Goal: Task Accomplishment & Management: Manage account settings

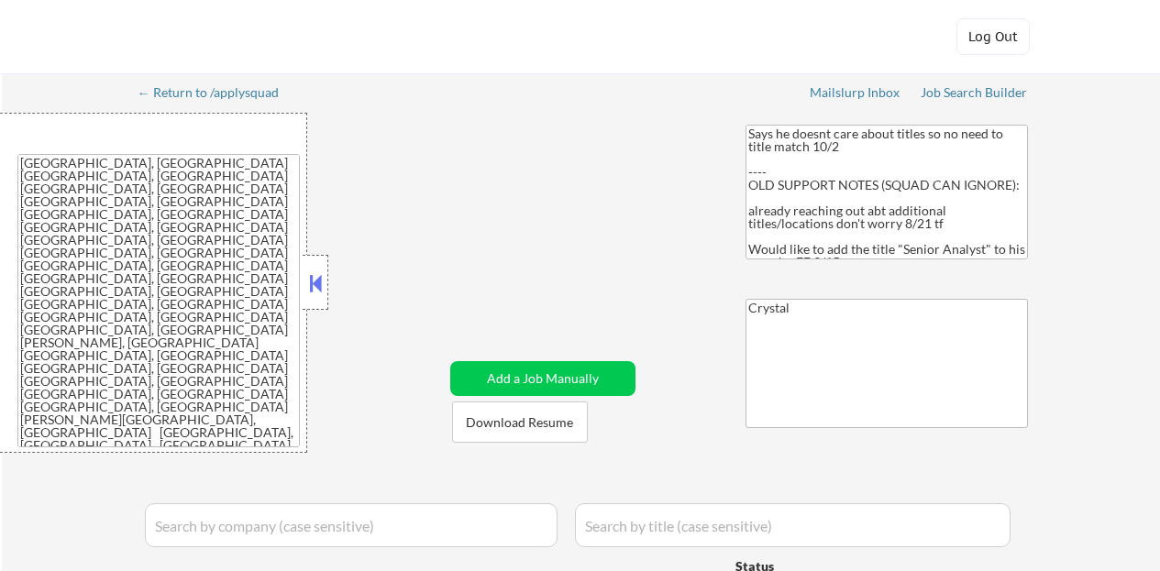
select select ""applied""
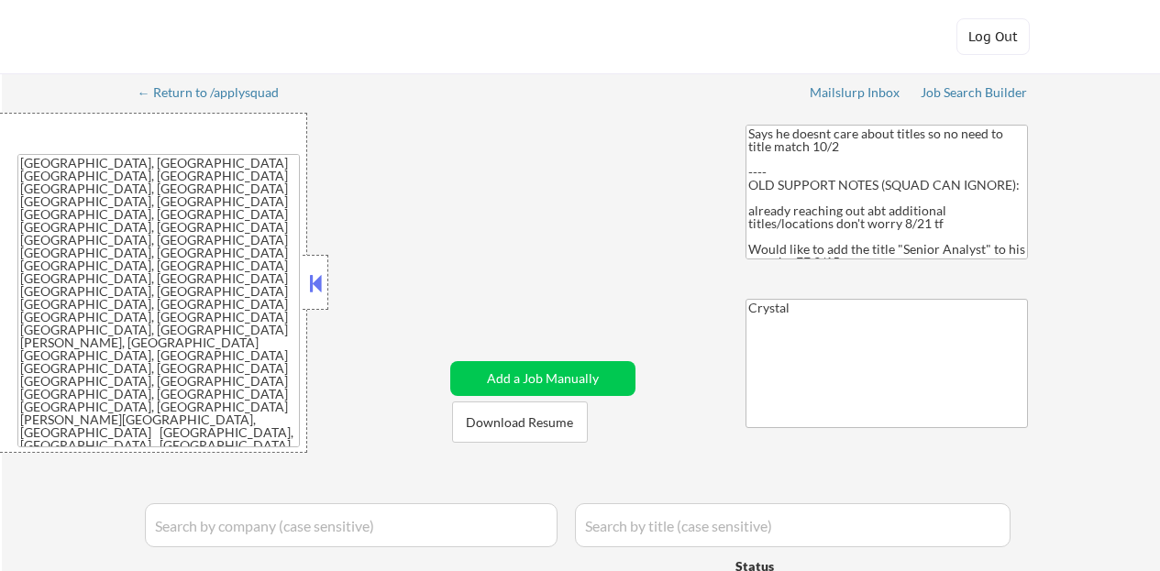
select select ""applied""
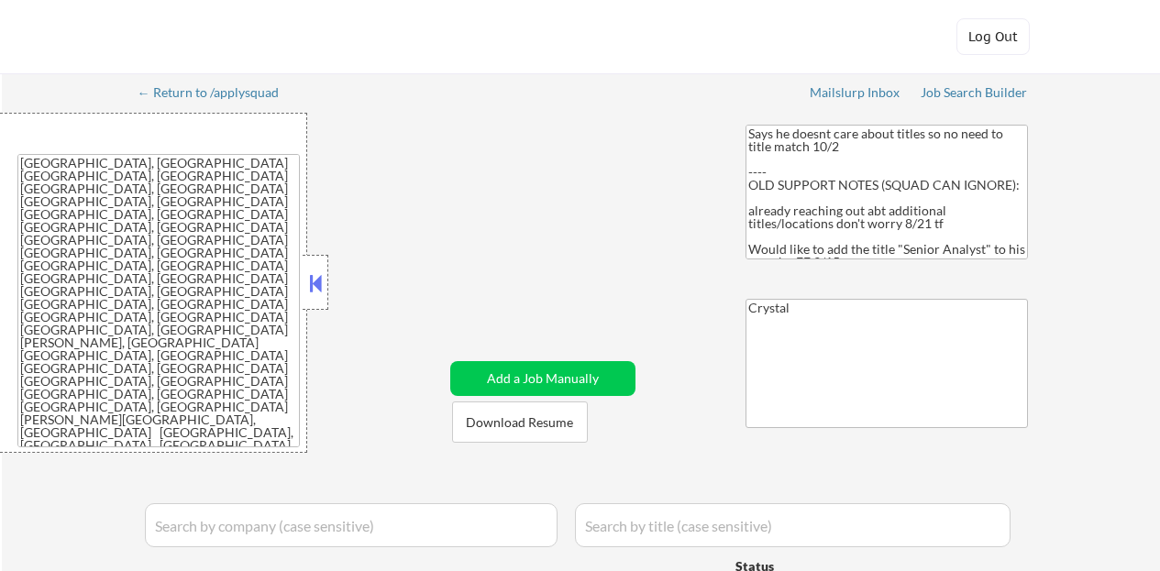
select select ""applied""
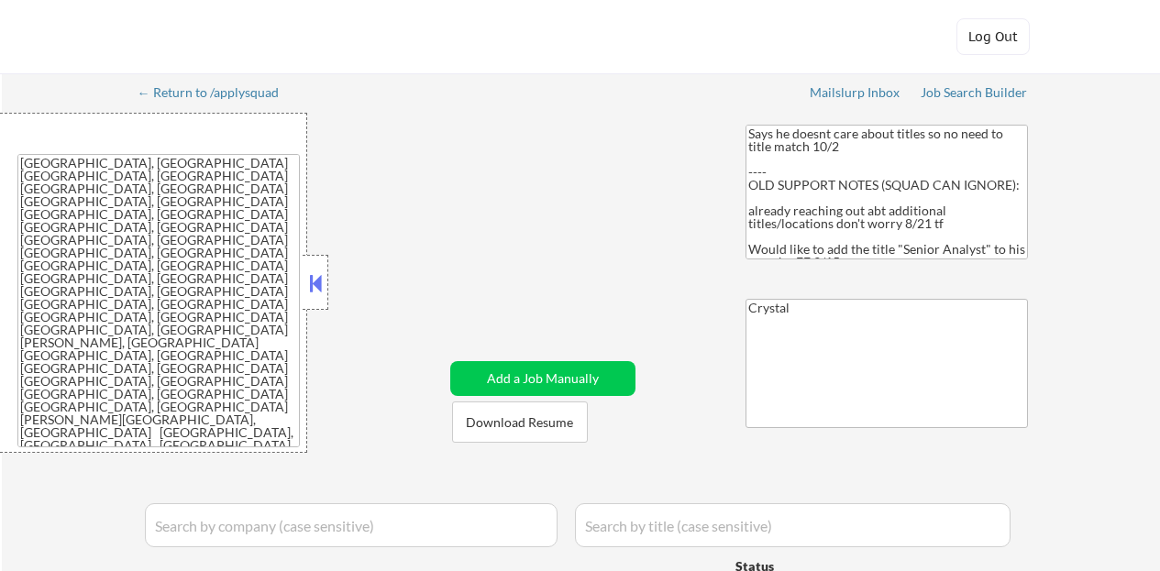
select select ""applied""
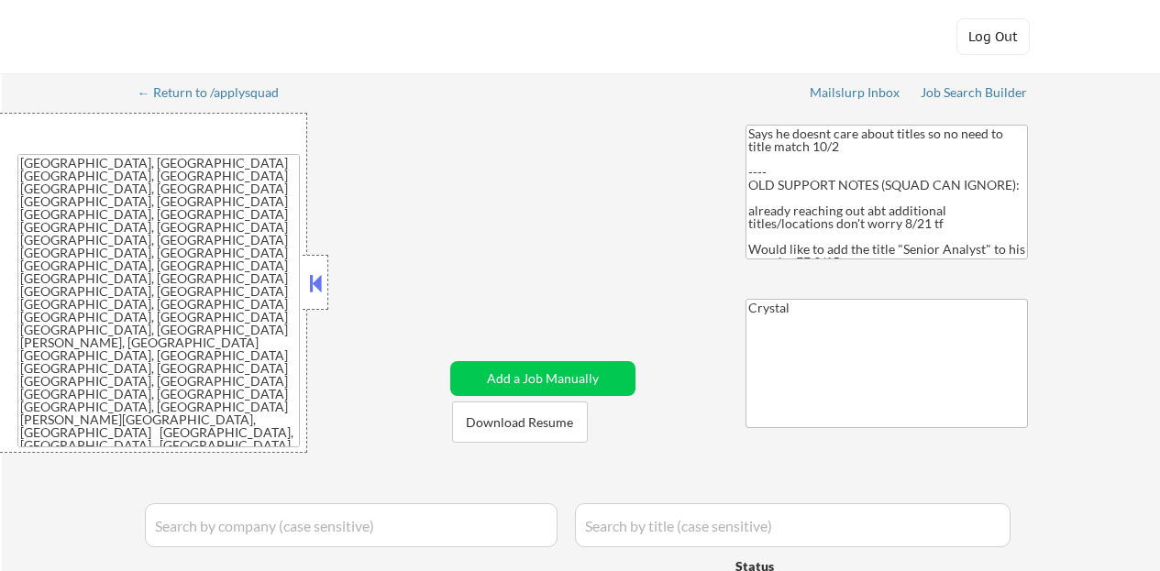
select select ""applied""
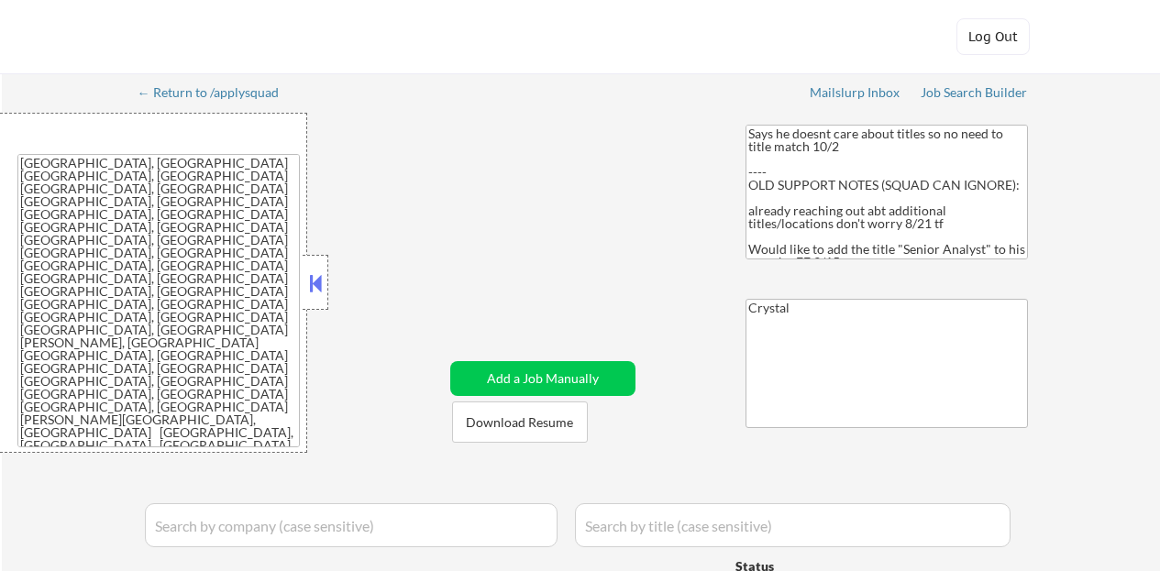
select select ""applied""
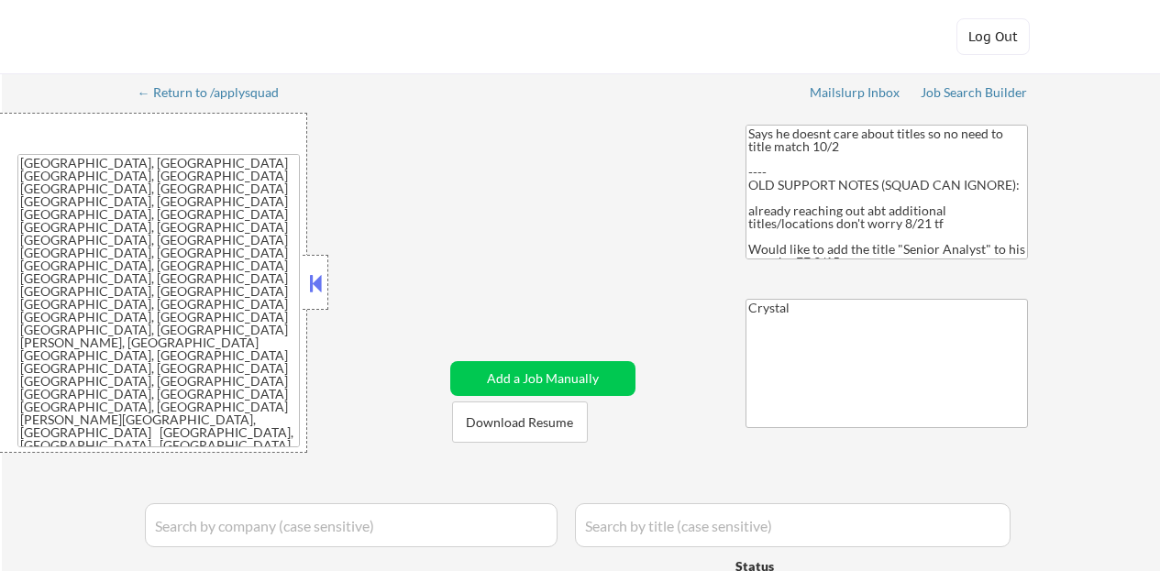
select select ""applied""
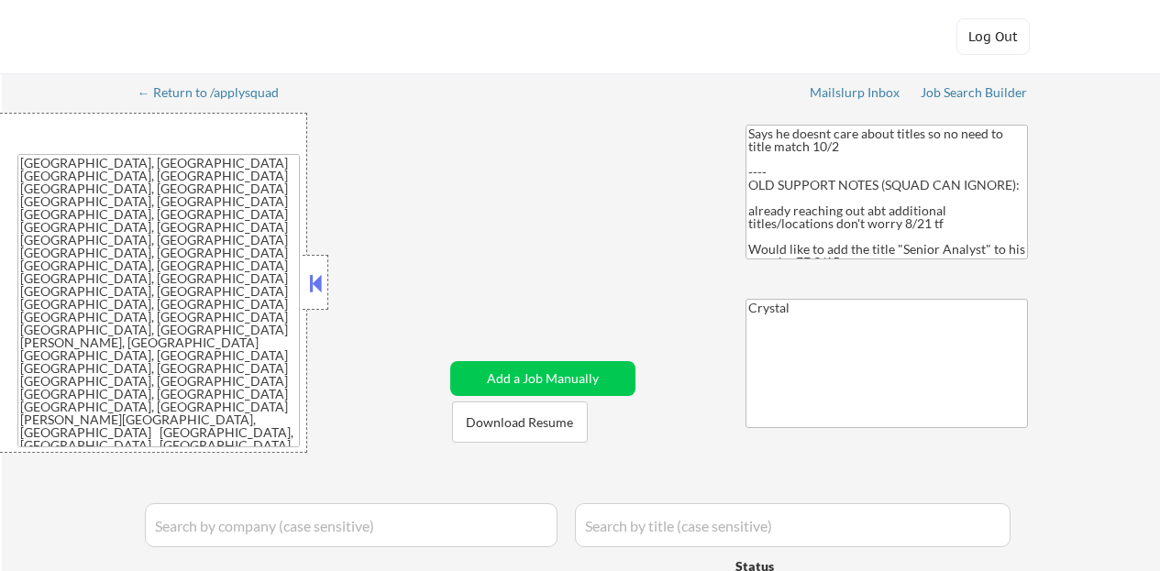
select select ""applied""
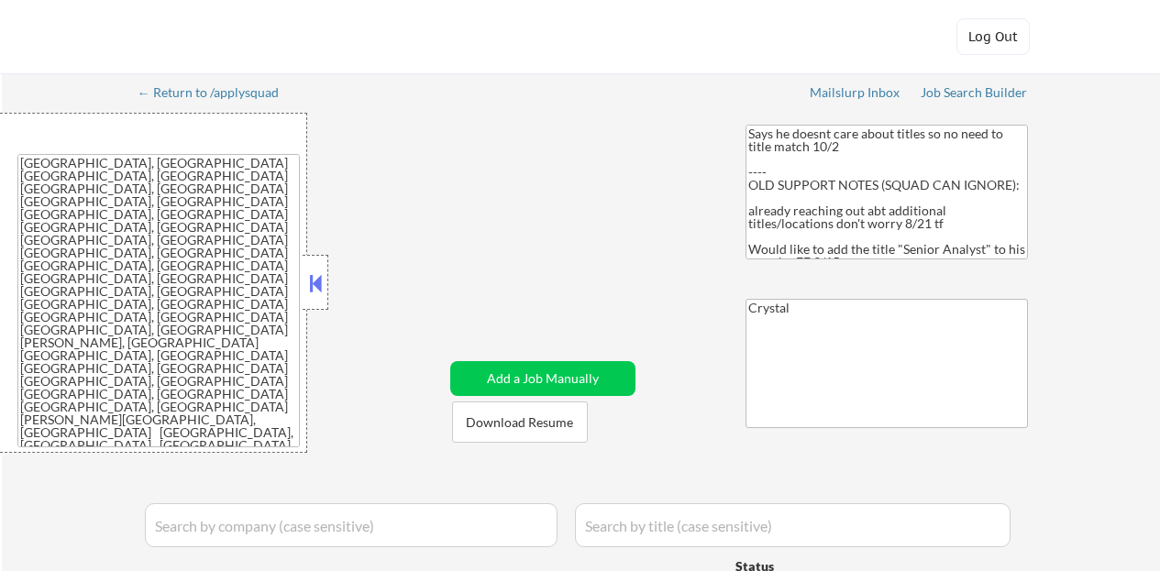
select select ""applied""
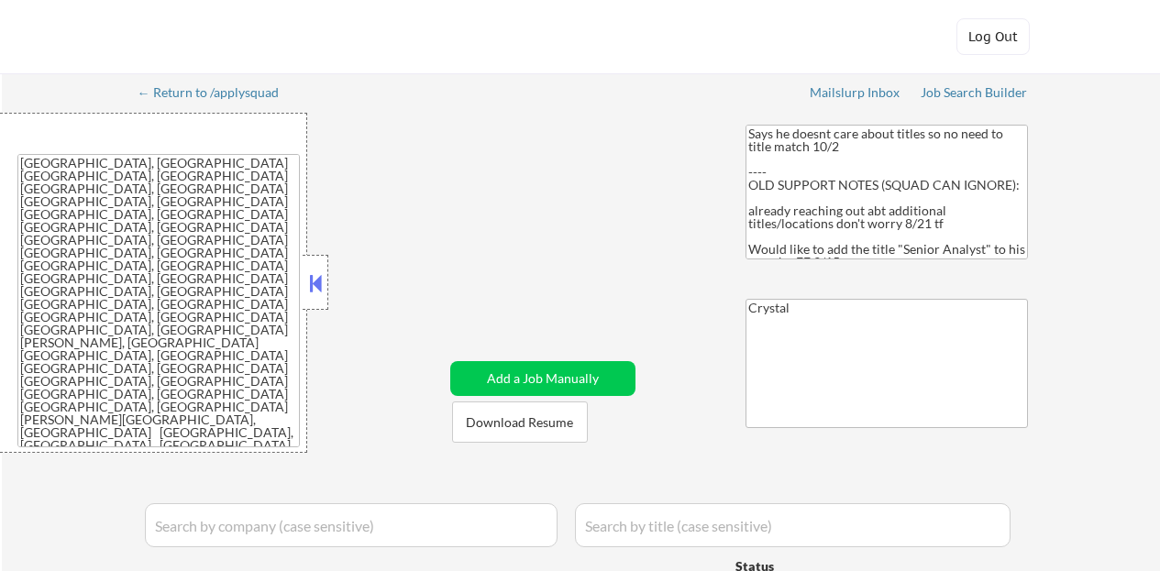
select select ""applied""
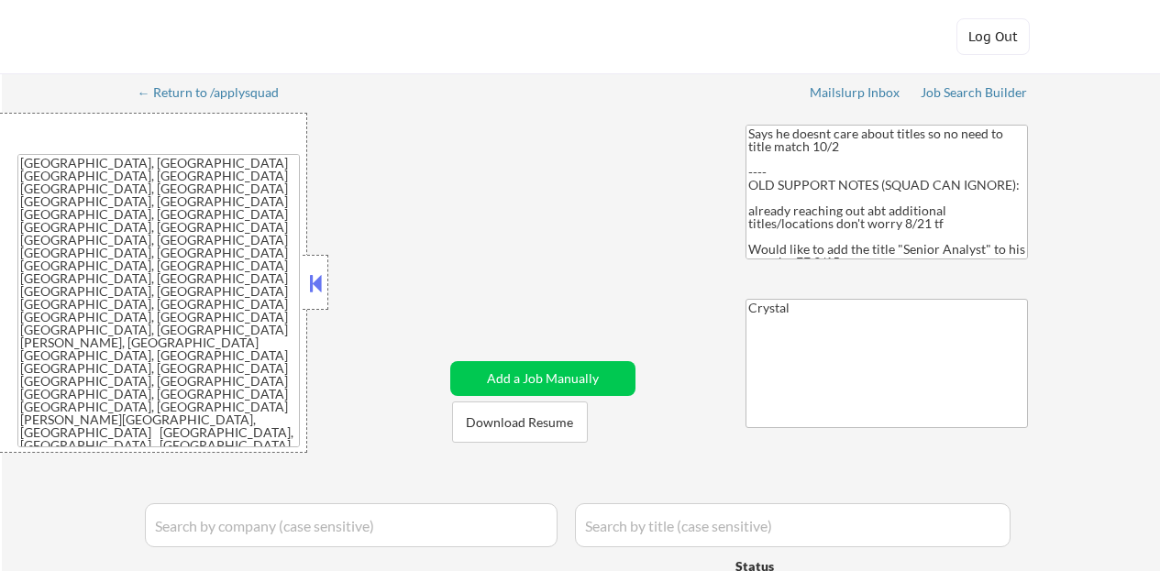
select select ""applied""
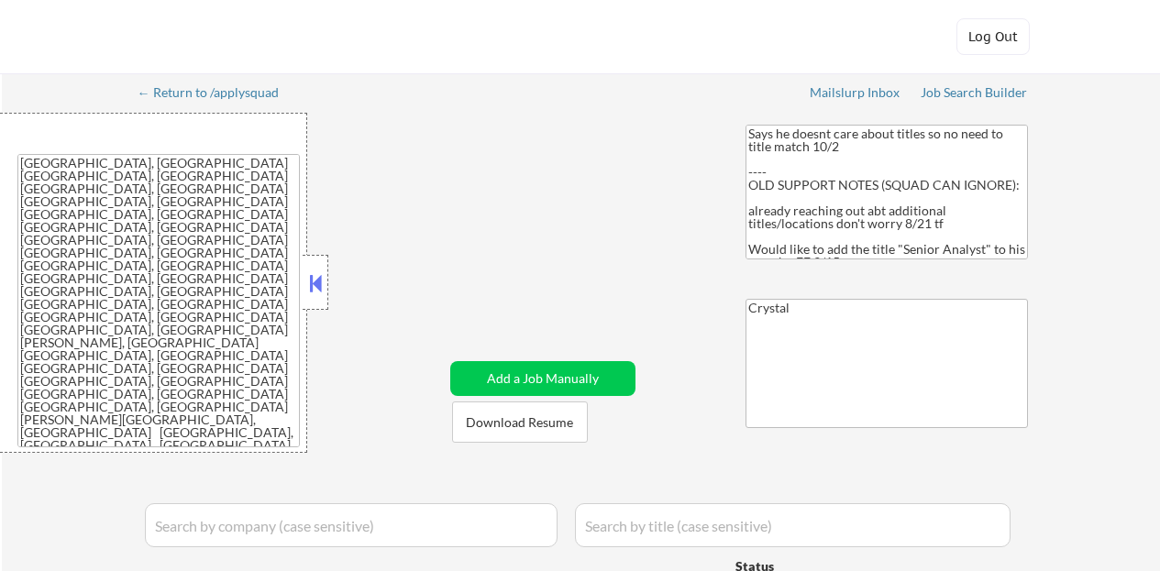
select select ""applied""
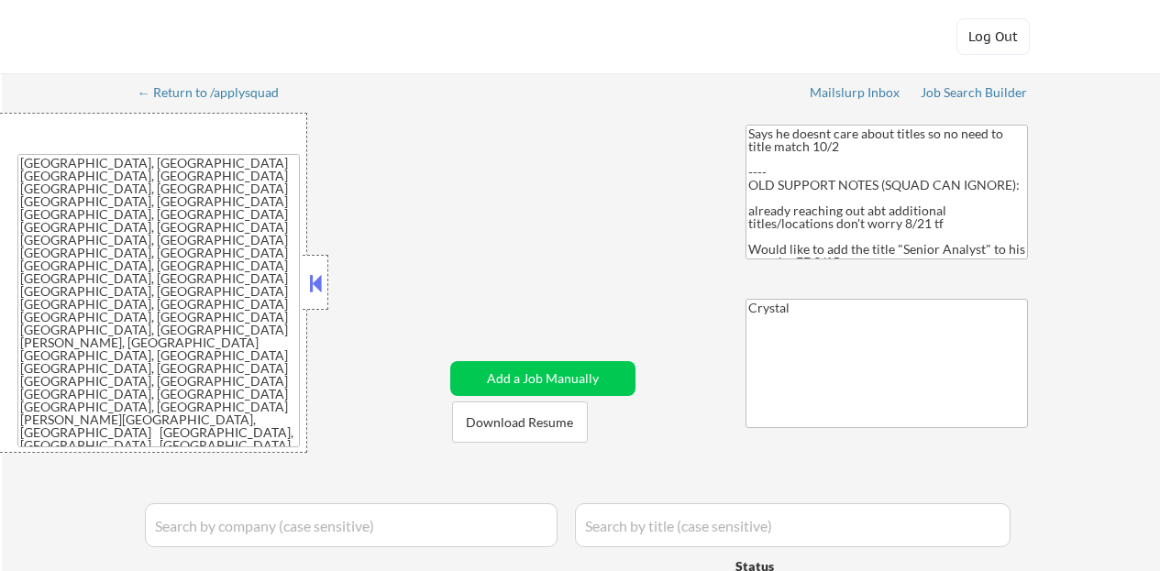
select select ""applied""
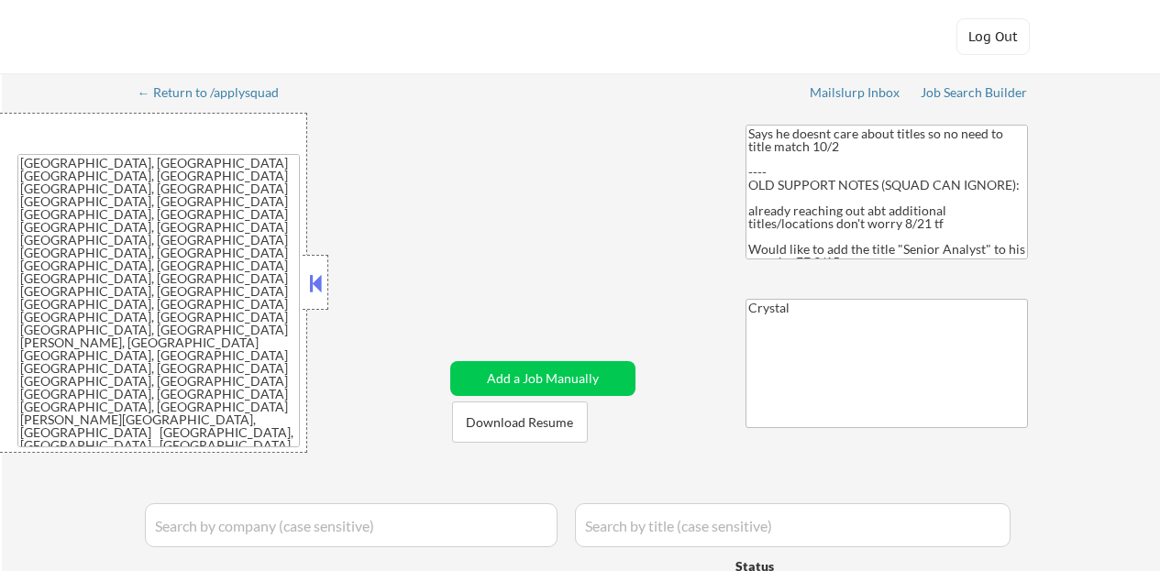
select select ""applied""
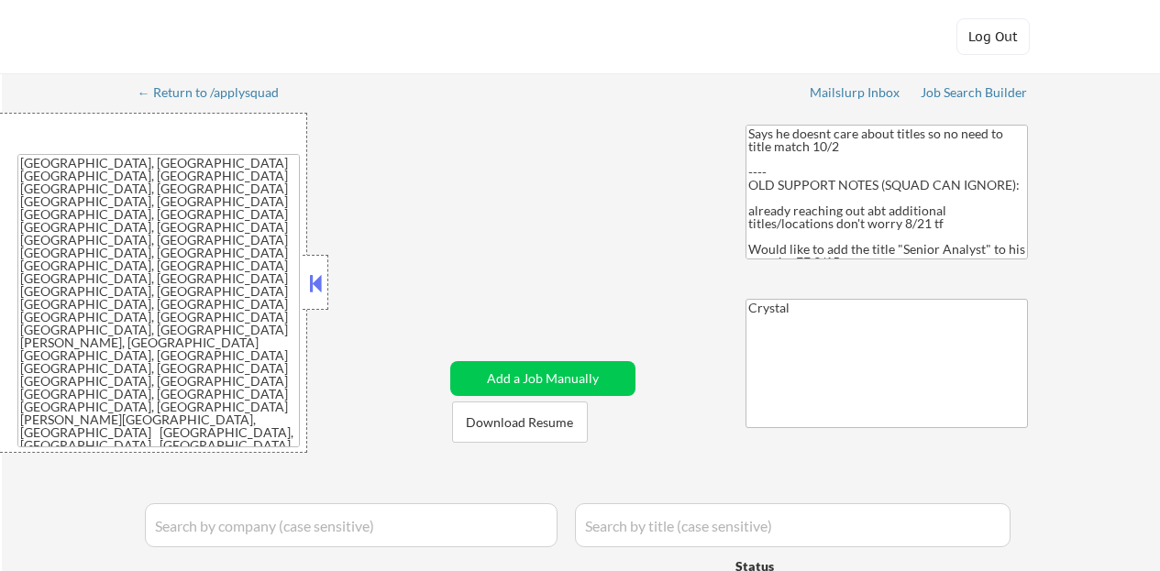
select select ""applied""
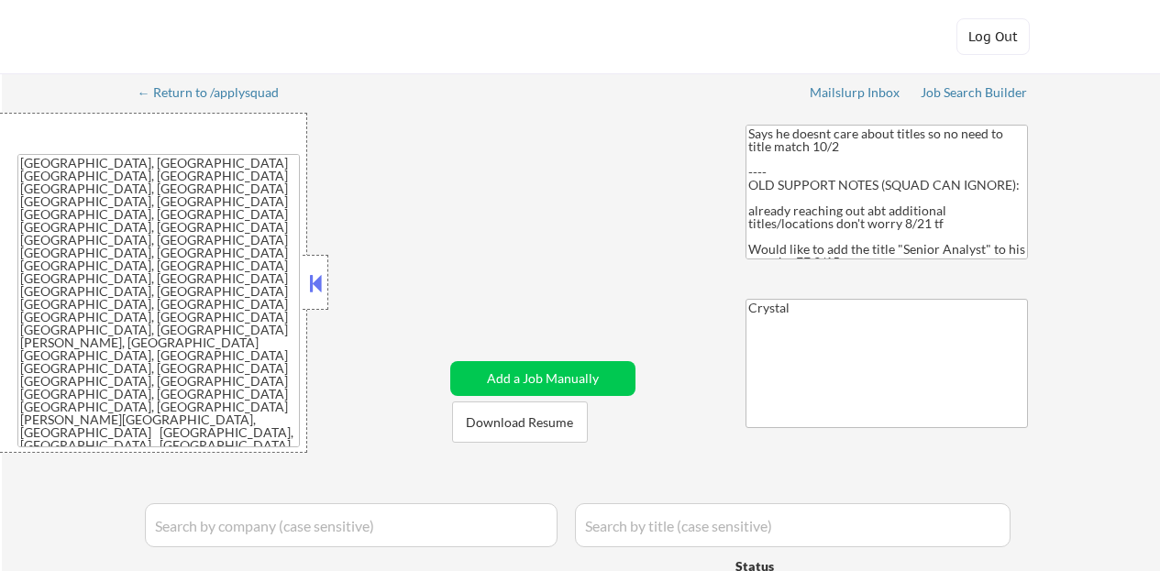
select select ""applied""
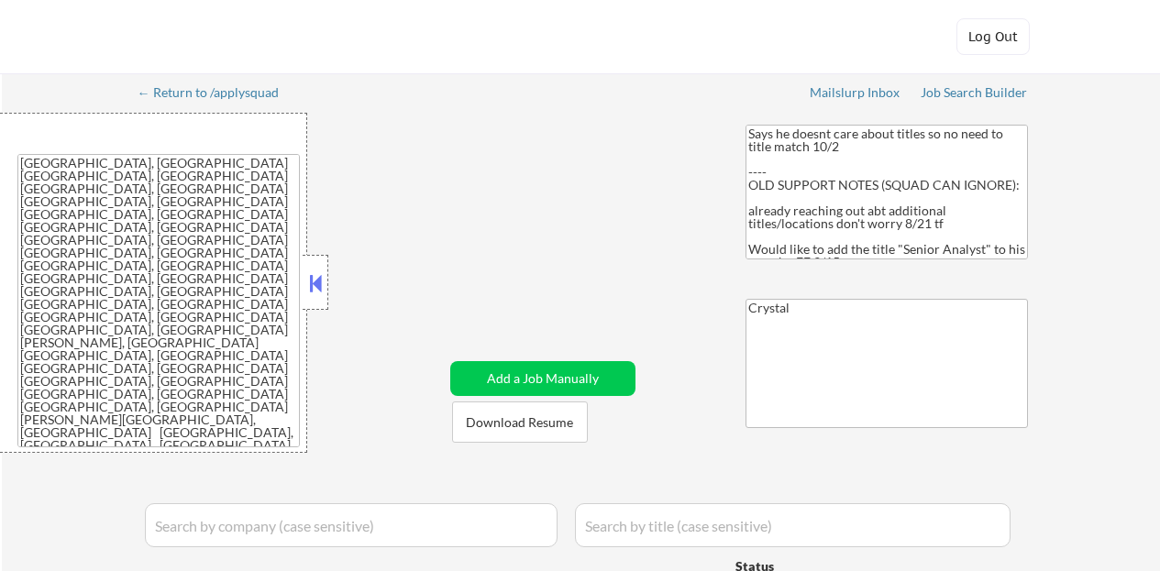
select select ""applied""
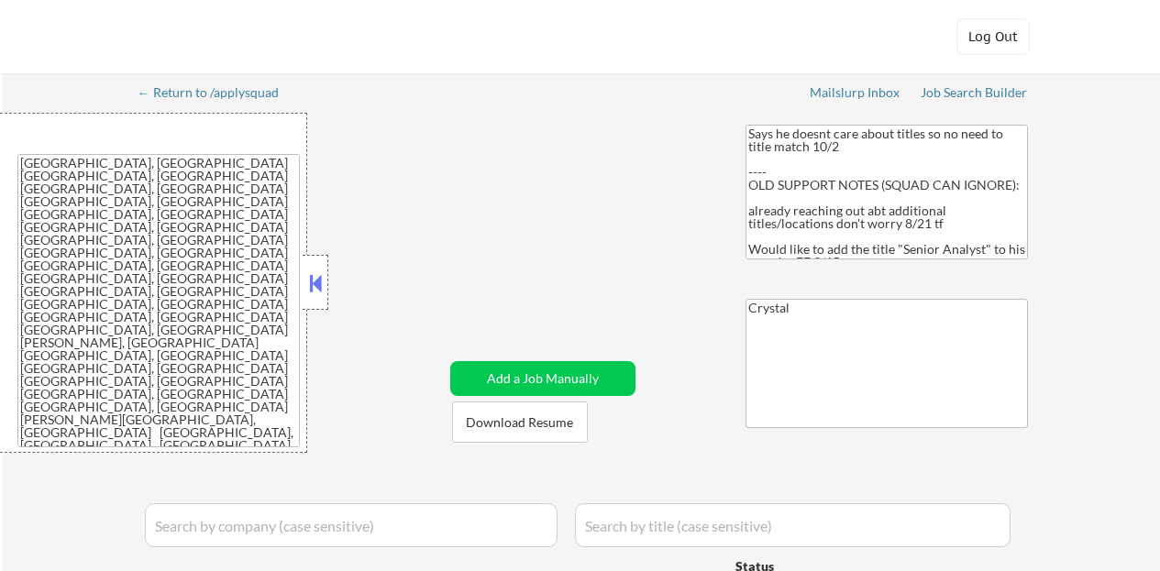
select select ""applied""
select select ""excluded__salary_""
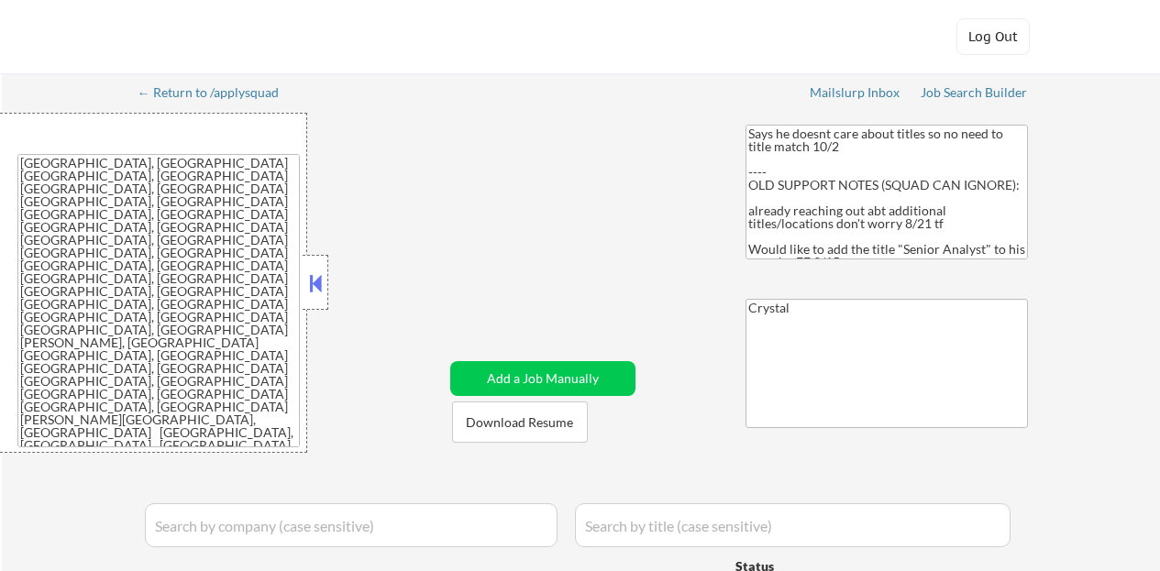
select select ""excluded""
select select ""pending""
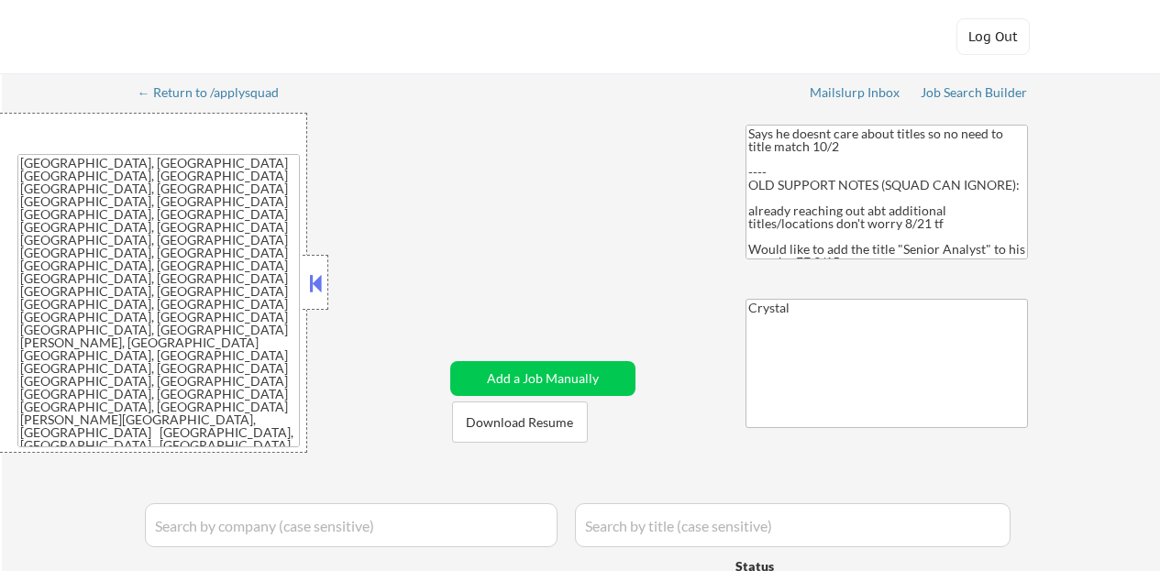
select select ""pending""
select select ""excluded__expired_""
select select ""pending""
select select ""excluded__location_""
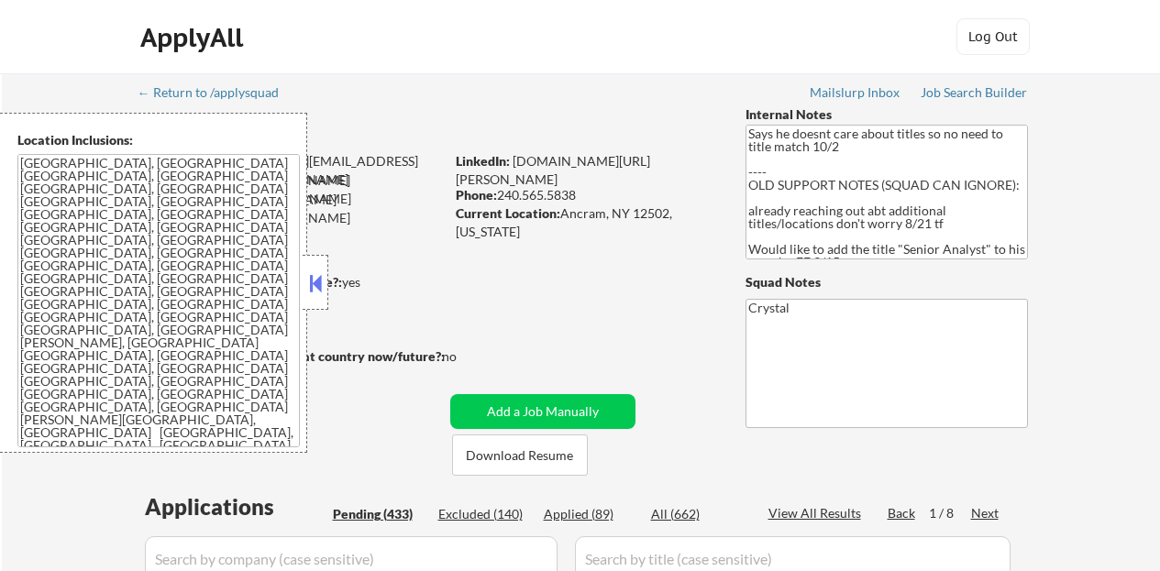
click at [309, 285] on button at bounding box center [315, 284] width 20 height 28
select select ""pending""
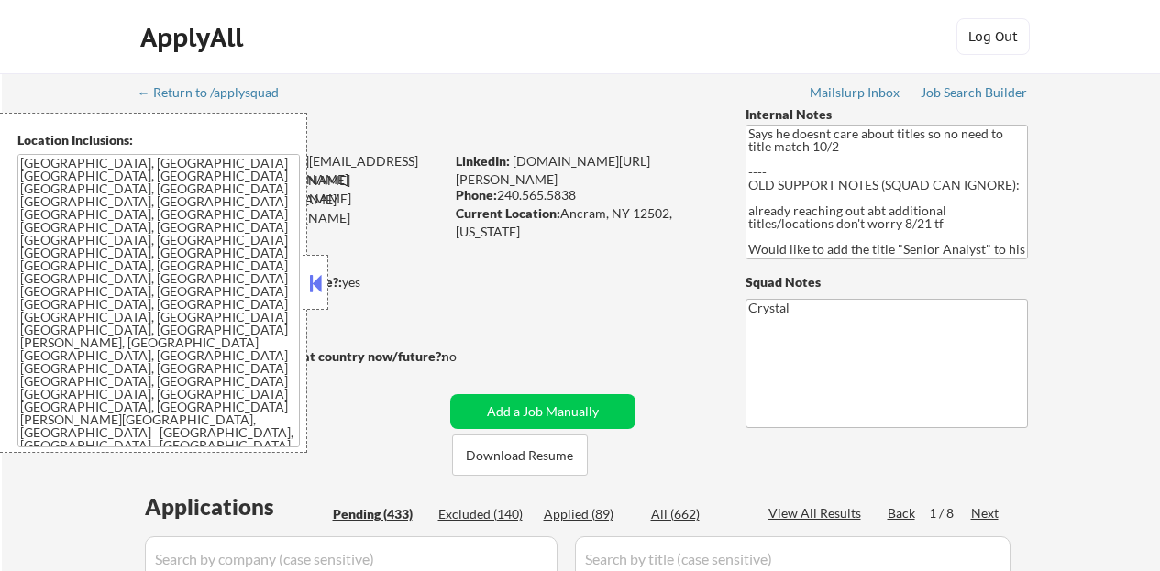
select select ""pending""
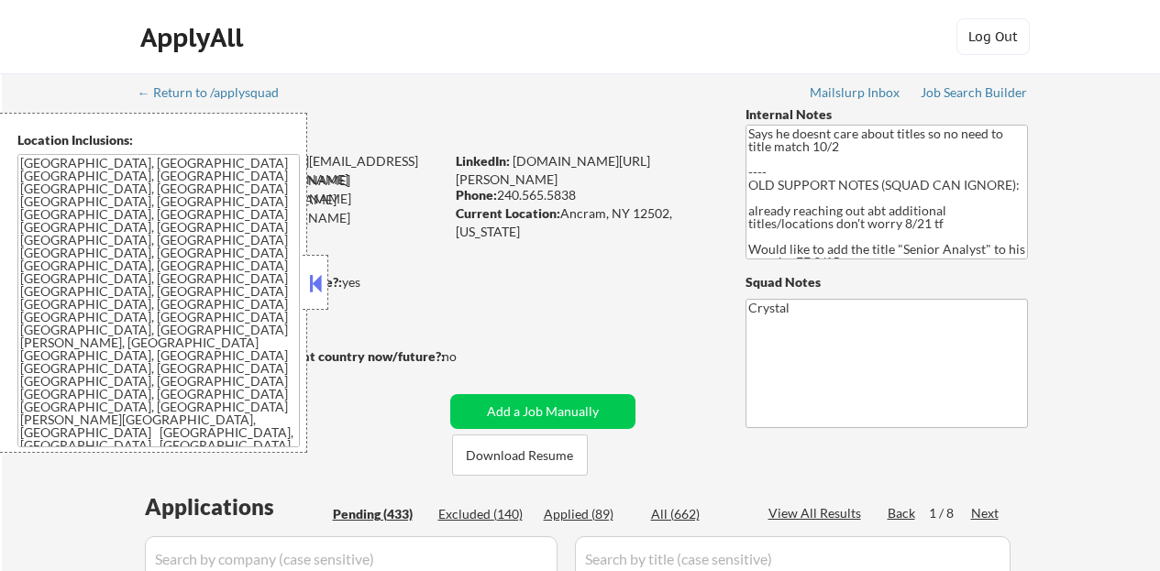
select select ""pending""
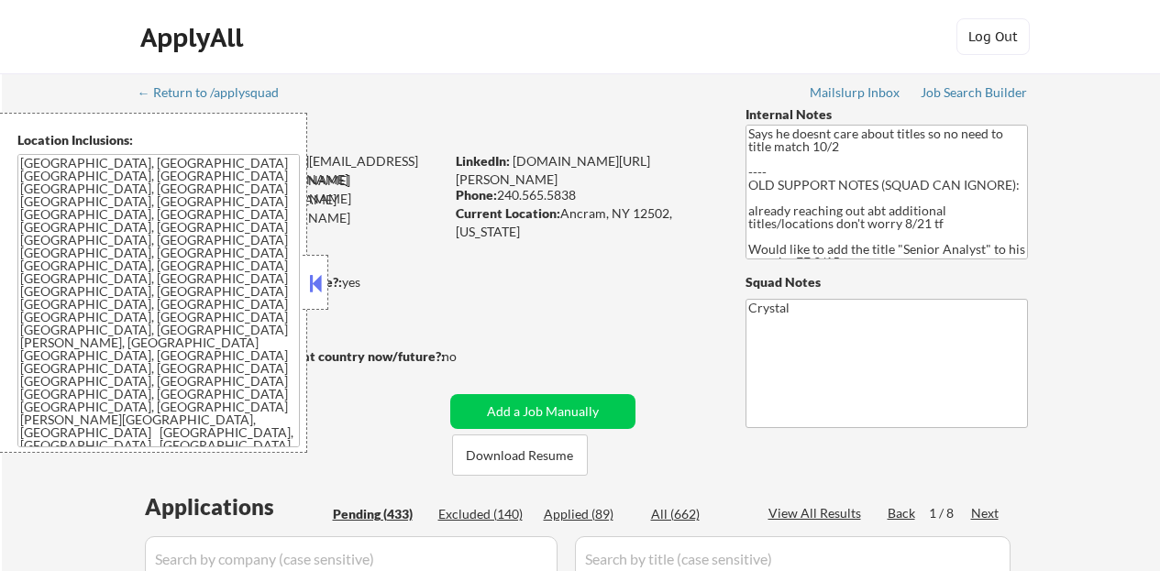
select select ""pending""
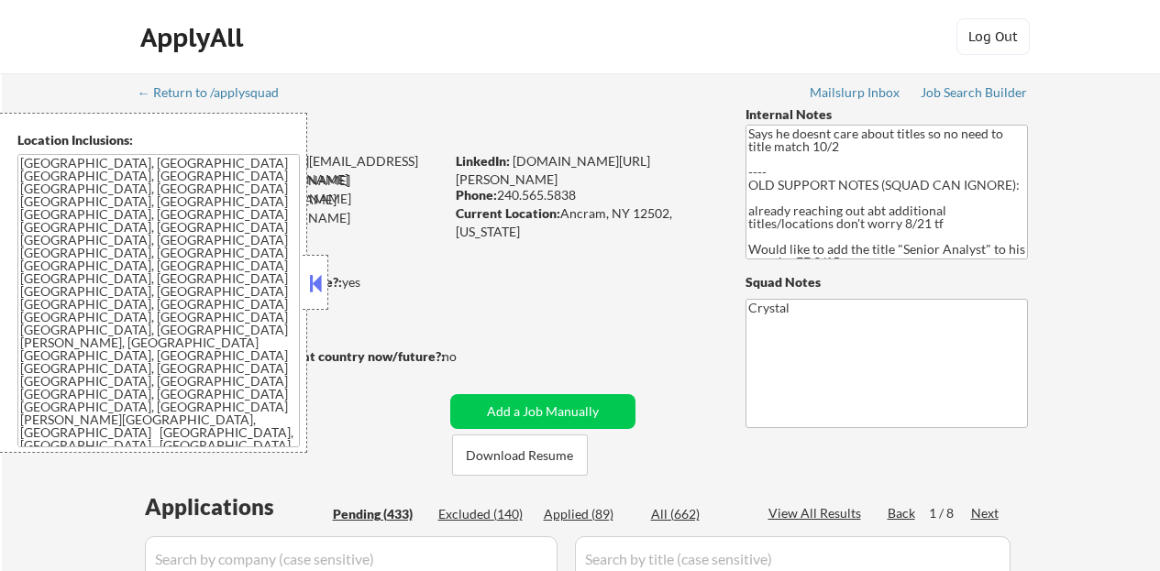
select select ""pending""
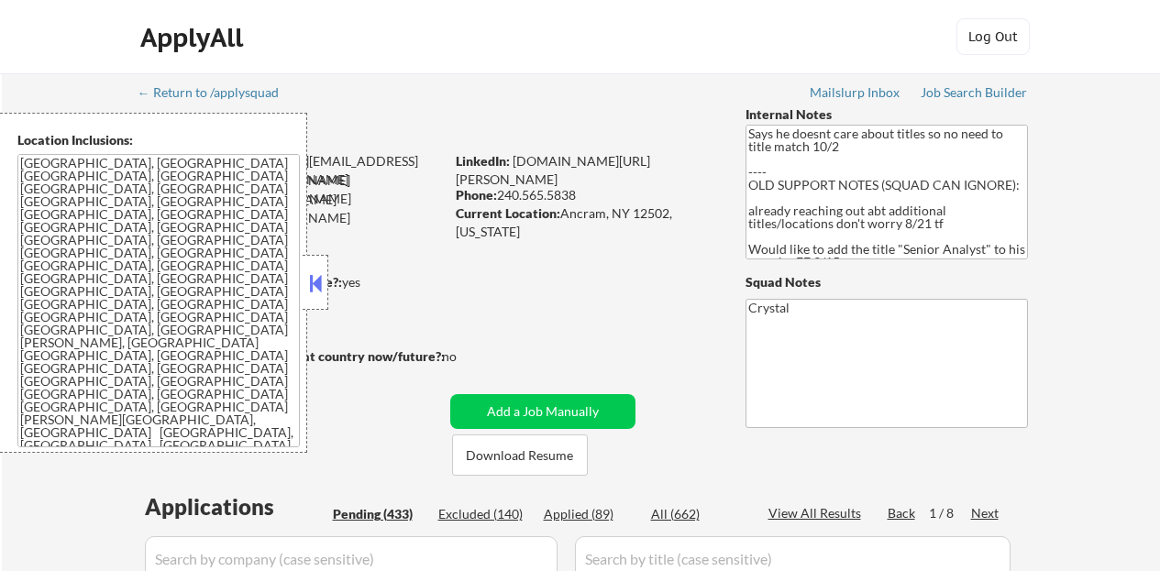
select select ""pending""
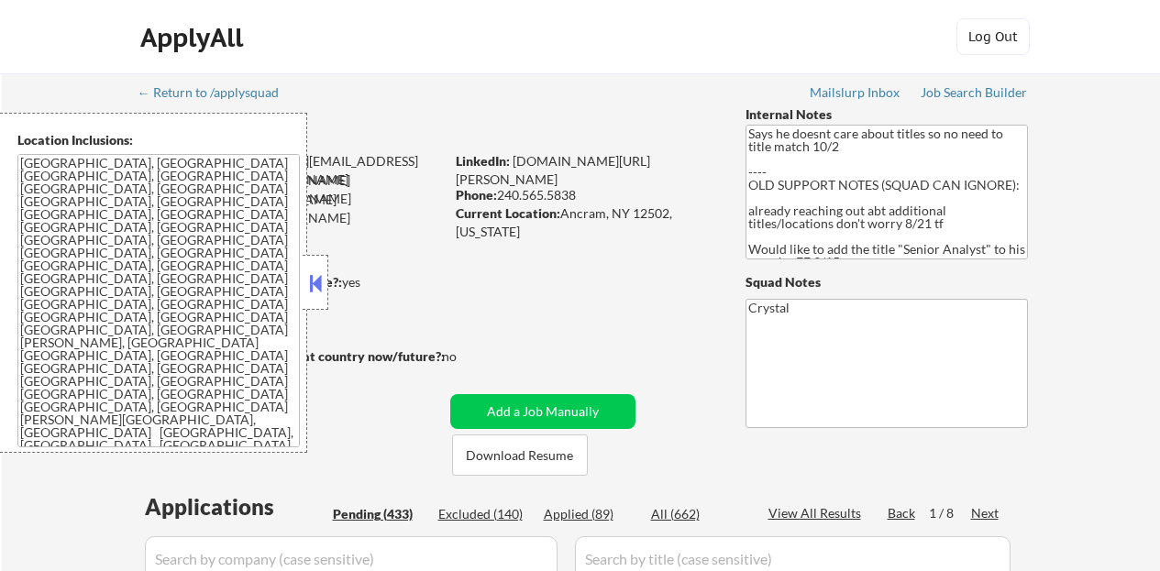
select select ""pending""
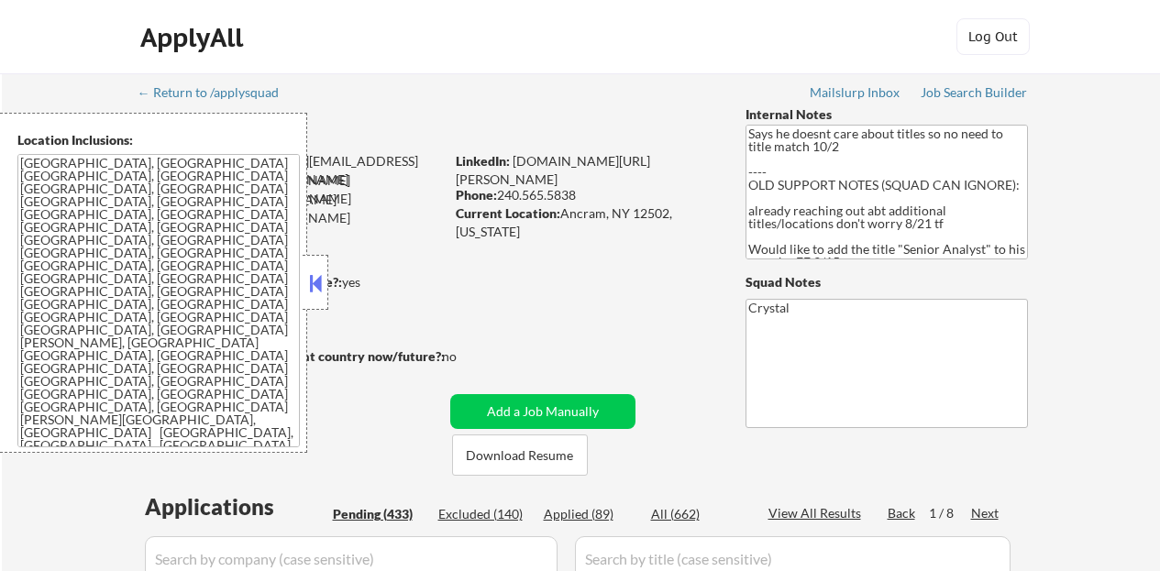
select select ""pending""
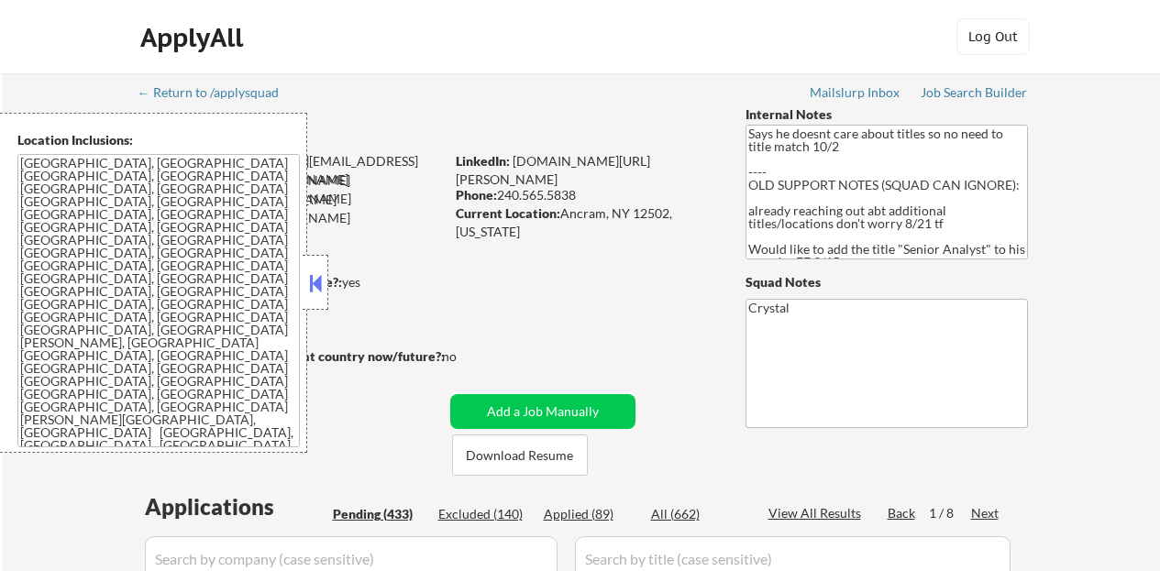
select select ""pending""
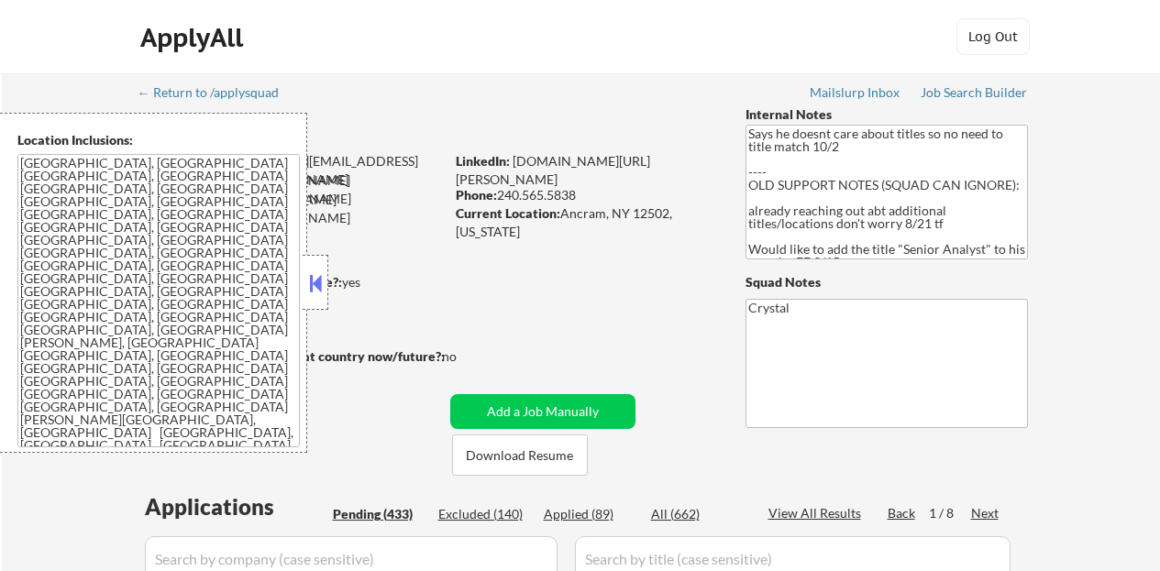
select select ""pending""
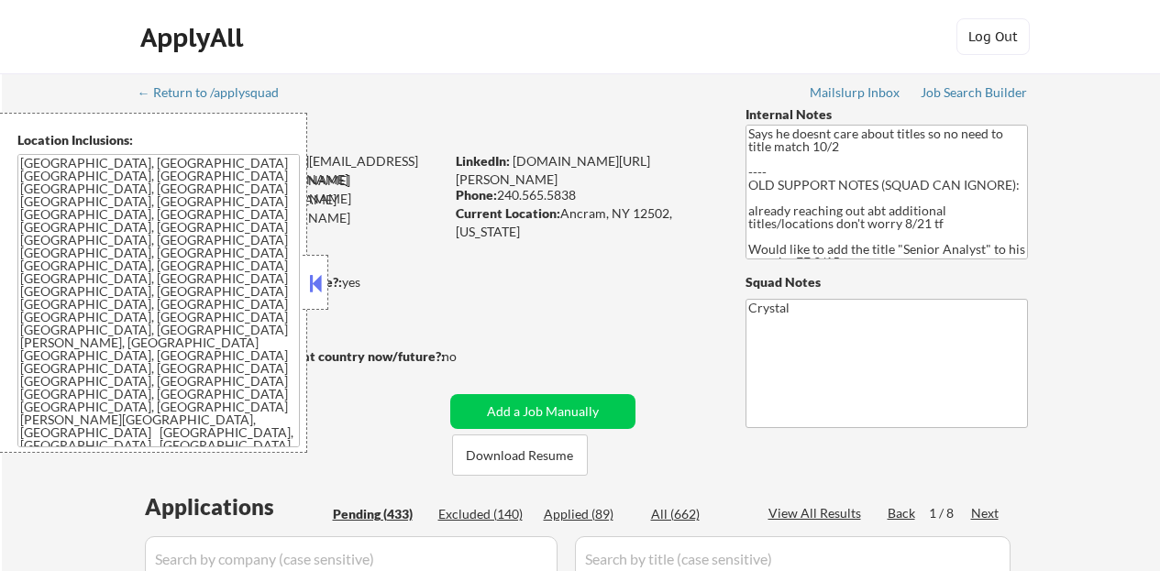
select select ""pending""
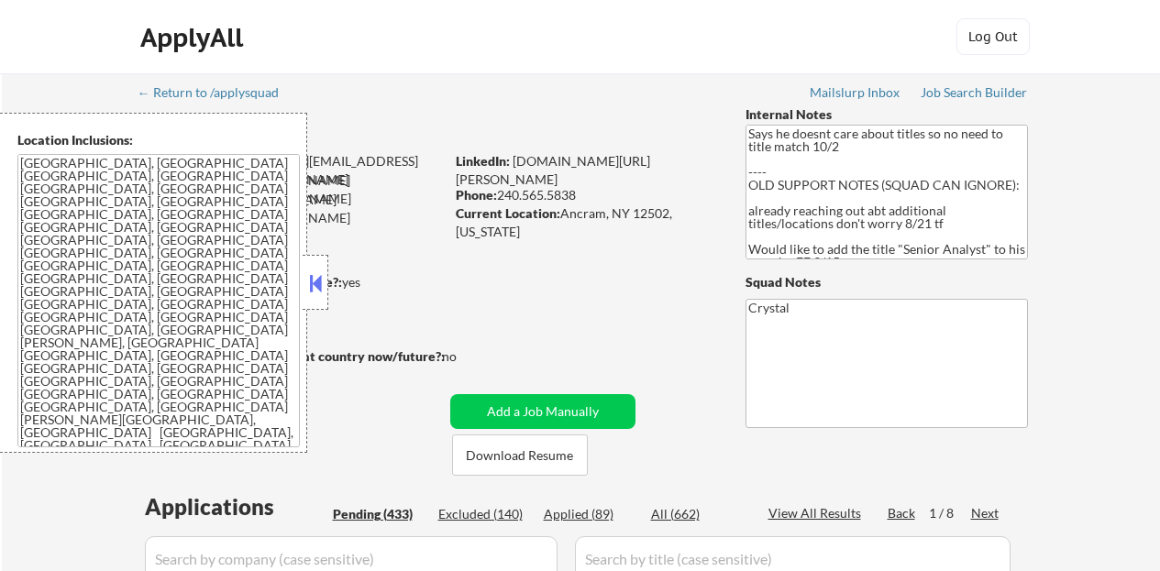
select select ""pending""
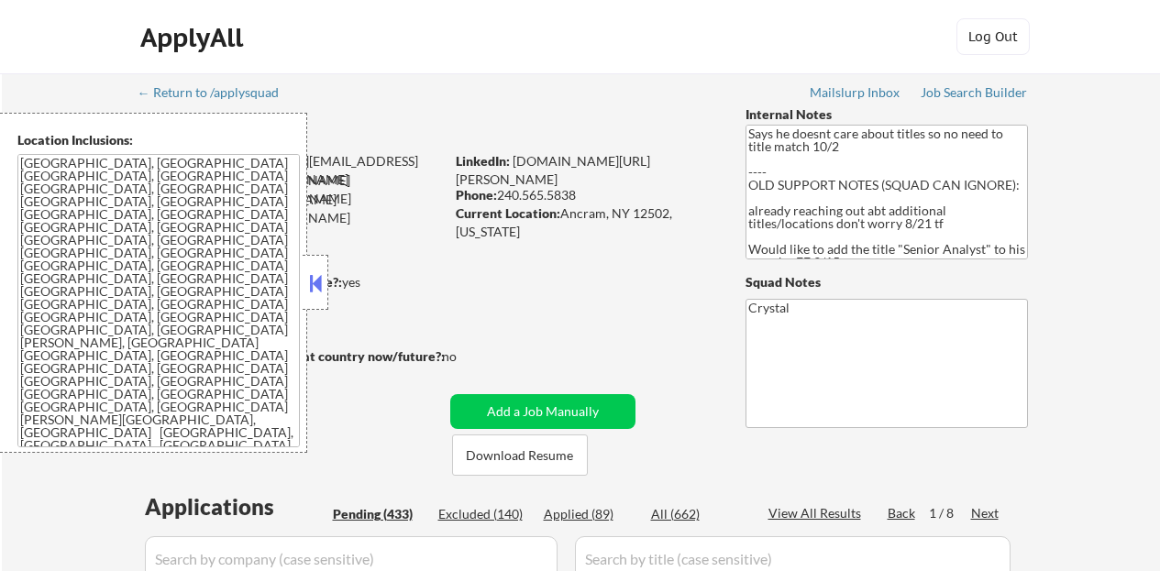
select select ""pending""
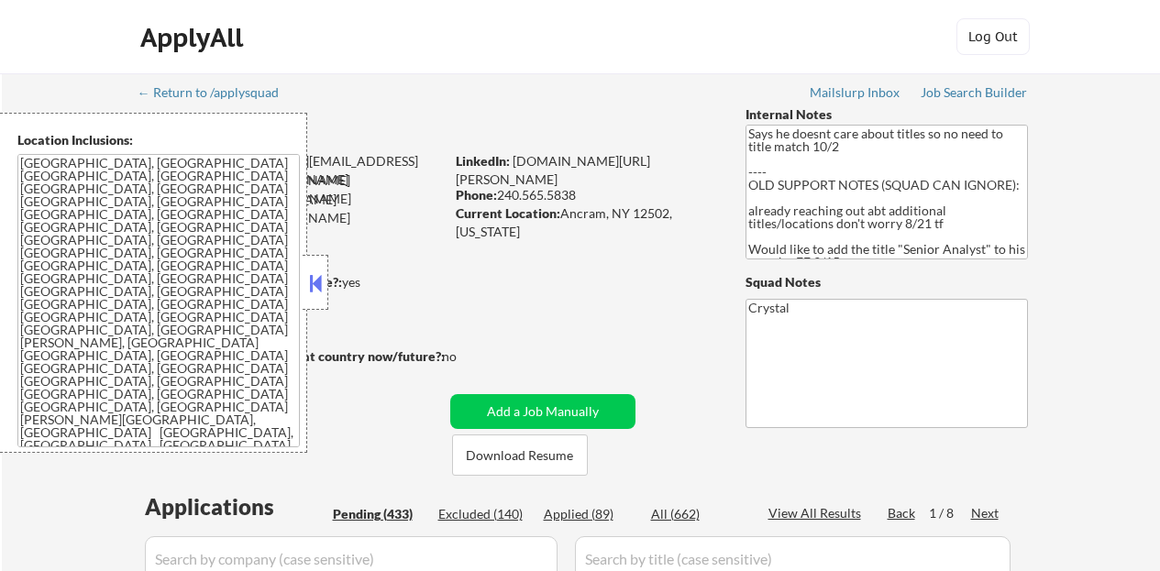
select select ""pending""
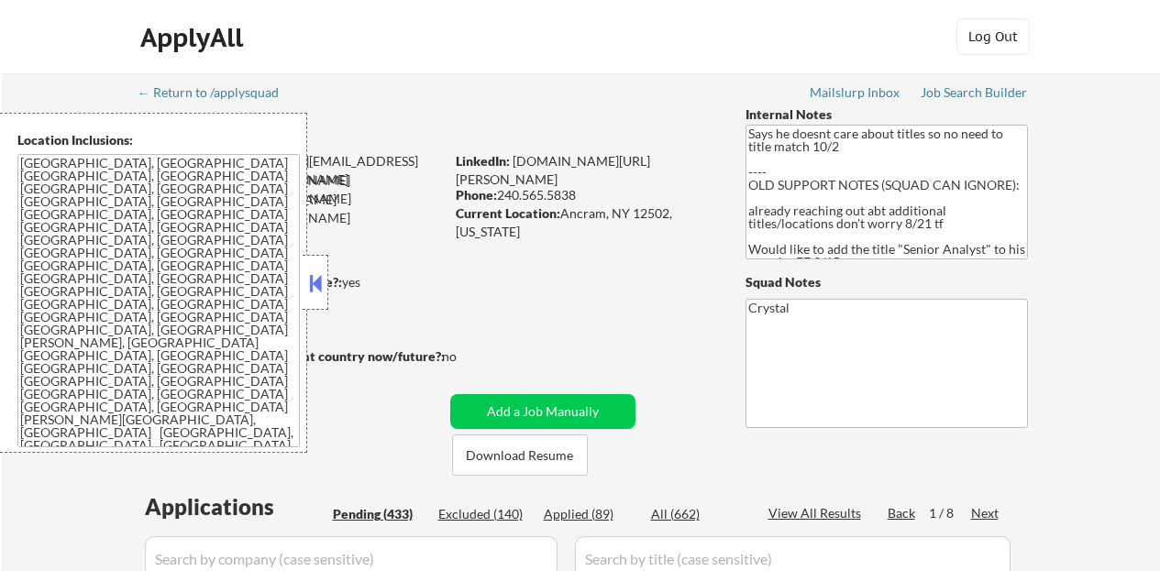
select select ""pending""
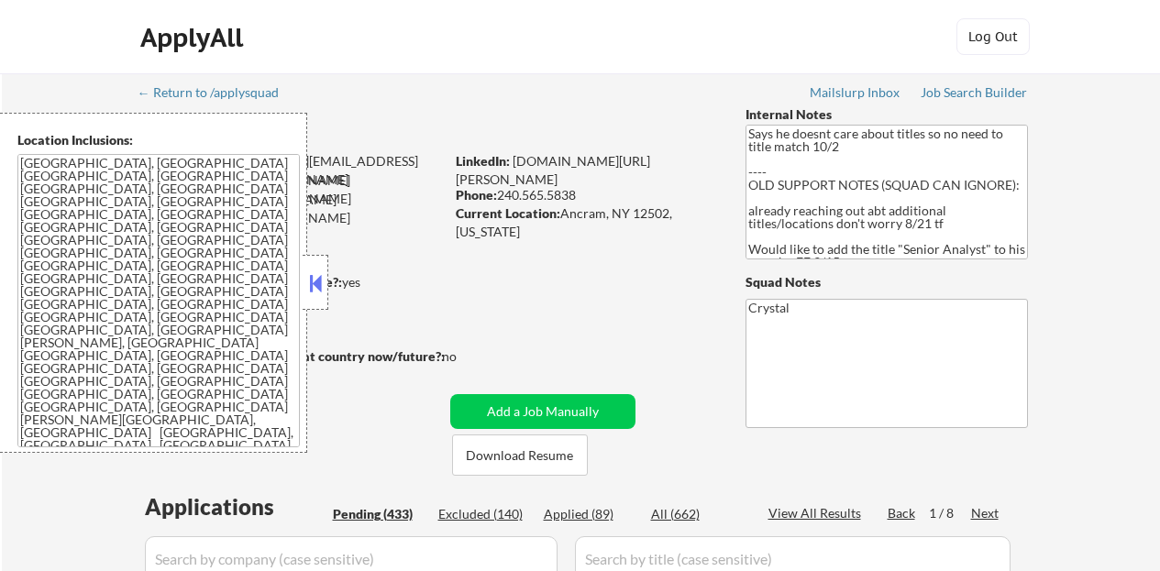
select select ""pending""
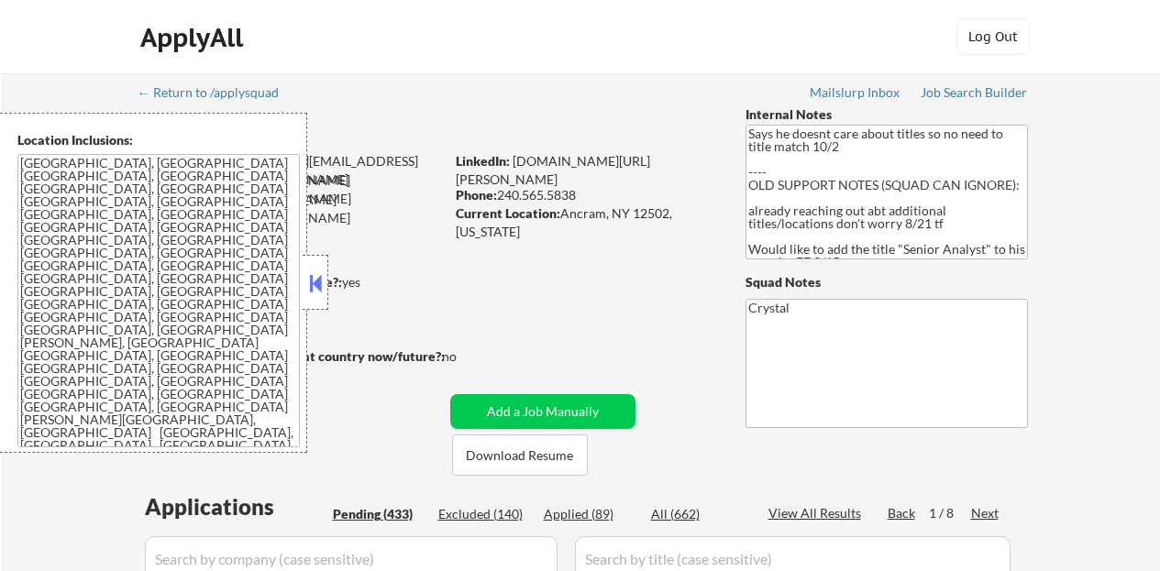
select select ""pending""
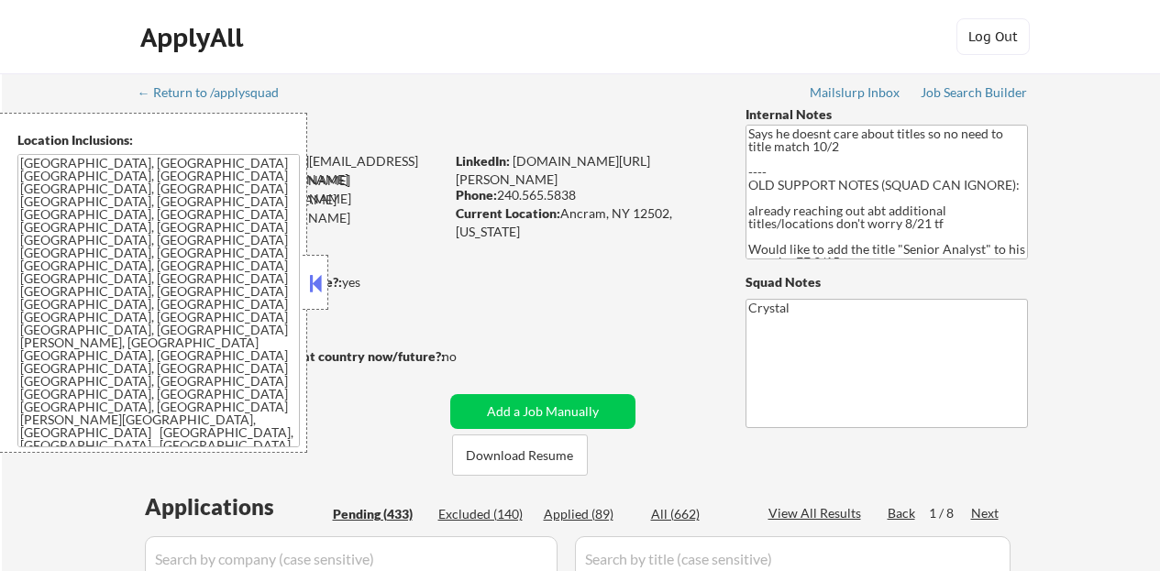
select select ""pending""
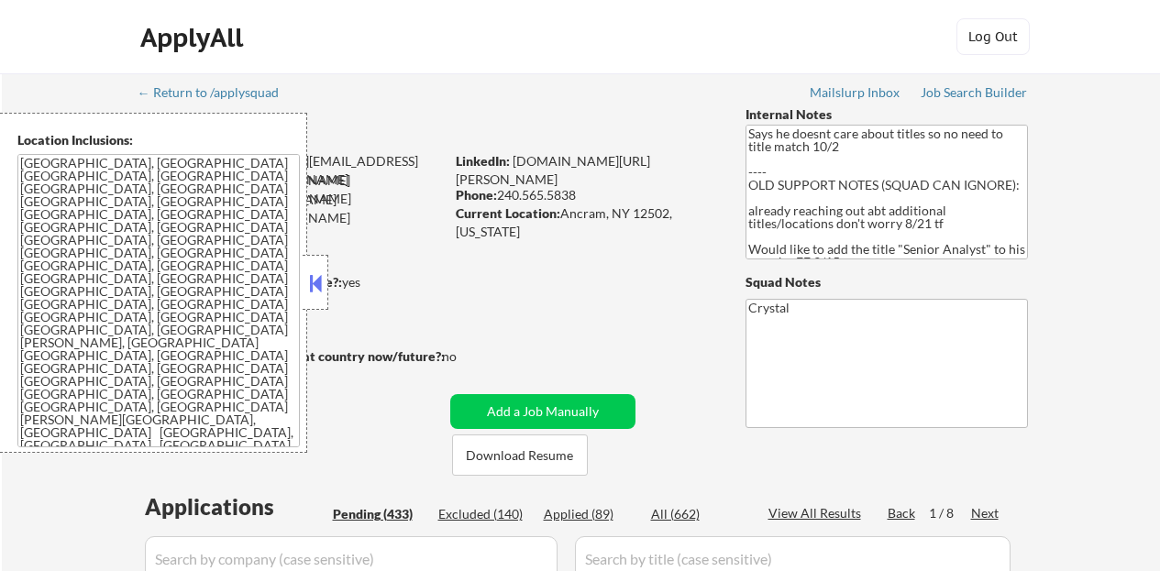
select select ""pending""
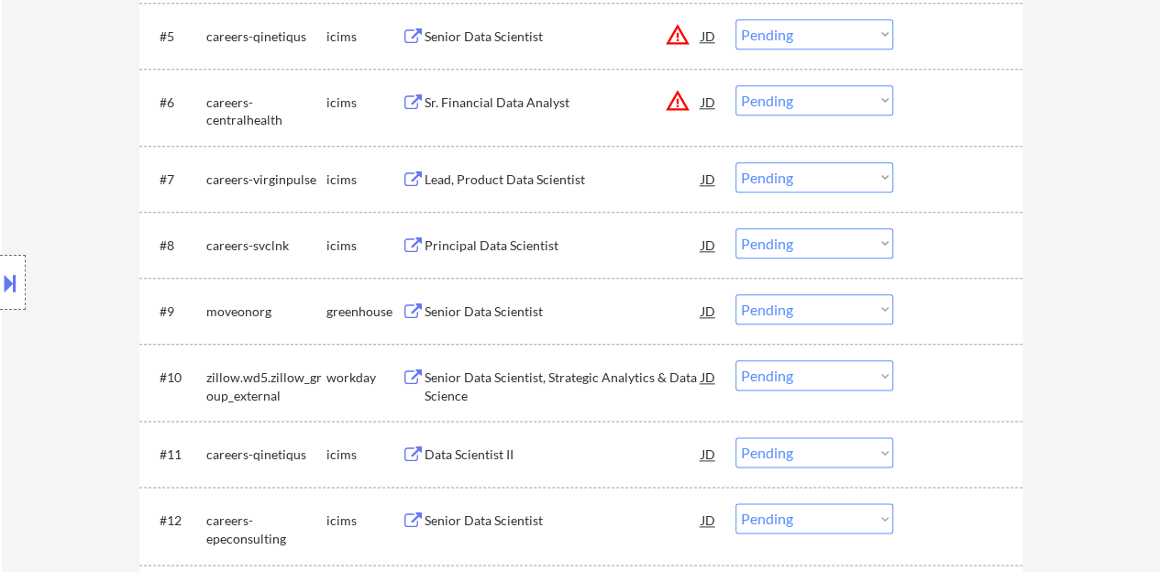
scroll to position [1008, 0]
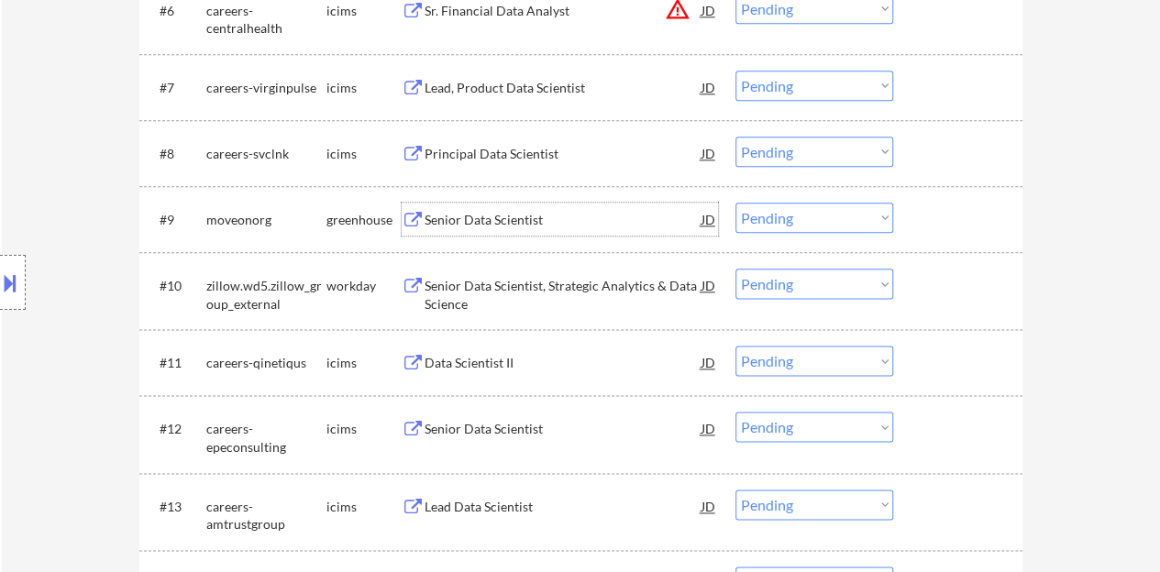
click at [498, 209] on div "Senior Data Scientist" at bounding box center [562, 219] width 277 height 33
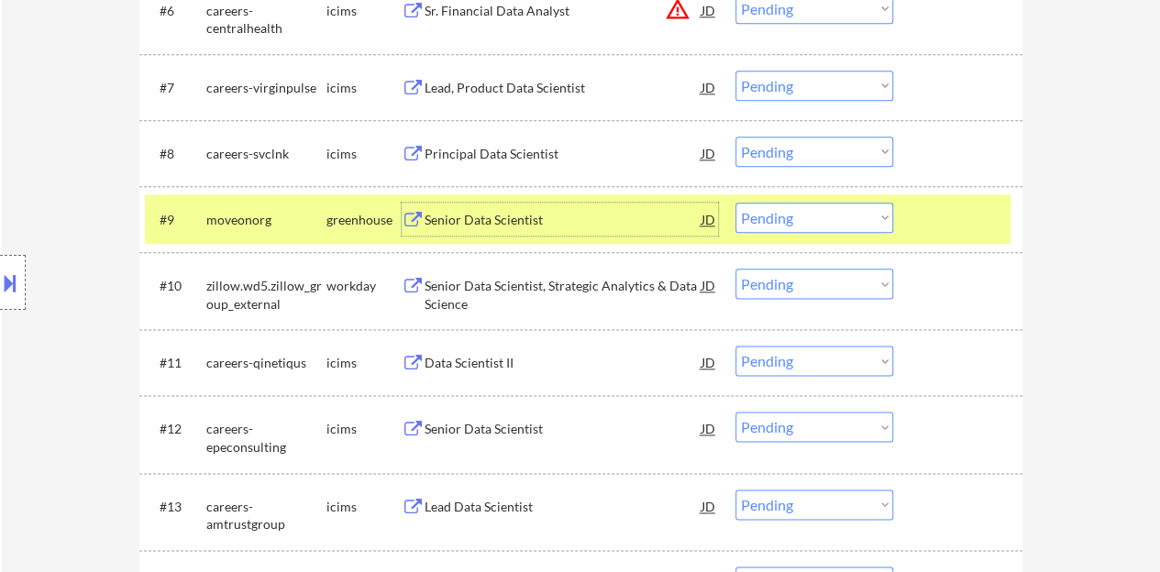
click at [827, 221] on select "Choose an option... Pending Applied Excluded (Questions) Excluded (Expired) Exc…" at bounding box center [814, 218] width 158 height 30
click at [735, 203] on select "Choose an option... Pending Applied Excluded (Questions) Excluded (Expired) Exc…" at bounding box center [814, 218] width 158 height 30
select select ""pending""
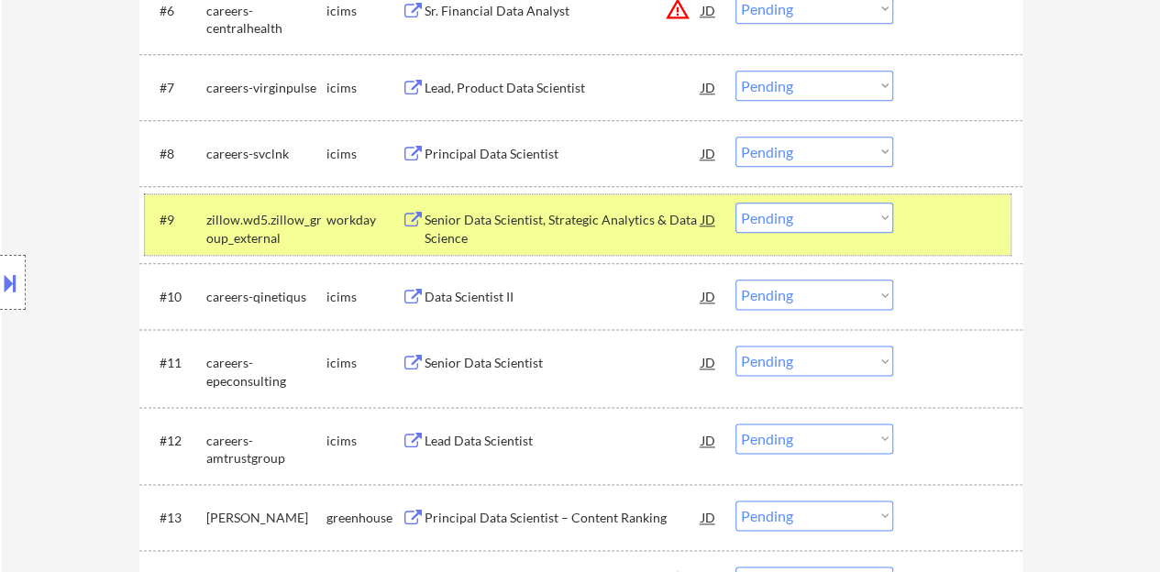
click at [996, 226] on div at bounding box center [959, 219] width 81 height 33
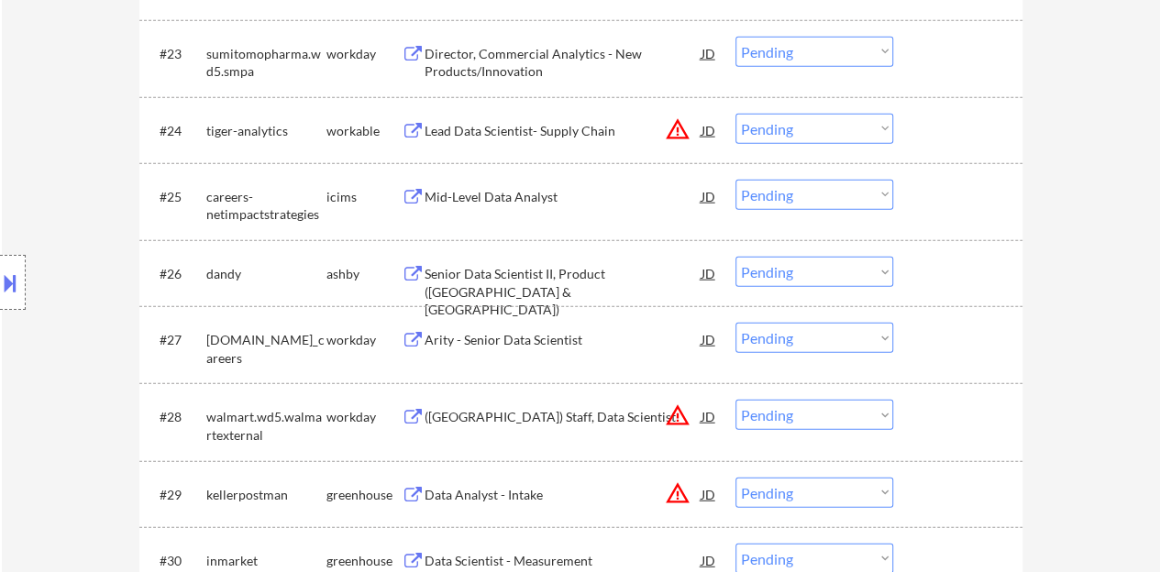
scroll to position [2292, 0]
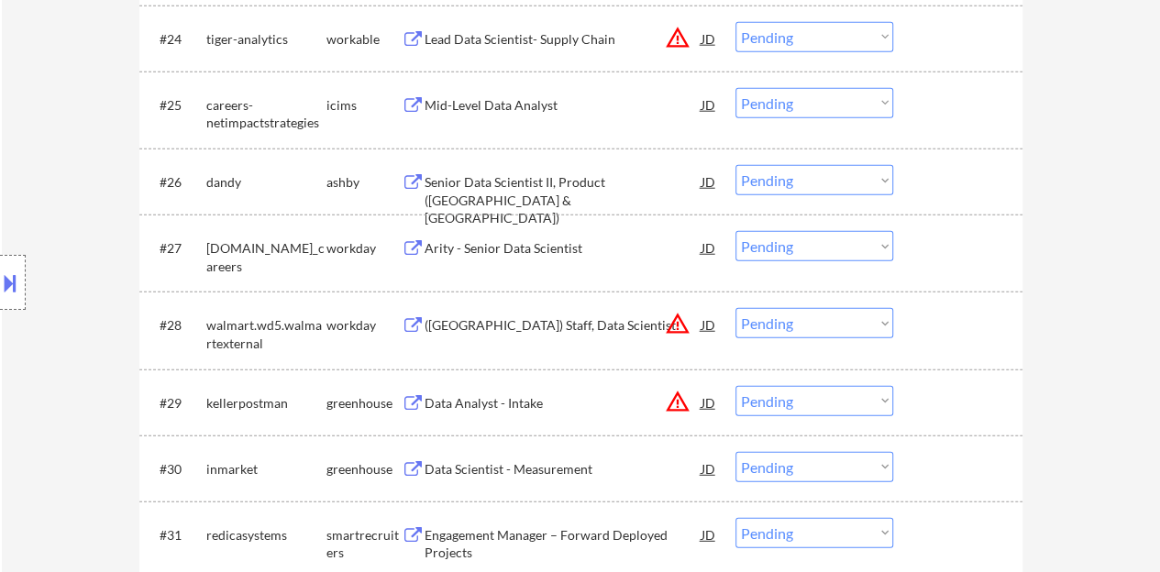
click at [516, 185] on div "Senior Data Scientist II, Product (USA & Canada)" at bounding box center [562, 200] width 277 height 54
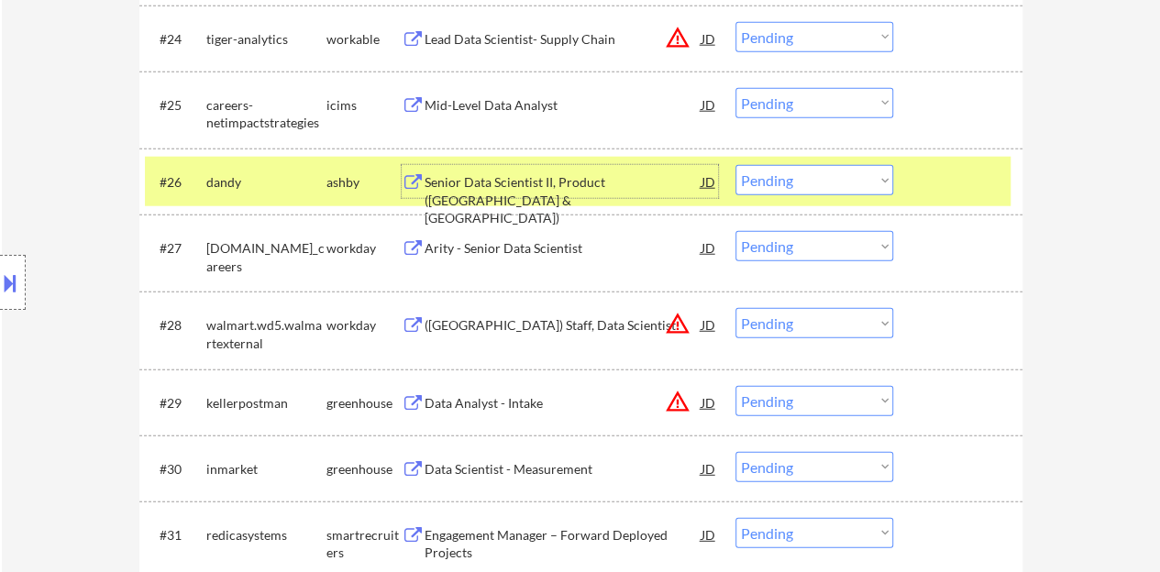
click at [838, 180] on select "Choose an option... Pending Applied Excluded (Questions) Excluded (Expired) Exc…" at bounding box center [814, 180] width 158 height 30
click at [735, 165] on select "Choose an option... Pending Applied Excluded (Questions) Excluded (Expired) Exc…" at bounding box center [814, 180] width 158 height 30
select select ""pending""
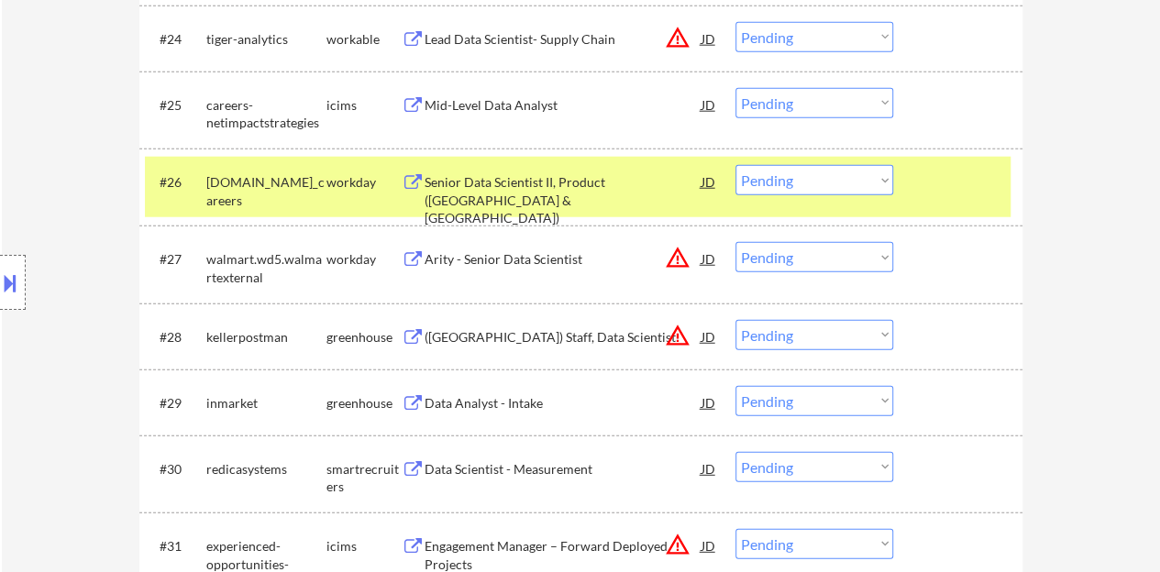
click at [976, 188] on div at bounding box center [959, 181] width 81 height 33
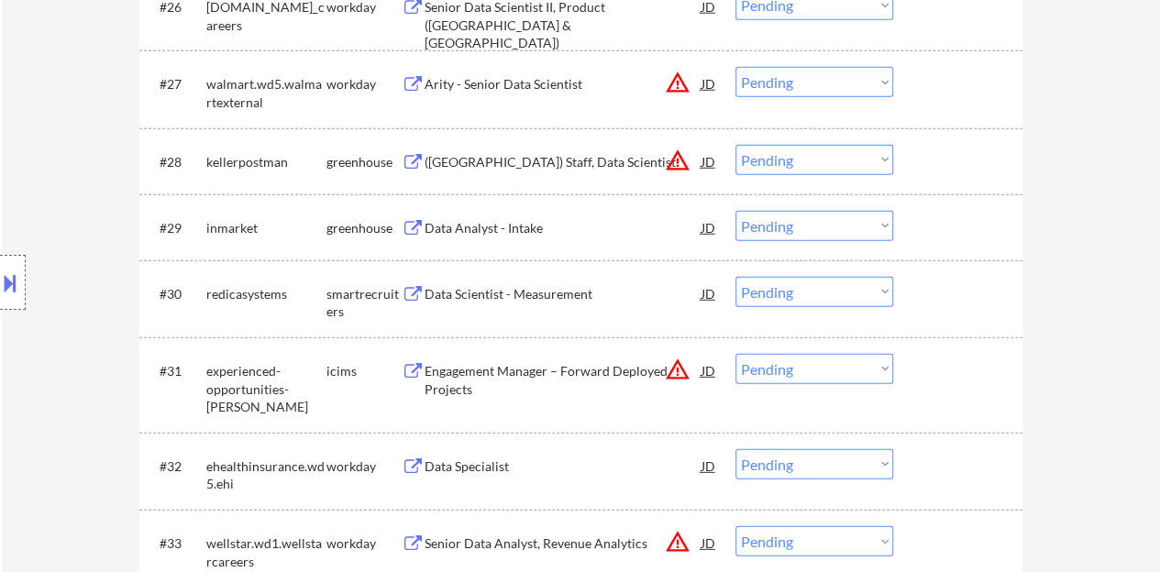
scroll to position [2475, 0]
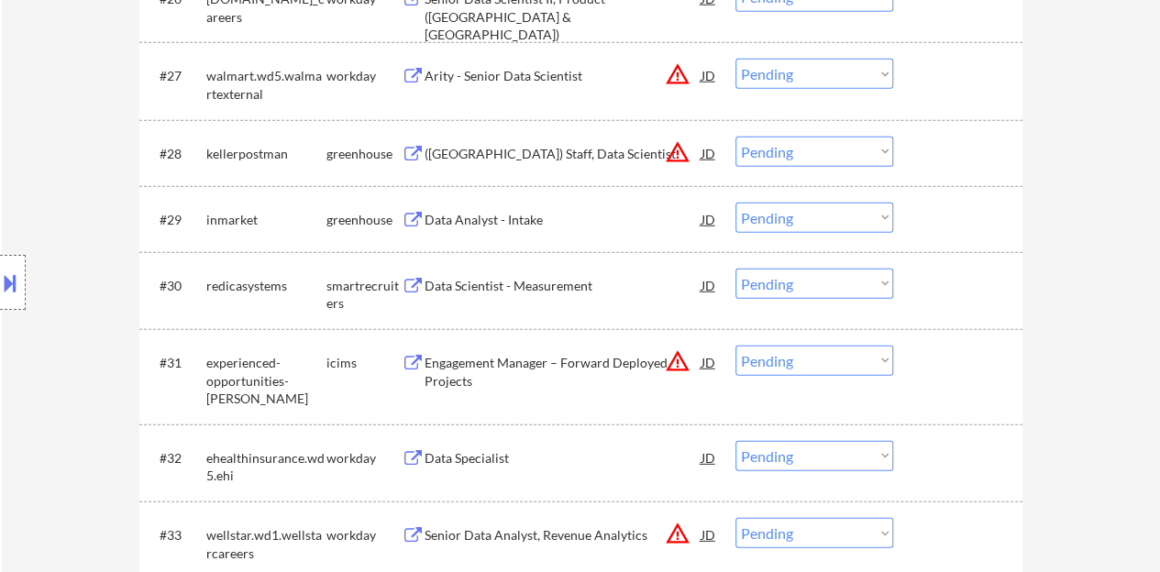
click at [483, 212] on div "Data Analyst - Intake" at bounding box center [562, 220] width 277 height 18
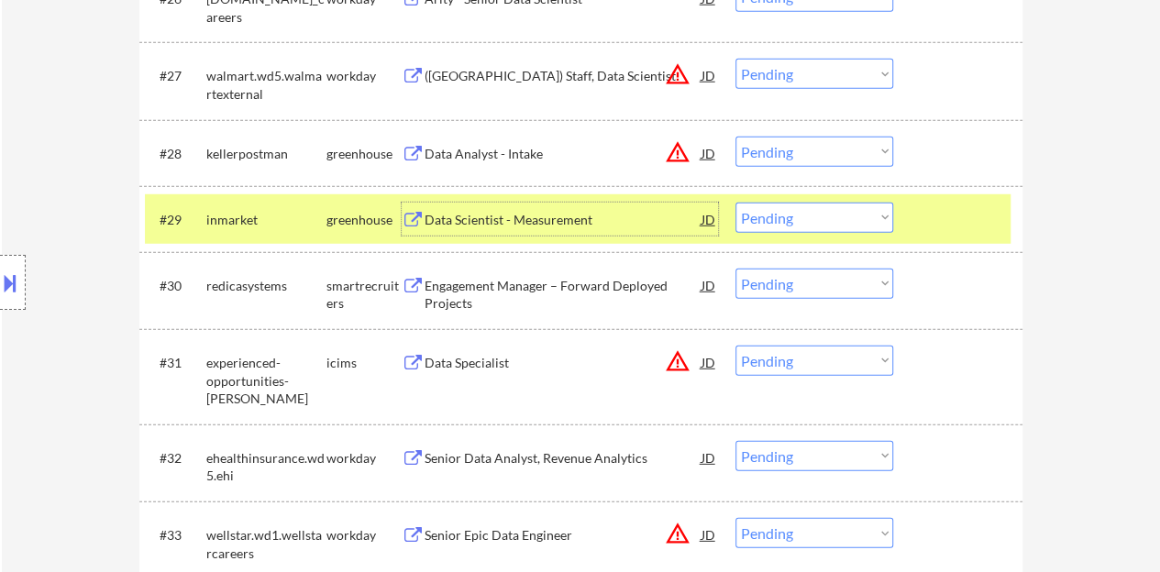
click at [812, 226] on select "Choose an option... Pending Applied Excluded (Questions) Excluded (Expired) Exc…" at bounding box center [814, 218] width 158 height 30
click at [735, 203] on select "Choose an option... Pending Applied Excluded (Questions) Excluded (Expired) Exc…" at bounding box center [814, 218] width 158 height 30
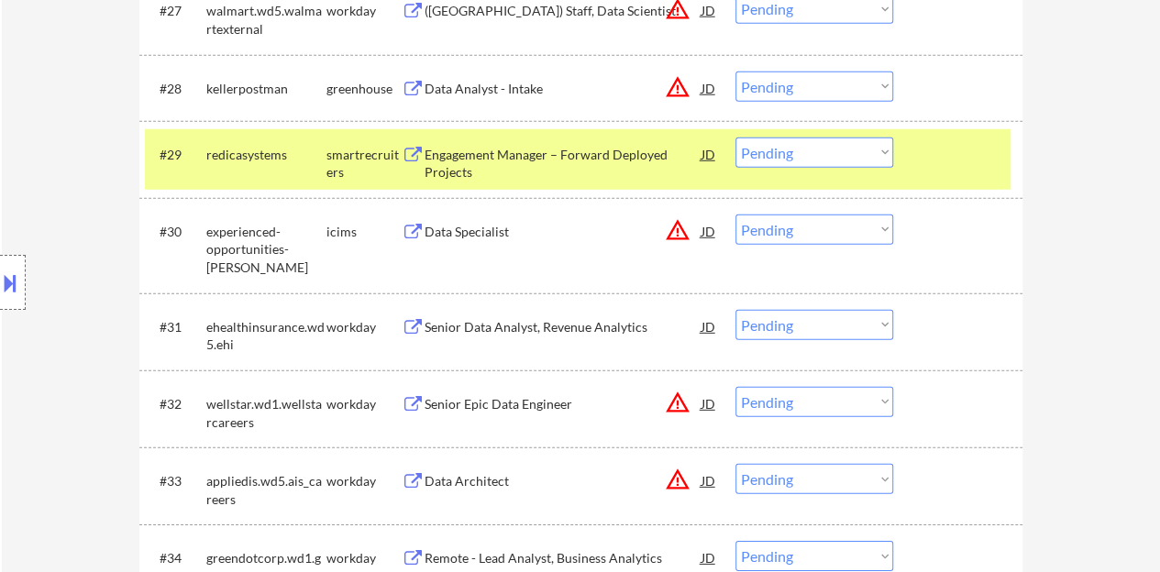
scroll to position [2570, 0]
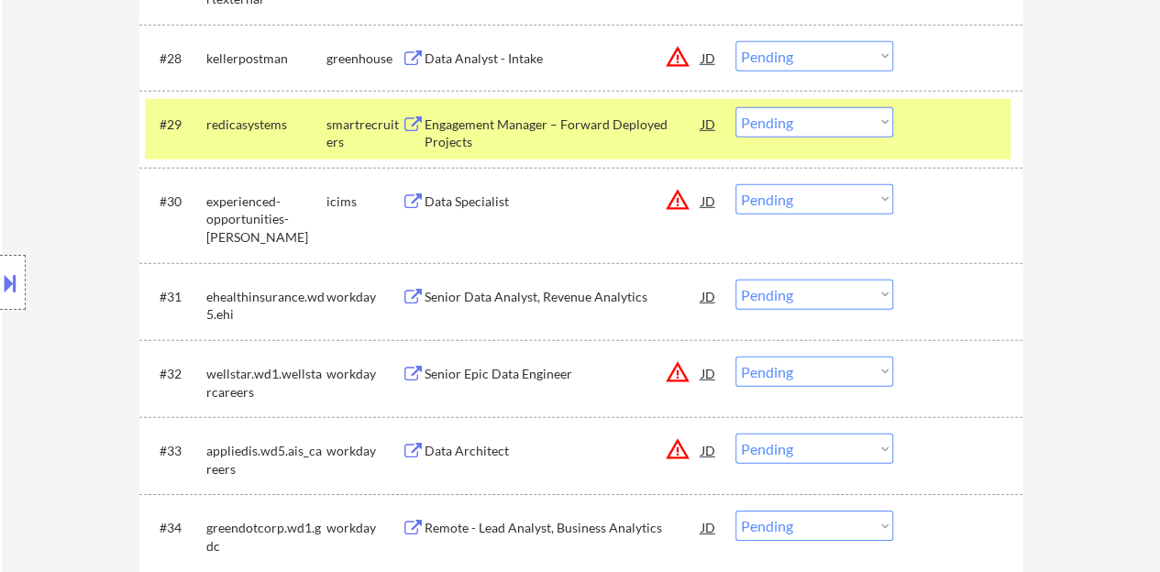
click at [984, 117] on div at bounding box center [959, 123] width 81 height 33
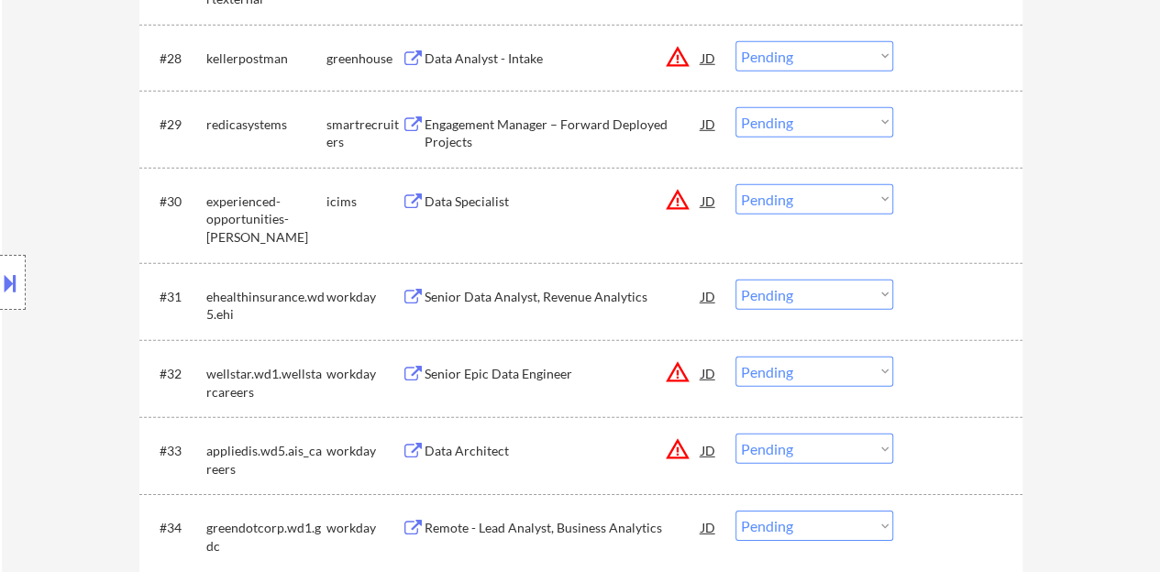
click at [598, 126] on div "Engagement Manager – Forward Deployed Projects" at bounding box center [562, 134] width 277 height 36
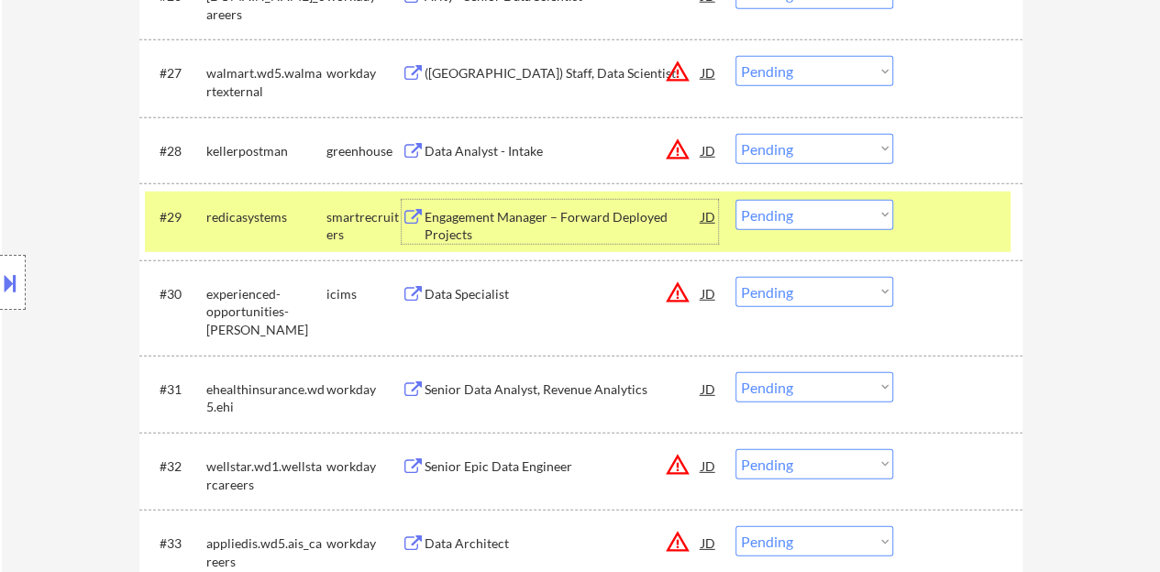
scroll to position [2479, 0]
click at [765, 223] on select "Choose an option... Pending Applied Excluded (Questions) Excluded (Expired) Exc…" at bounding box center [814, 214] width 158 height 30
click at [735, 199] on select "Choose an option... Pending Applied Excluded (Questions) Excluded (Expired) Exc…" at bounding box center [814, 214] width 158 height 30
select select ""pending""
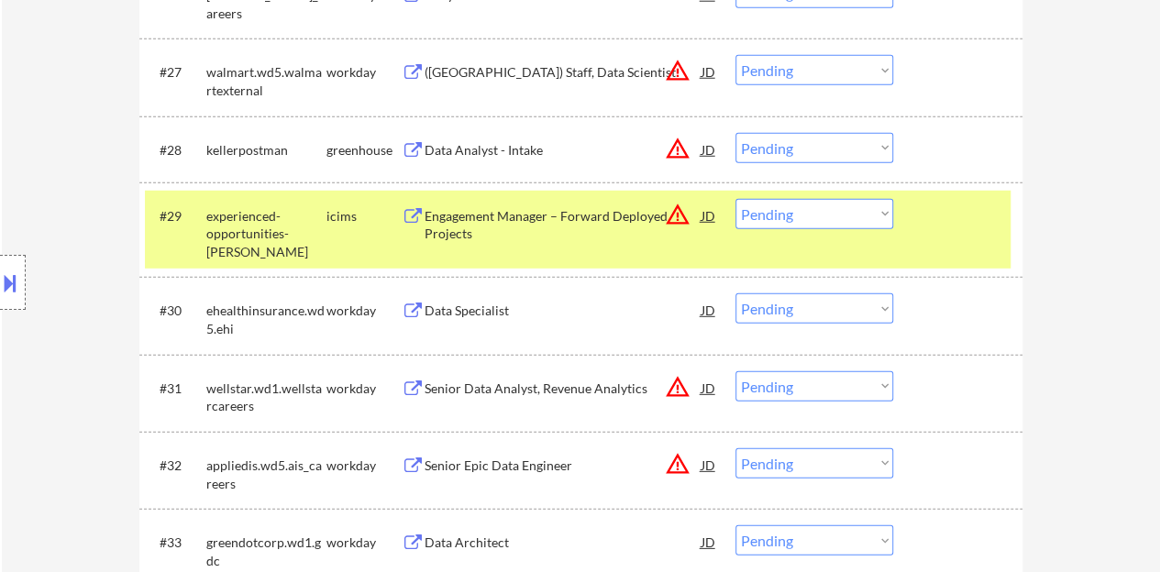
click at [931, 215] on div at bounding box center [959, 215] width 81 height 33
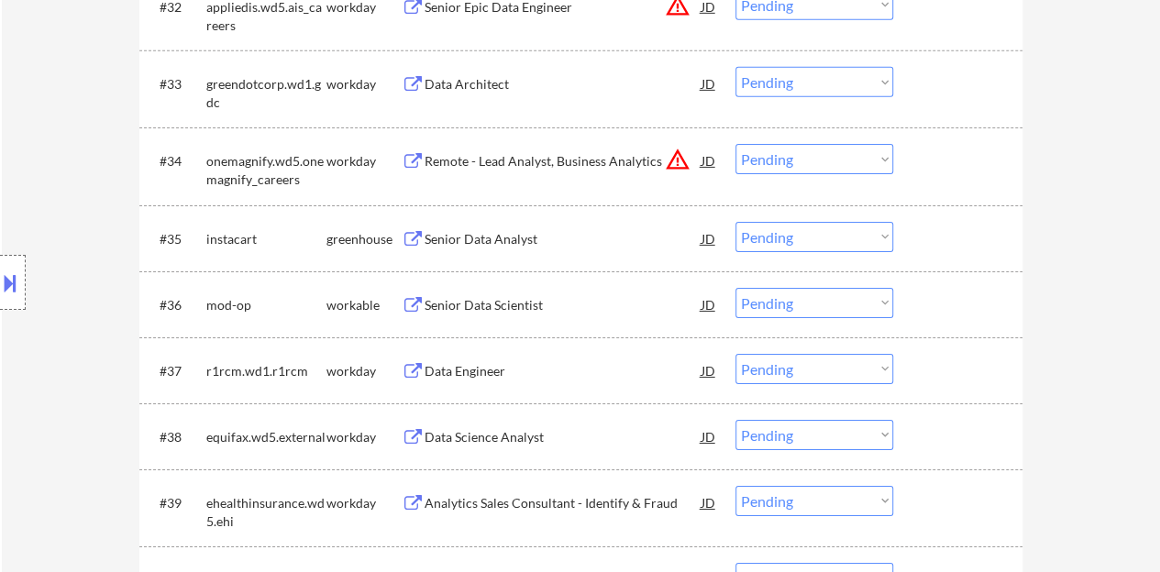
scroll to position [3029, 0]
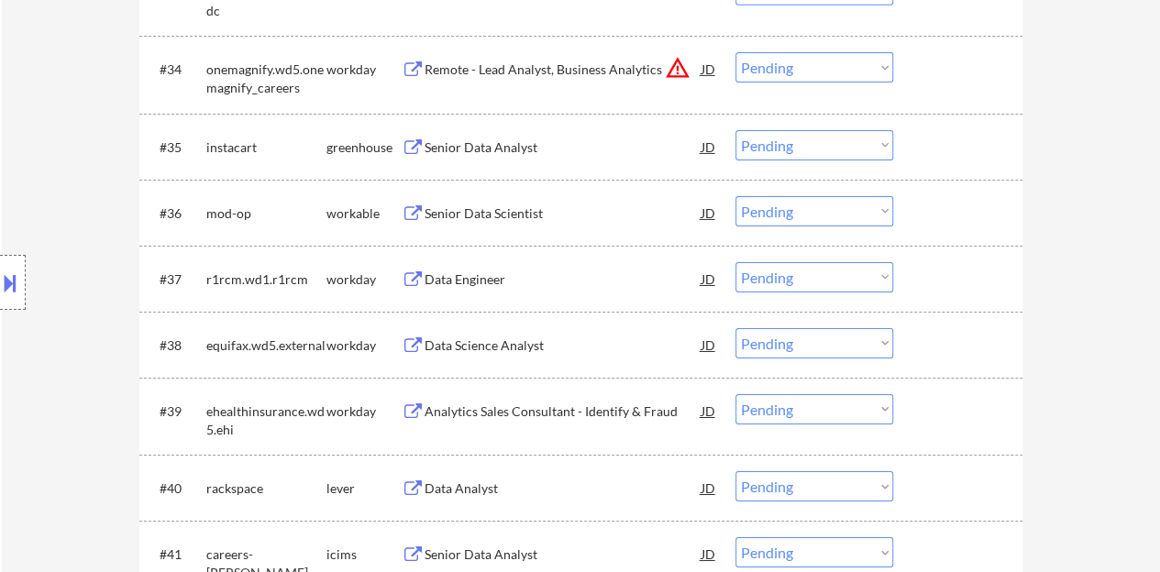
click at [490, 127] on div "#35 instacart greenhouse Senior Data Analyst JD warning_amber Choose an option.…" at bounding box center [577, 147] width 865 height 50
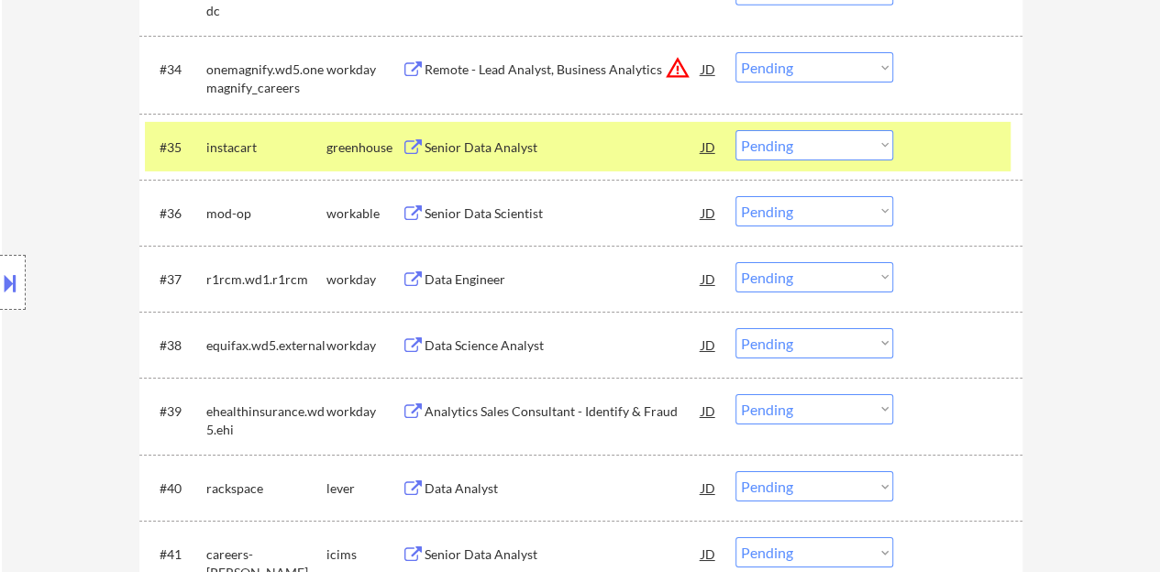
click at [515, 139] on div "Senior Data Analyst" at bounding box center [562, 147] width 277 height 18
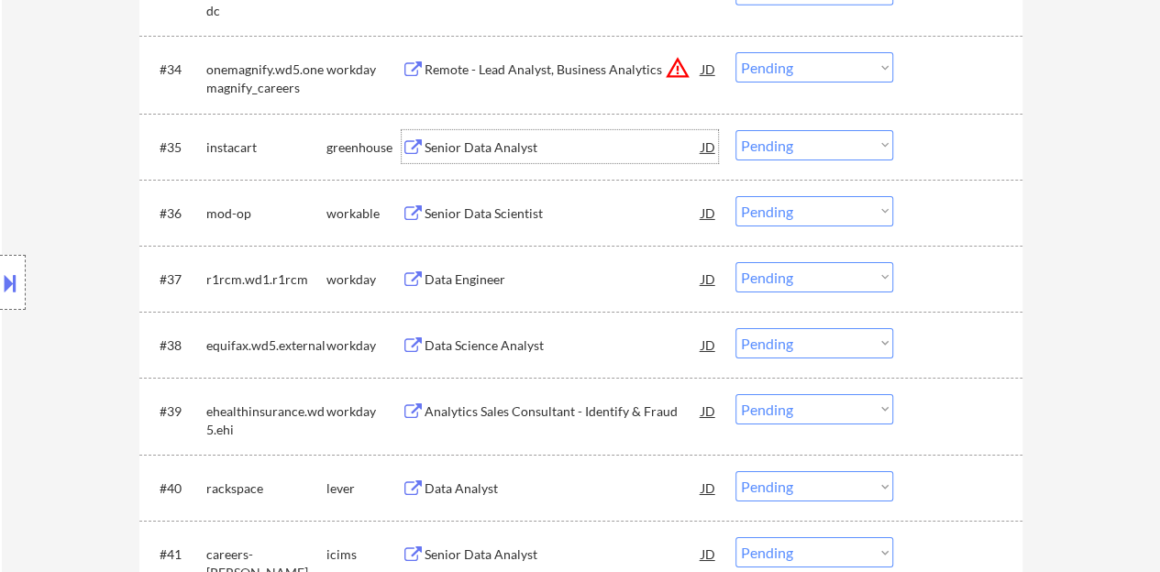
click at [939, 157] on div at bounding box center [959, 146] width 81 height 33
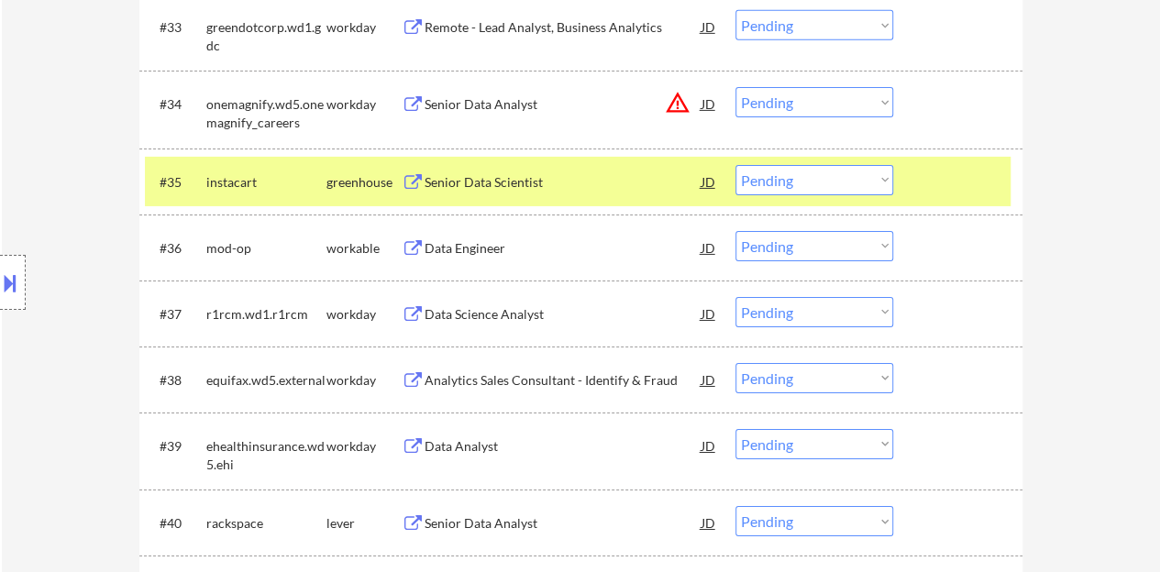
scroll to position [2954, 0]
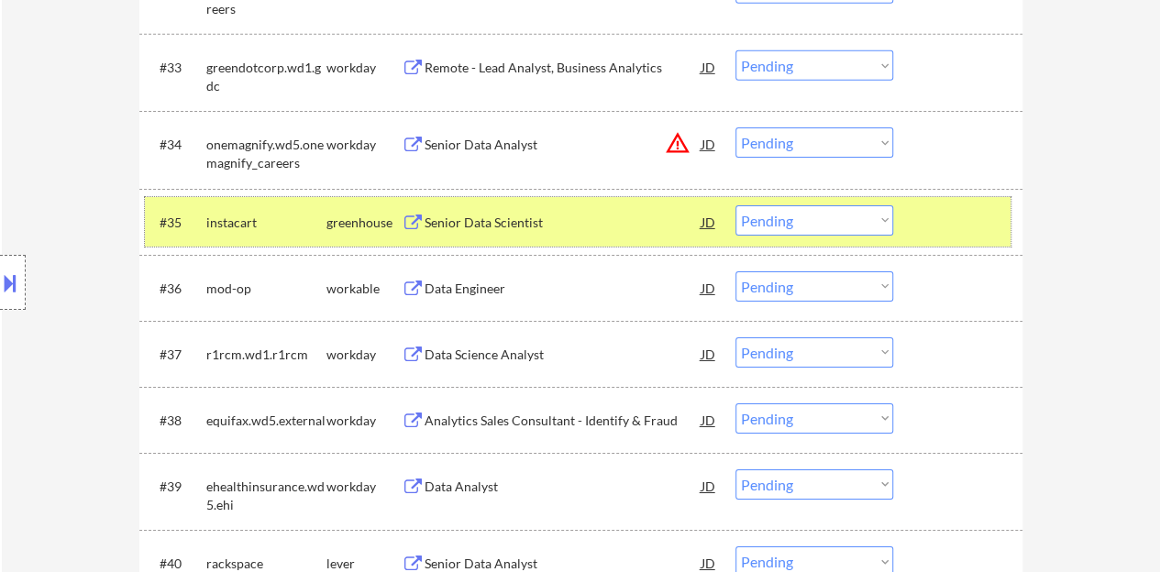
click at [763, 199] on div "#35 instacart greenhouse Senior Data Scientist JD warning_amber Choose an optio…" at bounding box center [577, 222] width 865 height 50
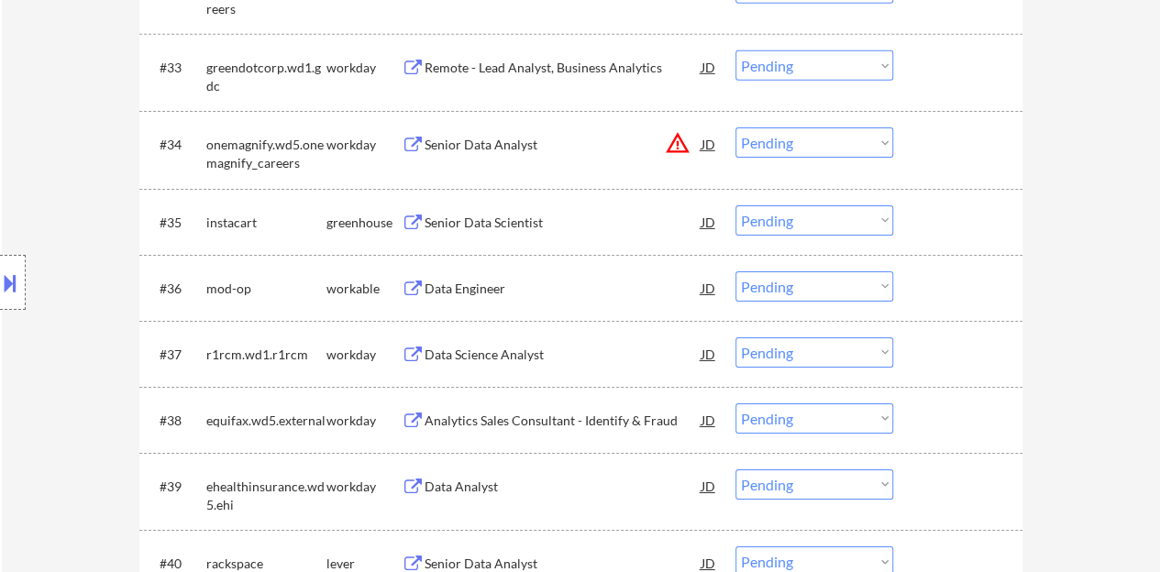
click at [775, 210] on select "Choose an option... Pending Applied Excluded (Questions) Excluded (Expired) Exc…" at bounding box center [814, 220] width 158 height 30
click at [735, 205] on select "Choose an option... Pending Applied Excluded (Questions) Excluded (Expired) Exc…" at bounding box center [814, 220] width 158 height 30
select select ""pending""
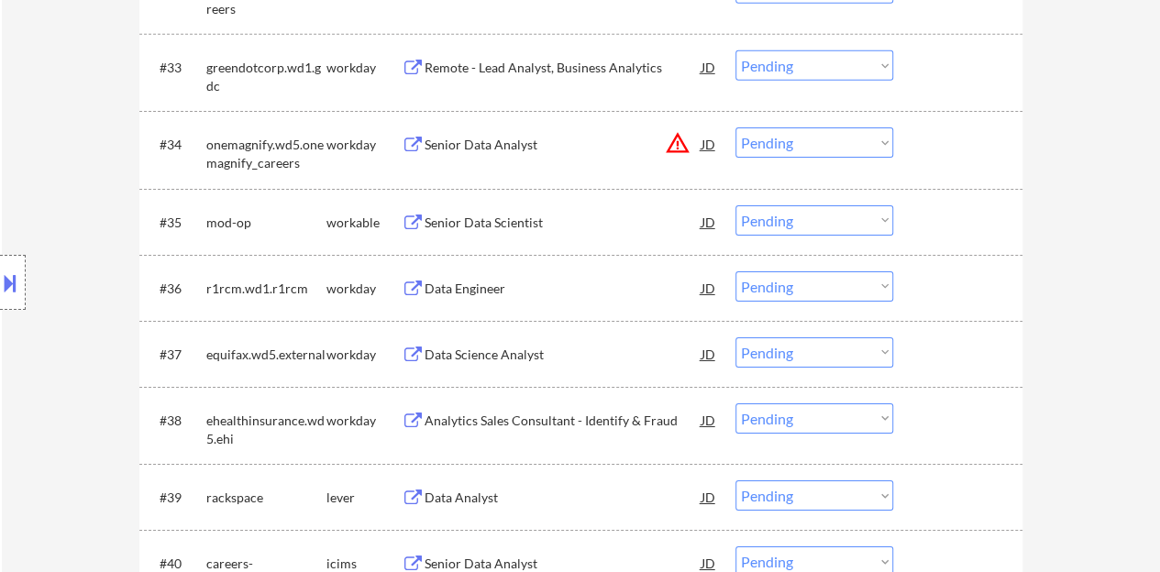
scroll to position [209, 0]
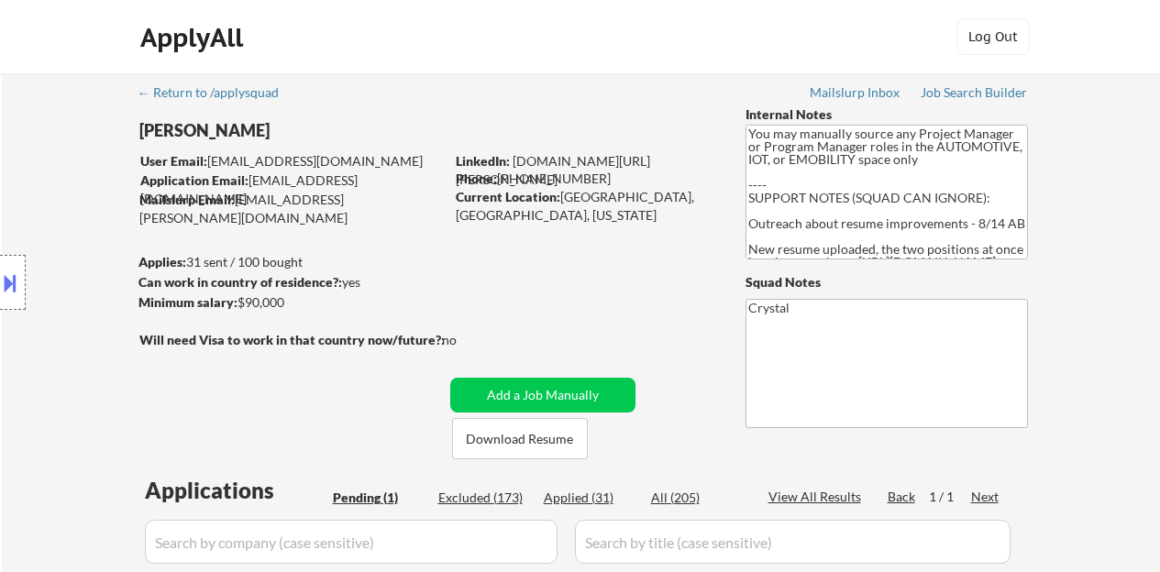
select select ""pending""
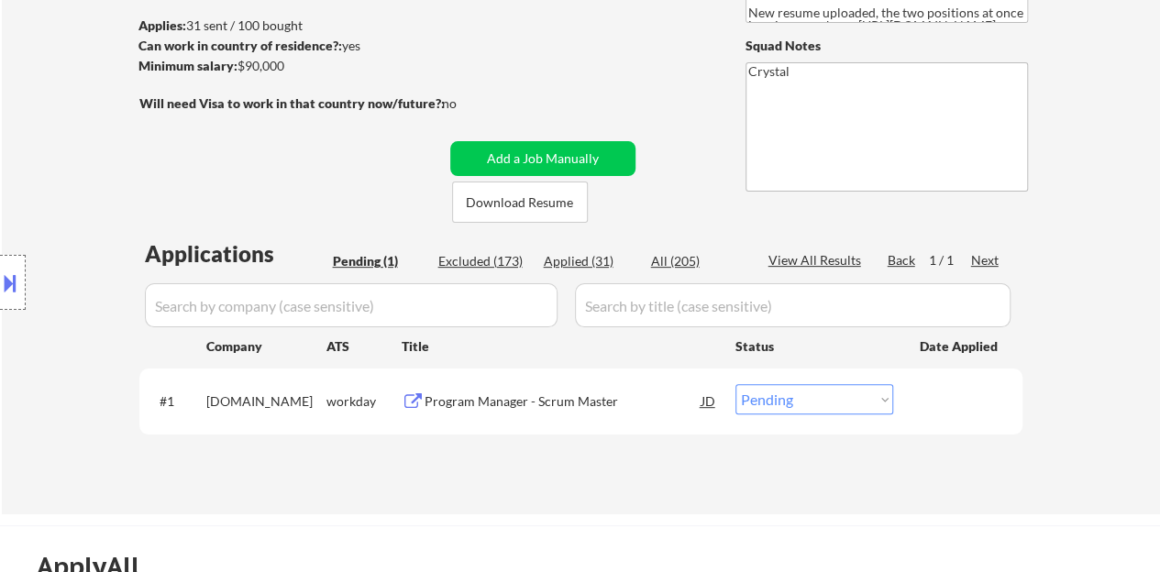
scroll to position [275, 0]
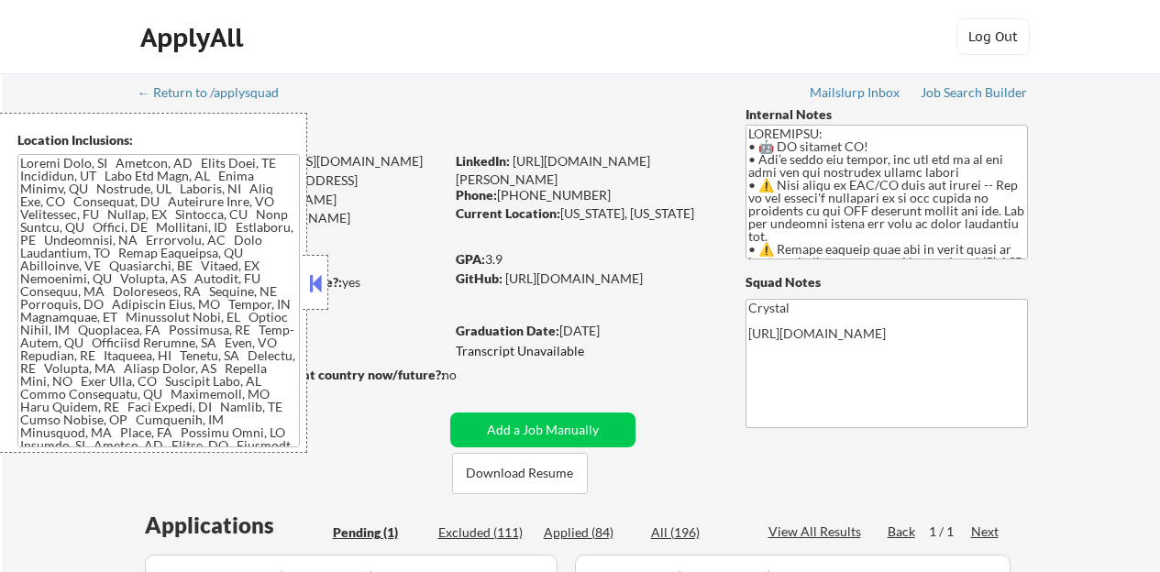
select select ""pending""
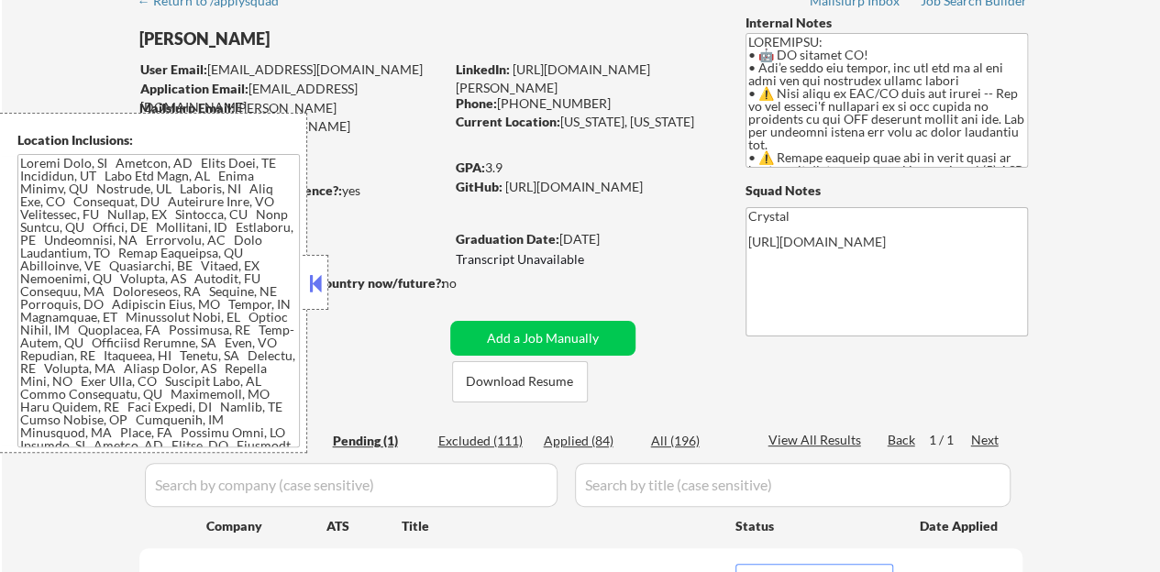
scroll to position [275, 0]
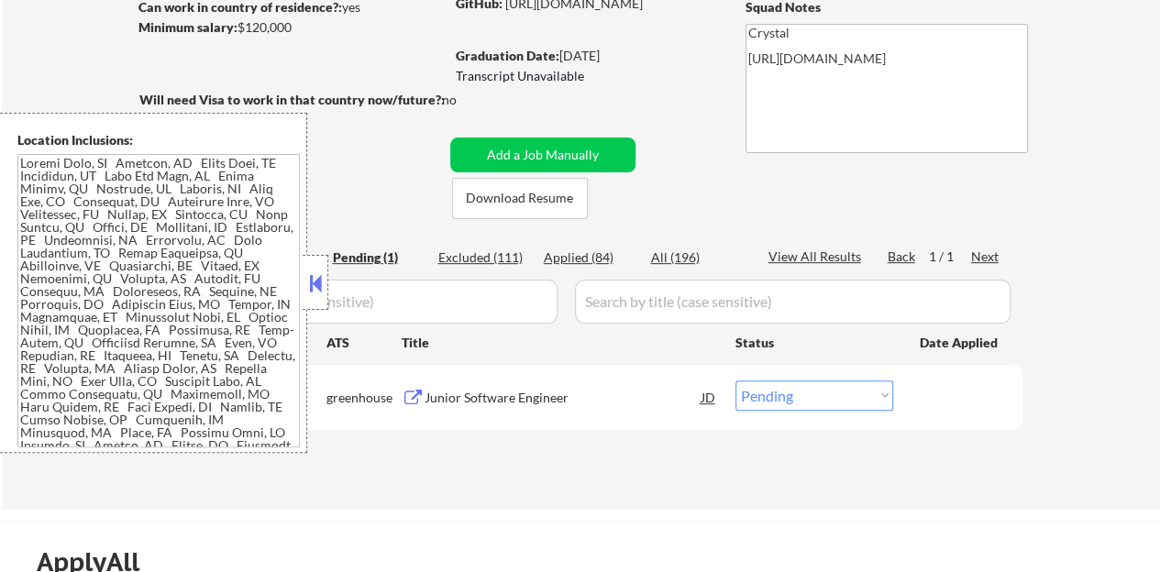
click at [323, 278] on button at bounding box center [315, 284] width 20 height 28
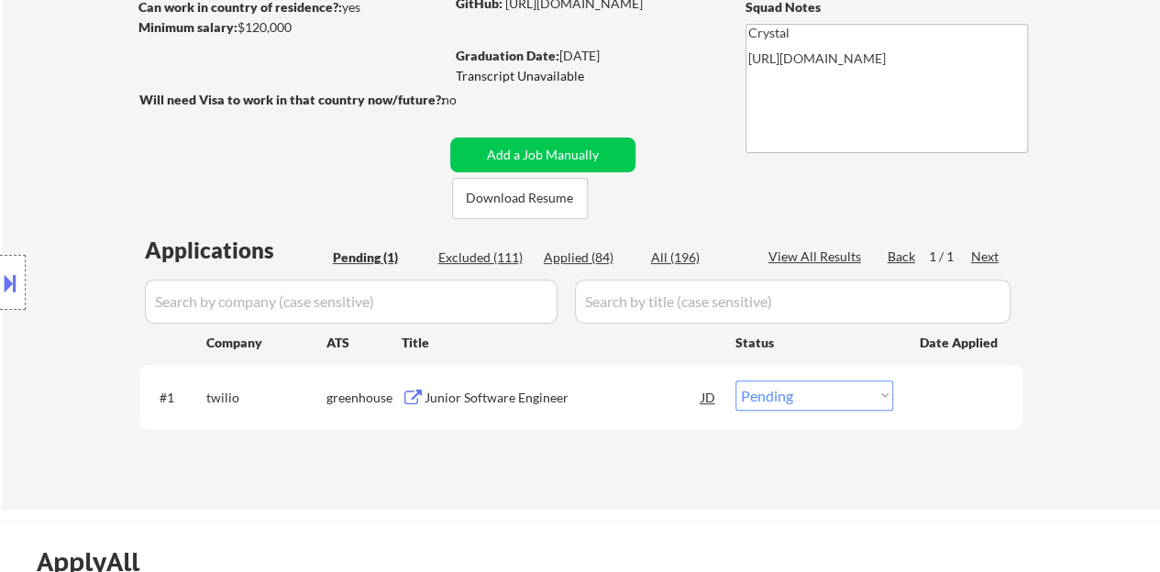
click at [583, 259] on div "Applied (84)" at bounding box center [590, 257] width 92 height 18
click at [572, 167] on button "Add a Job Manually" at bounding box center [542, 155] width 185 height 35
select select ""applied""
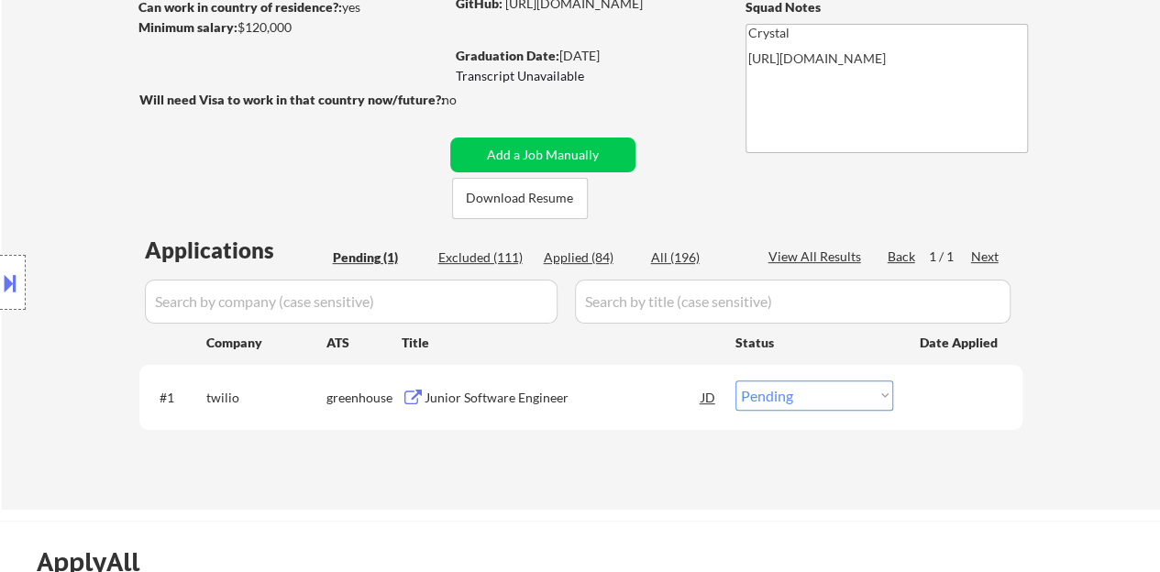
select select ""applied""
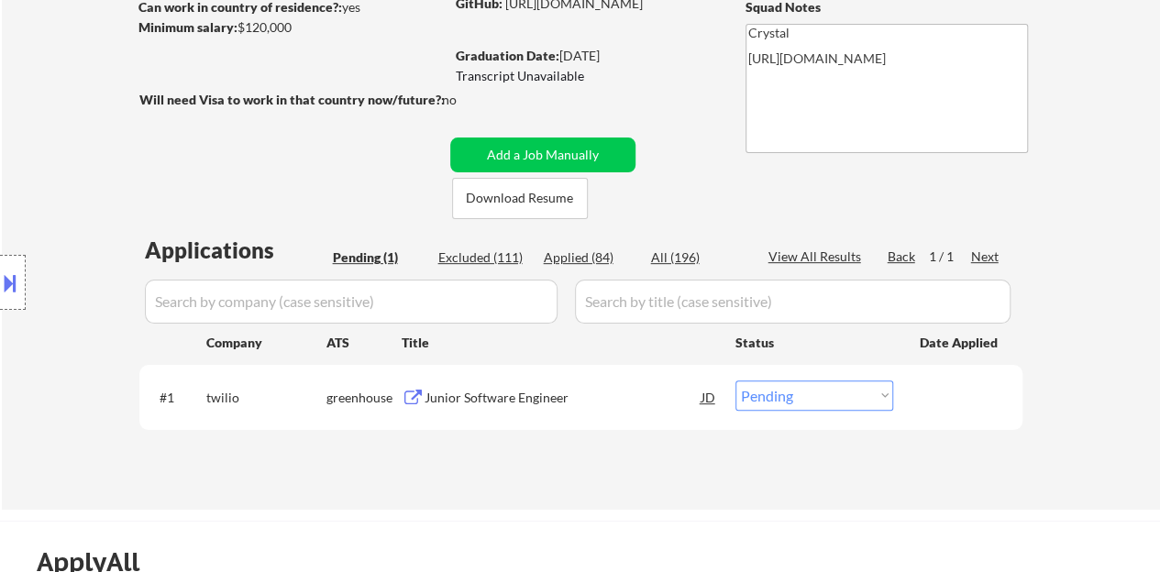
select select ""applied""
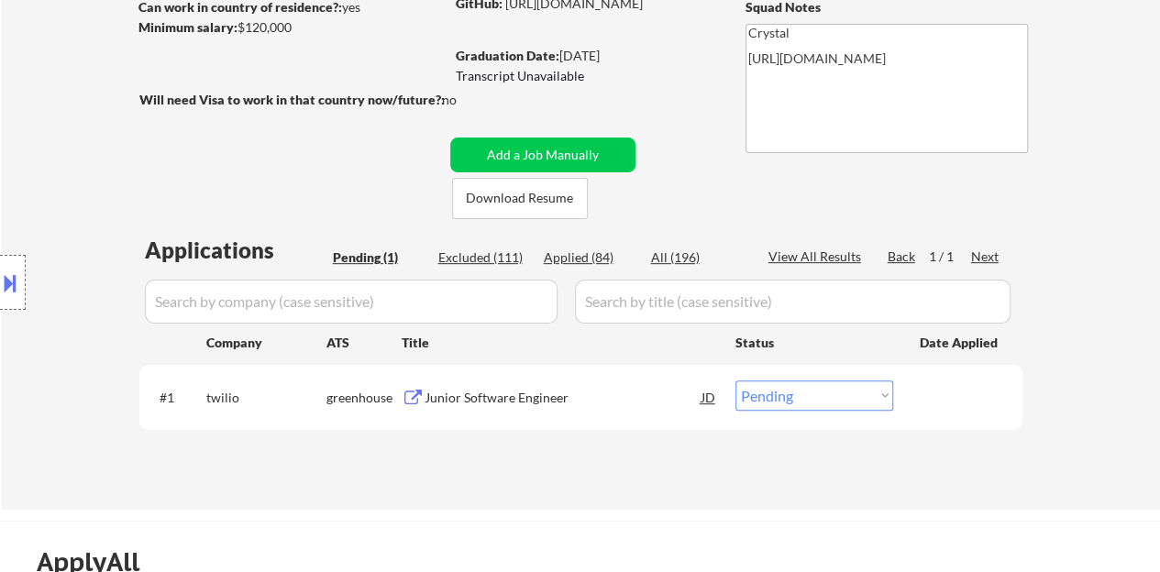
select select ""applied""
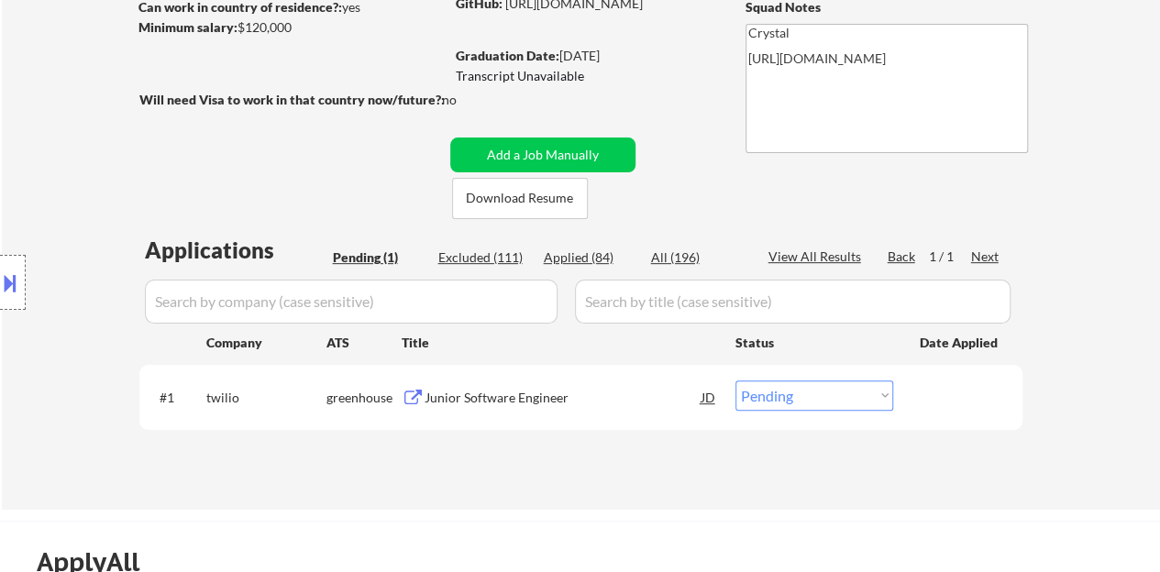
select select ""applied""
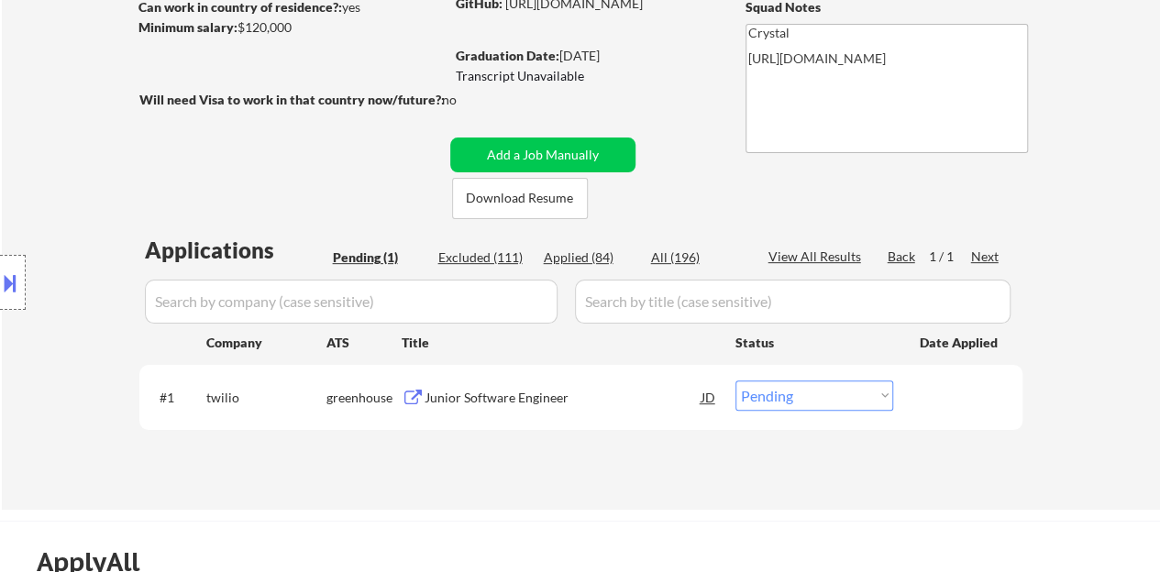
select select ""applied""
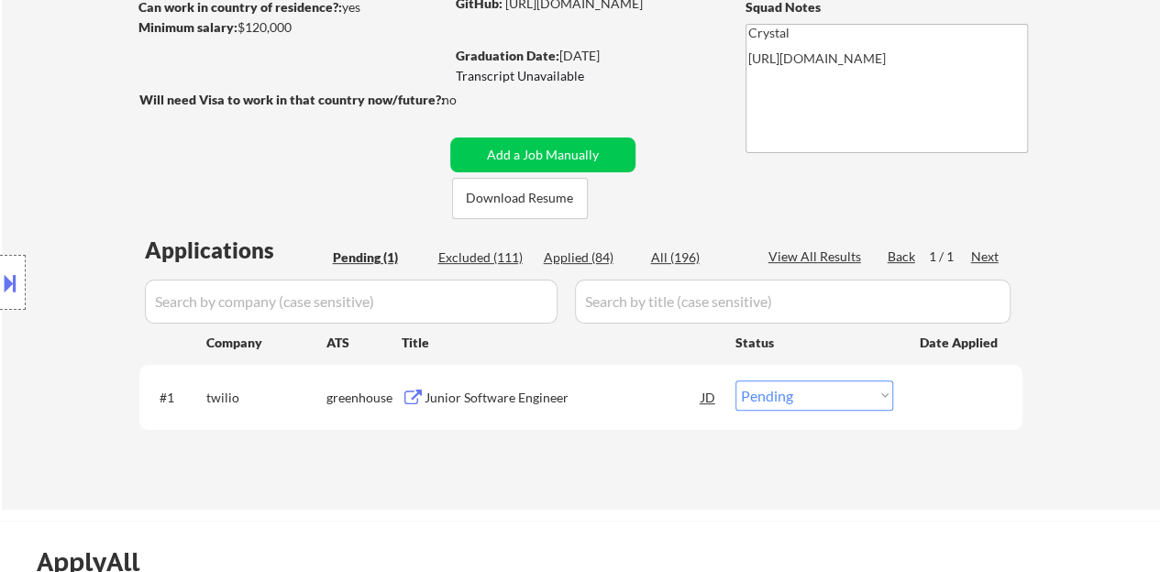
select select ""applied""
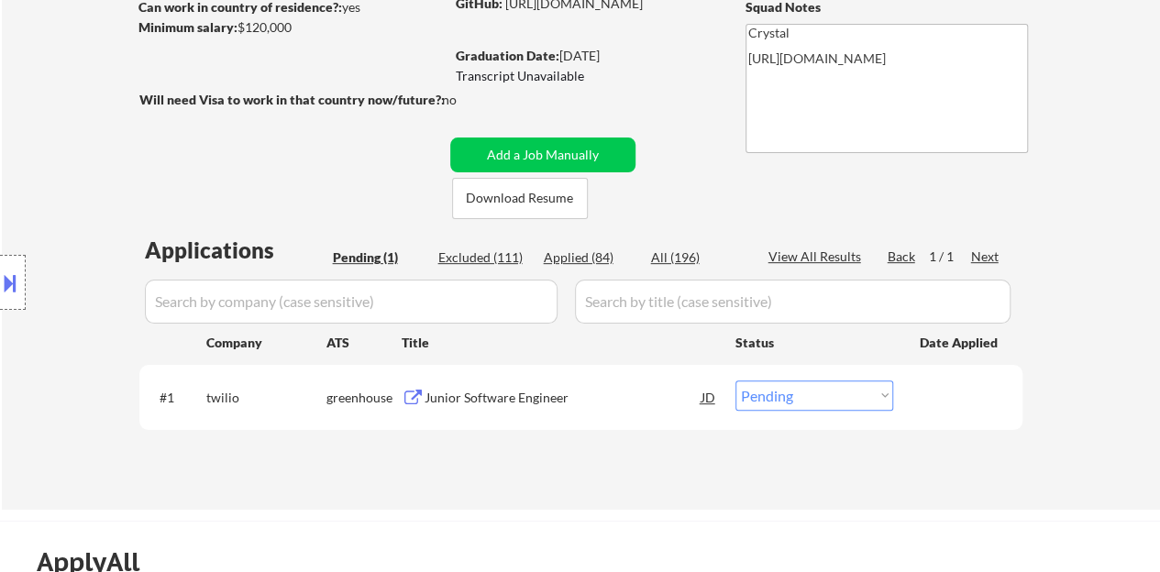
select select ""applied""
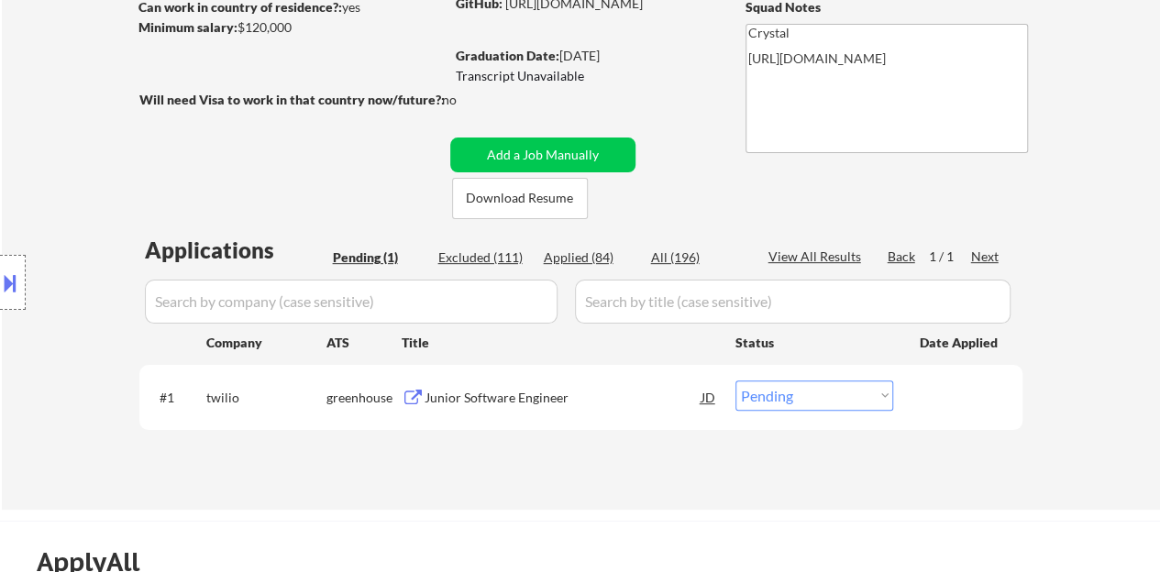
select select ""applied""
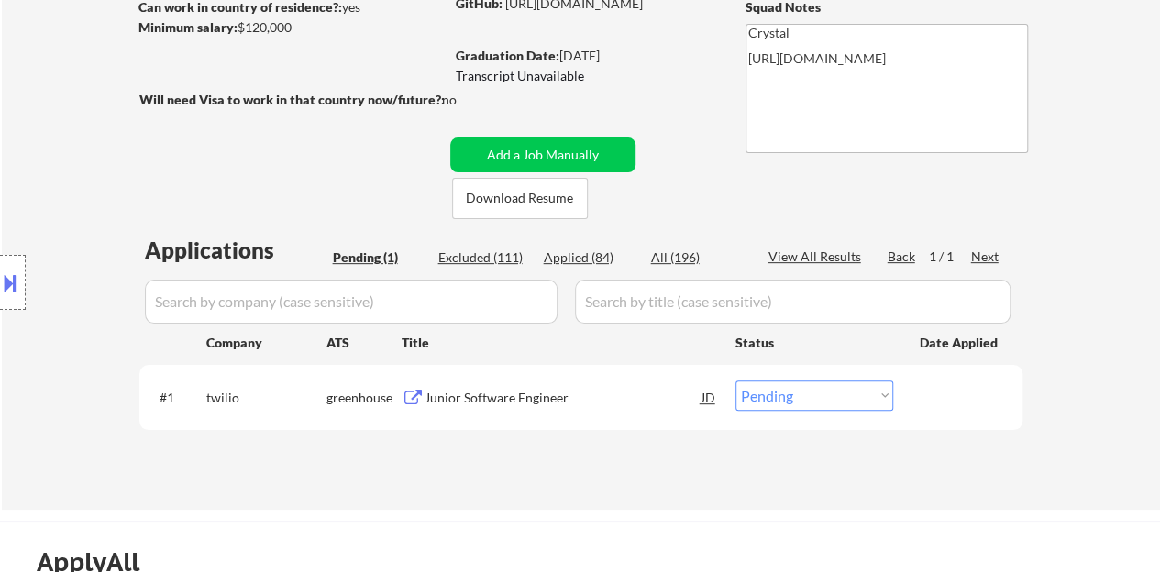
select select ""applied""
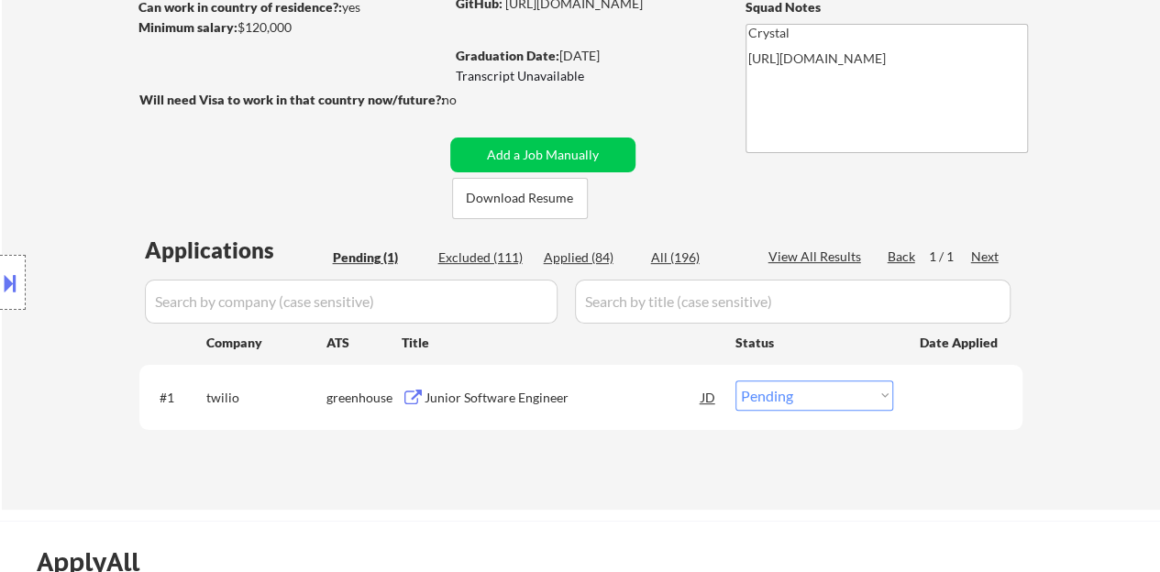
select select ""applied""
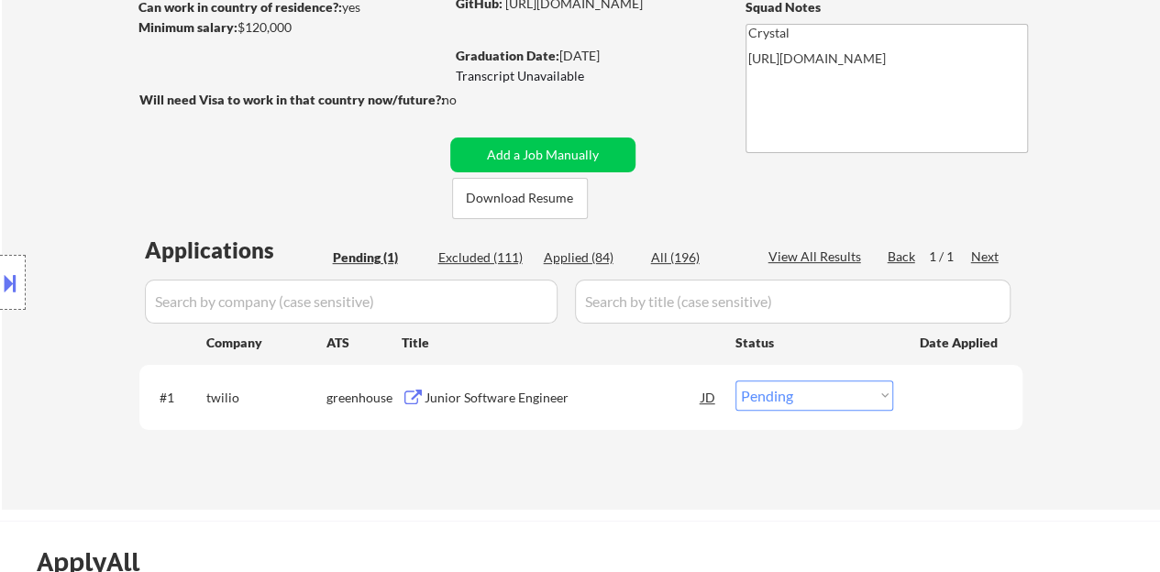
select select ""applied""
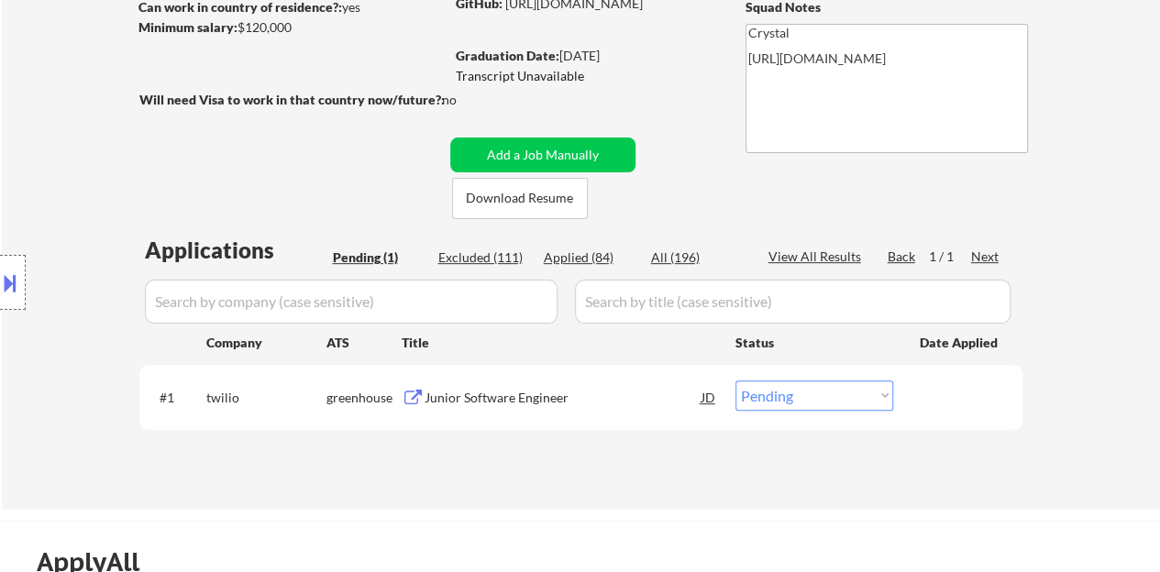
select select ""applied""
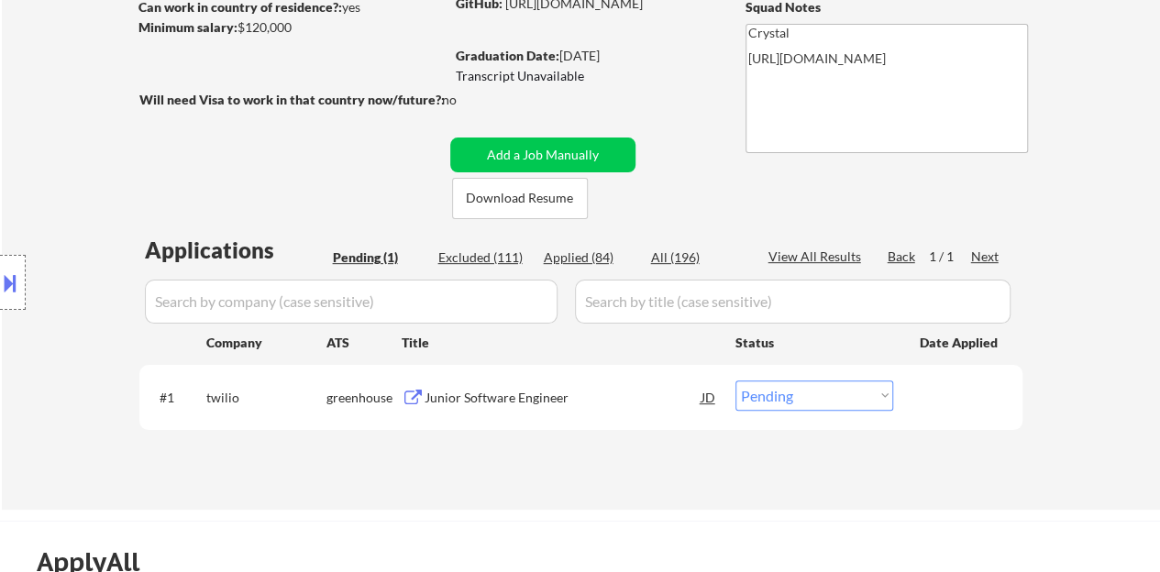
select select ""applied""
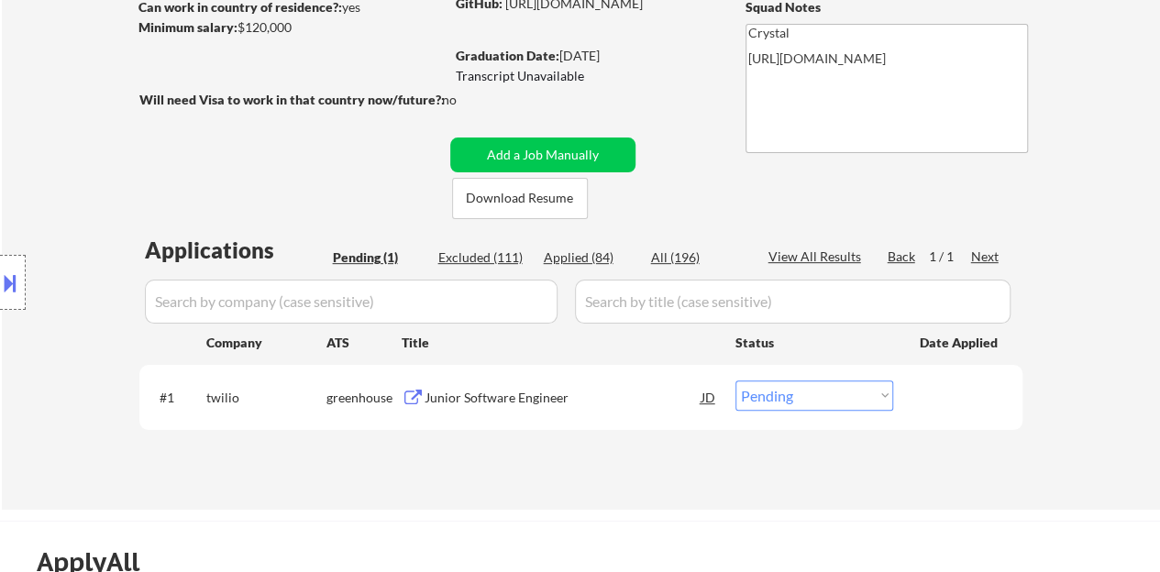
select select ""applied""
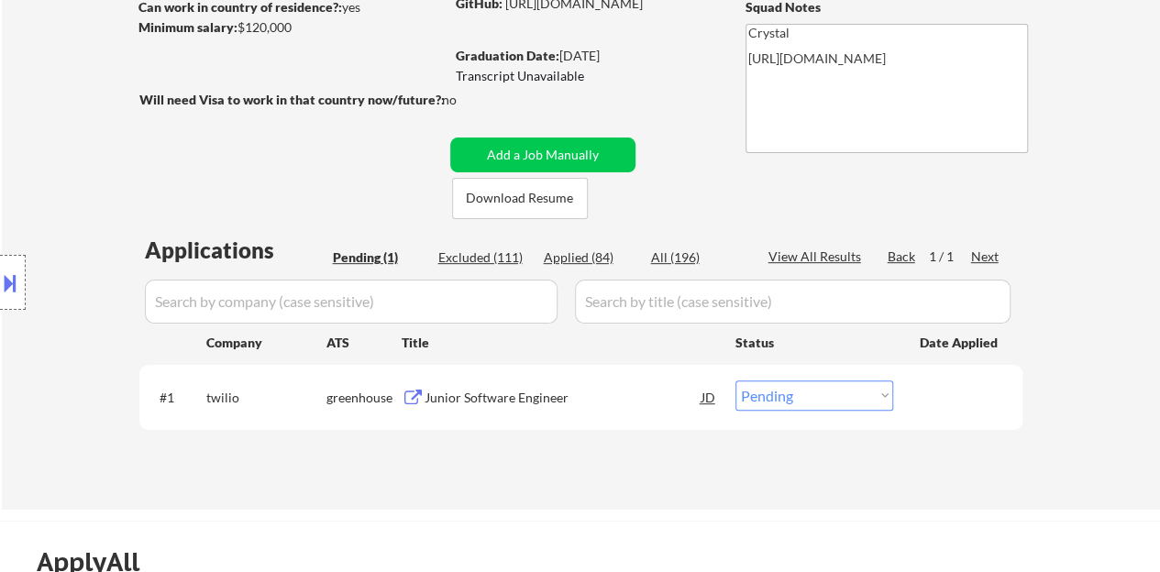
select select ""applied""
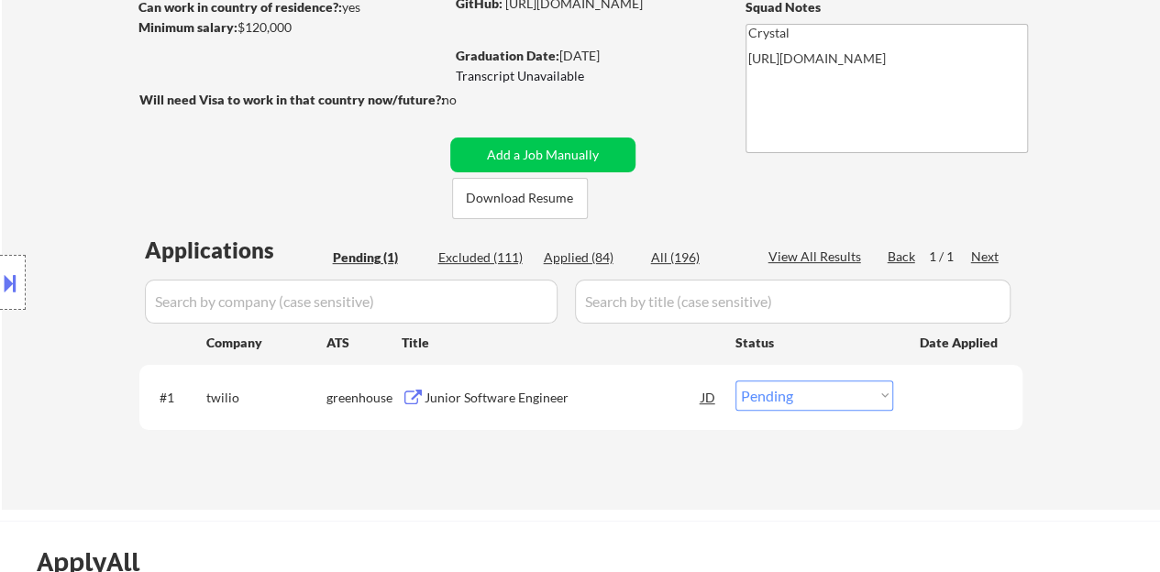
select select ""applied""
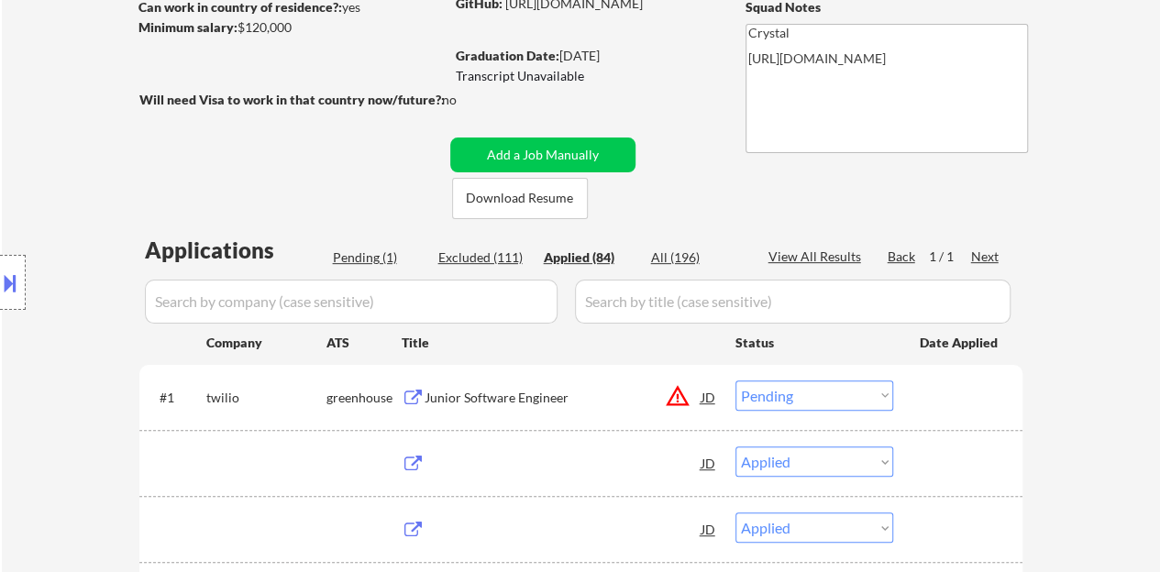
select select ""applied""
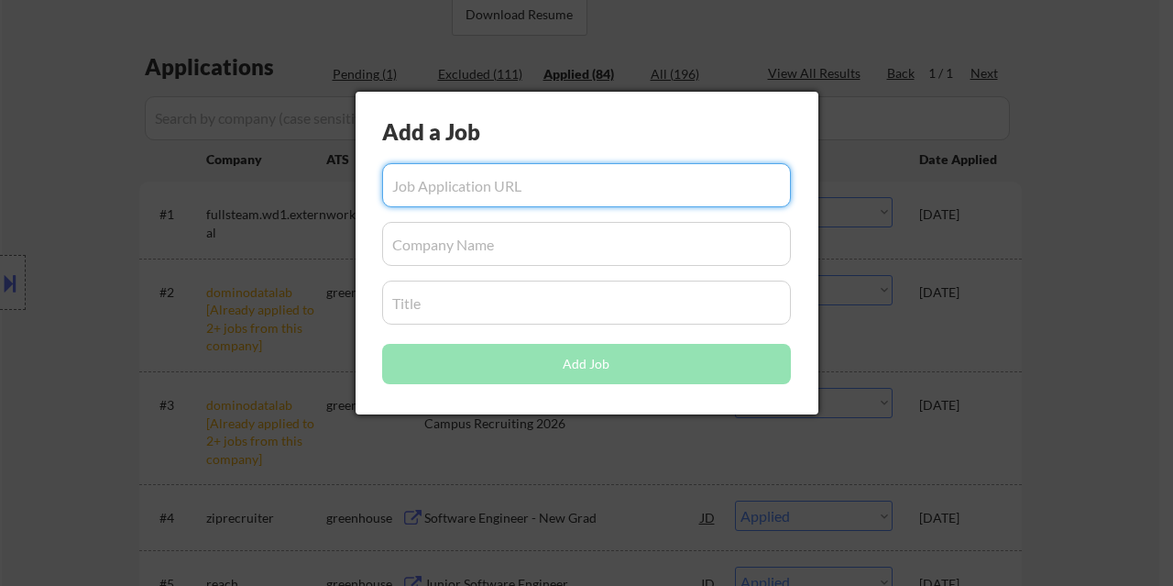
click at [1144, 159] on div at bounding box center [586, 293] width 1173 height 586
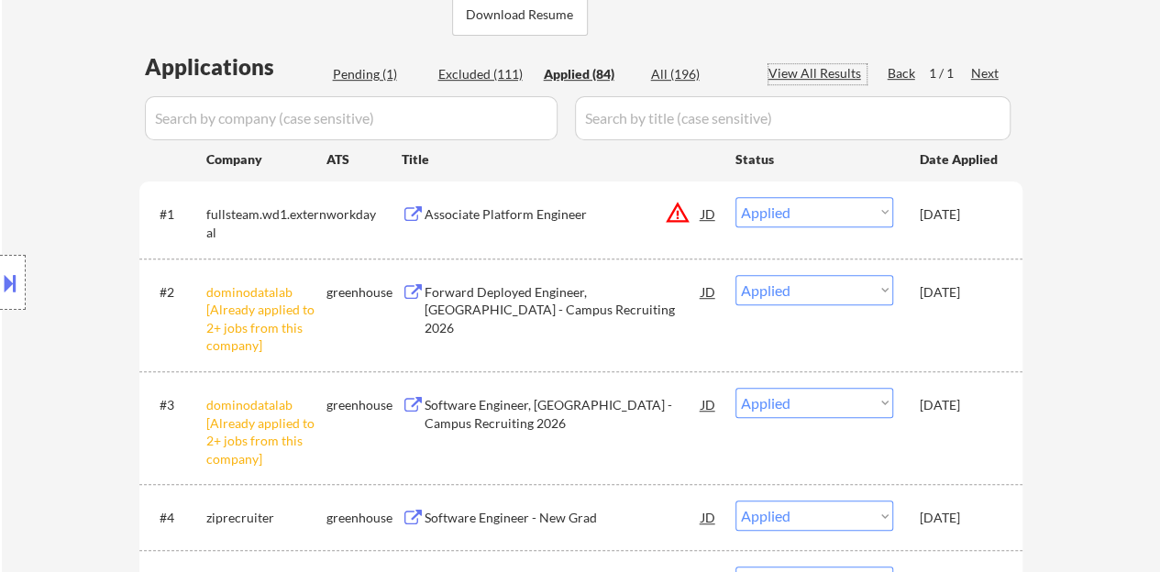
click at [847, 76] on div "View All Results" at bounding box center [817, 73] width 98 height 18
click at [338, 104] on input "input" at bounding box center [351, 118] width 413 height 44
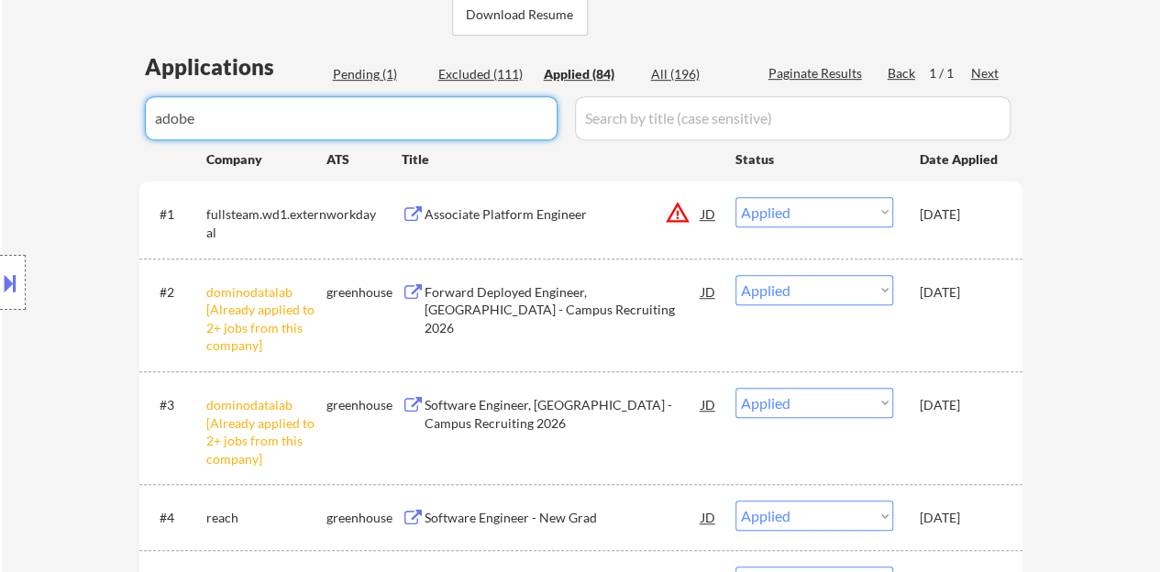
type input "adobe"
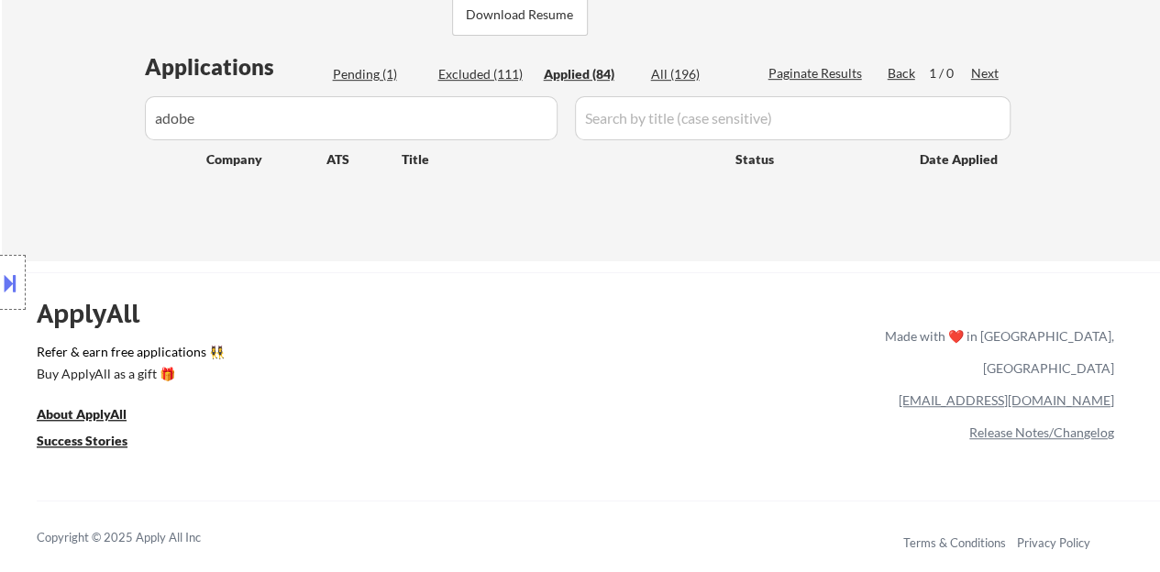
click at [350, 113] on input "input" at bounding box center [351, 118] width 413 height 44
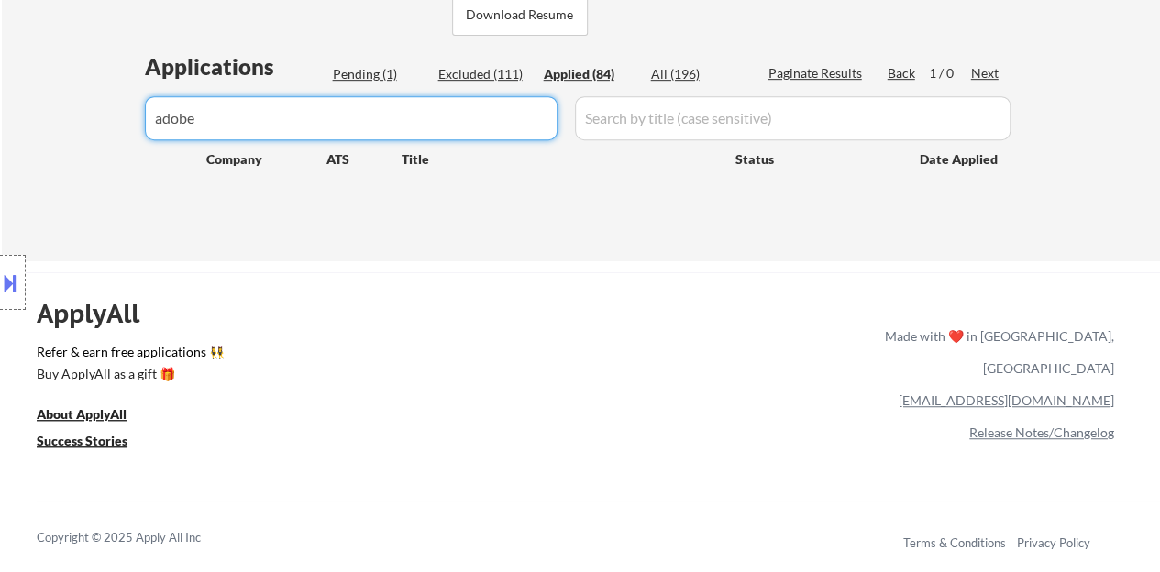
click at [350, 113] on input "input" at bounding box center [351, 118] width 413 height 44
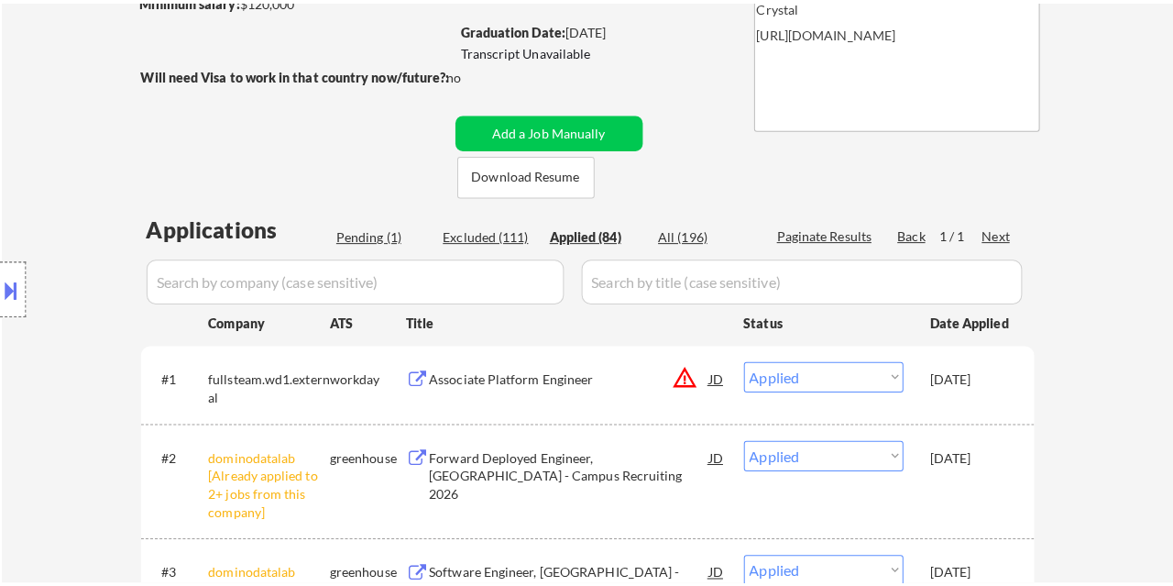
scroll to position [275, 0]
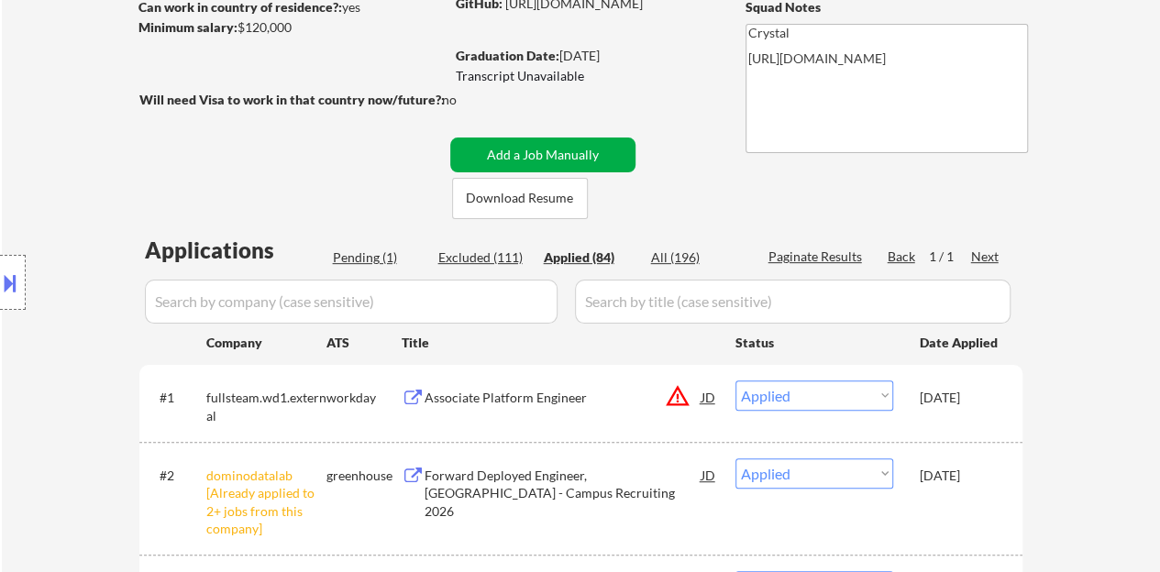
click at [508, 148] on button "Add a Job Manually" at bounding box center [542, 155] width 185 height 35
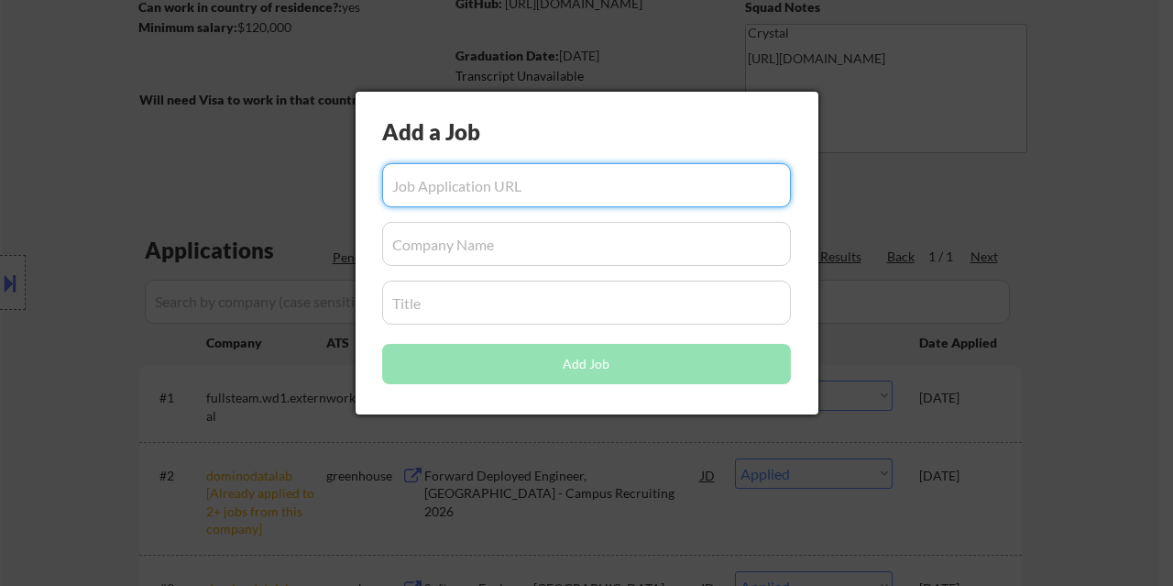
paste input "https://careers.adobe.com/us/en/applythankyou?status=success&jobSeqNo=ADOBUSR15…"
type input "https://careers.adobe.com/us/en/applythankyou?status=success&jobSeqNo=ADOBUSR15…"
click at [539, 247] on input "input" at bounding box center [586, 244] width 409 height 44
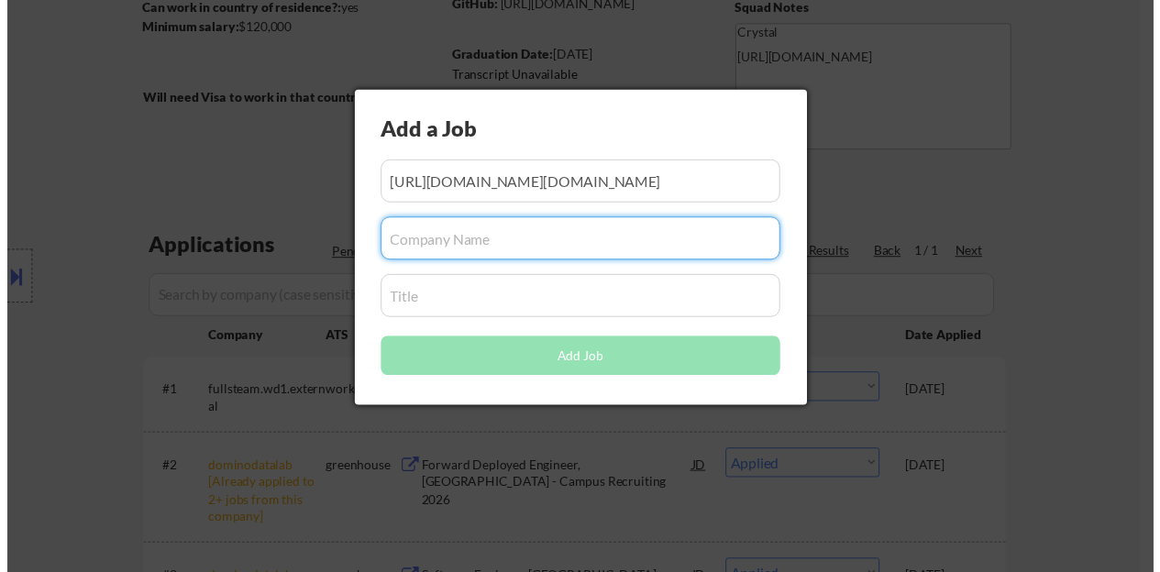
scroll to position [0, 0]
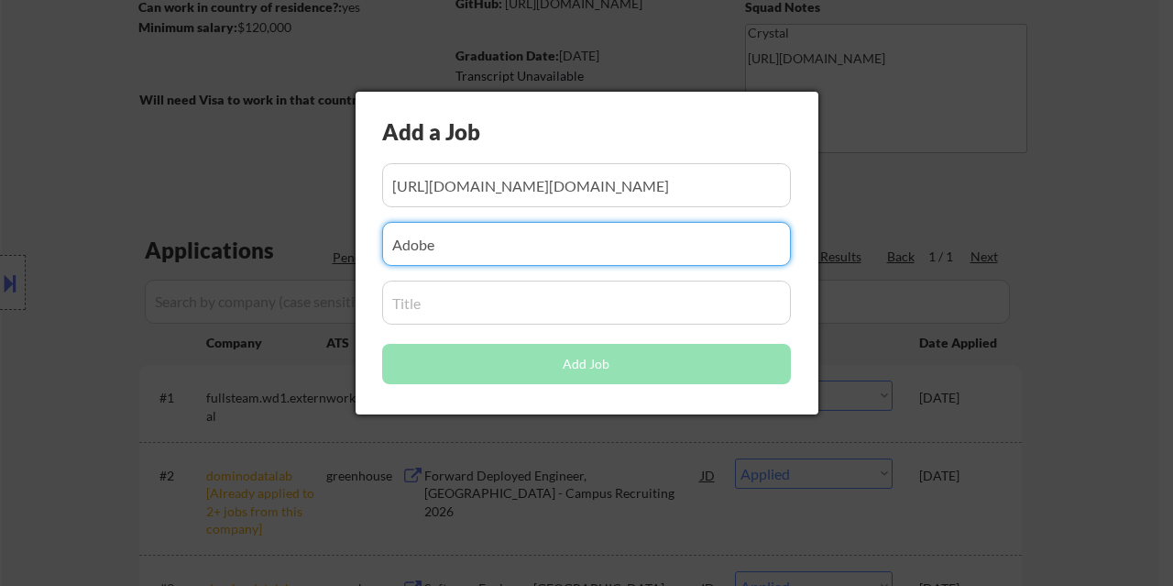
type input "Adobe"
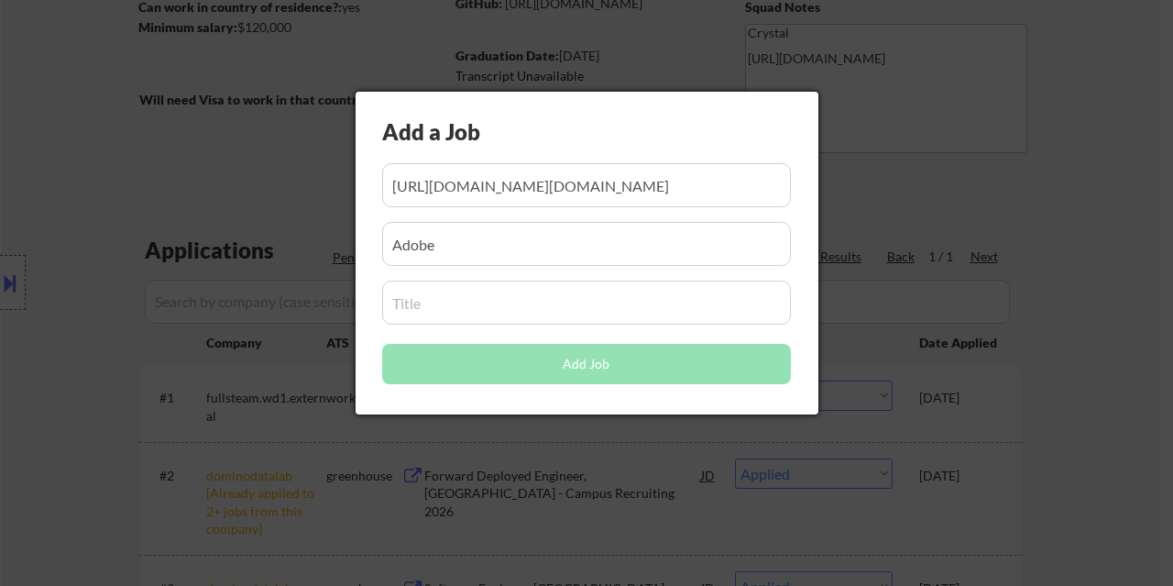
click at [485, 300] on input "input" at bounding box center [586, 303] width 409 height 44
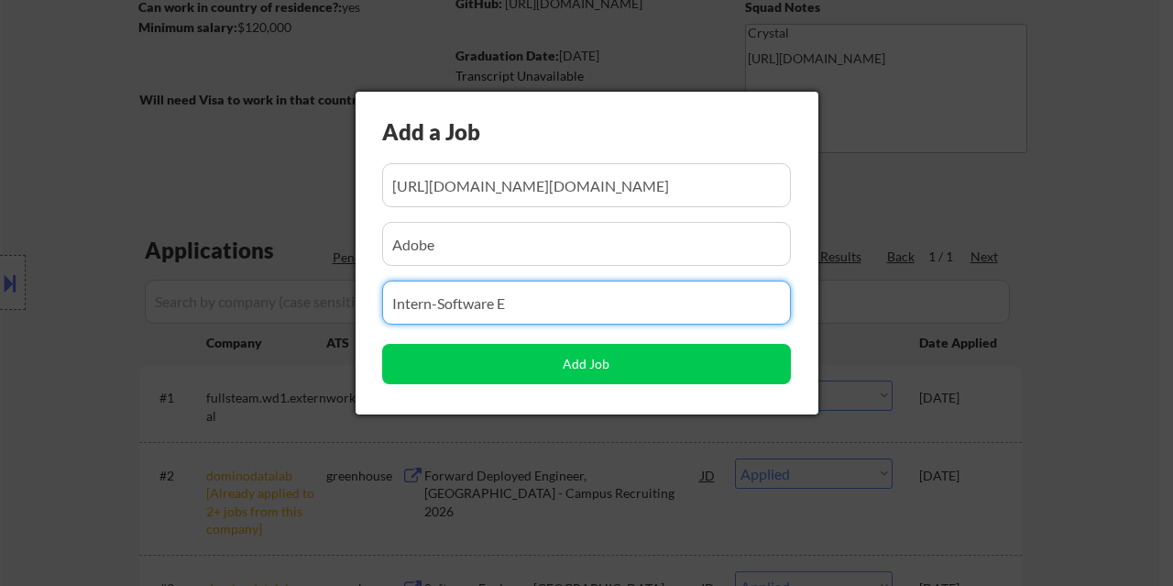
type input "Intern-Software E"
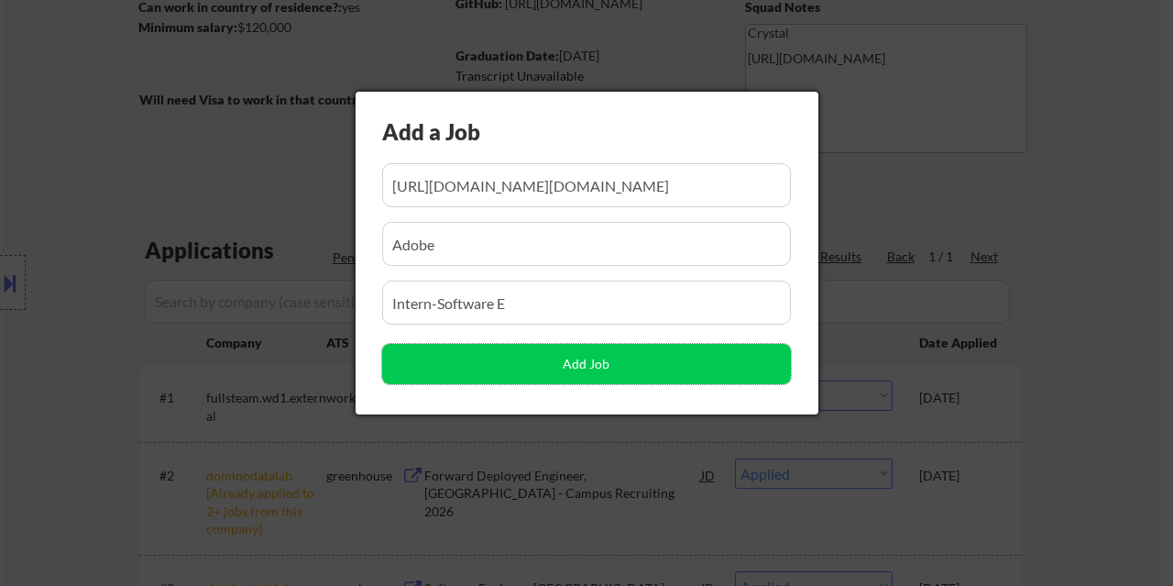
click at [541, 306] on input "input" at bounding box center [586, 303] width 409 height 44
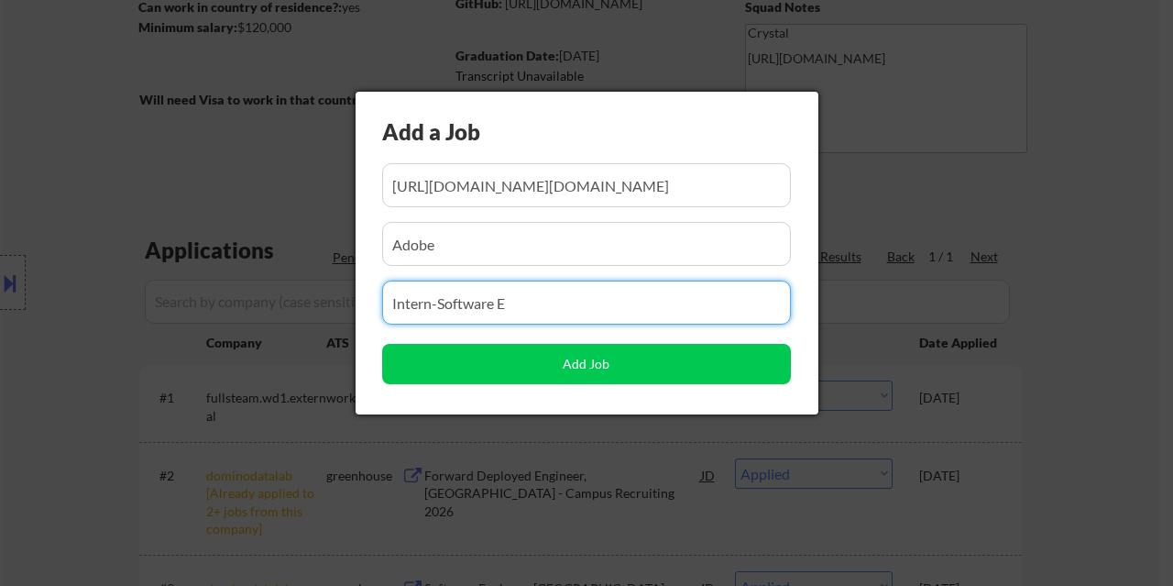
click at [541, 306] on input "input" at bounding box center [586, 303] width 409 height 44
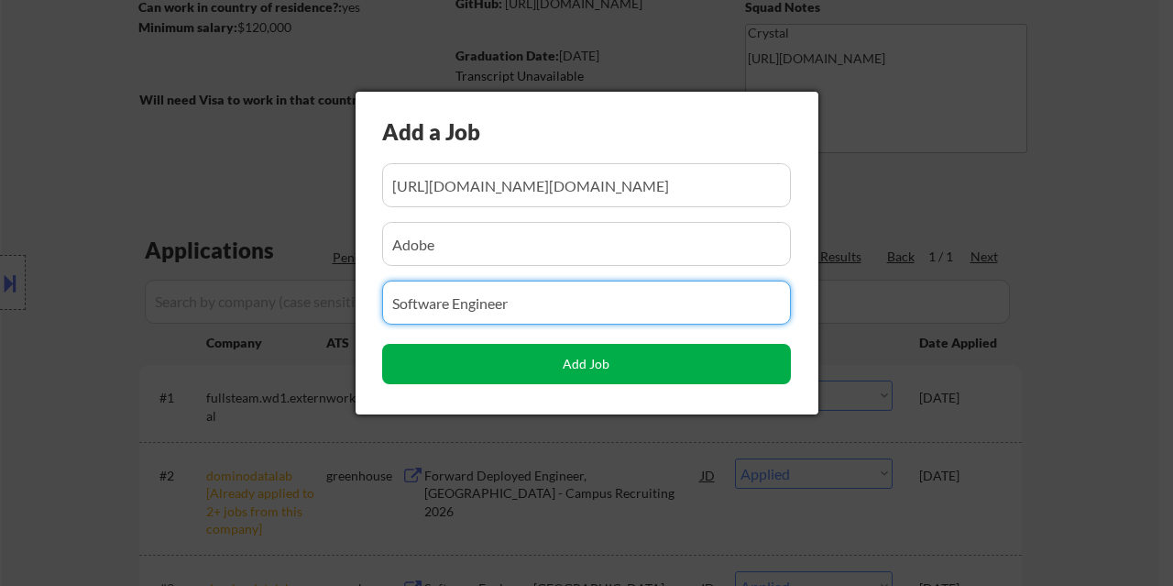
type input "Software Engineer"
click at [611, 372] on button "Add Job" at bounding box center [586, 364] width 409 height 40
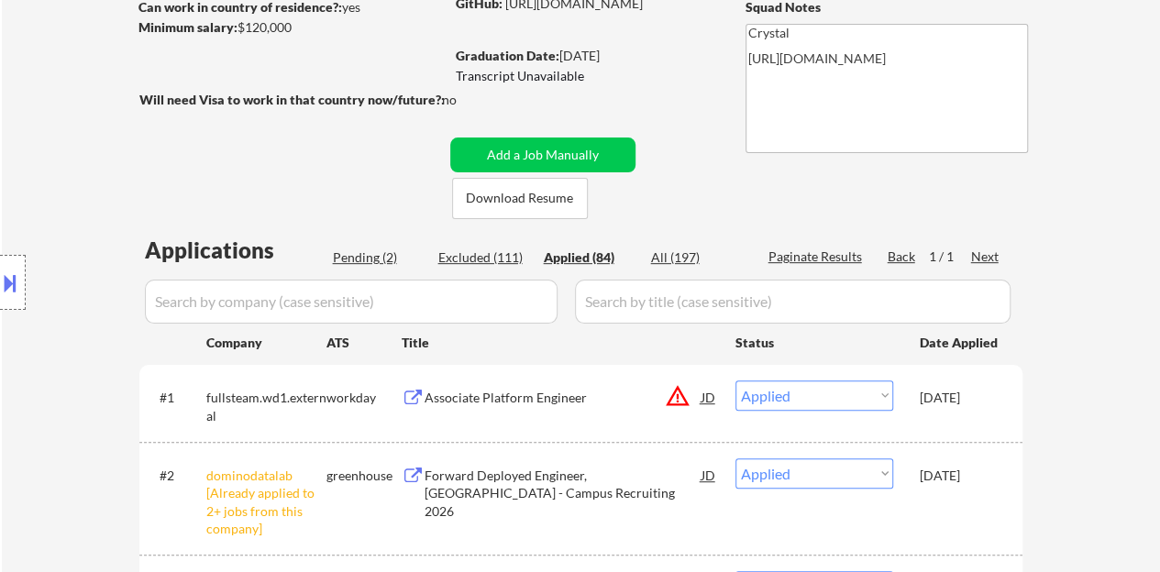
click at [358, 256] on div "Pending (2)" at bounding box center [379, 257] width 92 height 18
select select ""pending""
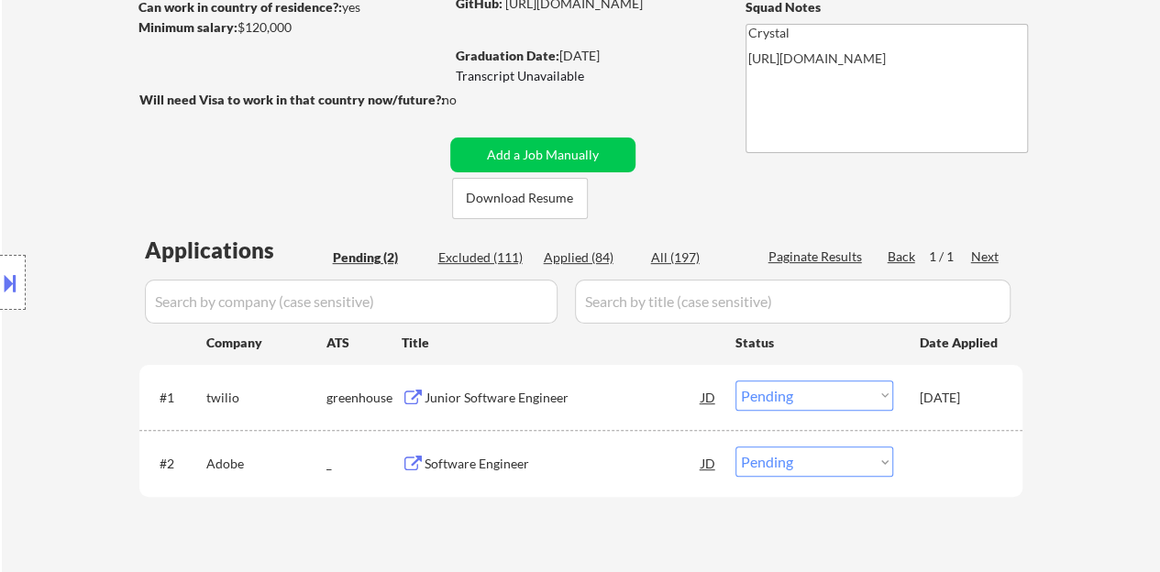
scroll to position [367, 0]
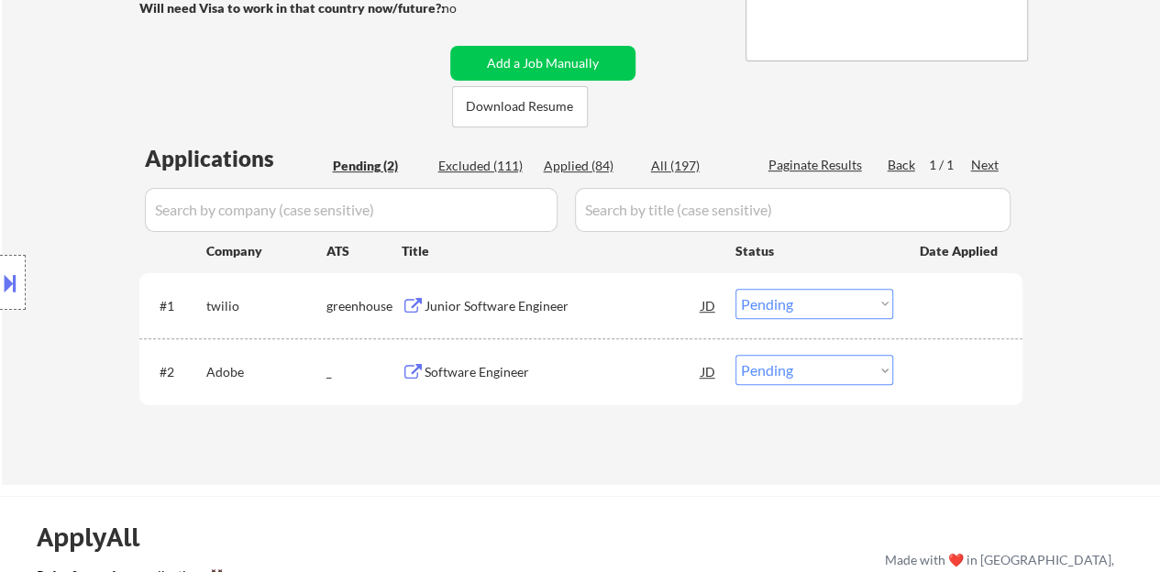
click at [767, 298] on select "Choose an option... Pending Applied Excluded (Questions) Excluded (Expired) Exc…" at bounding box center [814, 304] width 158 height 30
click at [585, 453] on div "← Return to /applysquad Mailslurp Inbox Job Search Builder Daisha Davis User Em…" at bounding box center [581, 89] width 915 height 764
click at [817, 364] on select "Choose an option... Pending Applied Excluded (Questions) Excluded (Expired) Exc…" at bounding box center [814, 370] width 158 height 30
select select ""applied""
click at [735, 355] on select "Choose an option... Pending Applied Excluded (Questions) Excluded (Expired) Exc…" at bounding box center [814, 370] width 158 height 30
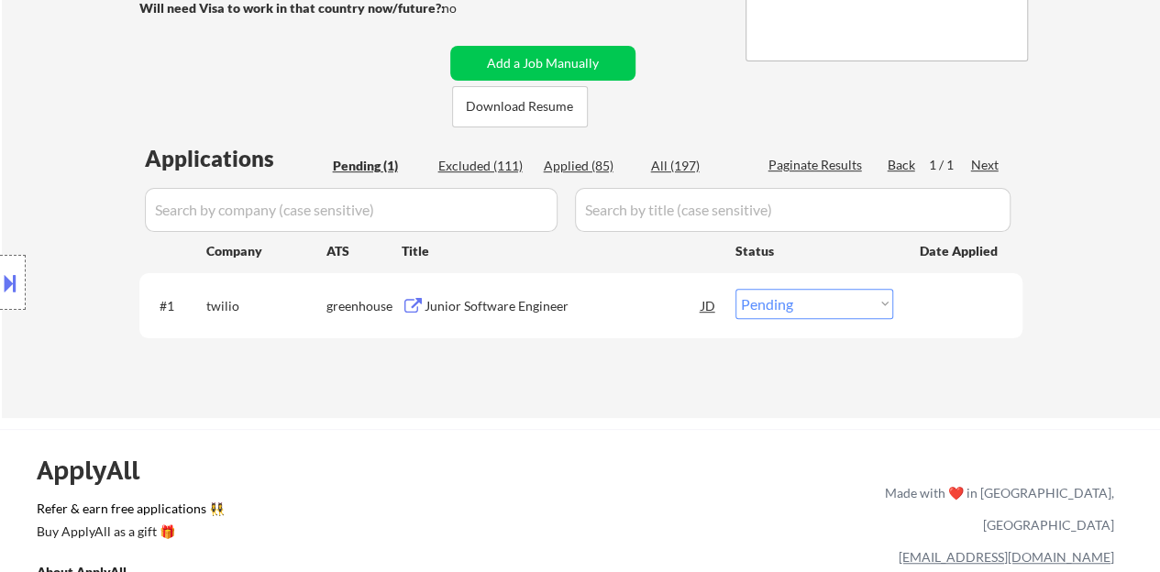
click at [600, 162] on div "Applied (85)" at bounding box center [590, 166] width 92 height 18
click at [593, 166] on div "Applied (85)" at bounding box center [590, 166] width 92 height 18
select select ""applied""
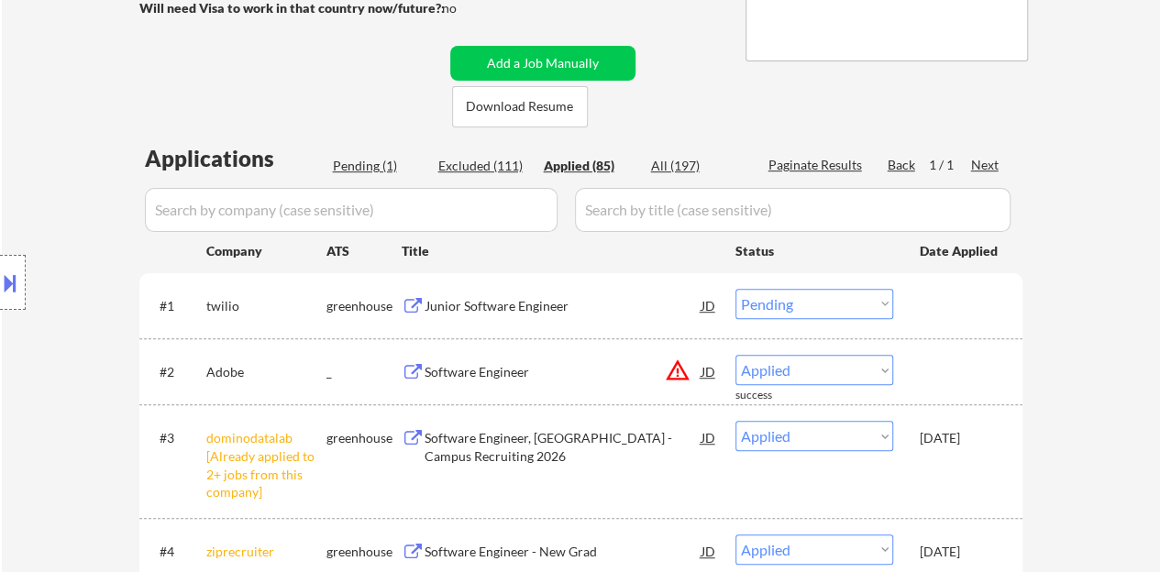
select select ""applied""
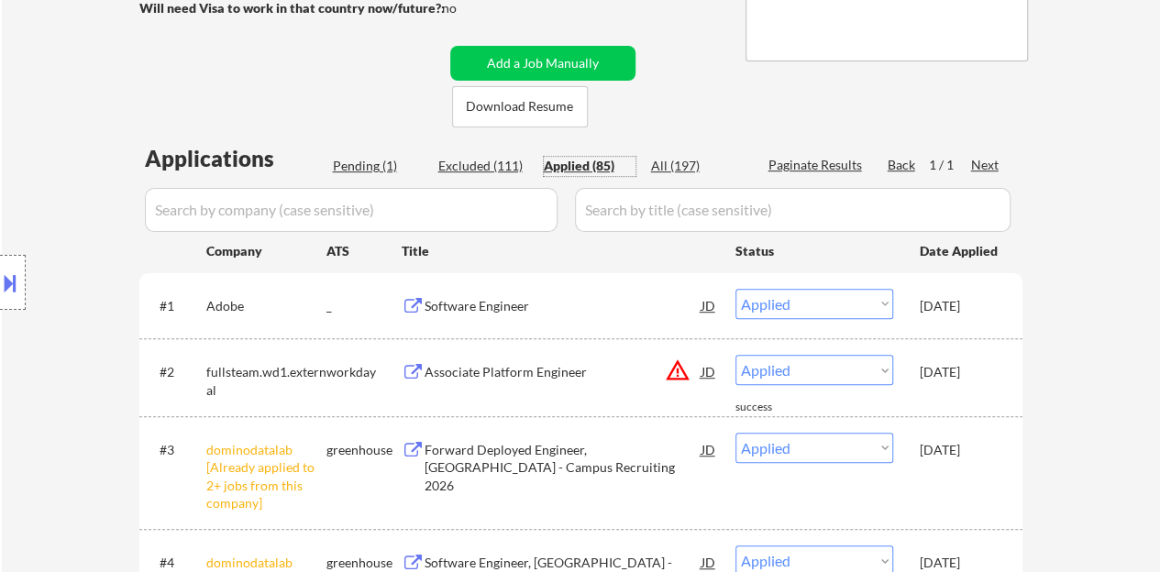
click at [450, 219] on input "input" at bounding box center [351, 210] width 413 height 44
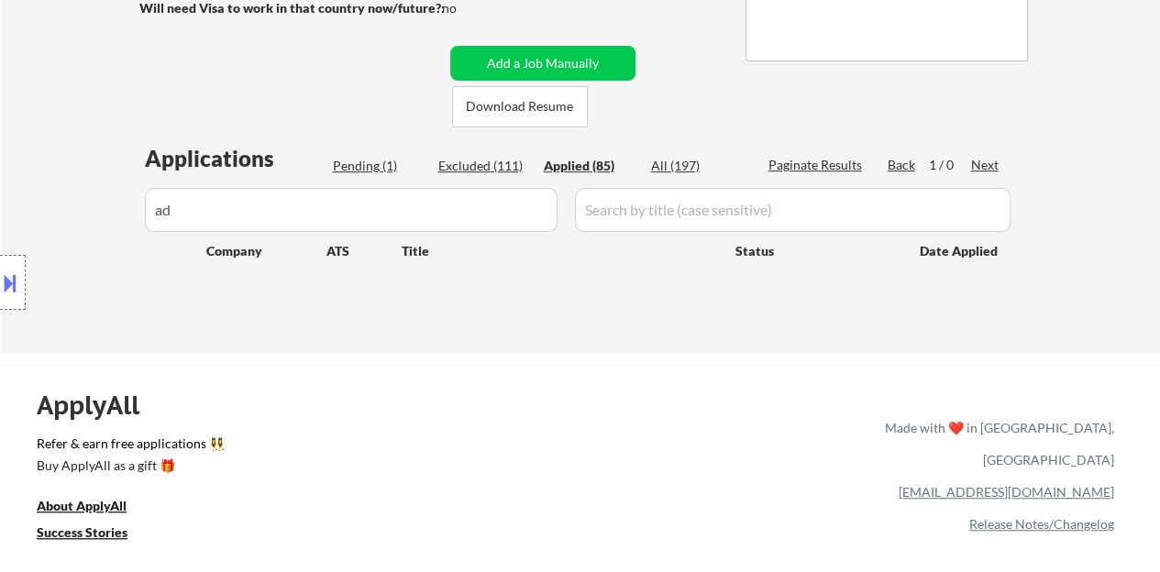
type input "a"
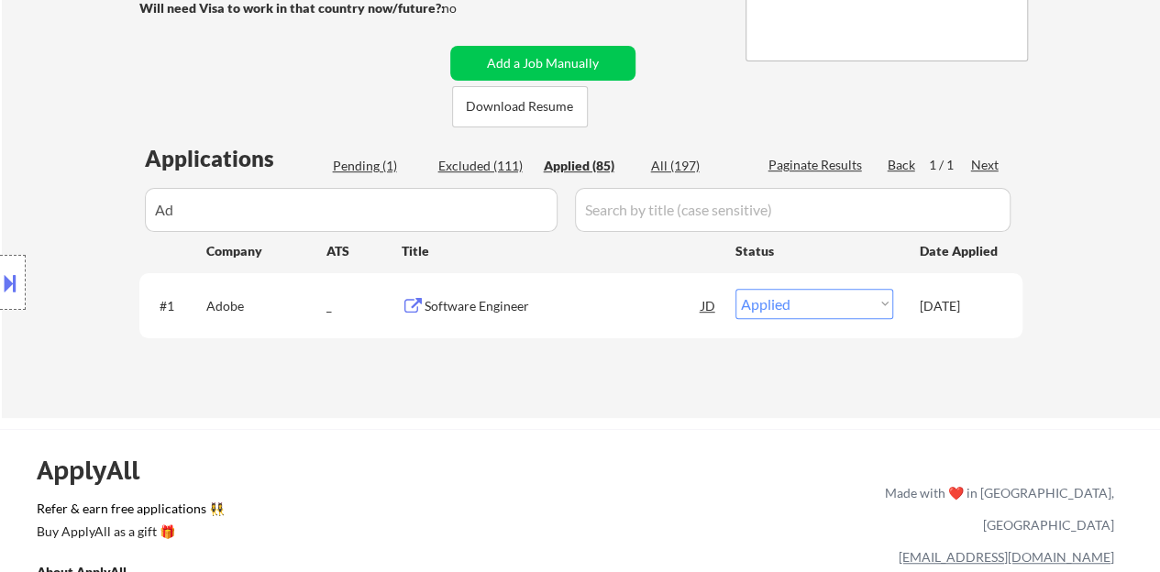
type input "A"
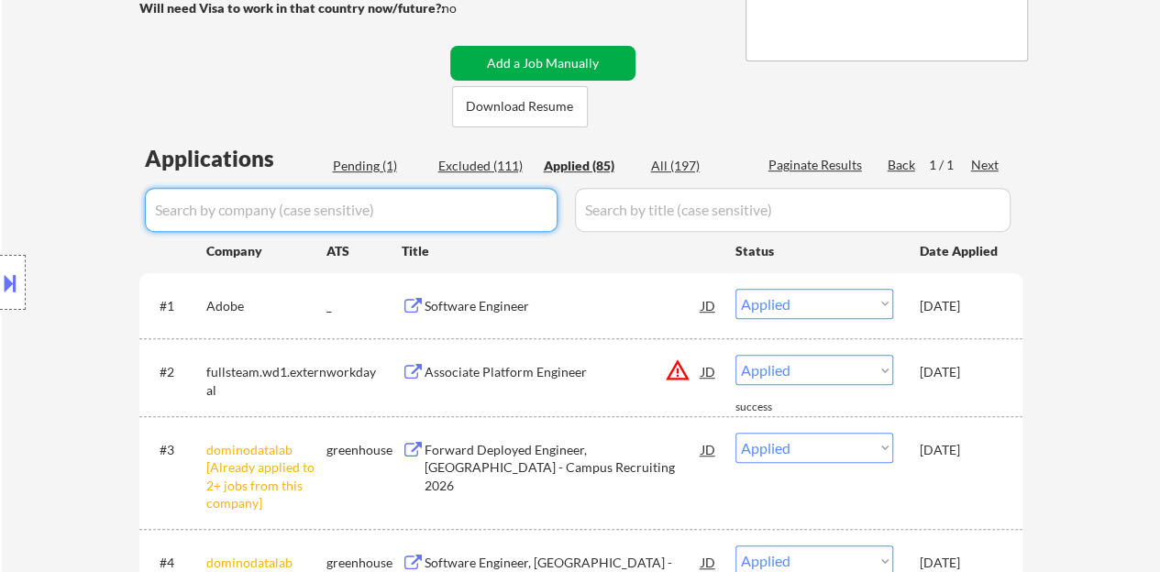
click at [584, 61] on button "Add a Job Manually" at bounding box center [542, 63] width 185 height 35
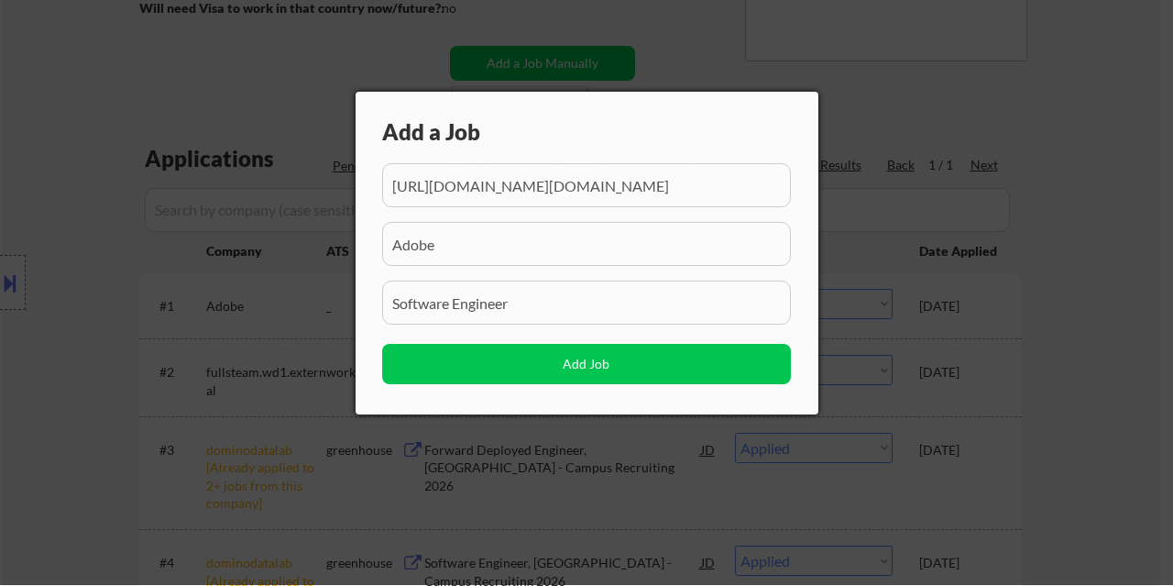
scroll to position [0, 2296]
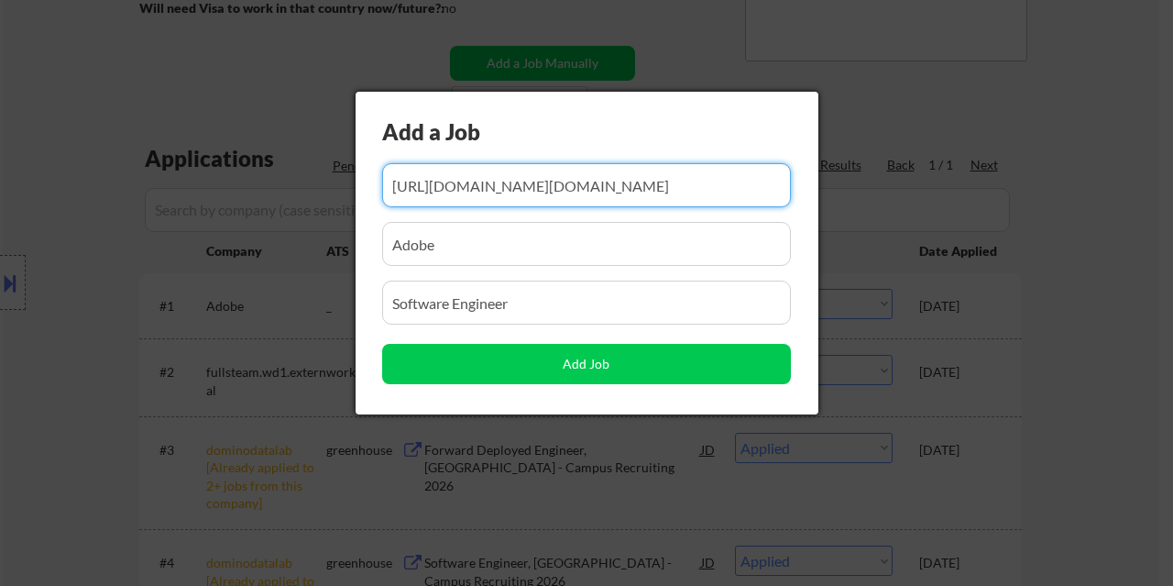
click at [497, 193] on input "input" at bounding box center [586, 185] width 409 height 44
paste input "https://job-boards.greenhouse.io/vultr/jobs/4602862006/confirmation"
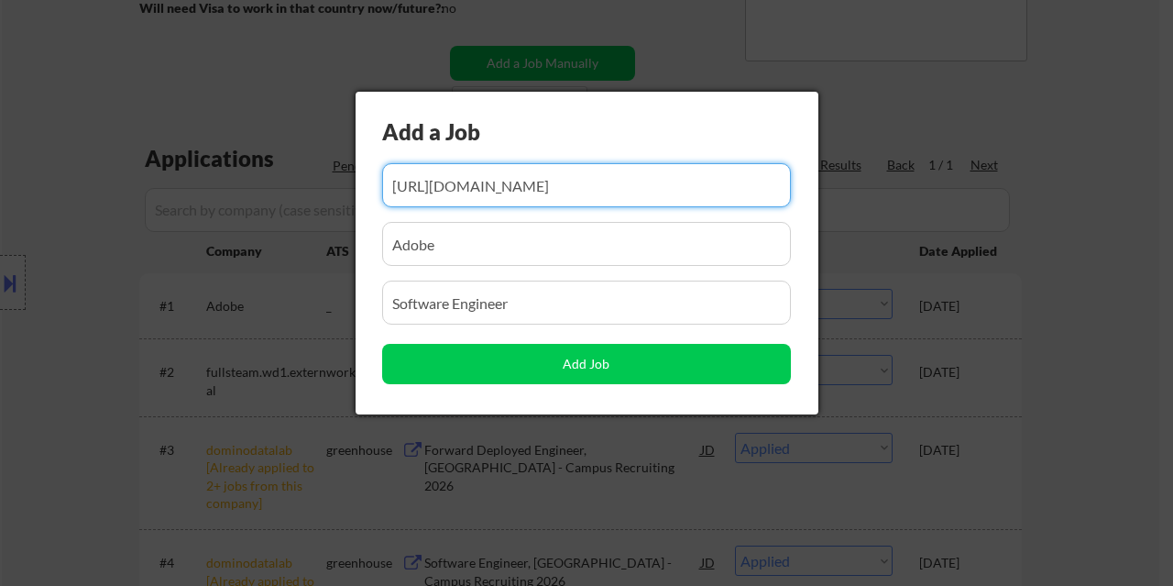
type input "https://job-boards.greenhouse.io/vultr/jobs/4602862006/confirmation"
click at [499, 250] on input "input" at bounding box center [586, 244] width 409 height 44
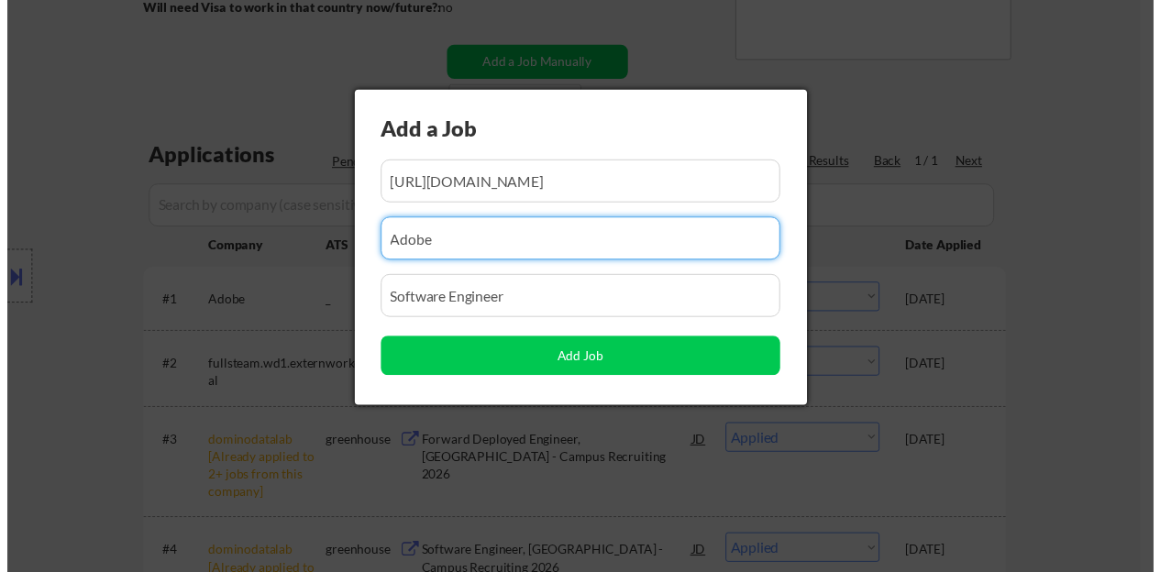
scroll to position [0, 0]
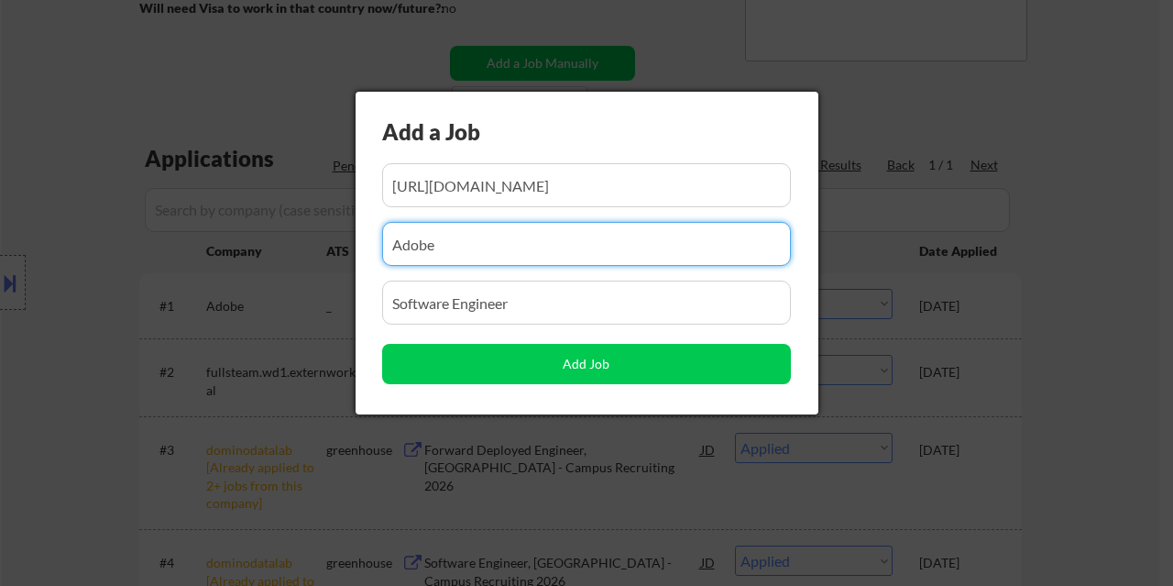
click at [499, 250] on input "input" at bounding box center [586, 244] width 409 height 44
type input "Vultr"
click at [488, 301] on input "input" at bounding box center [586, 303] width 409 height 44
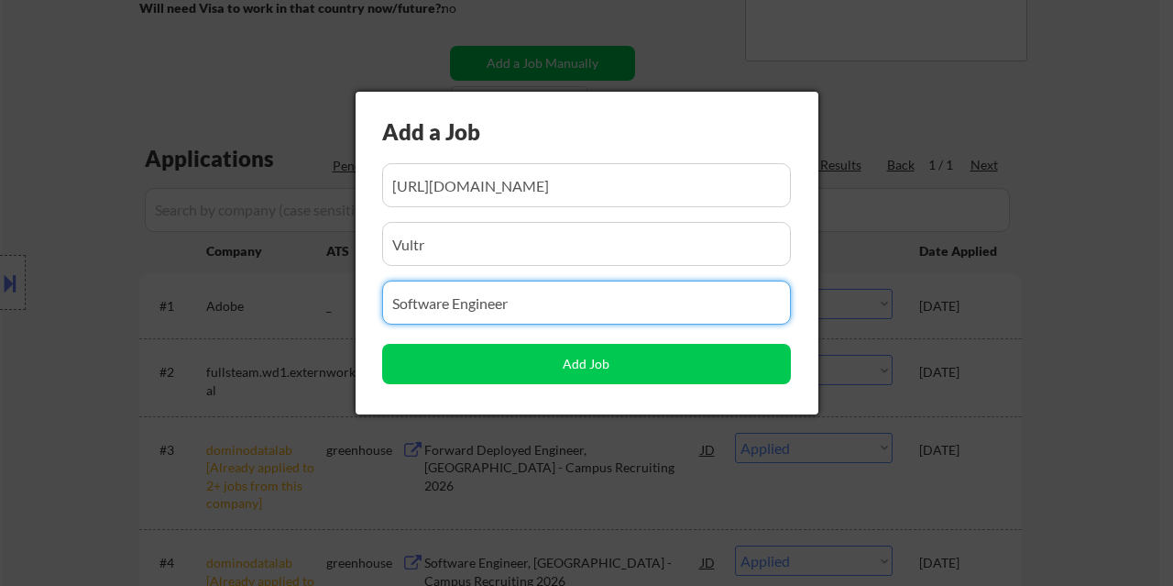
click at [488, 301] on input "input" at bounding box center [586, 303] width 409 height 44
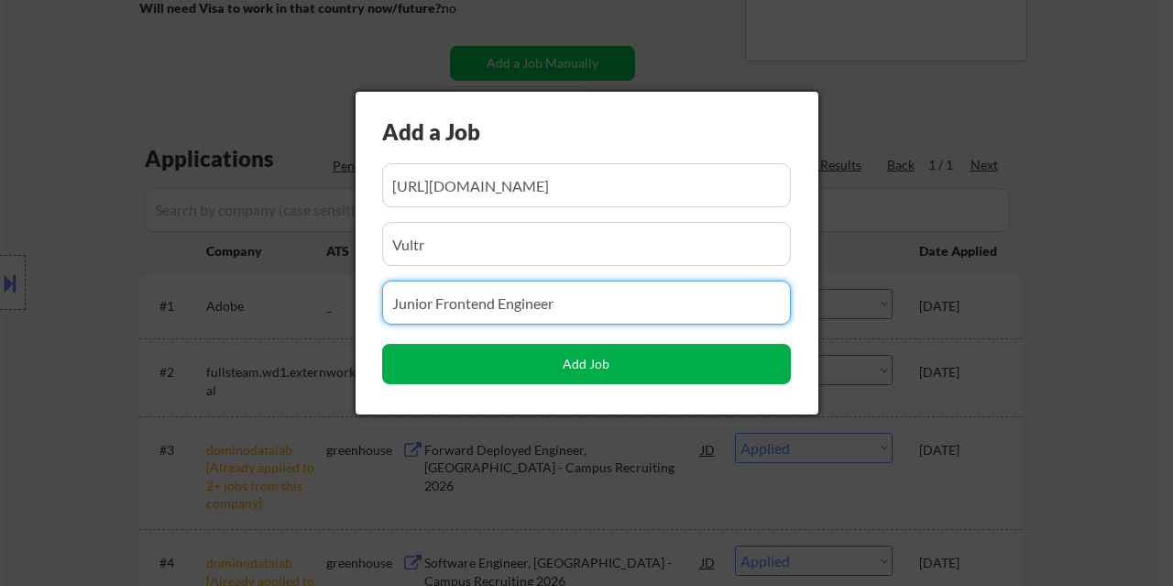
type input "Junior Frontend Engineer"
click at [611, 373] on button "Add Job" at bounding box center [586, 364] width 409 height 40
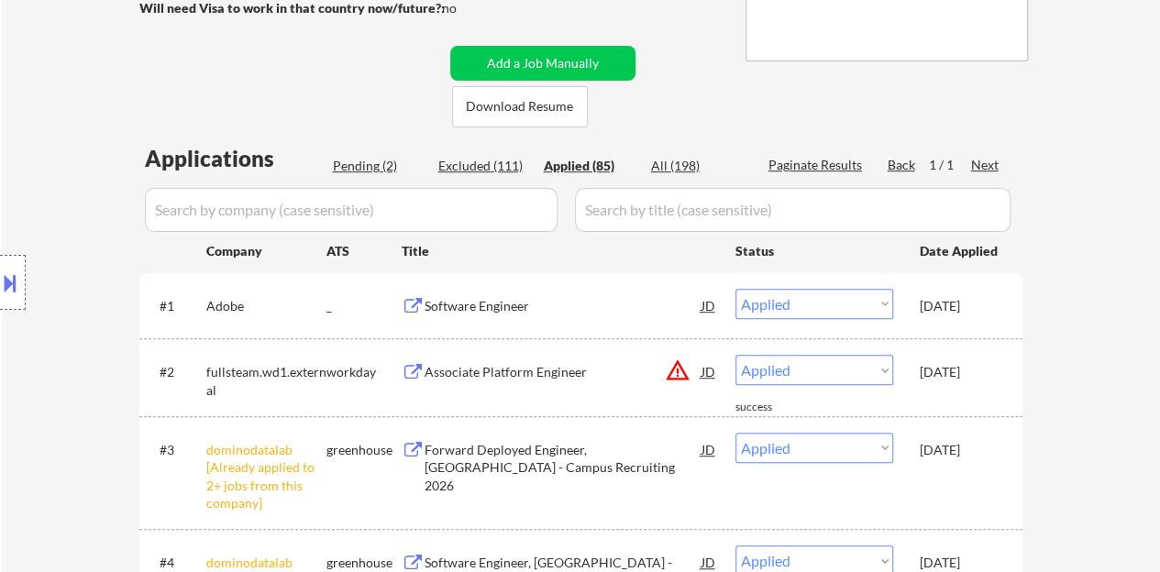
click at [356, 164] on div "Pending (2)" at bounding box center [379, 166] width 92 height 18
select select ""pending""
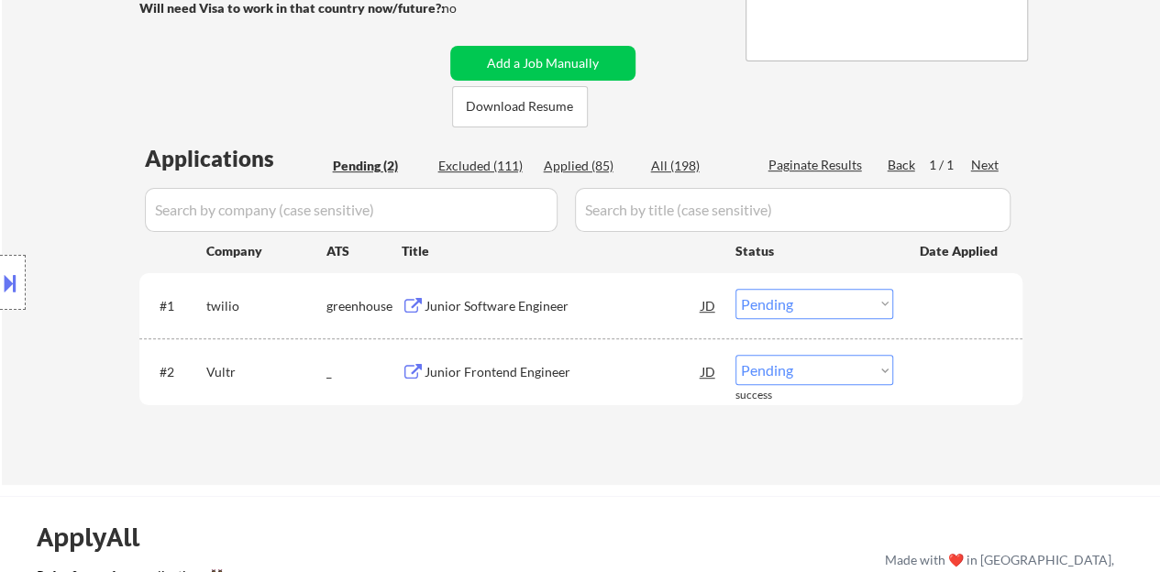
click at [818, 363] on select "Choose an option... Pending Applied Excluded (Questions) Excluded (Expired) Exc…" at bounding box center [814, 370] width 158 height 30
select select ""applied""
click at [735, 355] on select "Choose an option... Pending Applied Excluded (Questions) Excluded (Expired) Exc…" at bounding box center [814, 370] width 158 height 30
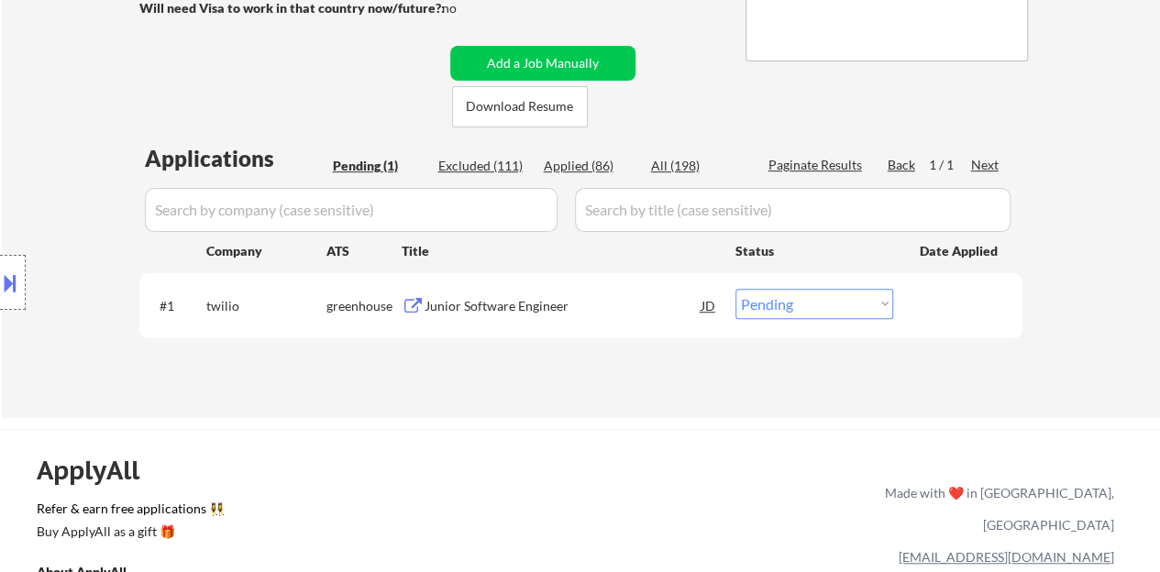
click at [577, 167] on div "Applied (86)" at bounding box center [590, 166] width 92 height 18
select select ""applied""
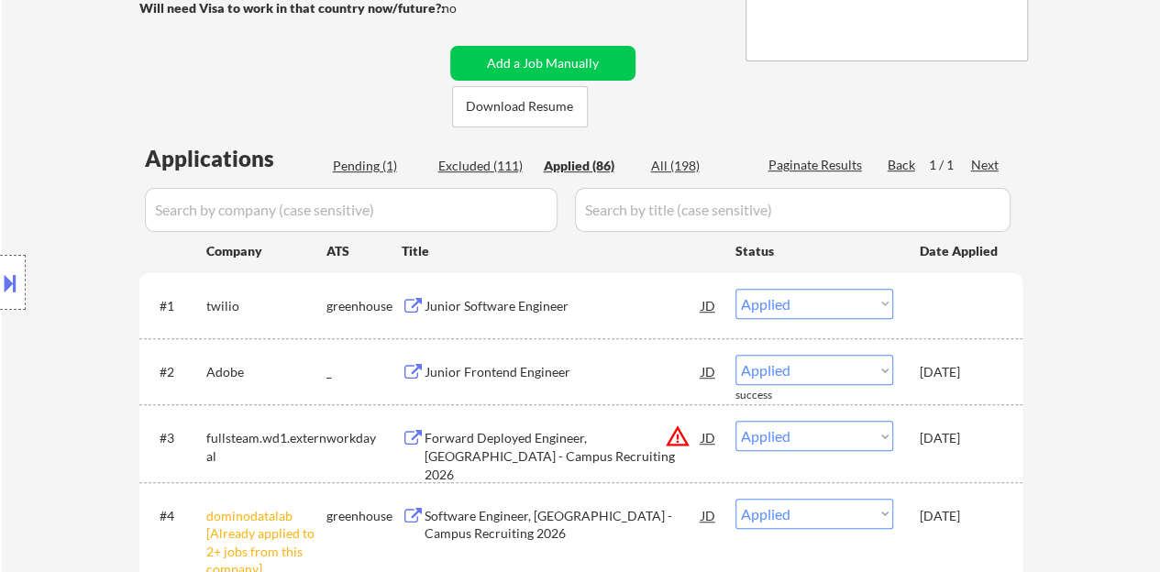
scroll to position [458, 0]
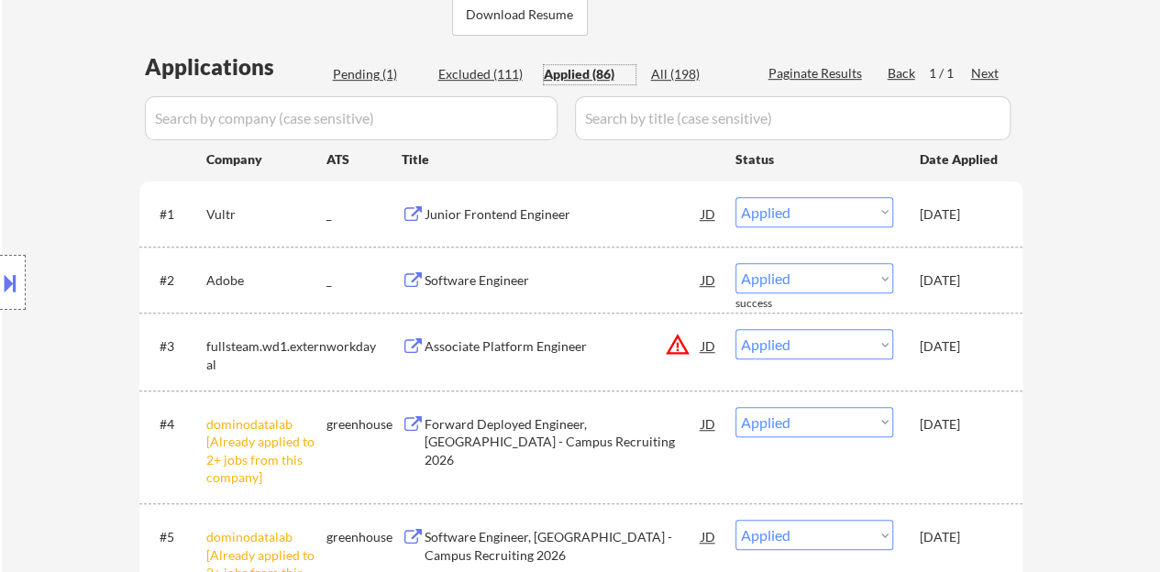
click at [369, 124] on input "input" at bounding box center [351, 118] width 413 height 44
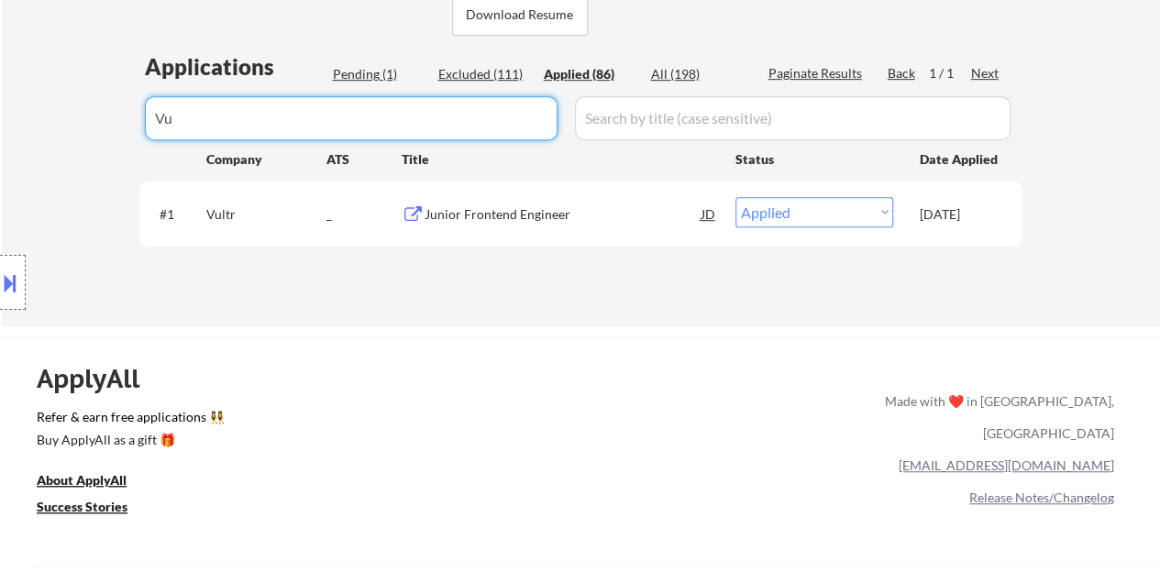
type input "V"
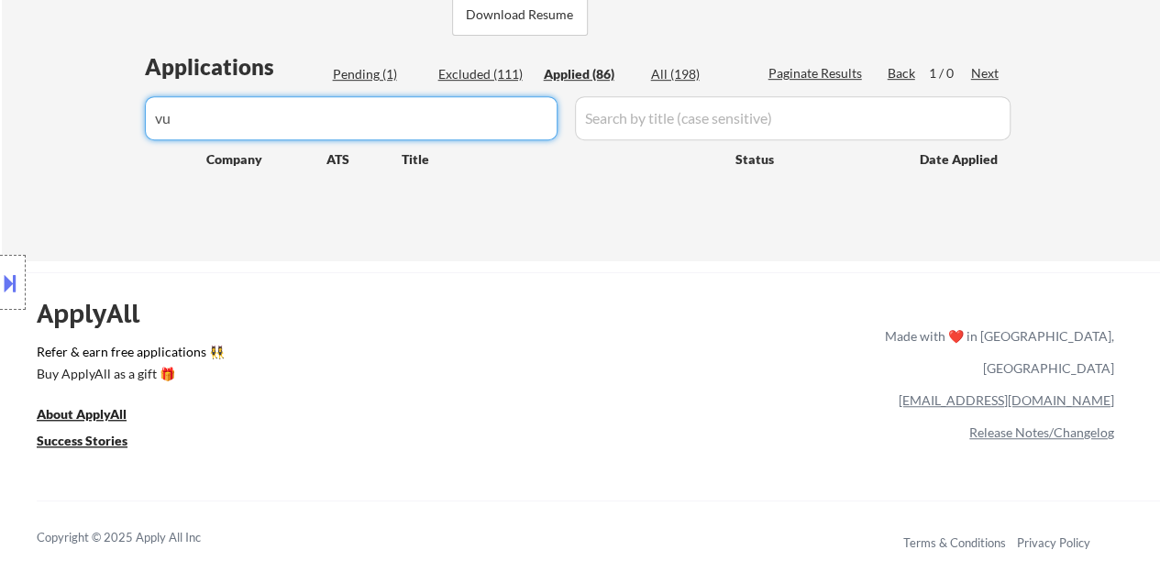
type input "v"
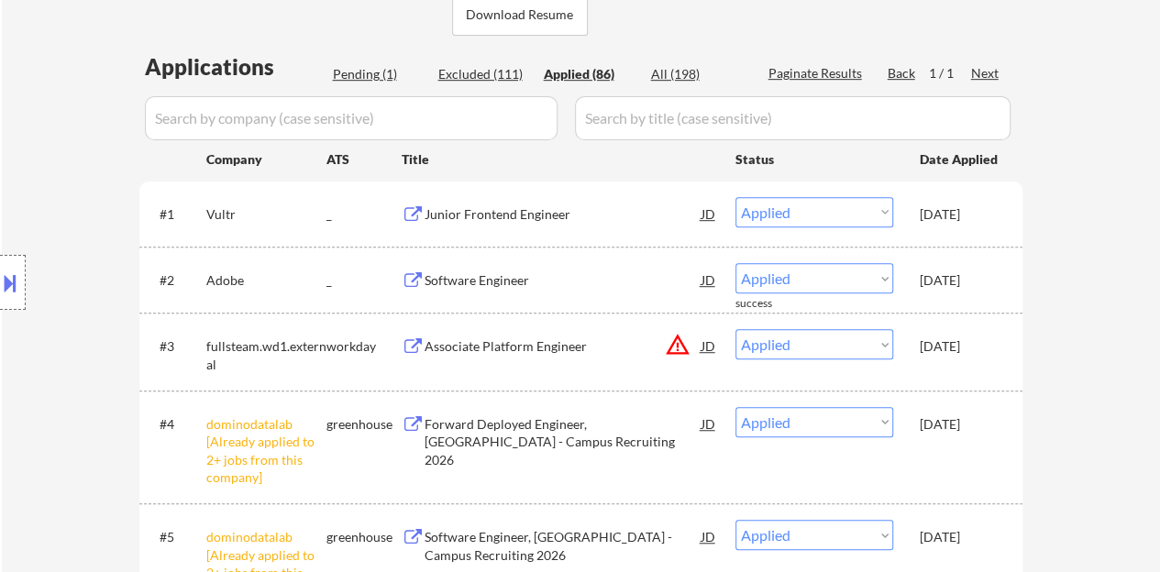
click at [345, 77] on div "Pending (1)" at bounding box center [379, 74] width 92 height 18
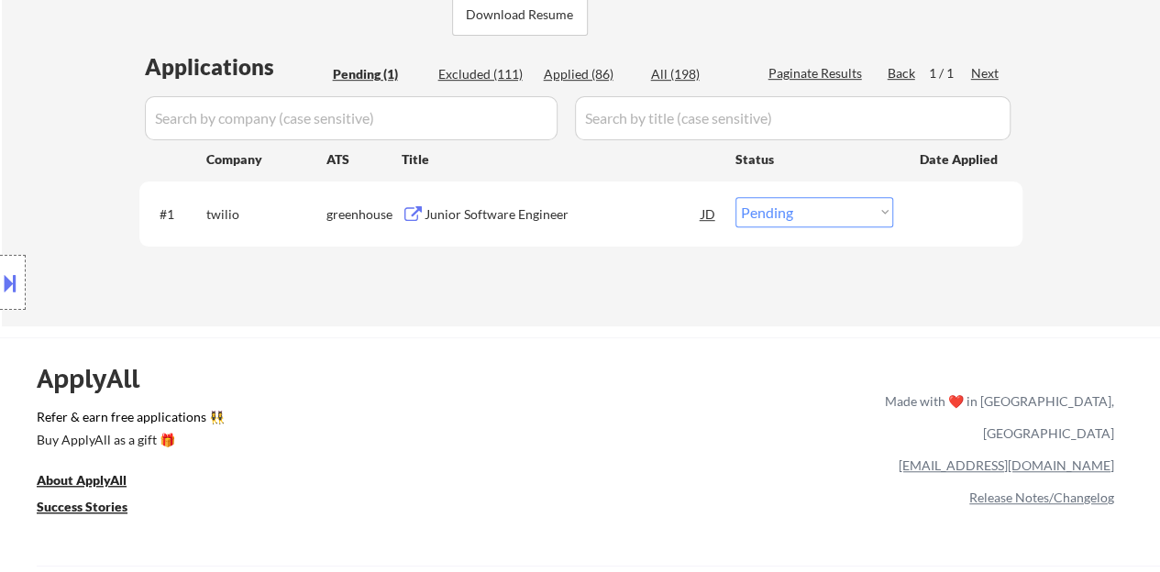
click at [352, 327] on div "← Return to /applysquad Mailslurp Inbox Job Search Builder Daisha Davis User Em…" at bounding box center [580, 404] width 1160 height 1724
click at [486, 220] on div "Junior Software Engineer" at bounding box center [562, 214] width 277 height 18
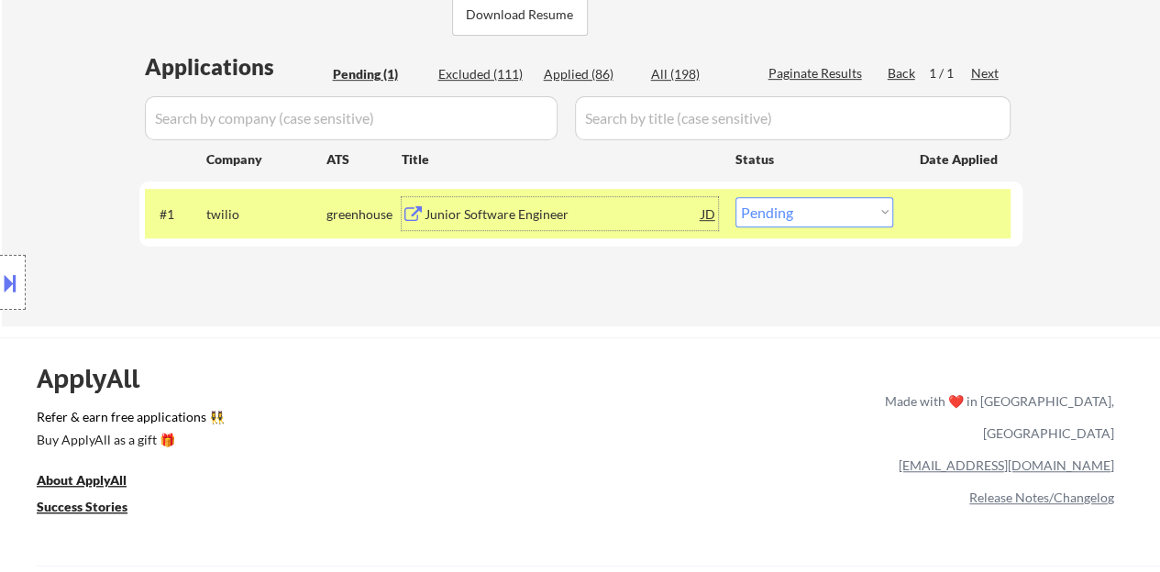
click at [809, 204] on select "Choose an option... Pending Applied Excluded (Questions) Excluded (Expired) Exc…" at bounding box center [814, 212] width 158 height 30
select select ""excluded__location_""
click at [735, 197] on select "Choose an option... Pending Applied Excluded (Questions) Excluded (Expired) Exc…" at bounding box center [814, 212] width 158 height 30
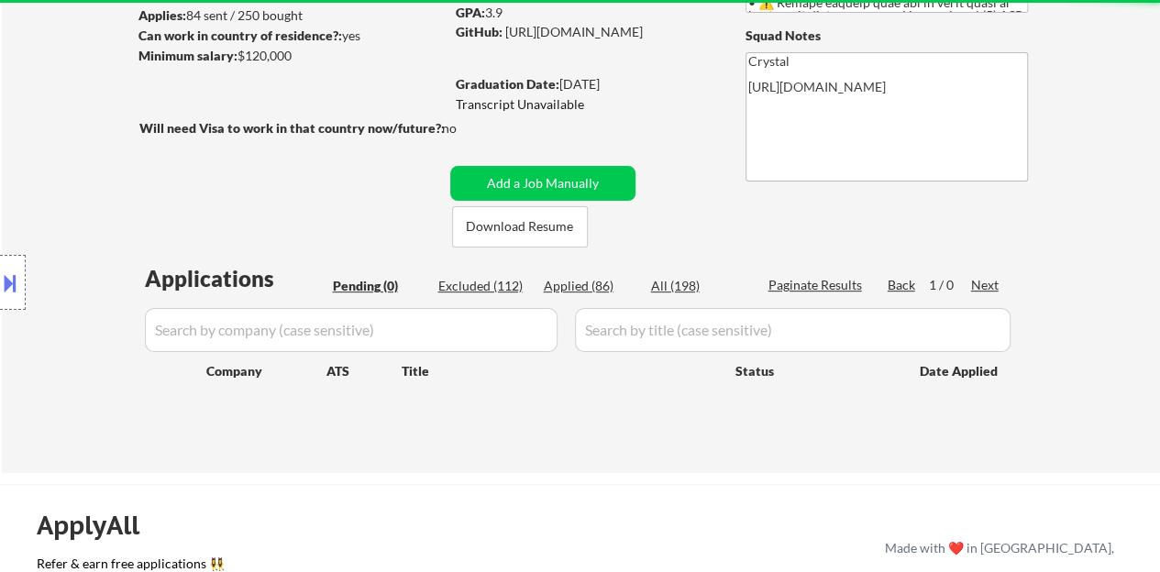
scroll to position [275, 0]
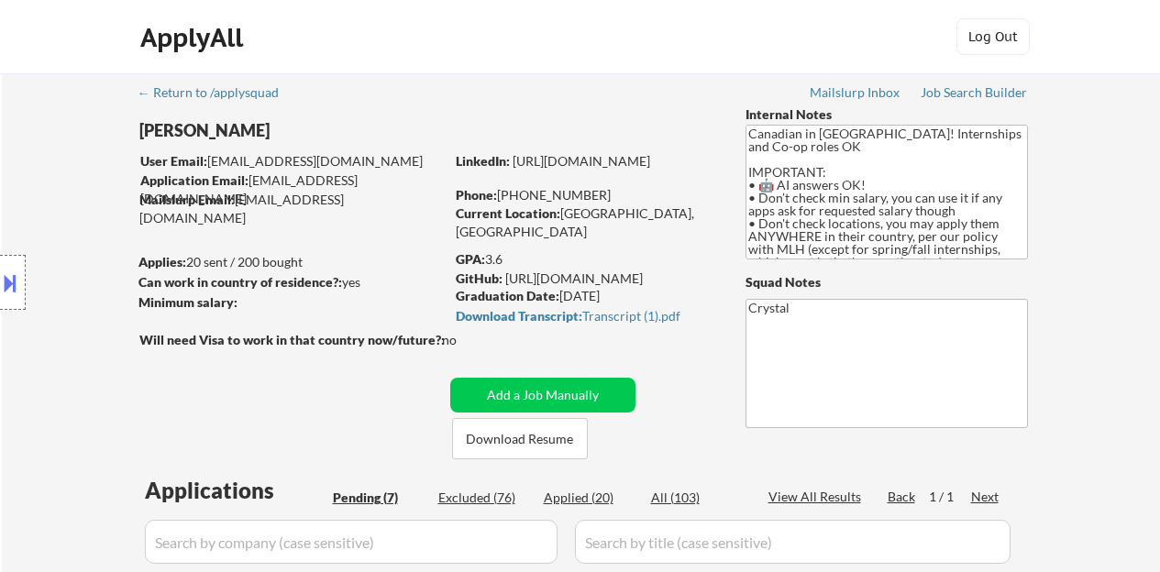
select select ""pending""
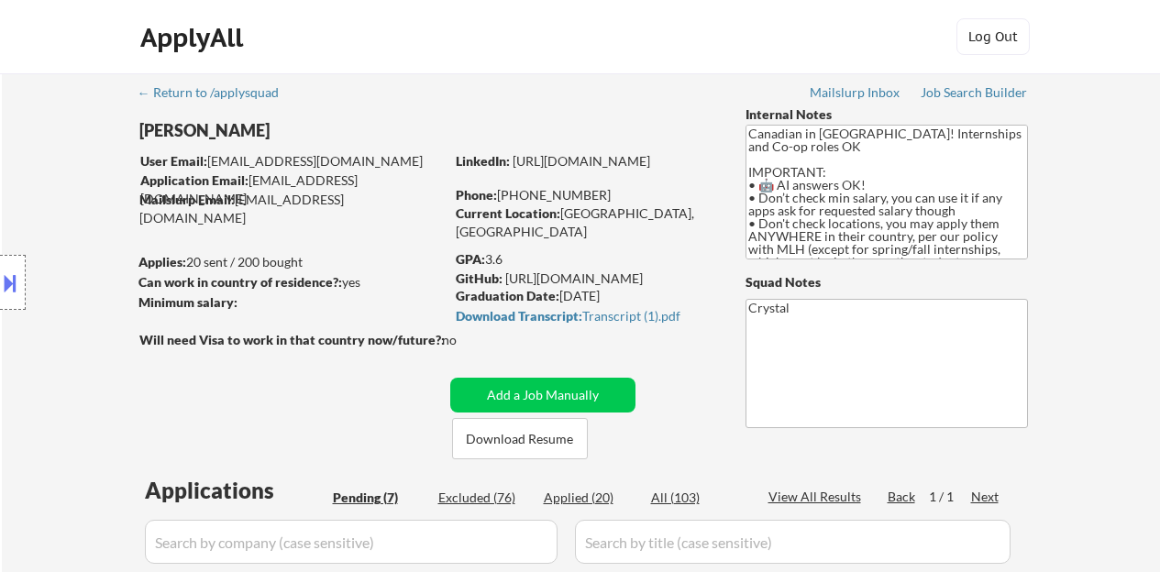
select select ""pending""
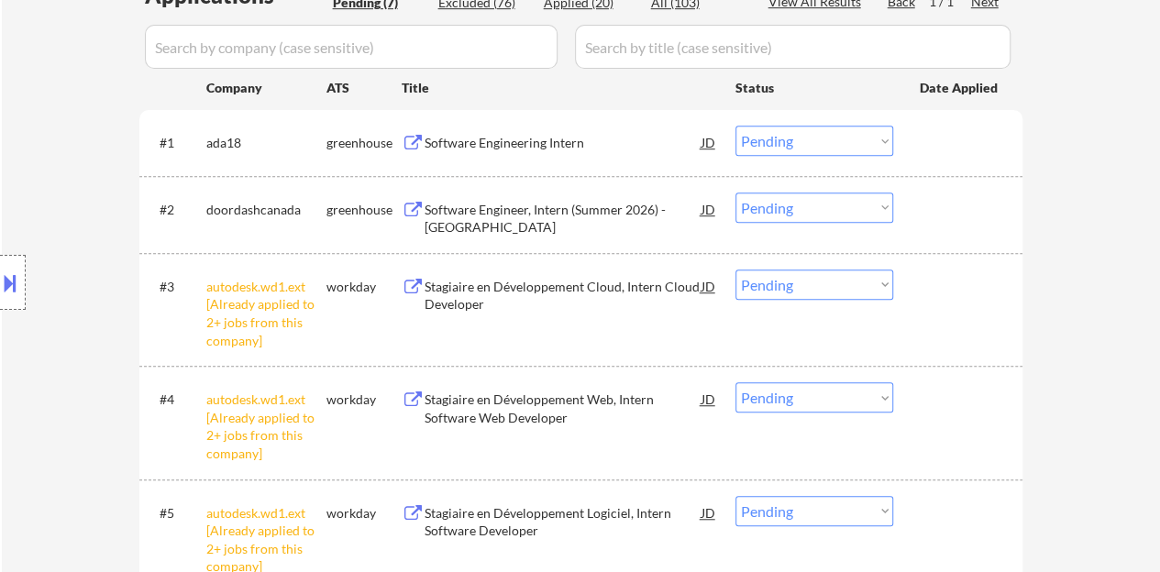
scroll to position [550, 0]
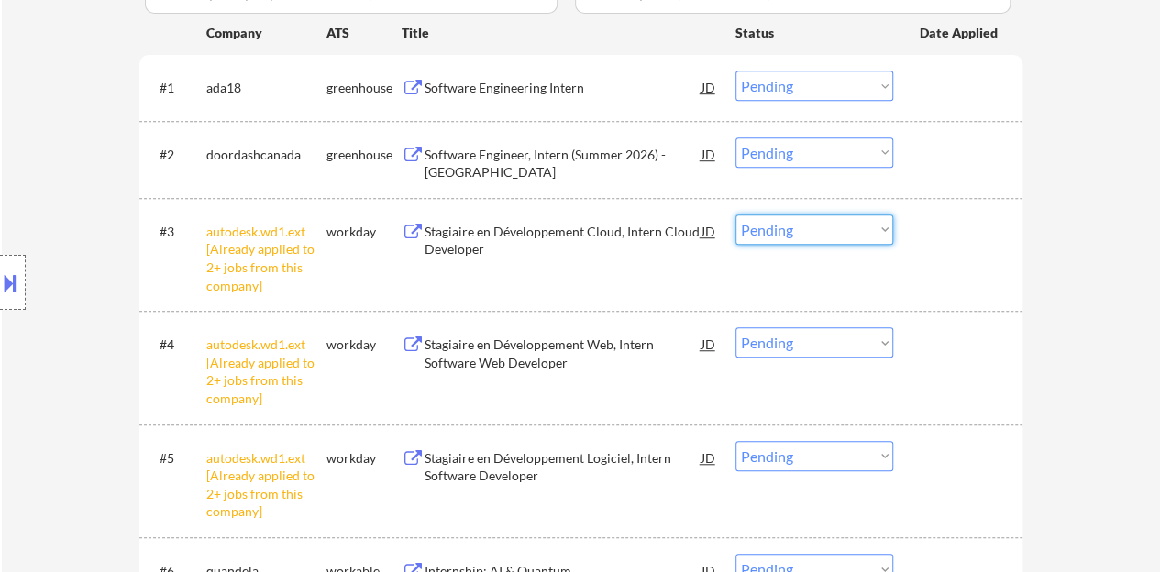
drag, startPoint x: 790, startPoint y: 225, endPoint x: 787, endPoint y: 234, distance: 9.6
click at [790, 225] on select "Choose an option... Pending Applied Excluded (Questions) Excluded (Expired) Exc…" at bounding box center [814, 230] width 158 height 30
click at [735, 215] on select "Choose an option... Pending Applied Excluded (Questions) Excluded (Expired) Exc…" at bounding box center [814, 230] width 158 height 30
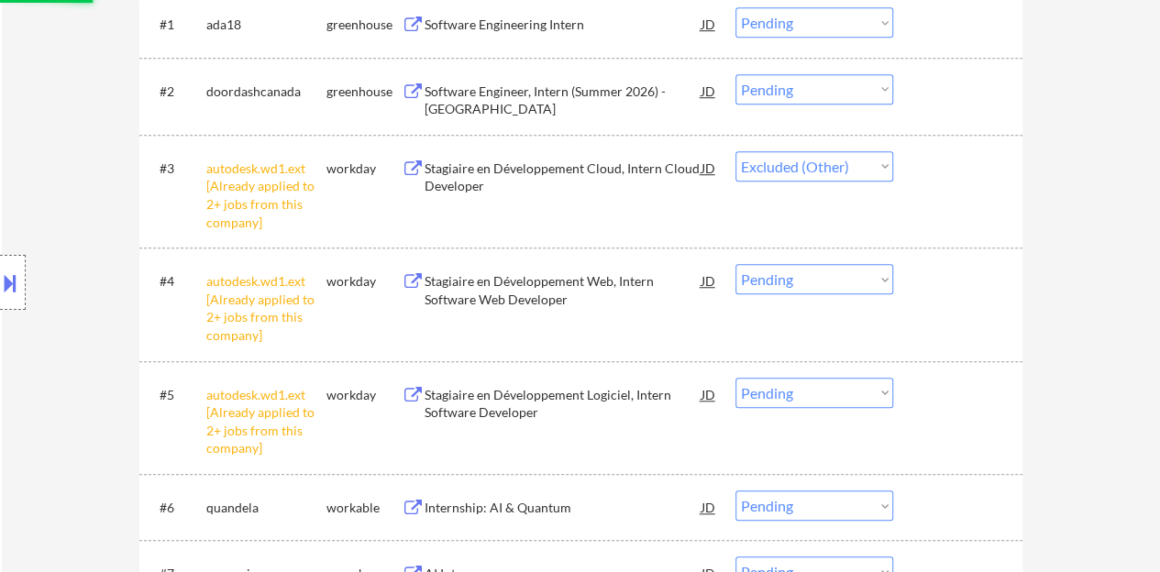
scroll to position [642, 0]
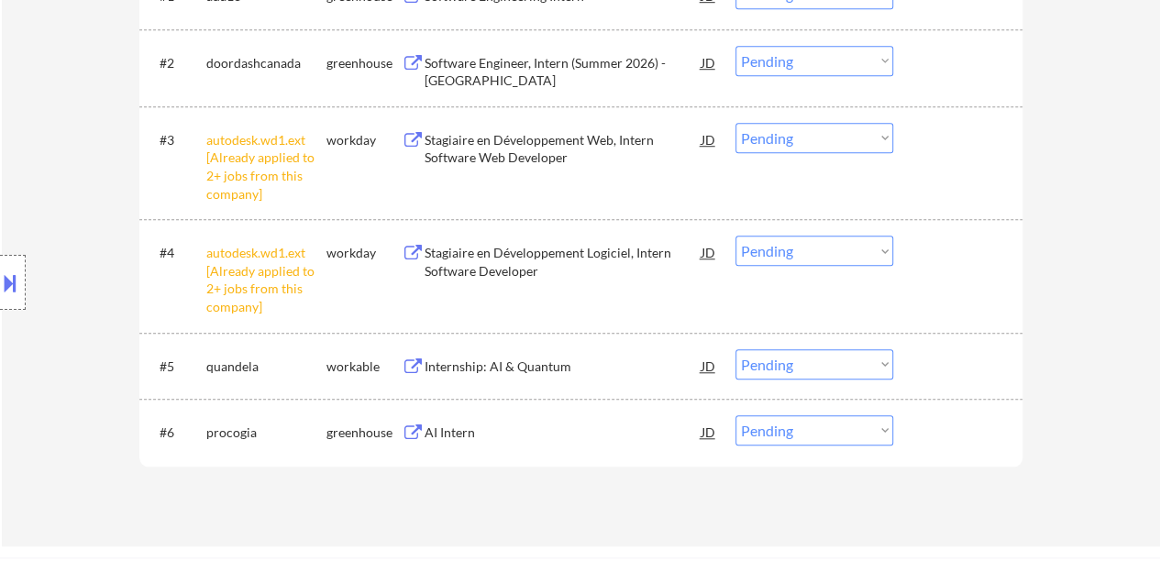
click at [771, 135] on select "Choose an option... Pending Applied Excluded (Questions) Excluded (Expired) Exc…" at bounding box center [814, 138] width 158 height 30
click at [735, 123] on select "Choose an option... Pending Applied Excluded (Questions) Excluded (Expired) Exc…" at bounding box center [814, 138] width 158 height 30
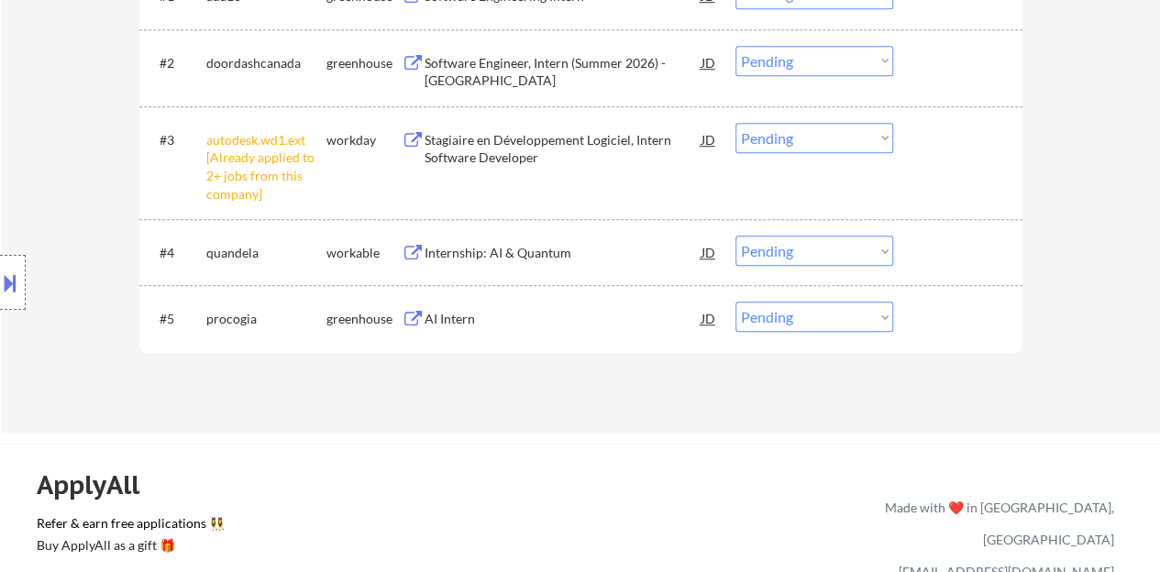
click at [781, 138] on select "Choose an option... Pending Applied Excluded (Questions) Excluded (Expired) Exc…" at bounding box center [814, 138] width 158 height 30
click at [735, 123] on select "Choose an option... Pending Applied Excluded (Questions) Excluded (Expired) Exc…" at bounding box center [814, 138] width 158 height 30
select select ""pending""
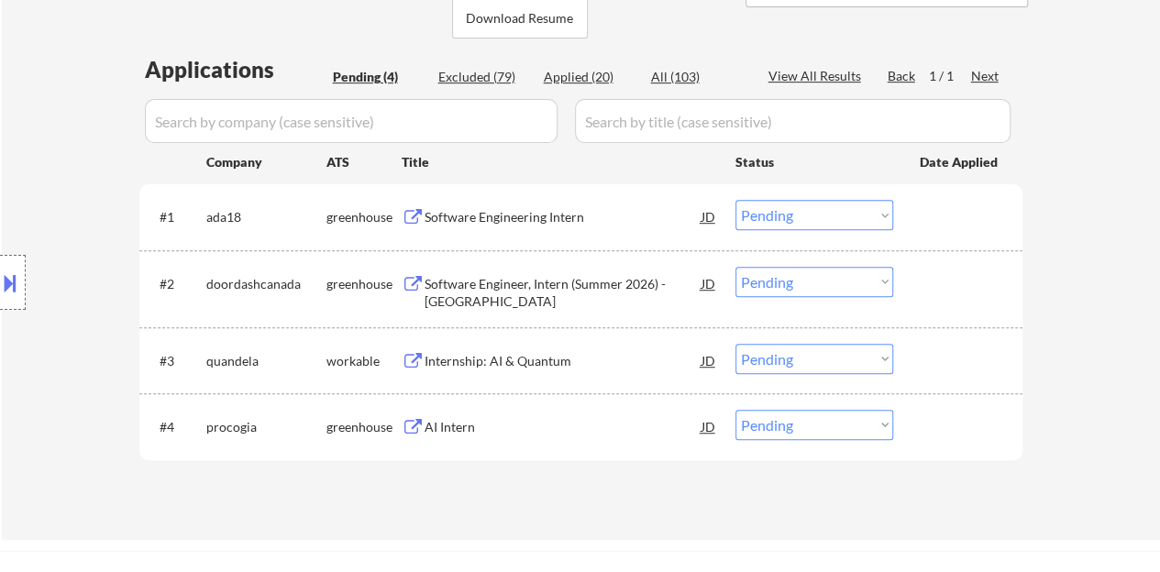
scroll to position [458, 0]
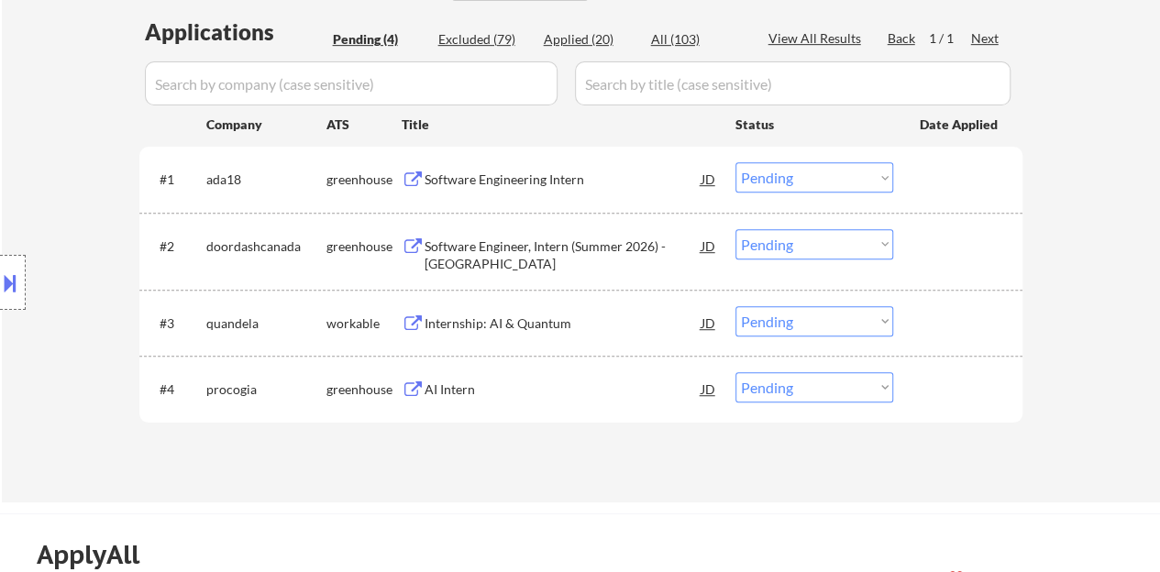
click at [600, 30] on div "Applications Pending (4) Excluded (79) Applied (20) All (103) View All Results …" at bounding box center [580, 242] width 883 height 451
click at [620, 19] on div "Applications Pending (4) Excluded (79) Applied (20) All (103) View All Results …" at bounding box center [580, 242] width 883 height 451
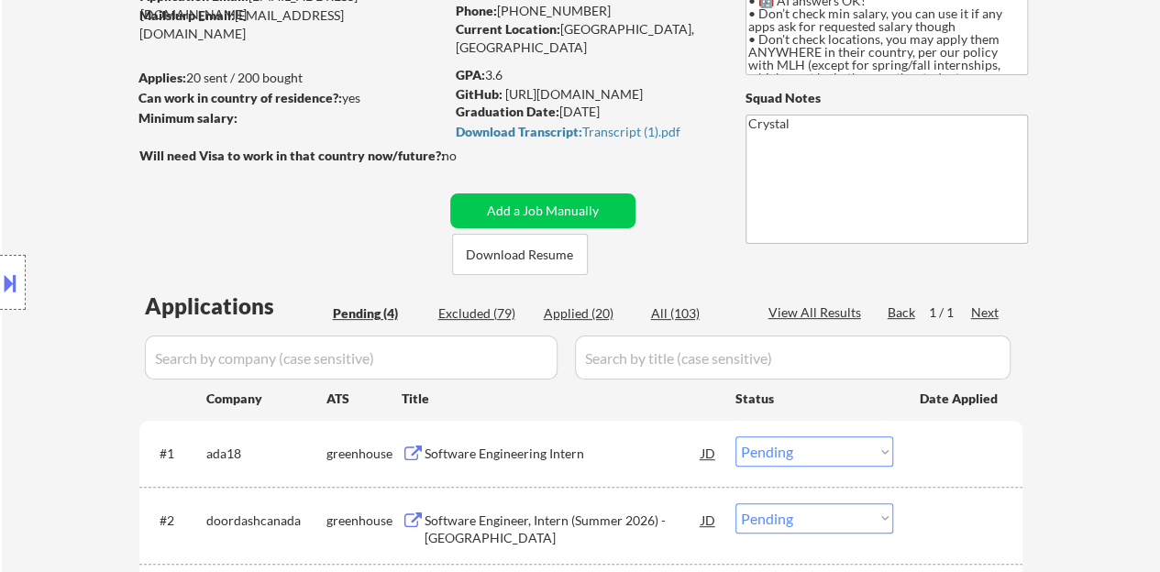
scroll to position [183, 0]
click at [556, 311] on div "Applied (20)" at bounding box center [590, 314] width 92 height 18
select select ""applied""
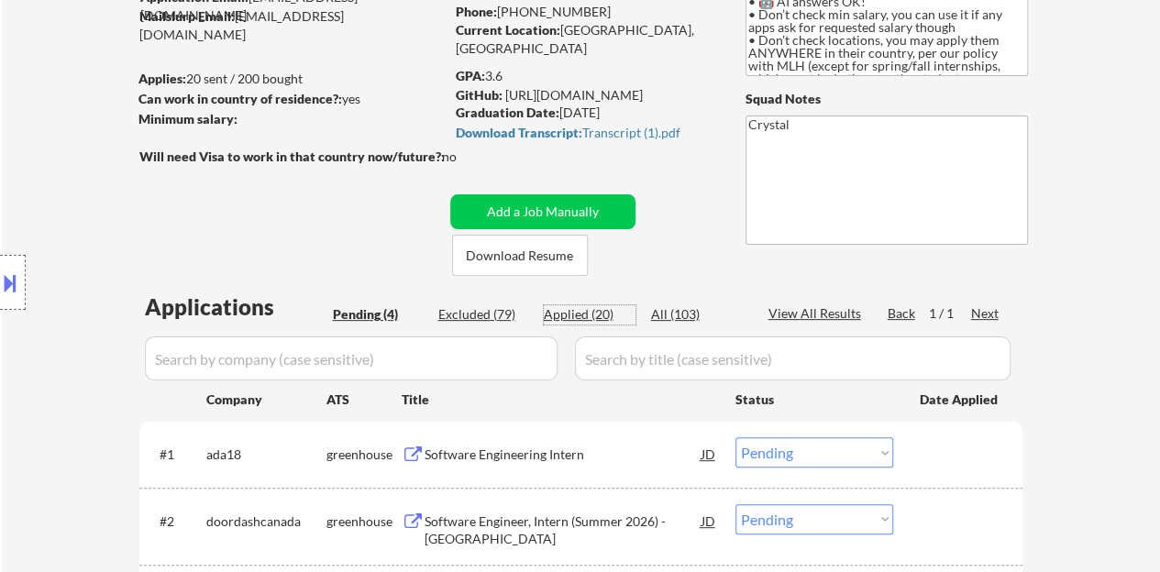
select select ""applied""
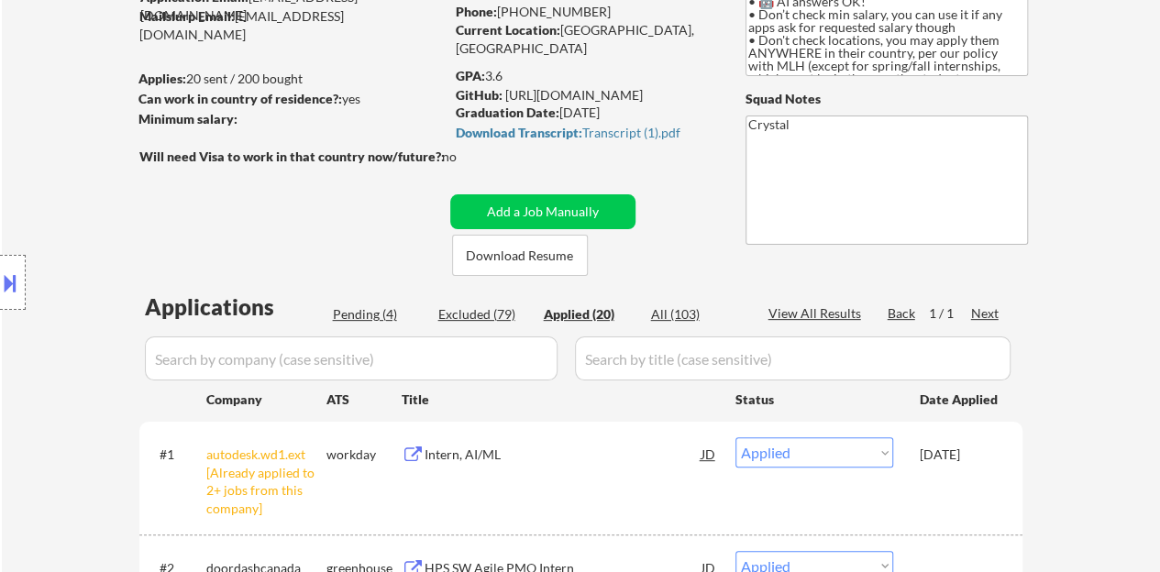
select select ""applied""
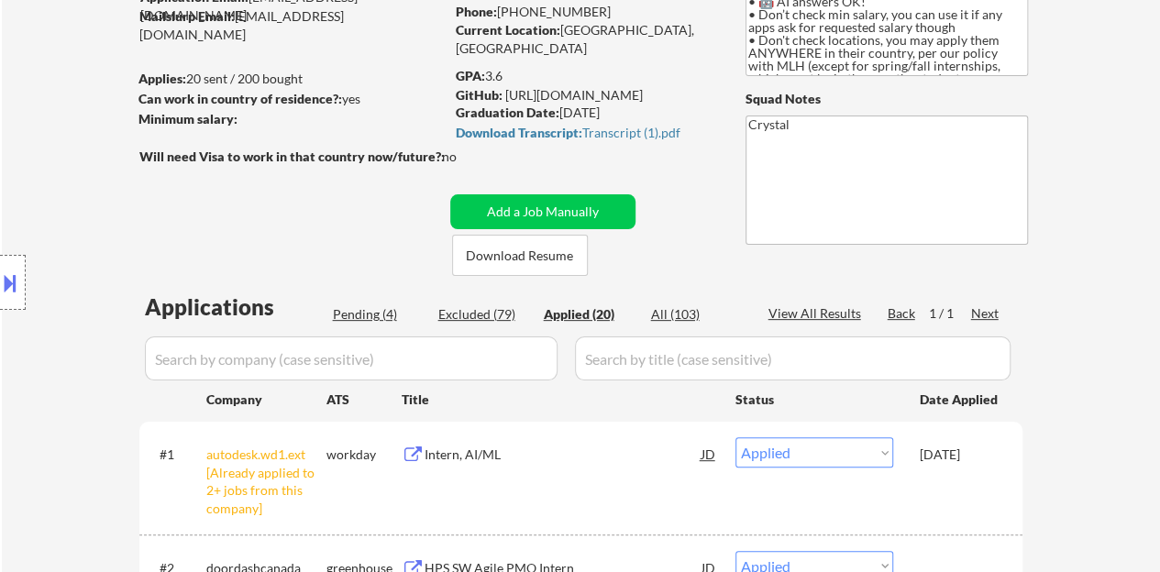
select select ""applied""
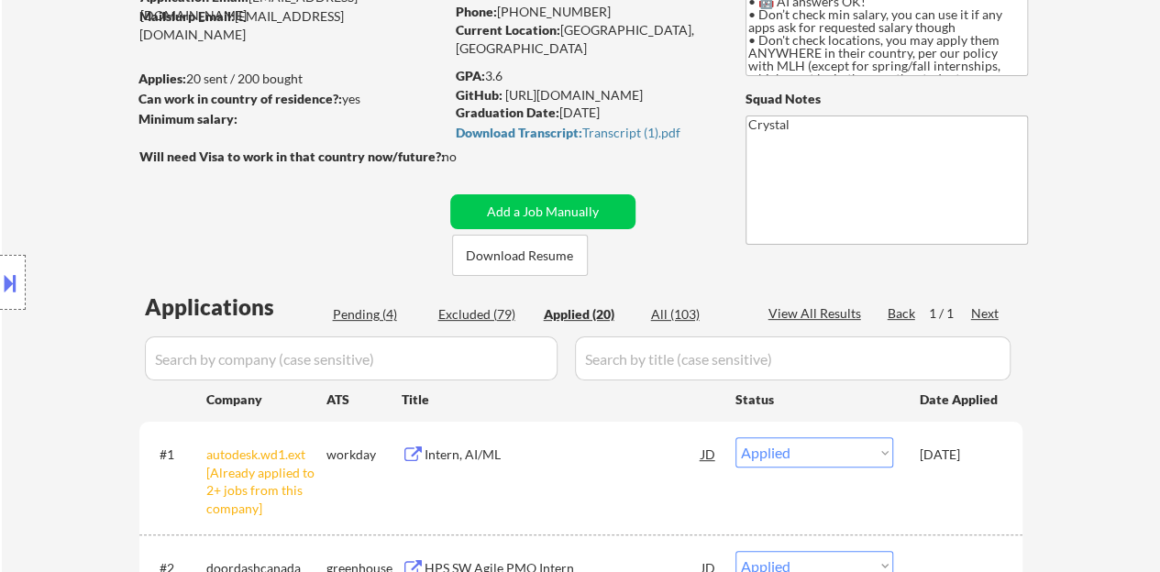
select select ""applied""
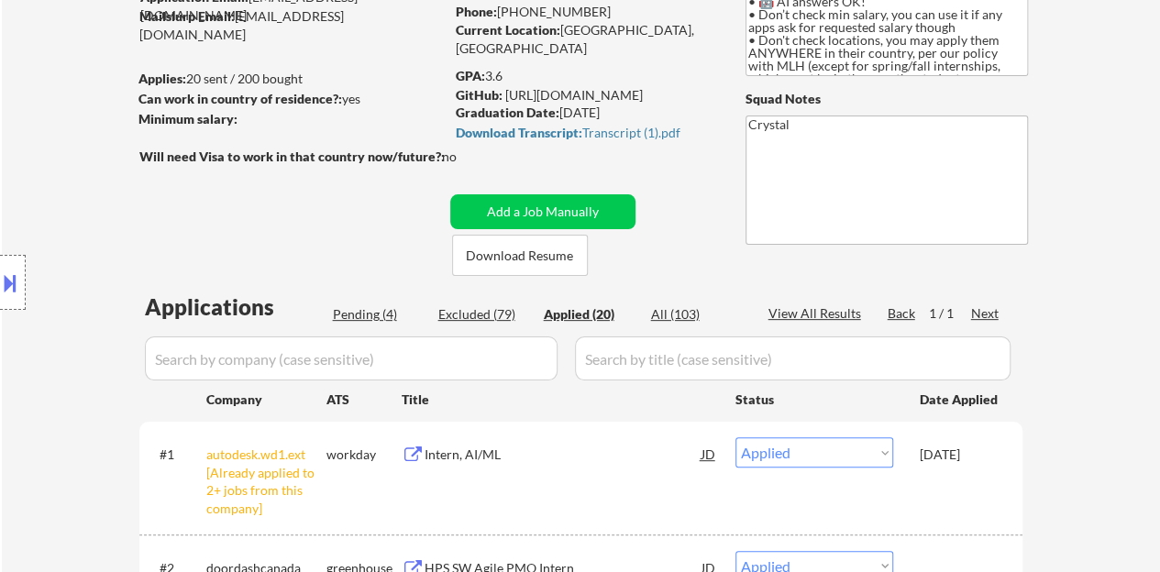
select select ""applied""
click at [811, 308] on div "View All Results" at bounding box center [817, 313] width 98 height 18
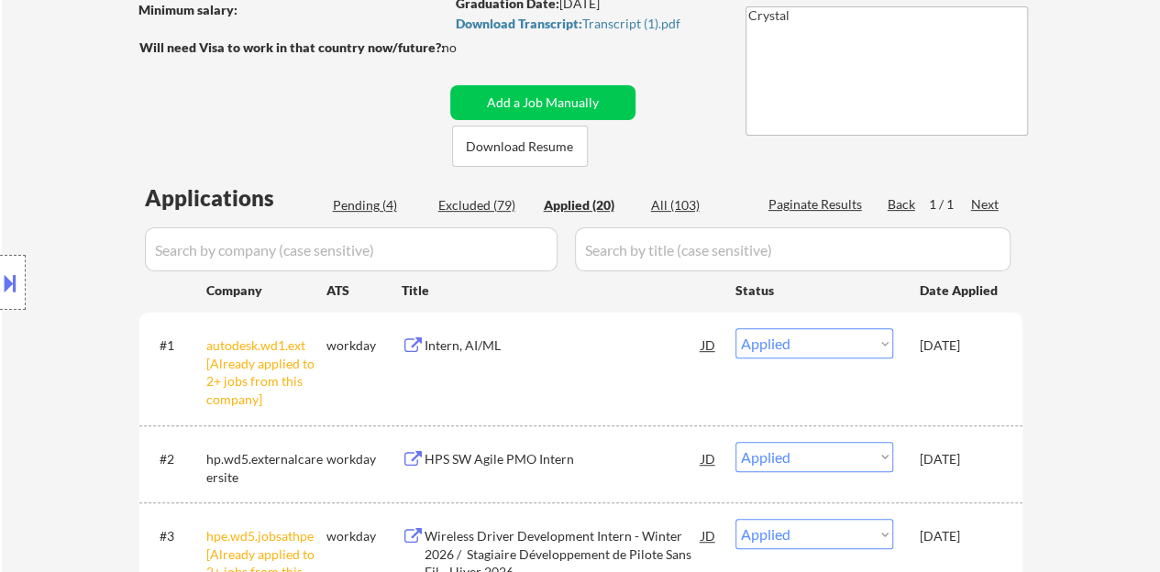
scroll to position [458, 0]
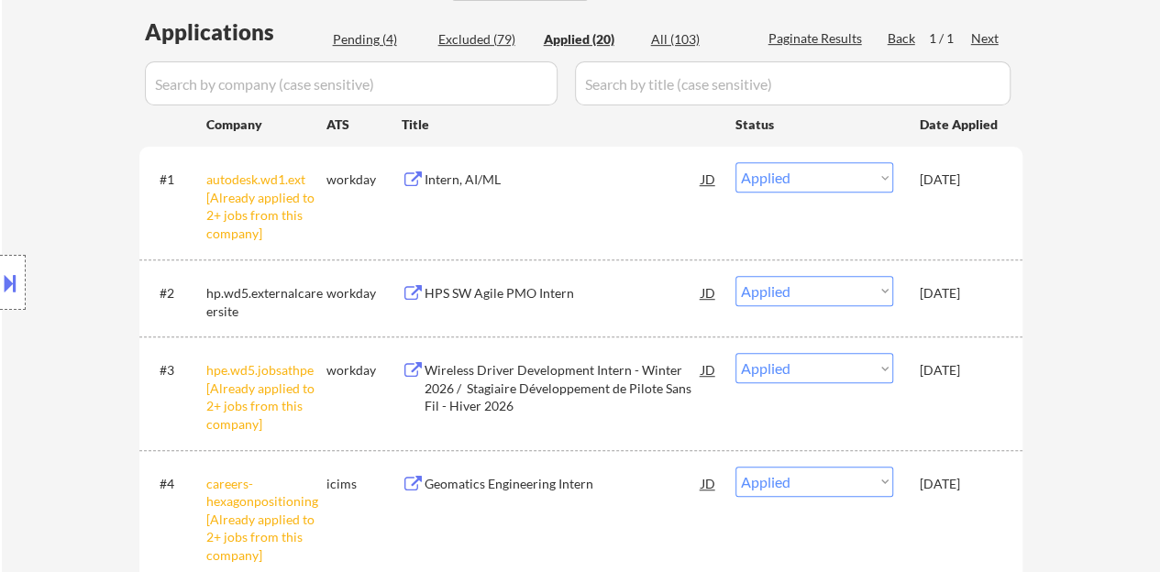
click at [518, 89] on input "input" at bounding box center [351, 83] width 413 height 44
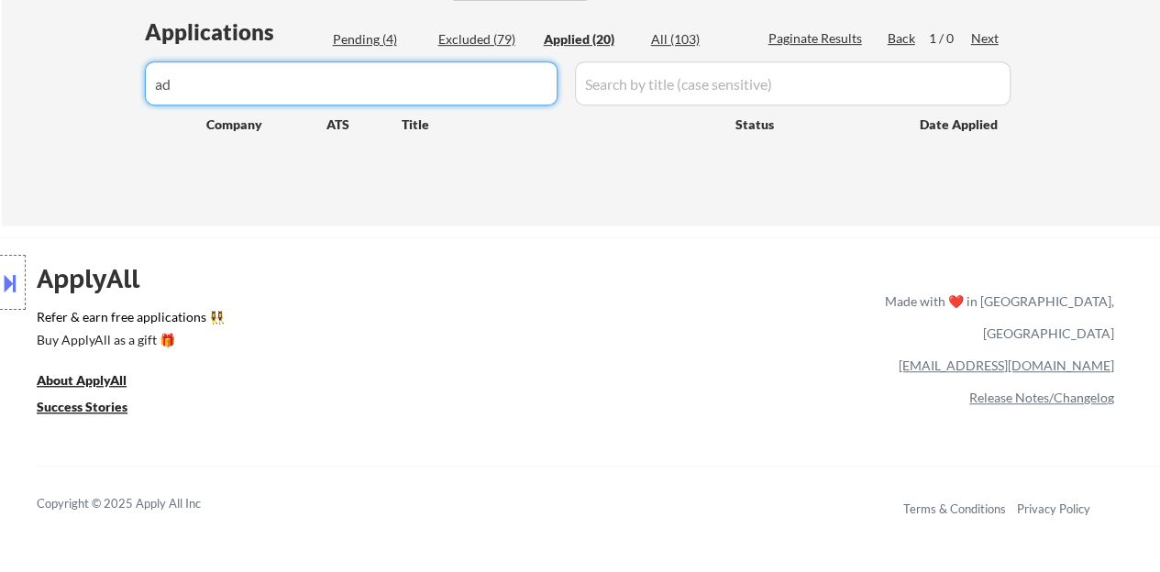
type input "a"
type input "Adobe"
click at [498, 97] on input "input" at bounding box center [351, 83] width 413 height 44
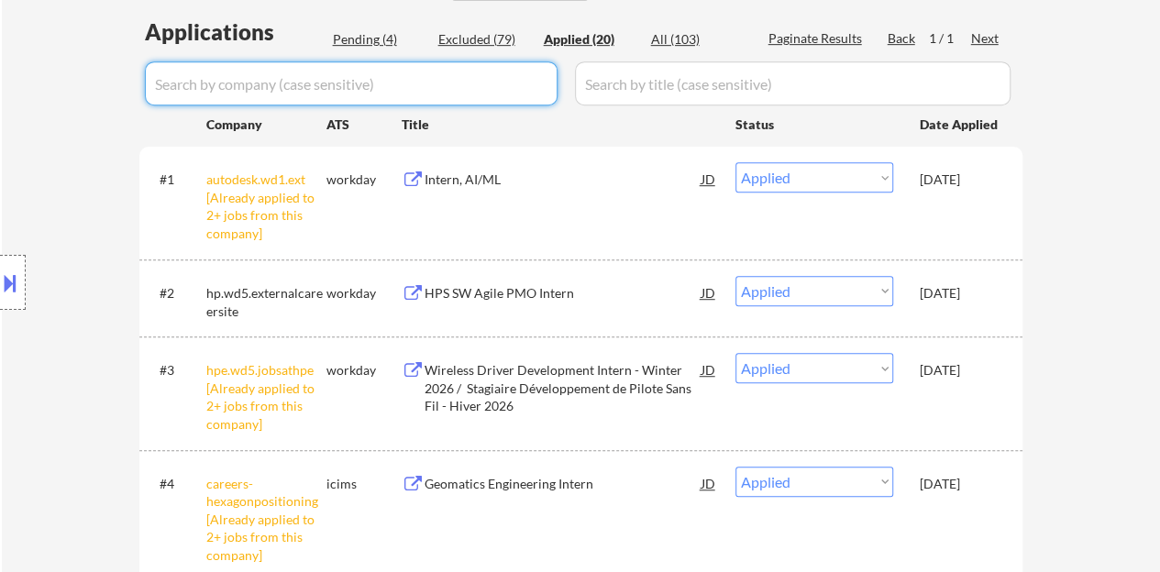
click at [10, 137] on div "Location Inclusions: country:[GEOGRAPHIC_DATA]" at bounding box center [164, 283] width 328 height 340
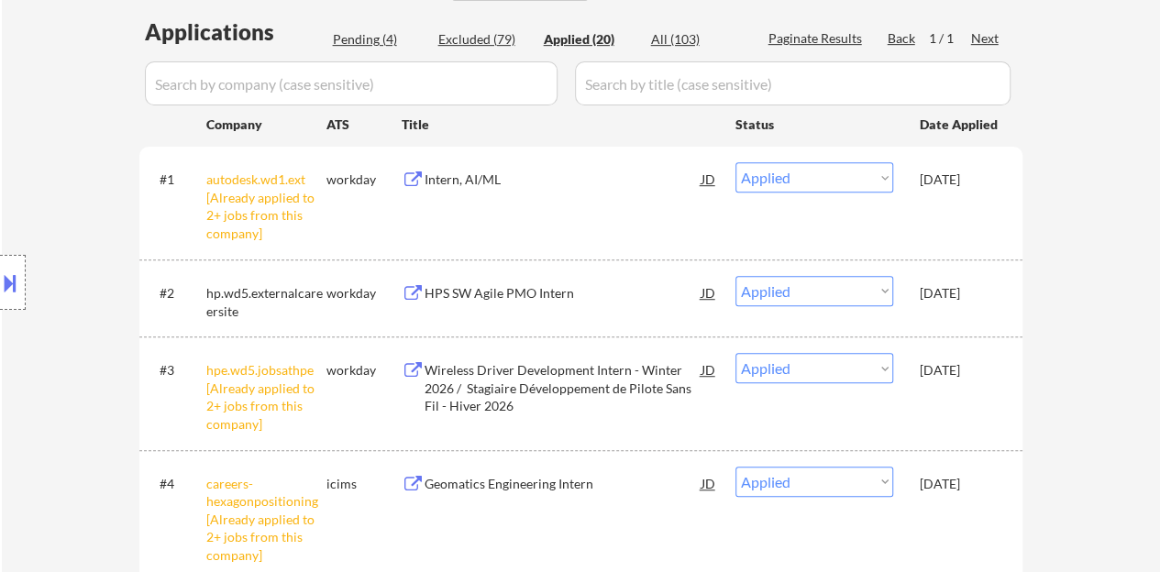
click at [467, 86] on input "input" at bounding box center [351, 83] width 413 height 44
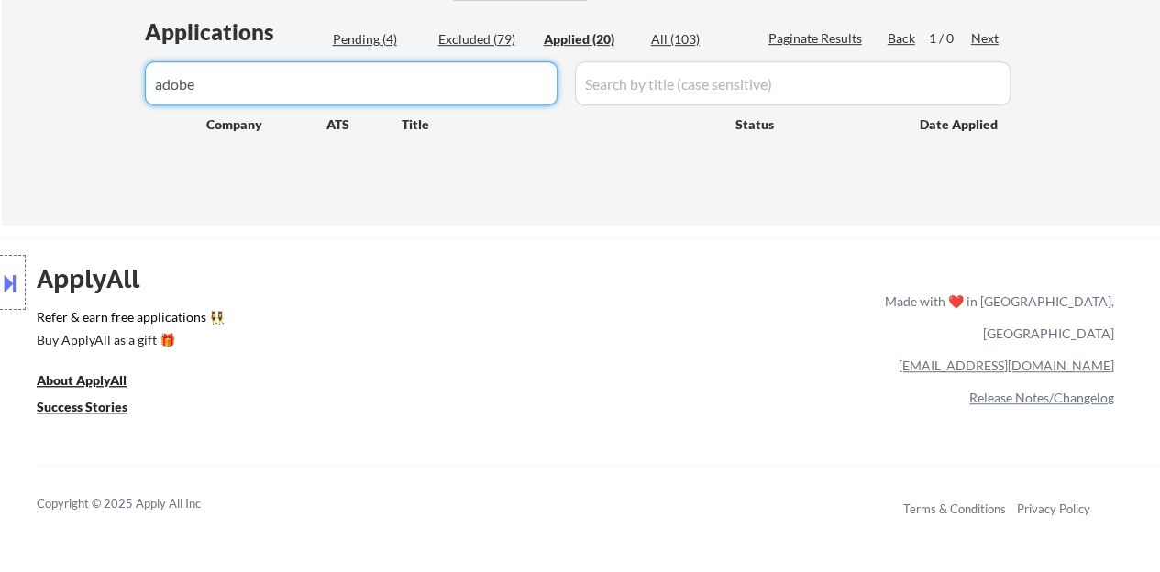
click at [160, 84] on input "input" at bounding box center [351, 83] width 413 height 44
type input "Adobe"
click at [172, 86] on input "input" at bounding box center [351, 83] width 413 height 44
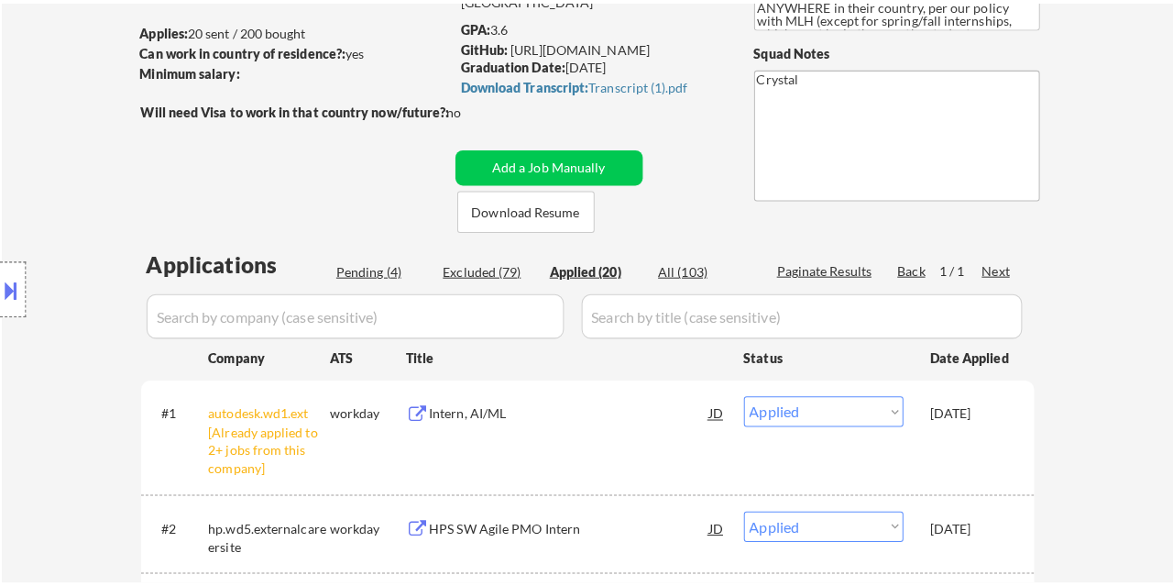
scroll to position [260, 0]
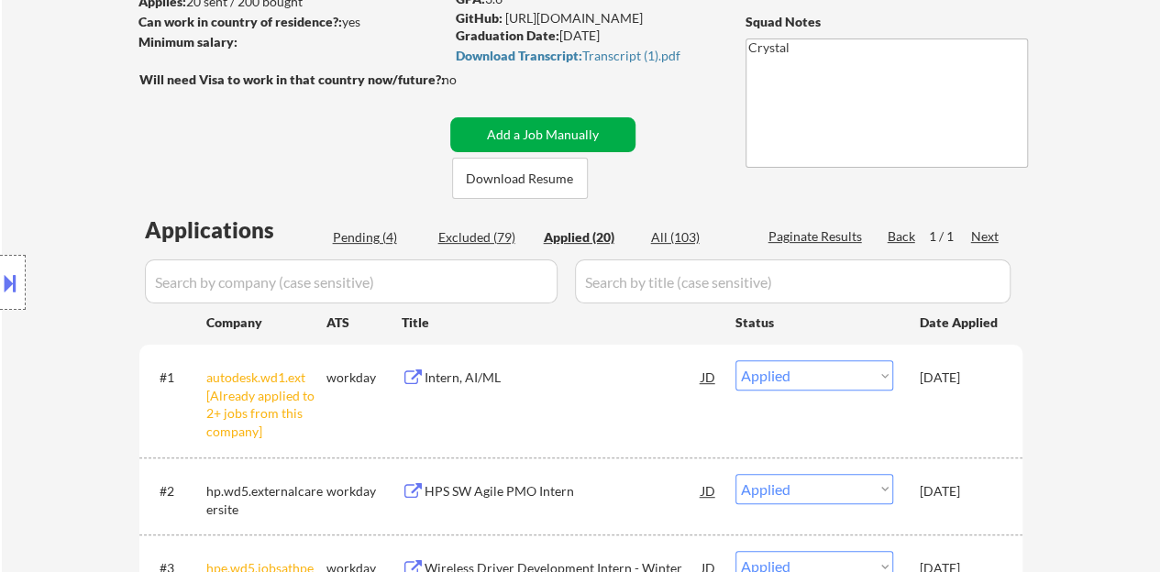
click at [543, 132] on button "Add a Job Manually" at bounding box center [542, 134] width 185 height 35
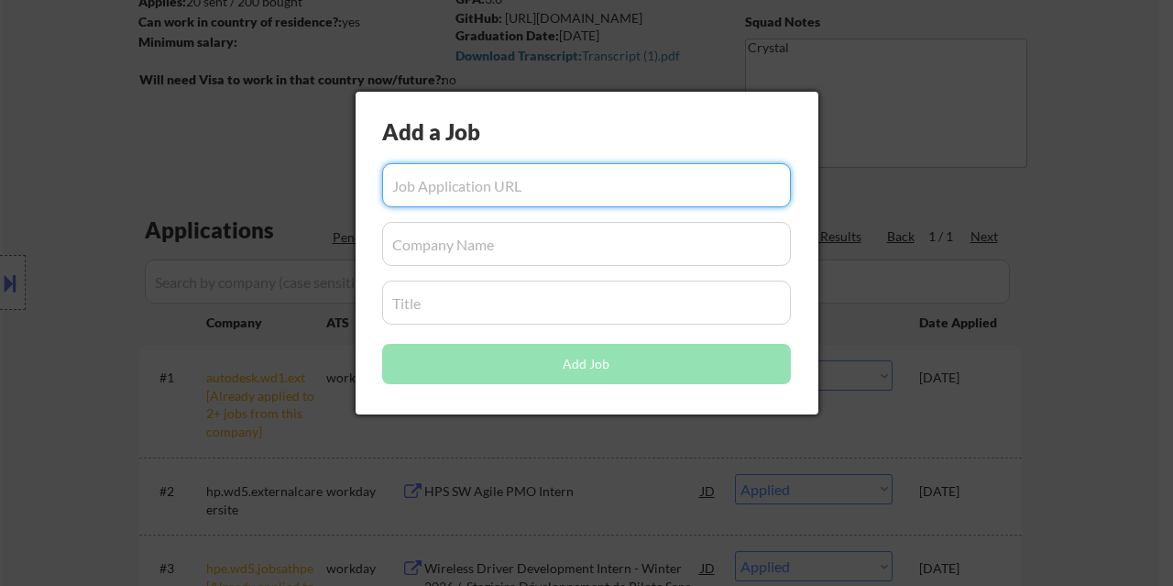
paste input "https://careers.adobe.com/us/en/applythankyou?status=success&jobSeqNo=ADOBUSR15…"
type input "https://careers.adobe.com/us/en/applythankyou?status=success&jobSeqNo=ADOBUSR15…"
click at [471, 259] on input "input" at bounding box center [586, 244] width 409 height 44
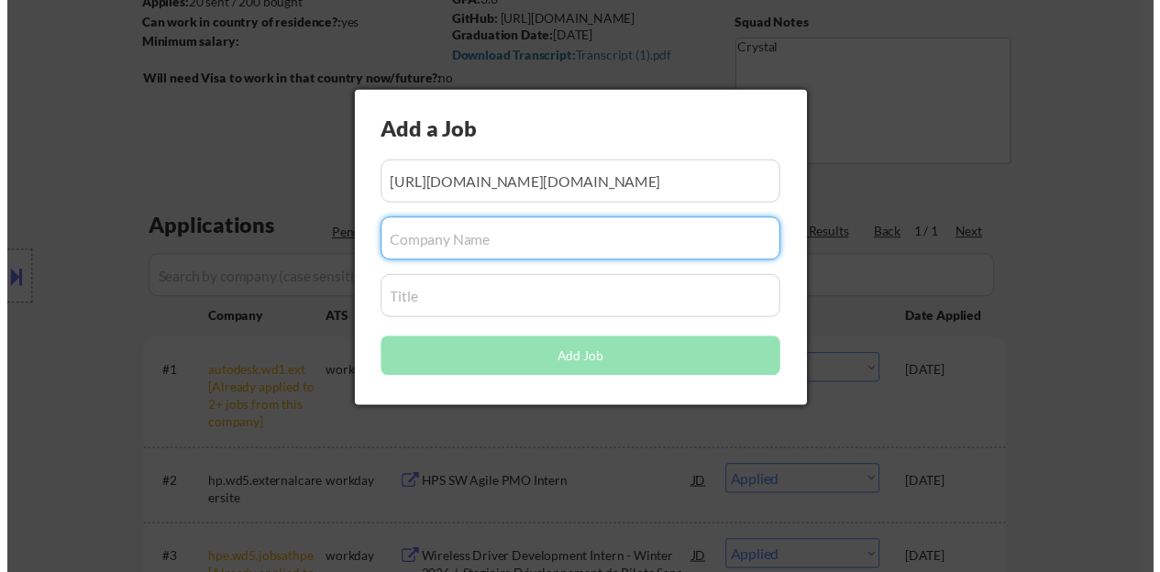
scroll to position [0, 0]
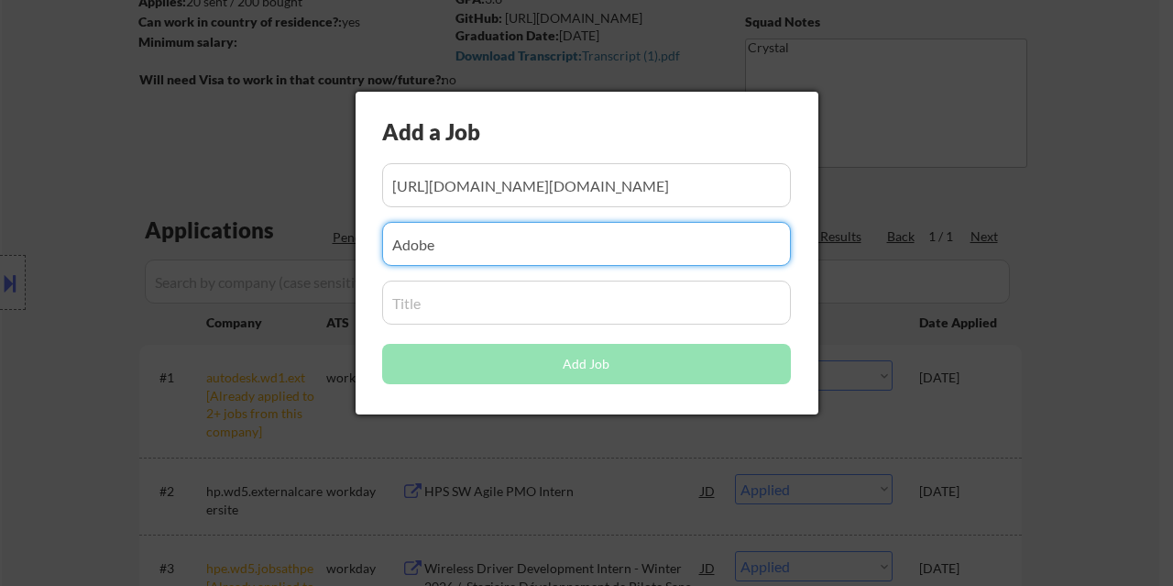
type input "Adobe"
click at [479, 308] on input "input" at bounding box center [586, 303] width 409 height 44
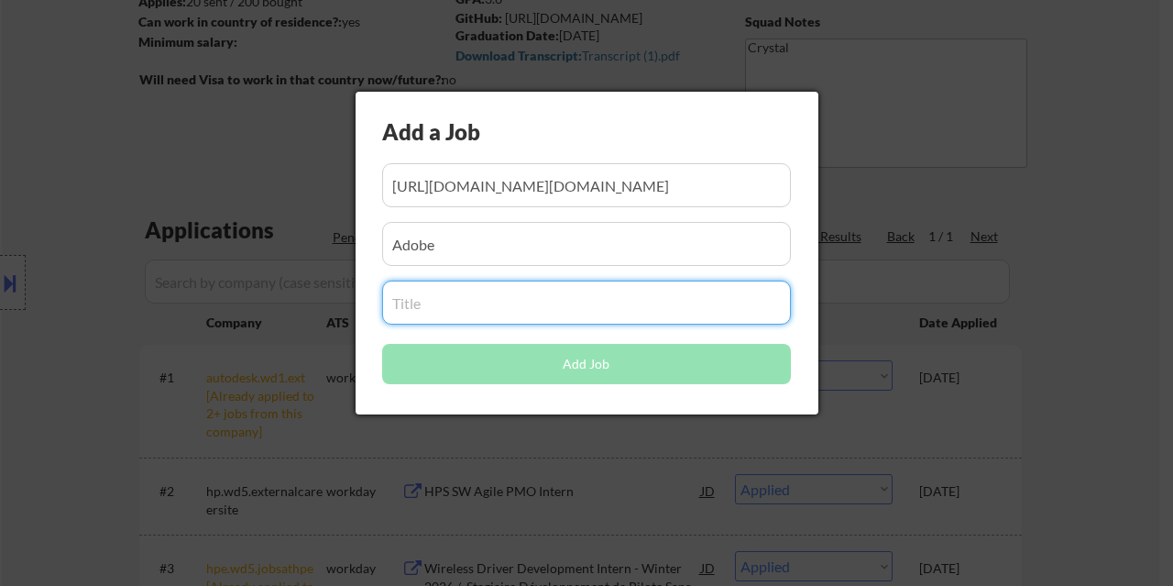
type input "i"
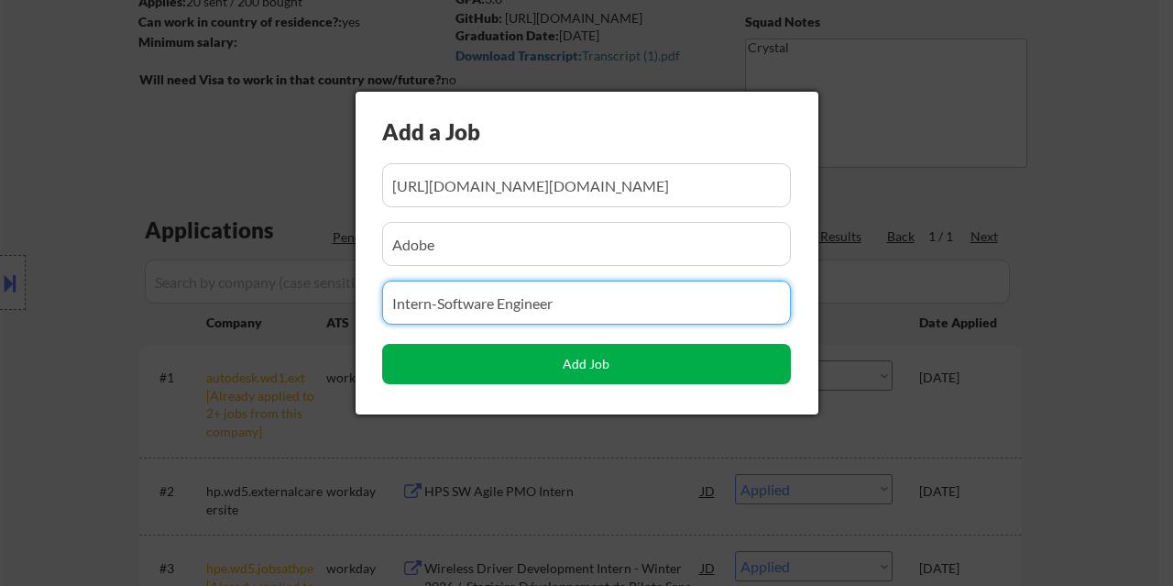
type input "Intern-Software Engineer"
click at [517, 349] on button "Add Job" at bounding box center [586, 364] width 409 height 40
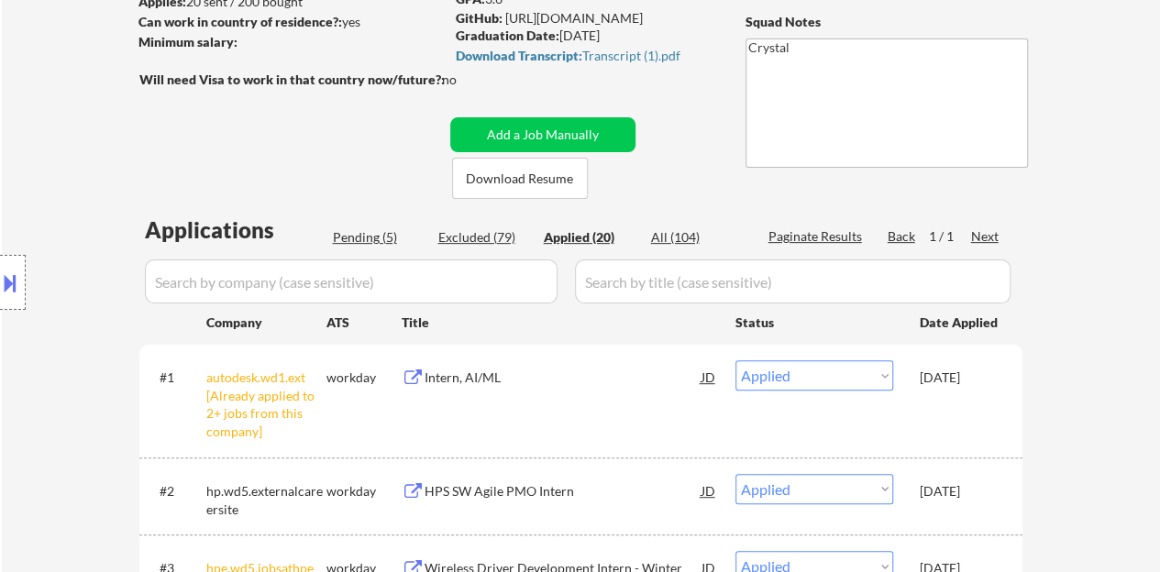
click at [376, 237] on div "Pending (5)" at bounding box center [379, 237] width 92 height 18
select select ""pending""
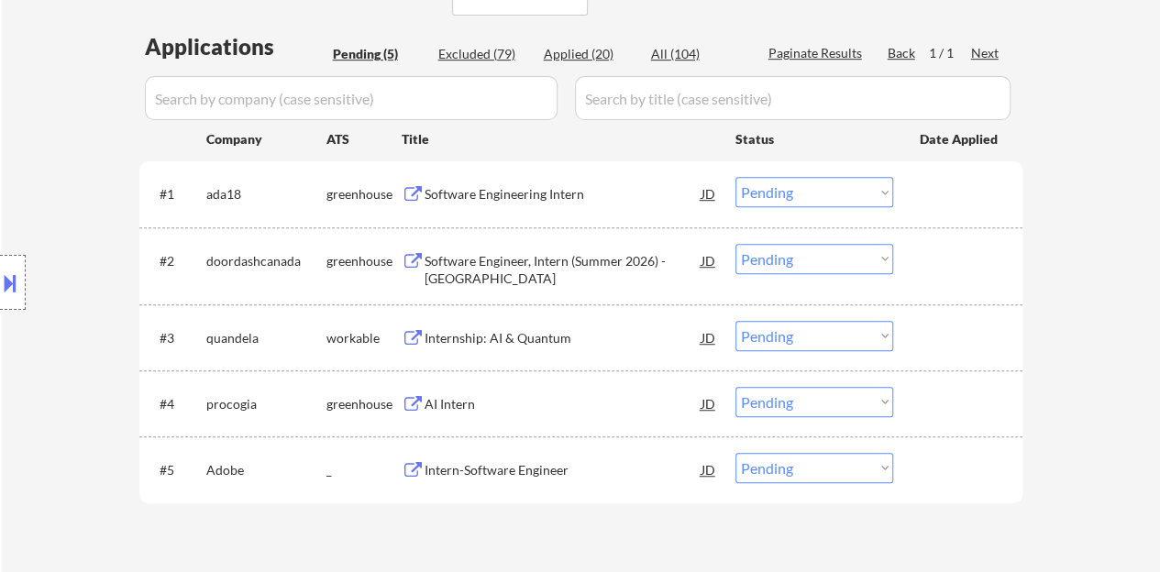
scroll to position [535, 0]
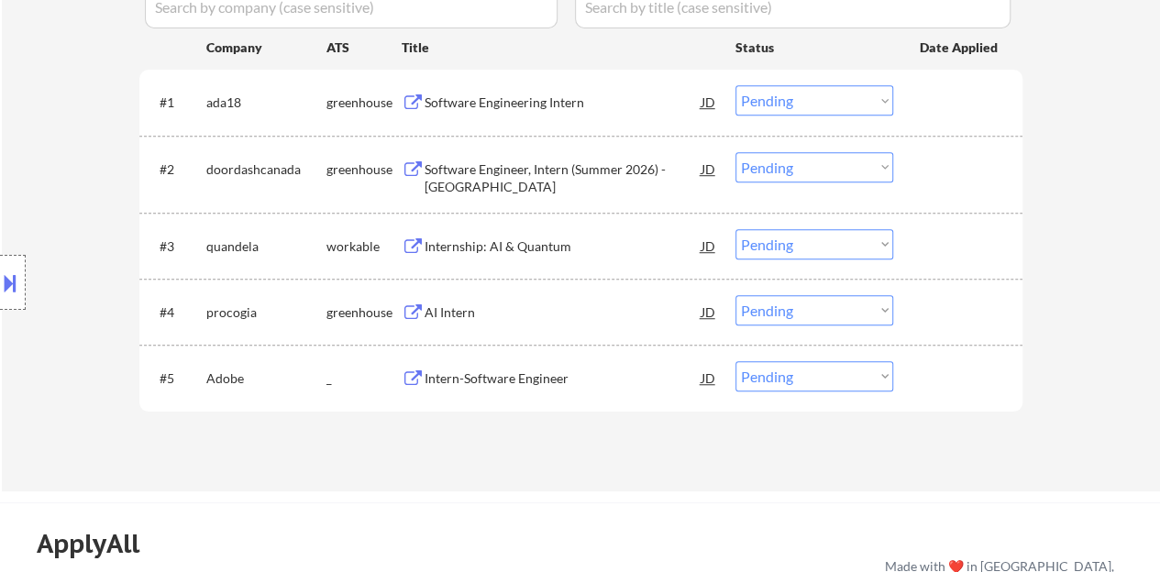
click at [812, 378] on select "Choose an option... Pending Applied Excluded (Questions) Excluded (Expired) Exc…" at bounding box center [814, 376] width 158 height 30
select select ""applied""
click at [735, 361] on select "Choose an option... Pending Applied Excluded (Questions) Excluded (Expired) Exc…" at bounding box center [814, 376] width 158 height 30
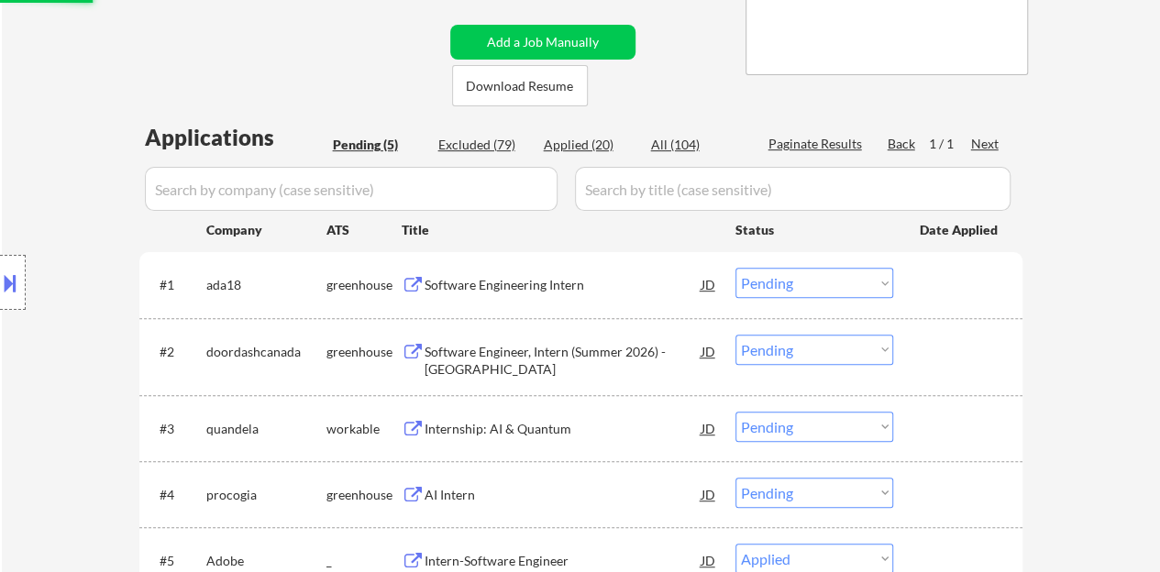
scroll to position [352, 0]
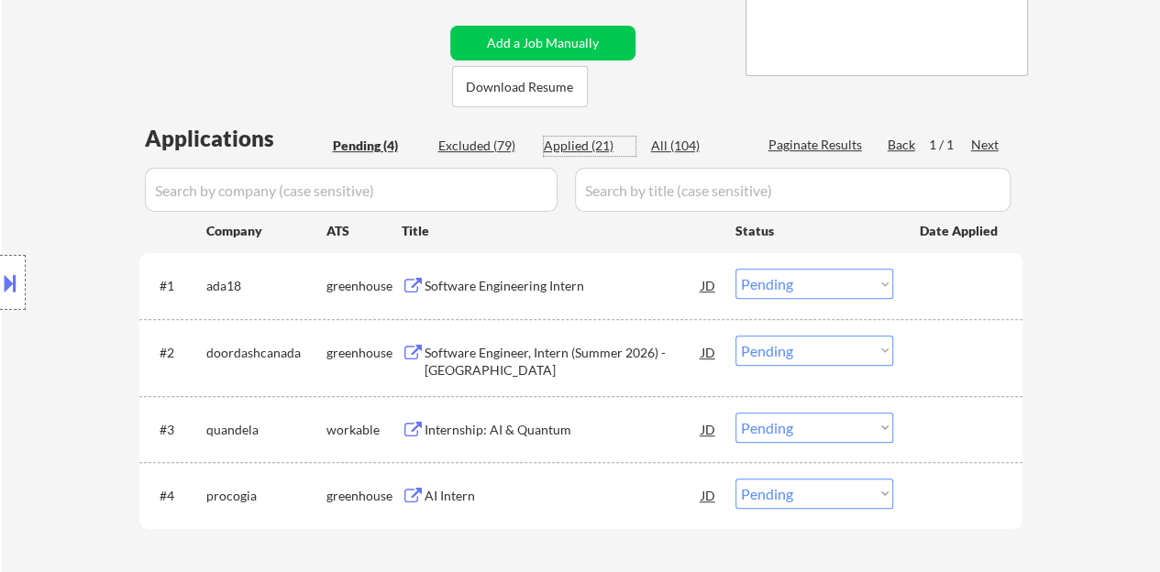
click at [607, 142] on div "Applied (21)" at bounding box center [590, 146] width 92 height 18
select select ""applied""
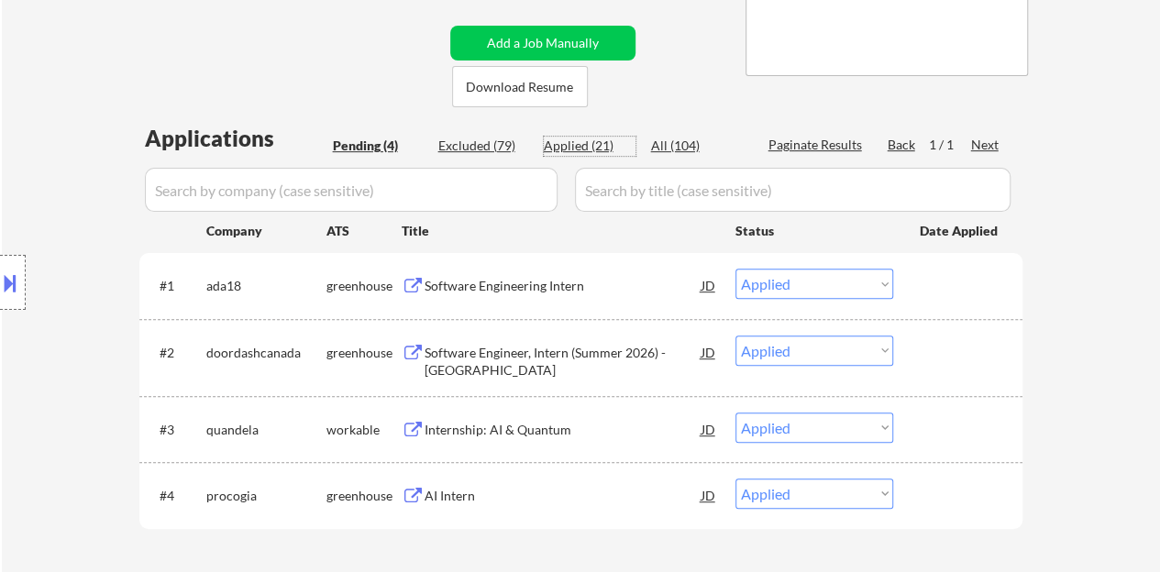
select select ""applied""
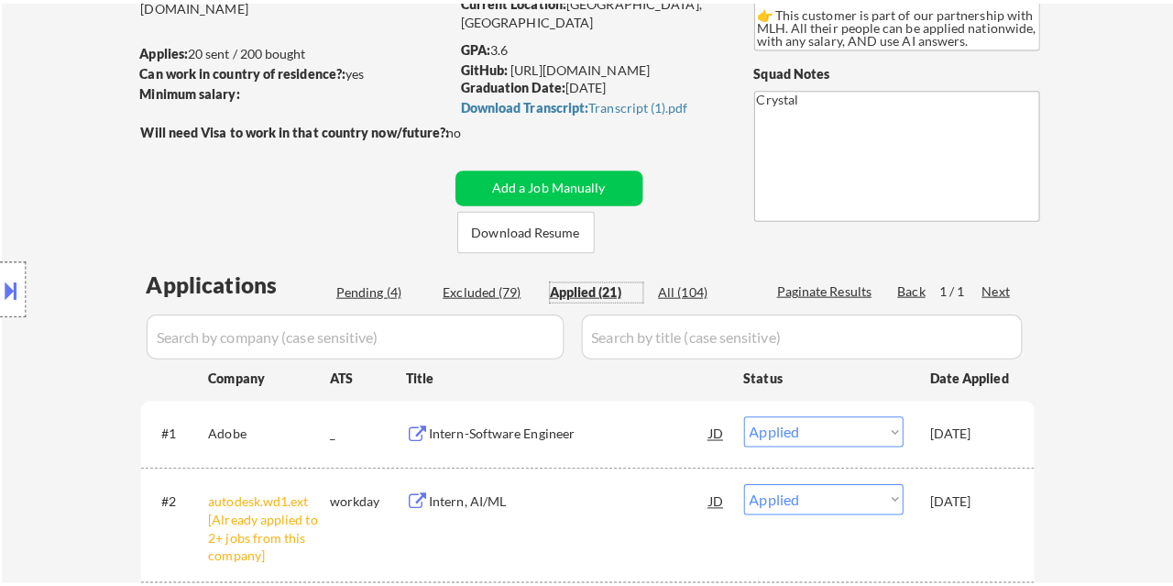
scroll to position [275, 0]
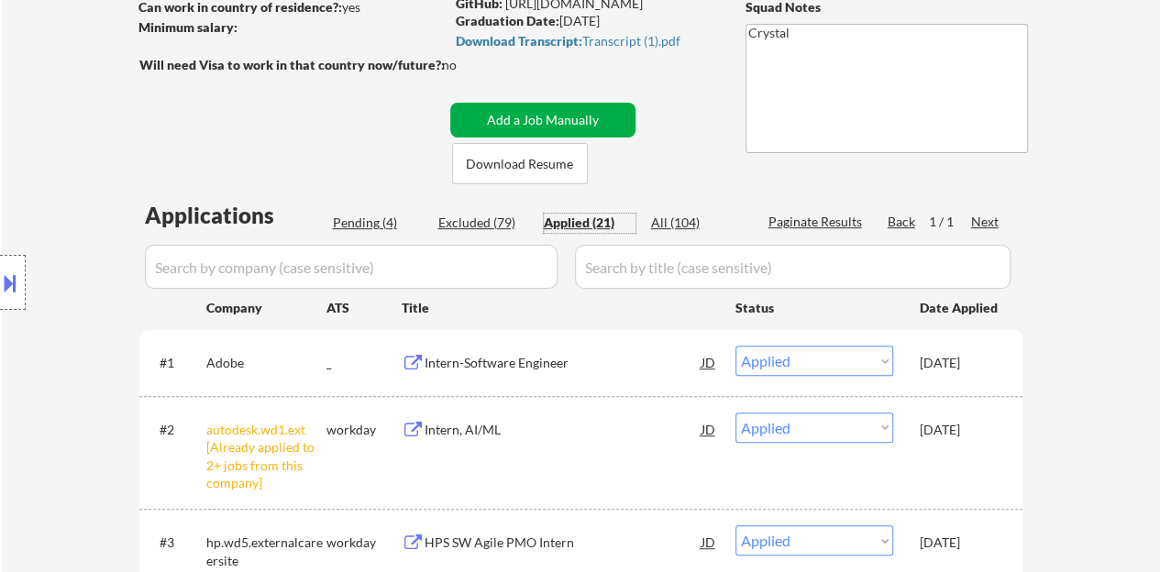
click at [544, 126] on button "Add a Job Manually" at bounding box center [542, 120] width 185 height 35
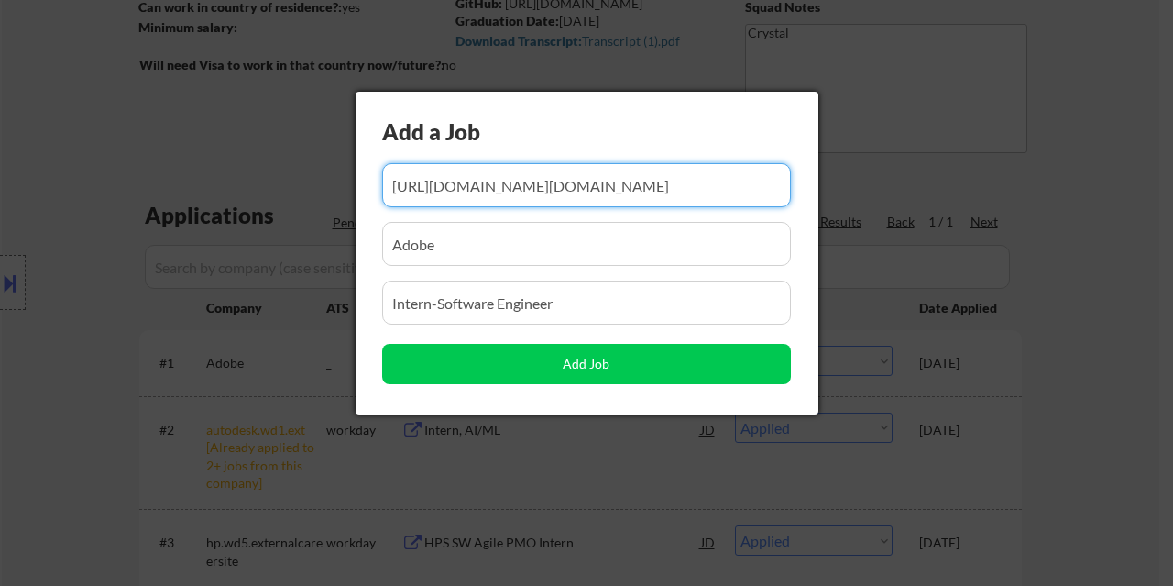
scroll to position [0, 2296]
click at [574, 172] on input "input" at bounding box center [586, 185] width 409 height 44
paste input "https://app.ripplematch.com/v2/public/job/8de08a9e?from_page=company_branded_pa…"
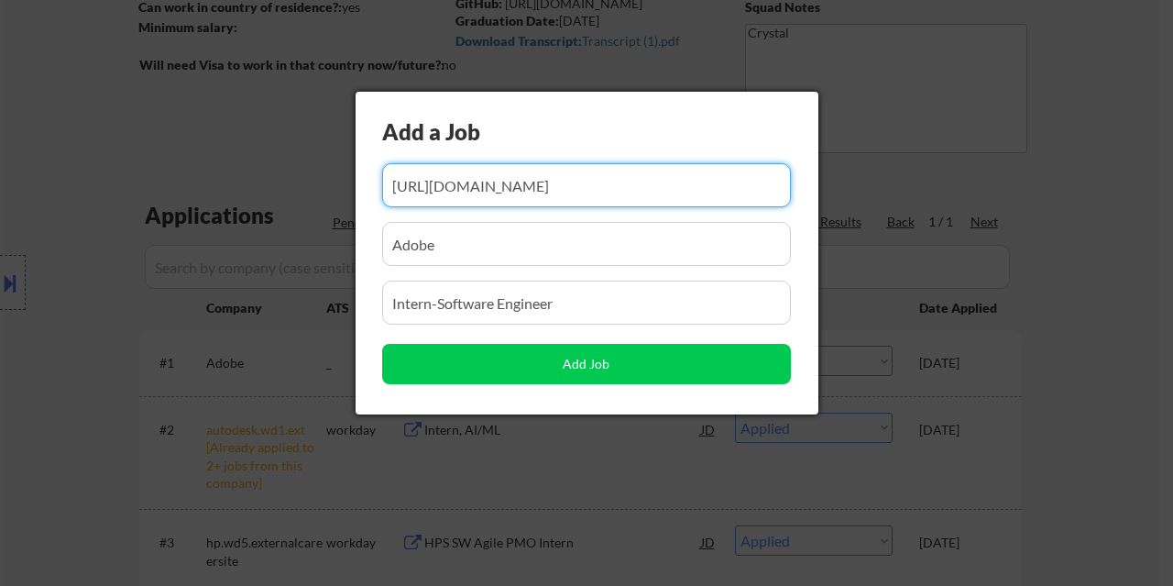
scroll to position [0, 187]
type input "https://app.ripplematch.com/v2/public/job/8de08a9e?from_page=company_branded_pa…"
click at [570, 254] on input "input" at bounding box center [586, 244] width 409 height 44
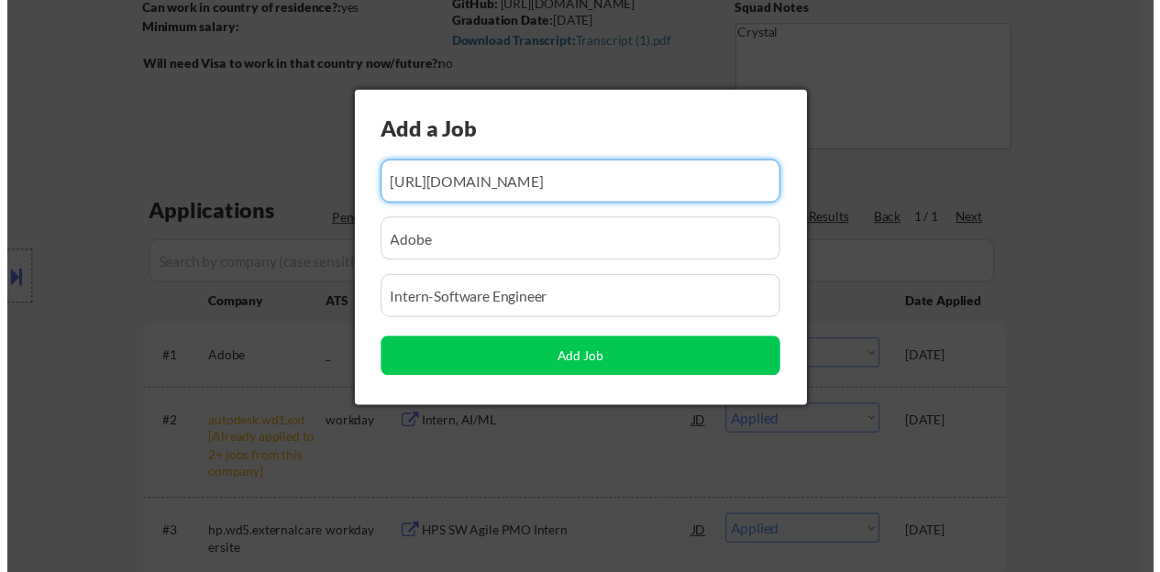
scroll to position [0, 0]
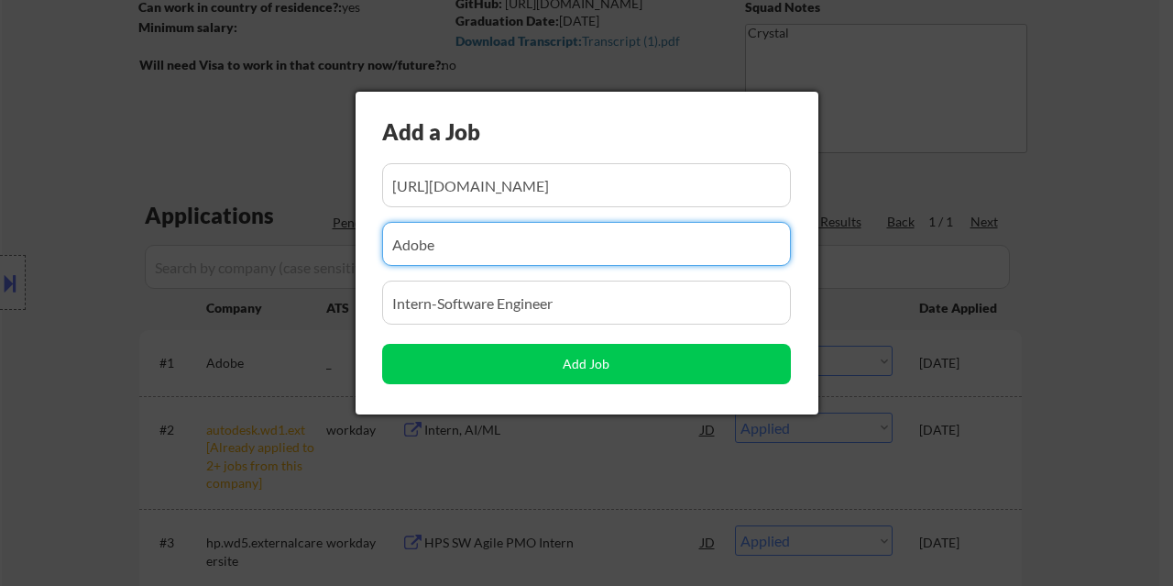
click at [570, 254] on input "input" at bounding box center [586, 244] width 409 height 44
type input "RippleMatch"
click at [561, 290] on input "input" at bounding box center [586, 303] width 409 height 44
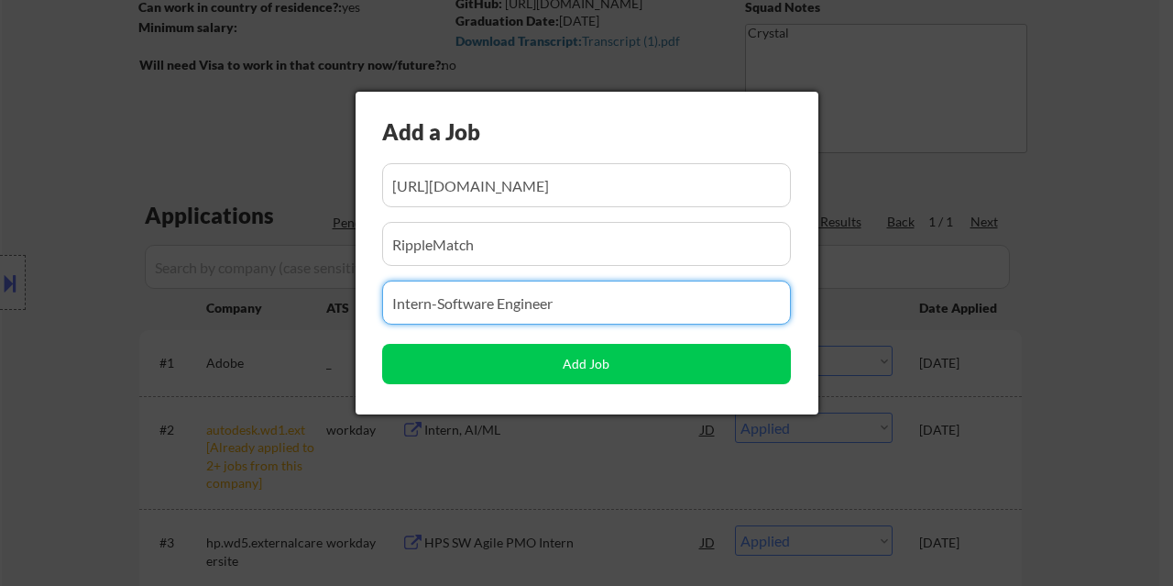
click at [561, 290] on input "input" at bounding box center [586, 303] width 409 height 44
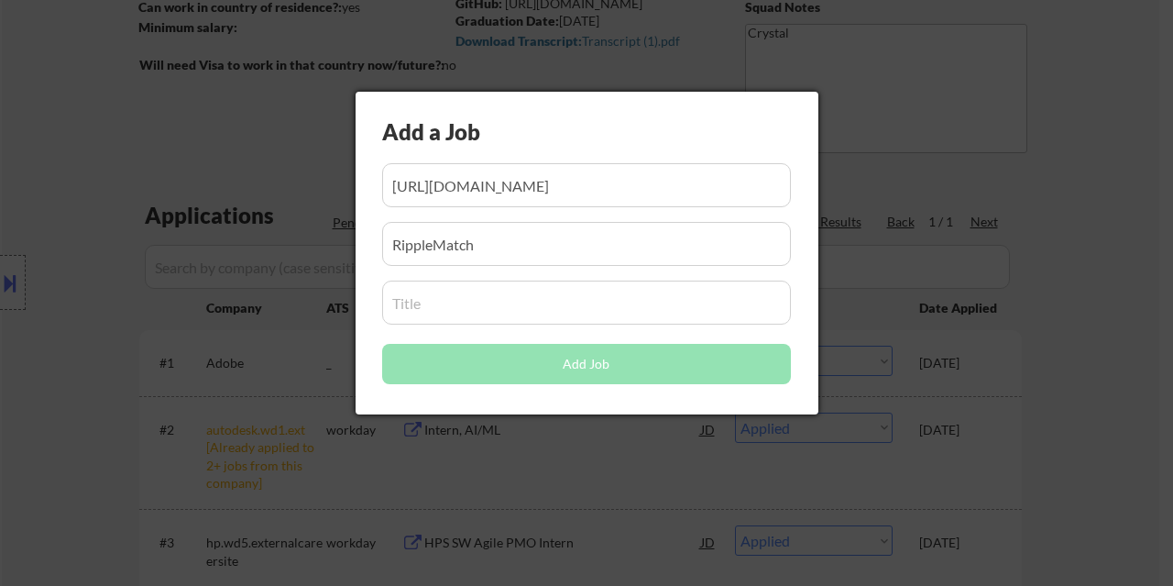
click at [448, 285] on input "input" at bounding box center [586, 303] width 409 height 44
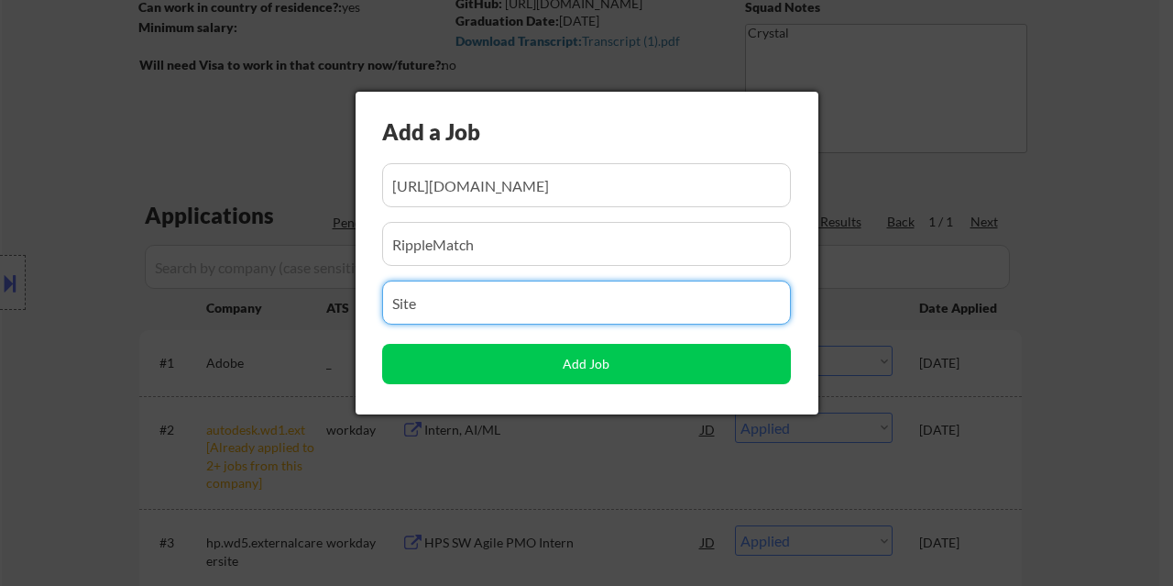
type input "Site"
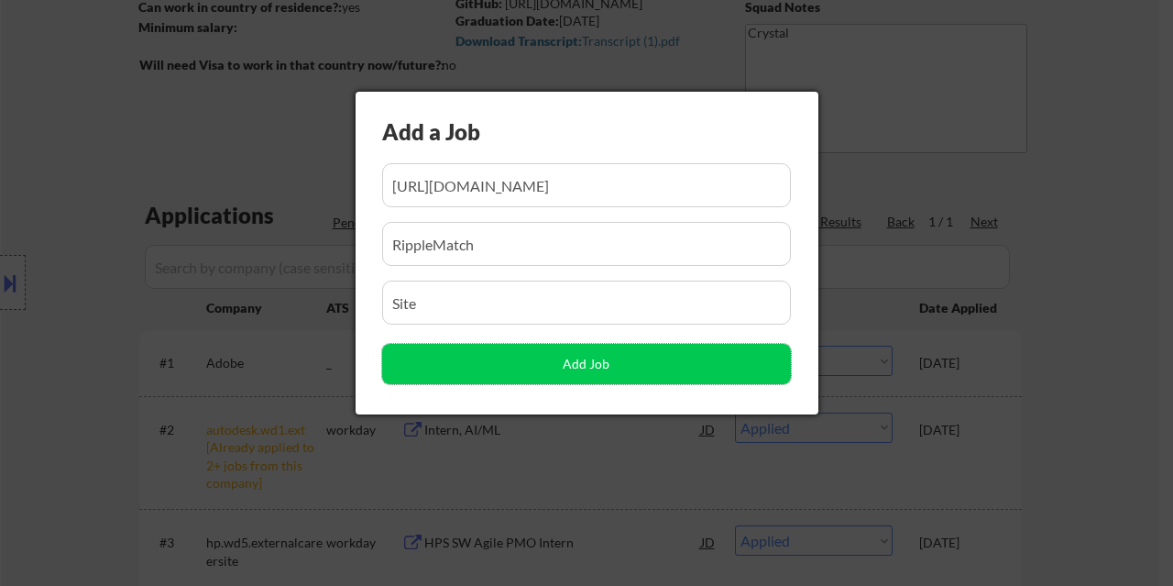
click at [460, 306] on input "input" at bounding box center [586, 303] width 409 height 44
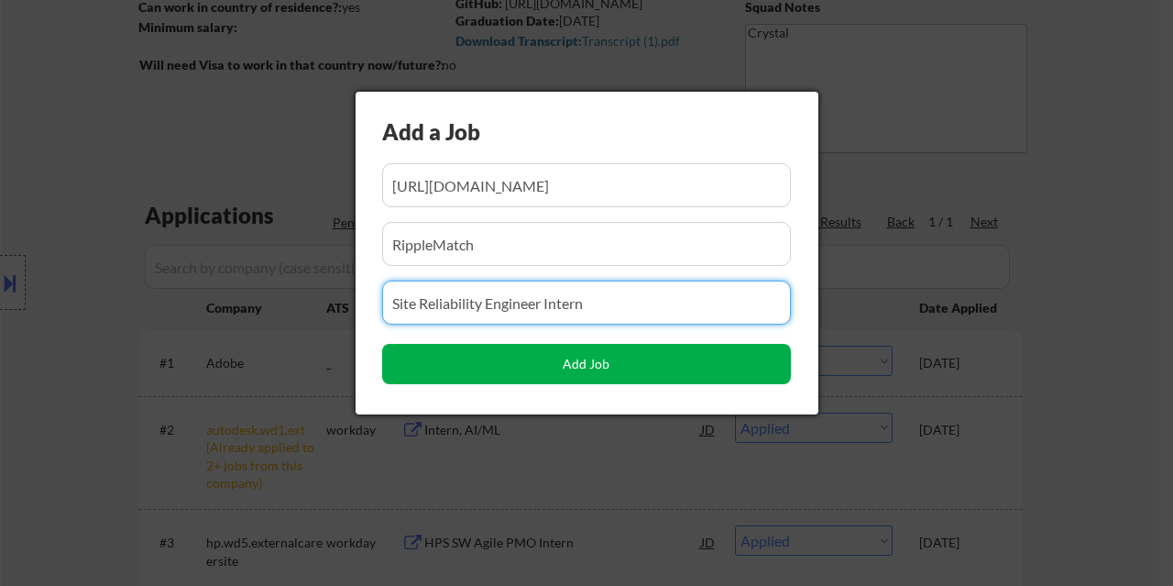
type input "Site Reliability Engineer Intern"
click at [563, 363] on button "Add Job" at bounding box center [586, 364] width 409 height 40
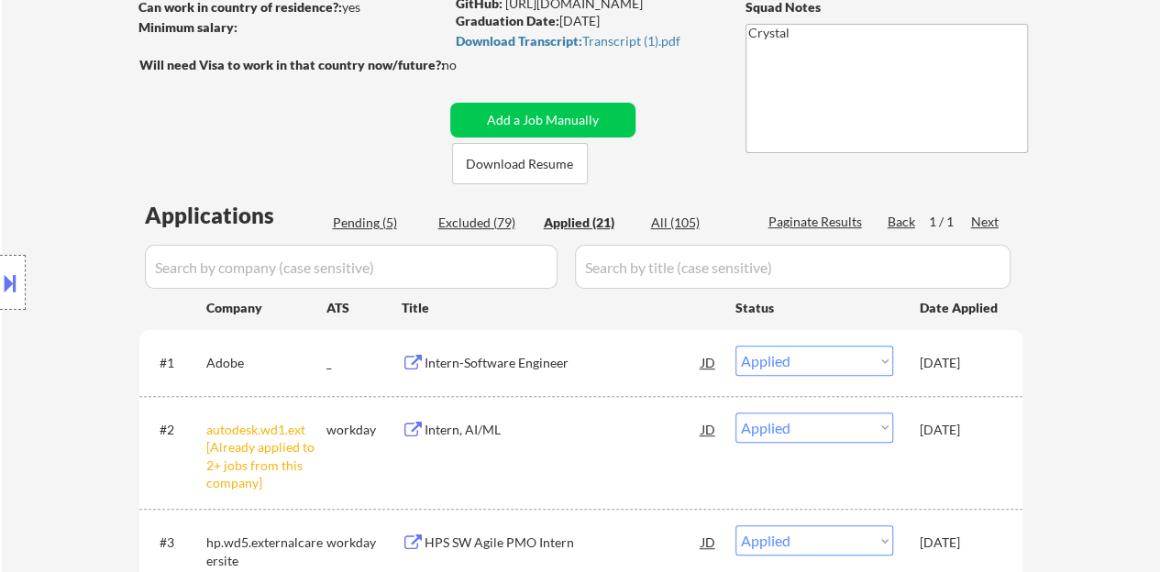
click at [372, 223] on div "Pending (5)" at bounding box center [379, 223] width 92 height 18
select select ""pending""
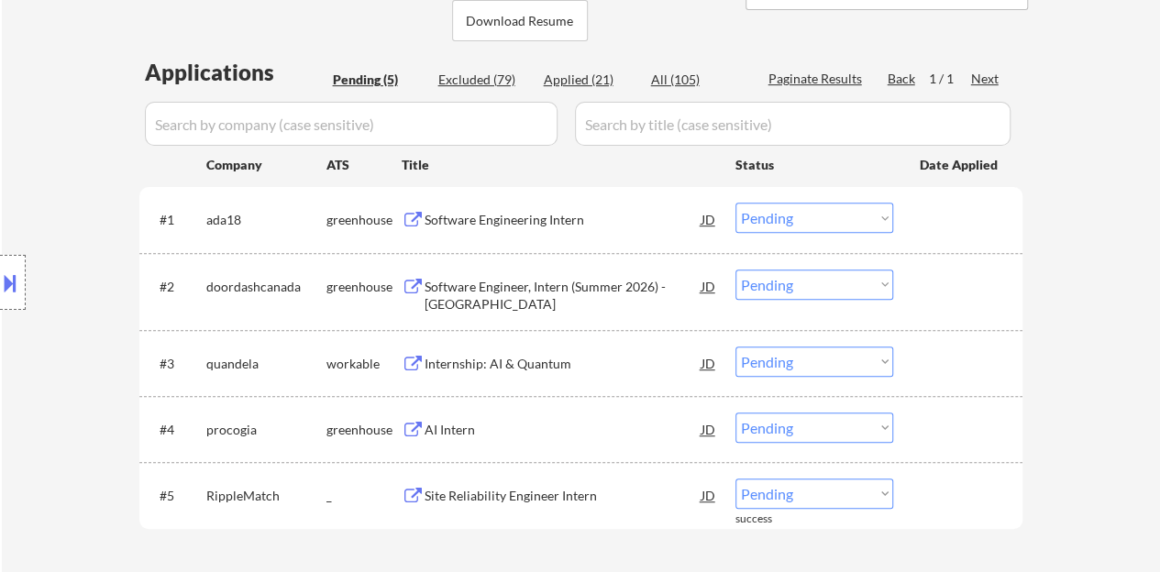
scroll to position [458, 0]
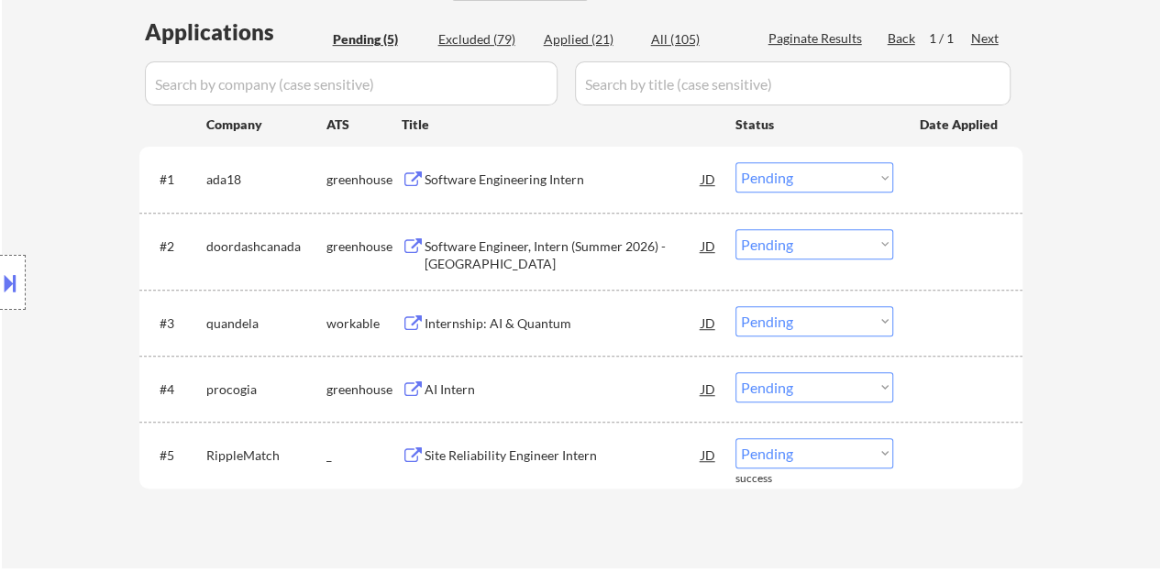
click at [801, 454] on select "Choose an option... Pending Applied Excluded (Questions) Excluded (Expired) Exc…" at bounding box center [814, 453] width 158 height 30
select select ""applied""
click at [735, 438] on select "Choose an option... Pending Applied Excluded (Questions) Excluded (Expired) Exc…" at bounding box center [814, 453] width 158 height 30
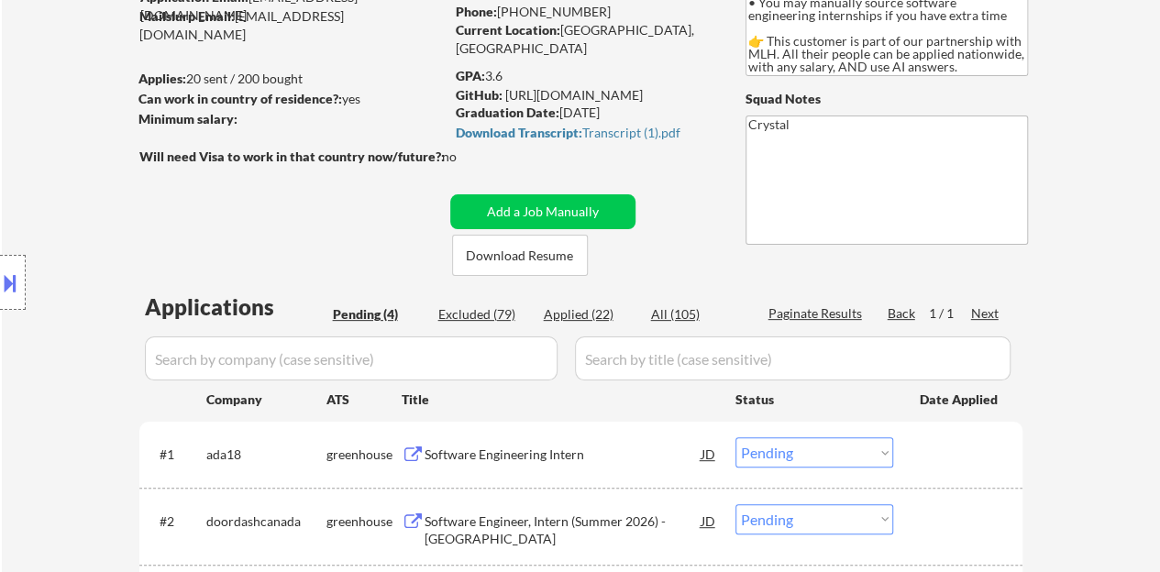
scroll to position [367, 0]
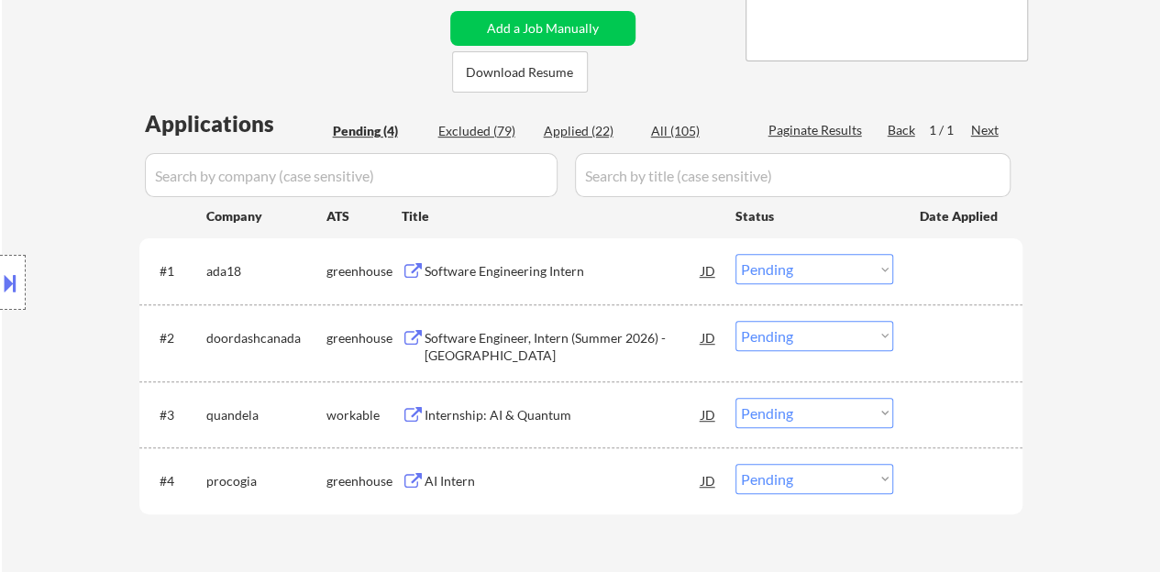
click at [490, 160] on input "input" at bounding box center [351, 175] width 413 height 44
click at [579, 120] on div "Applications Pending (4) Excluded (79) Applied (22) All (105) Paginate Results …" at bounding box center [580, 333] width 883 height 451
click at [583, 127] on div "Applied (22)" at bounding box center [590, 131] width 92 height 18
select select ""applied""
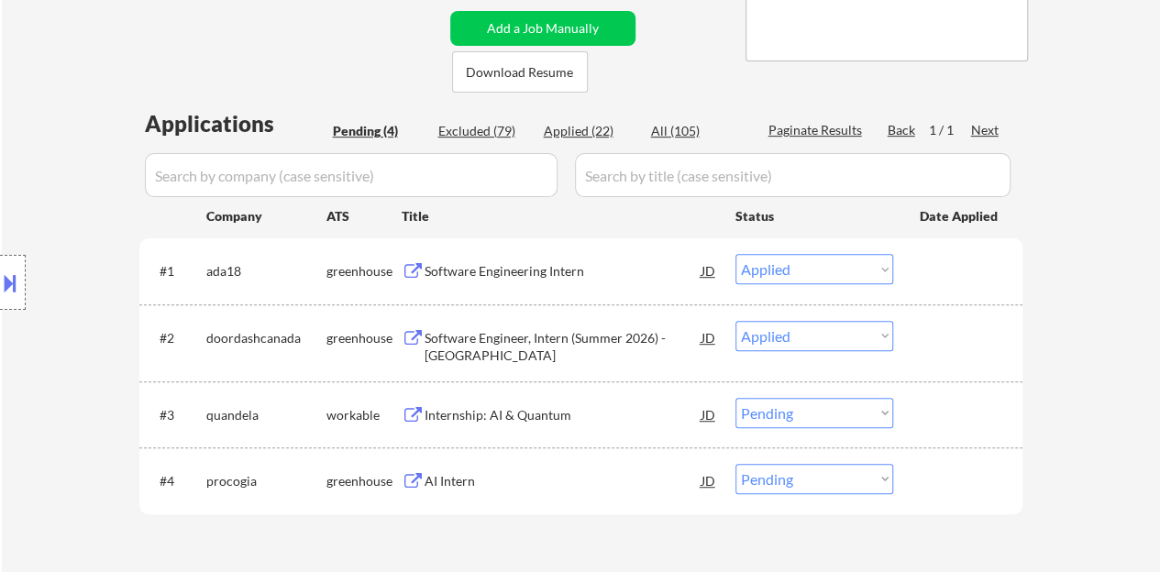
select select ""applied""
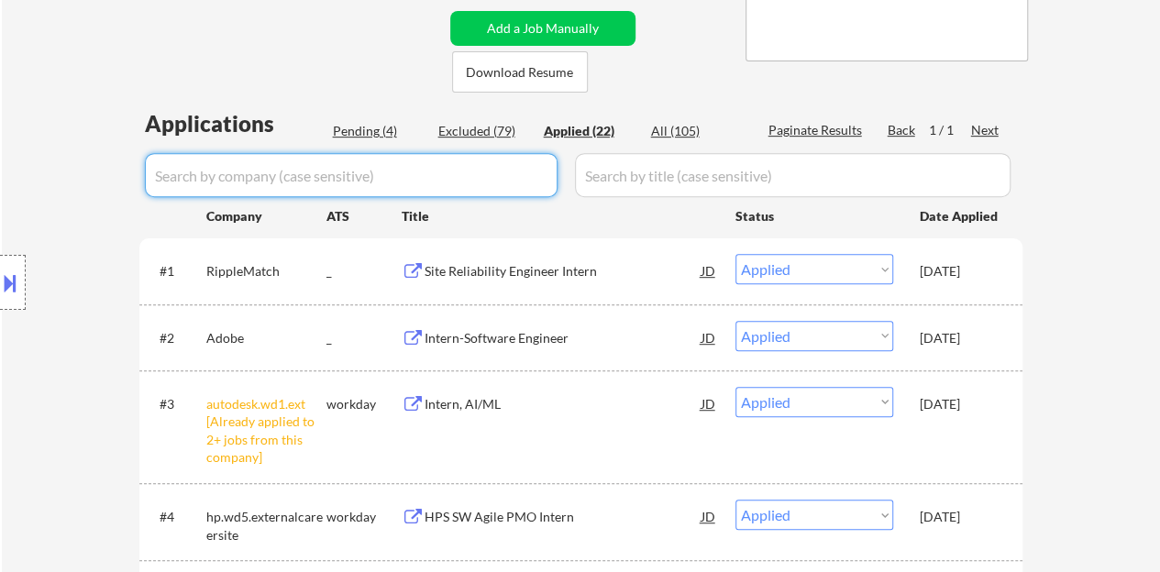
click at [489, 174] on input "input" at bounding box center [351, 175] width 413 height 44
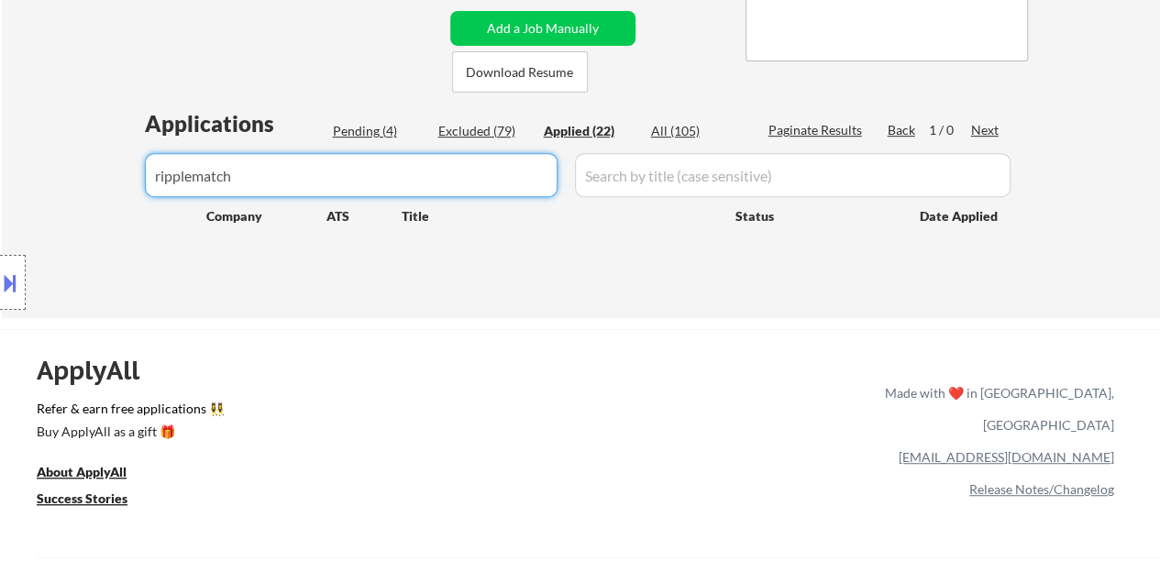
type input "ripplematch"
click at [160, 179] on div "Location Inclusions: country:[GEOGRAPHIC_DATA]" at bounding box center [164, 283] width 328 height 340
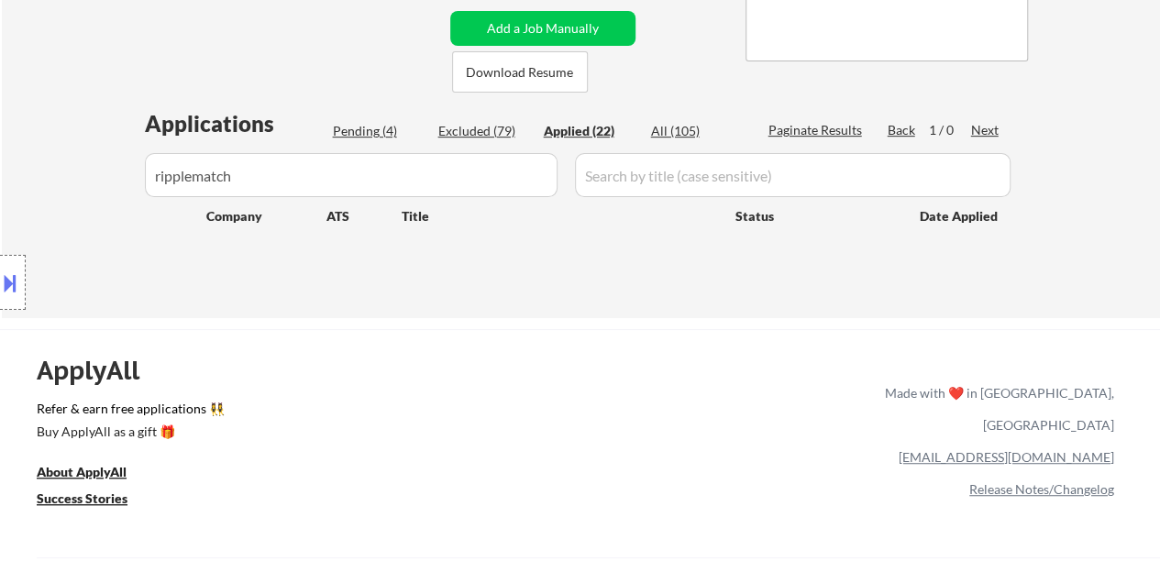
click at [160, 179] on div "Location Inclusions: country:[GEOGRAPHIC_DATA]" at bounding box center [164, 283] width 328 height 340
click at [346, 172] on input "input" at bounding box center [351, 175] width 413 height 44
click at [347, 172] on input "input" at bounding box center [351, 175] width 413 height 44
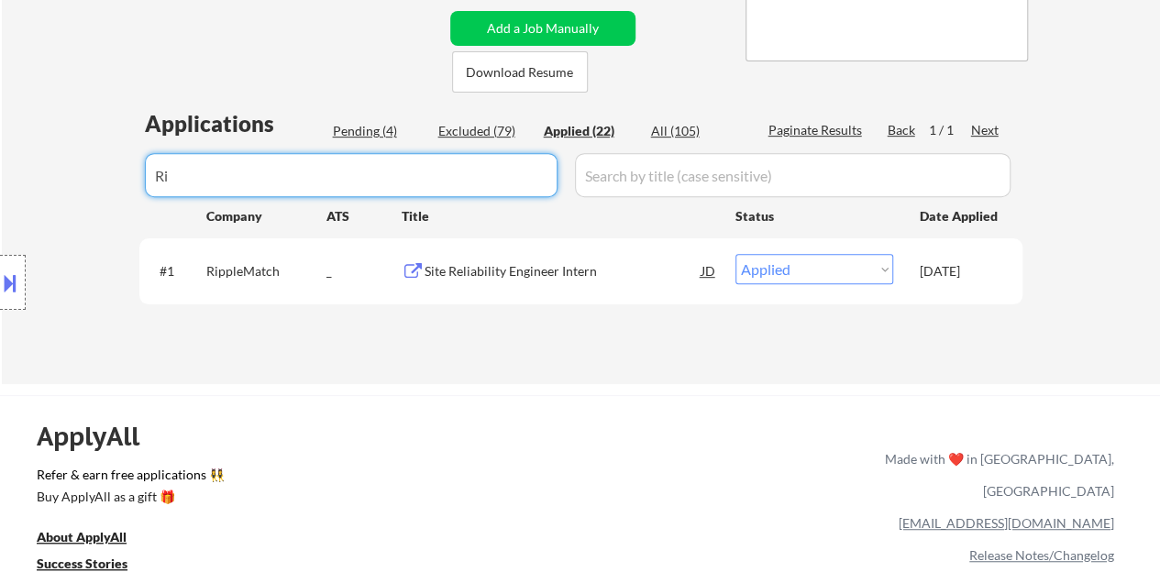
type input "R"
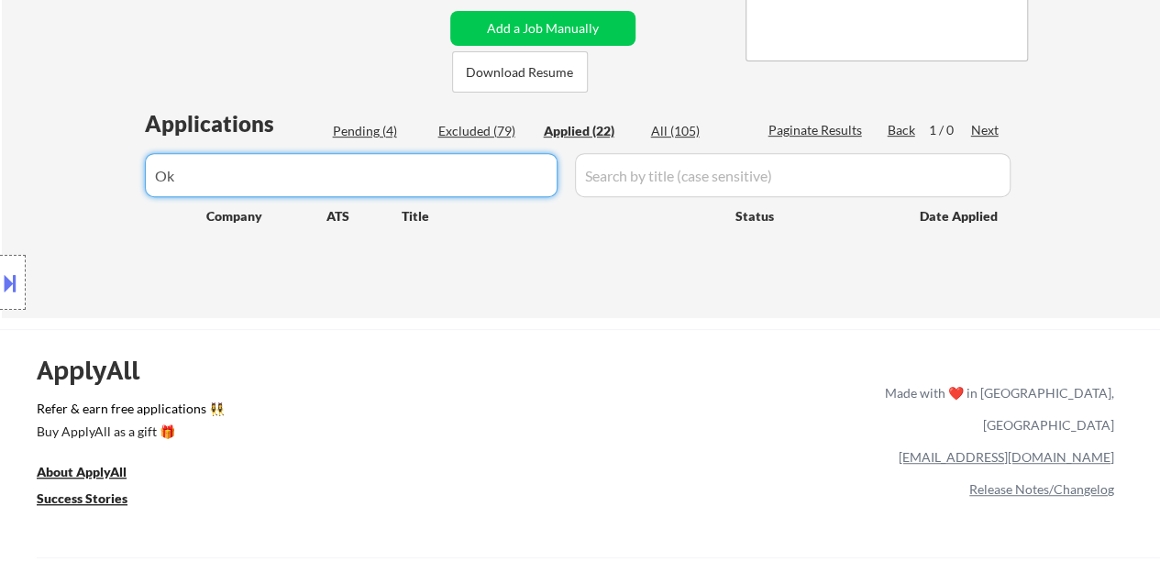
type input "O"
type input "o"
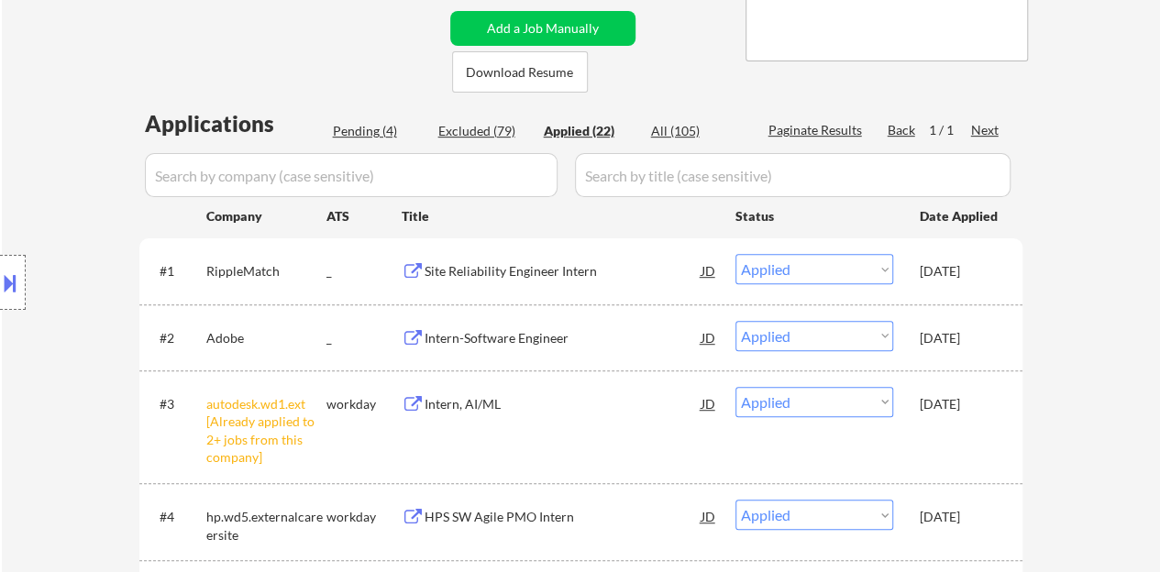
click at [414, 190] on input "input" at bounding box center [351, 175] width 413 height 44
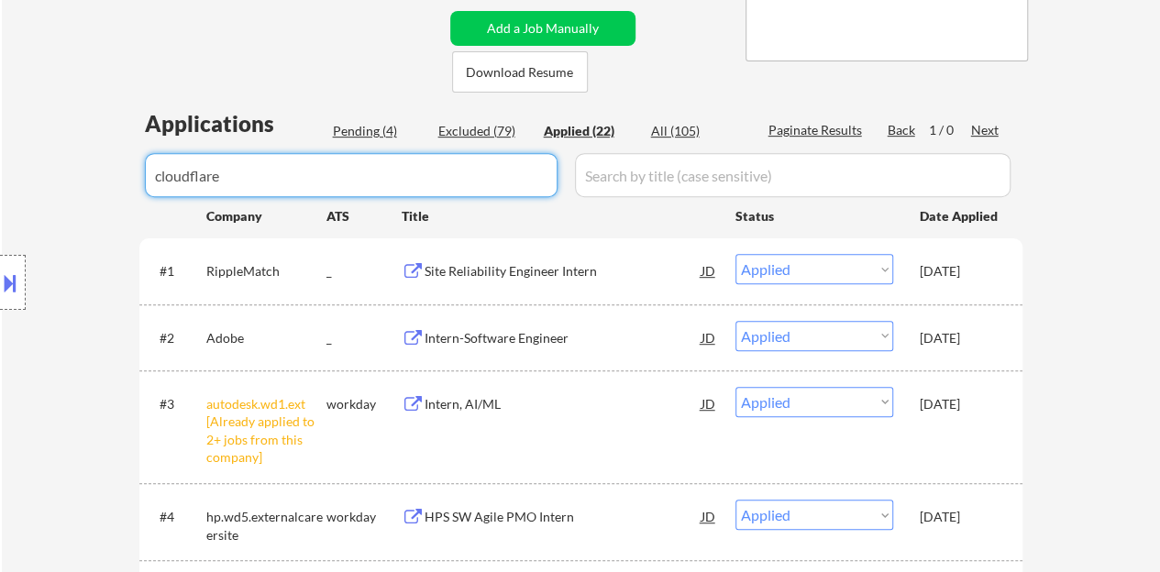
click at [416, 190] on input "input" at bounding box center [351, 175] width 413 height 44
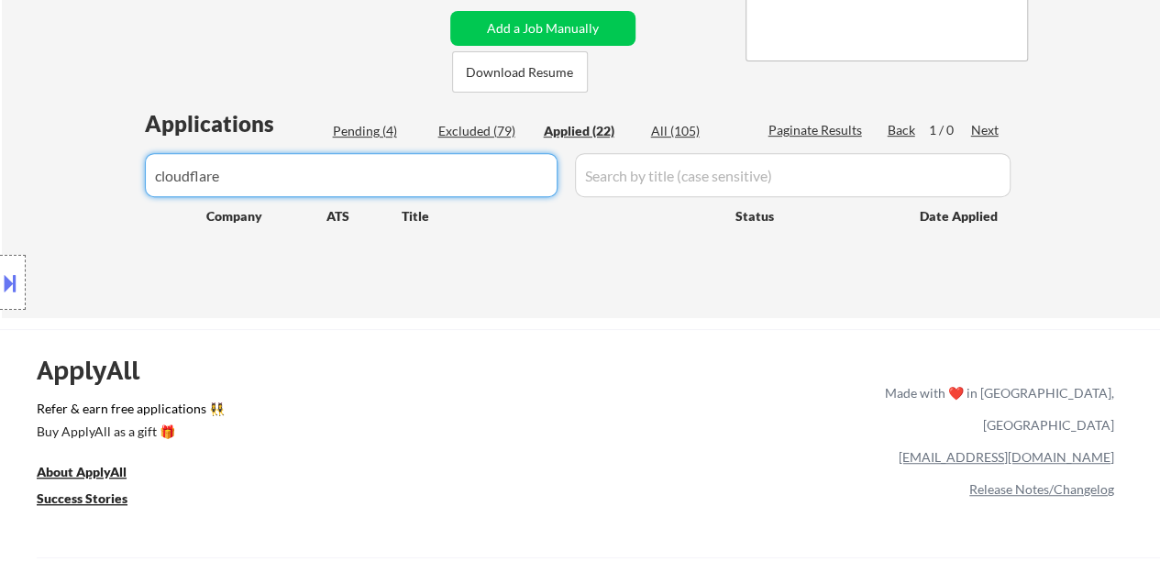
click at [416, 190] on input "input" at bounding box center [351, 175] width 413 height 44
type input "C"
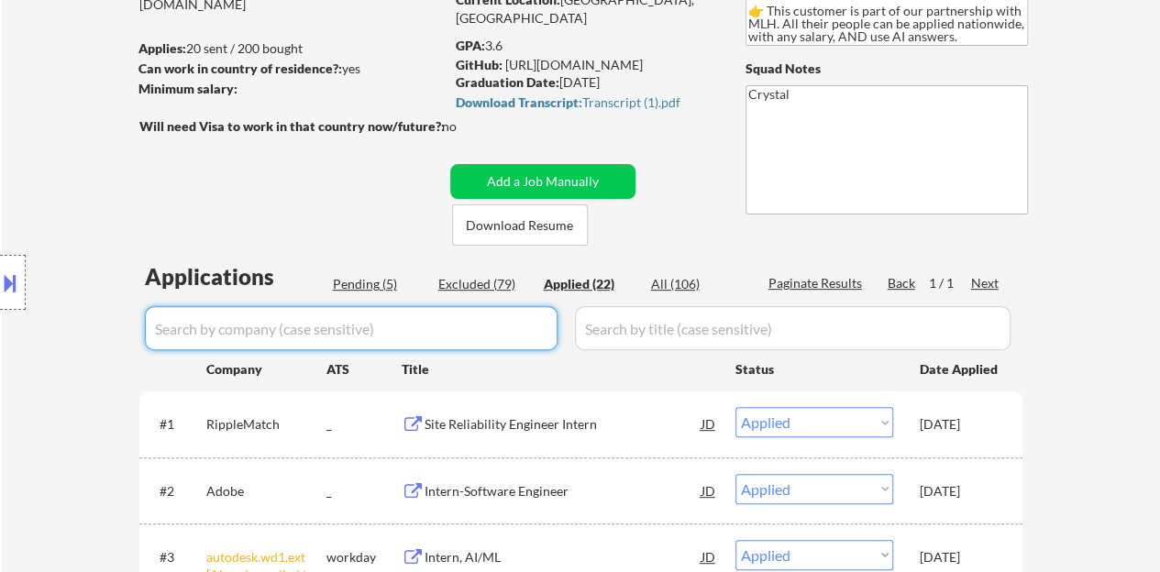
scroll to position [84, 0]
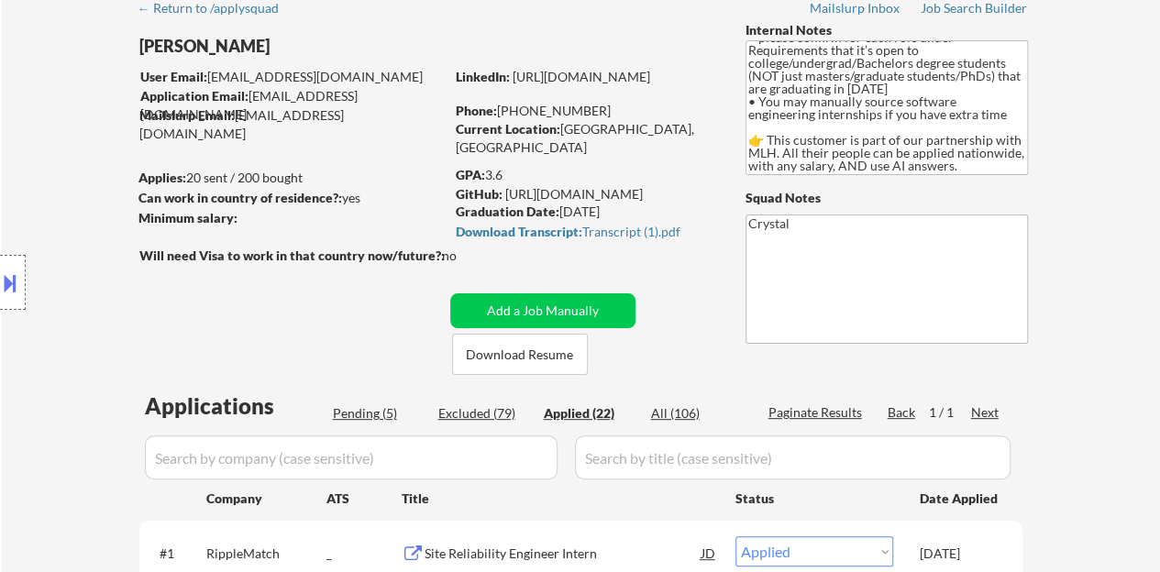
drag, startPoint x: 1124, startPoint y: 349, endPoint x: 1123, endPoint y: 323, distance: 26.6
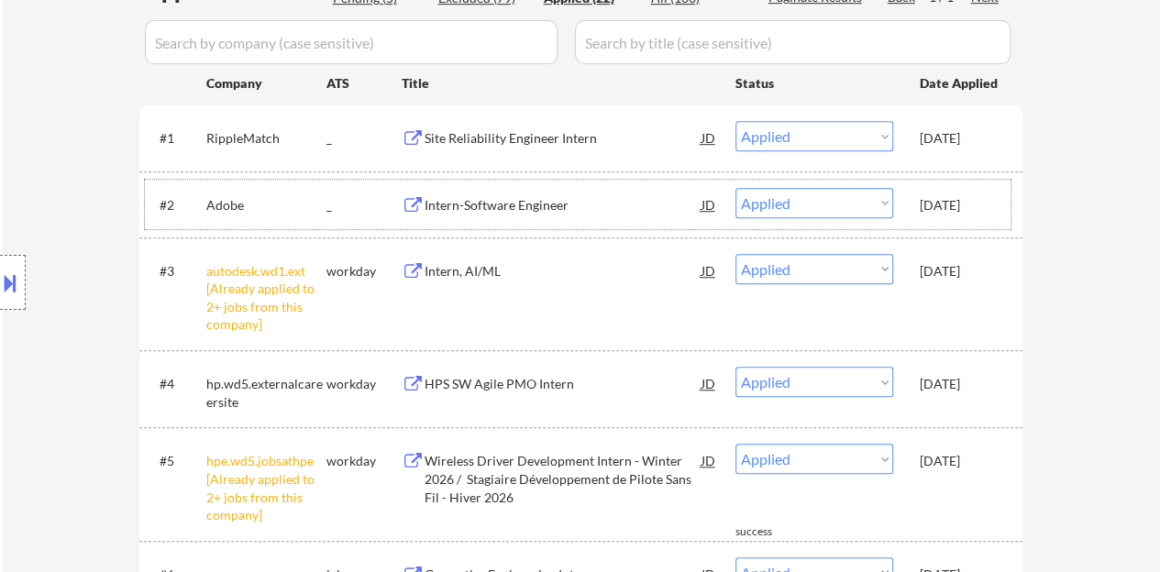
scroll to position [389, 0]
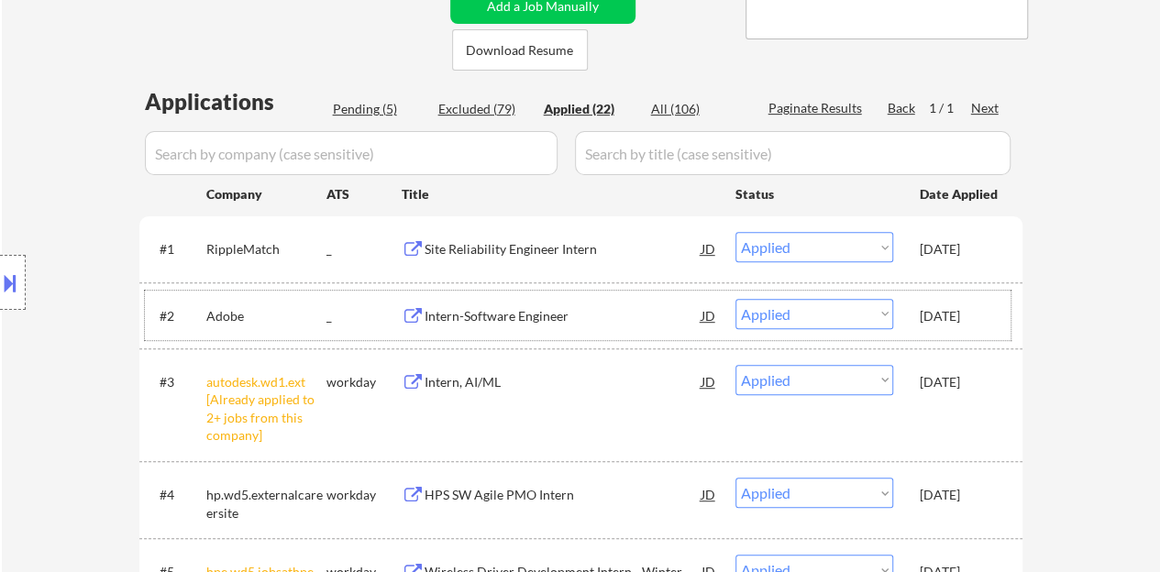
drag, startPoint x: 583, startPoint y: 157, endPoint x: 352, endPoint y: 54, distance: 252.8
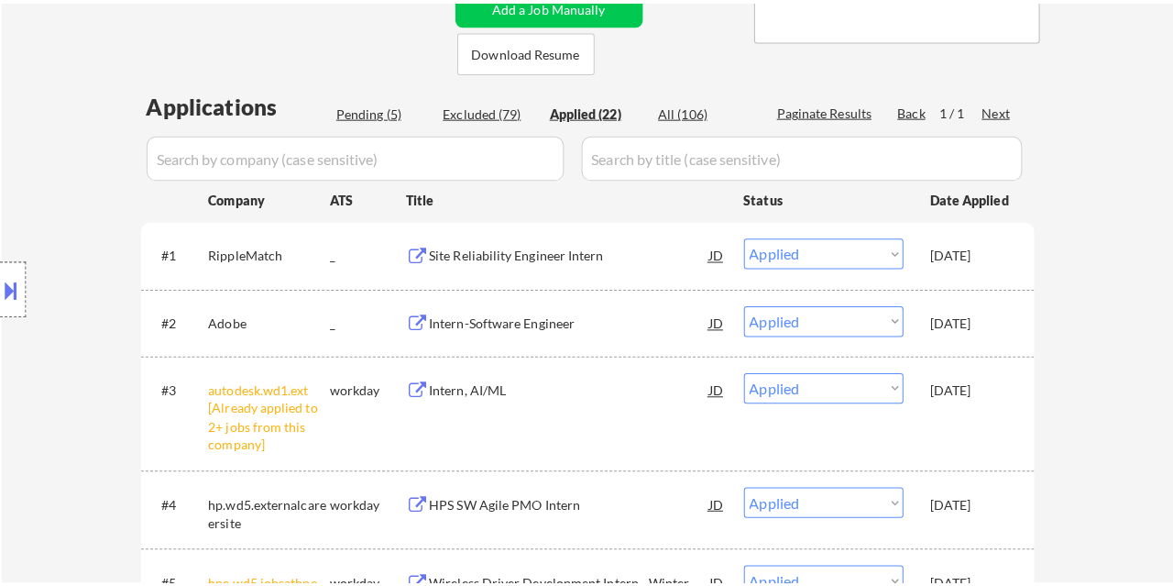
scroll to position [205, 0]
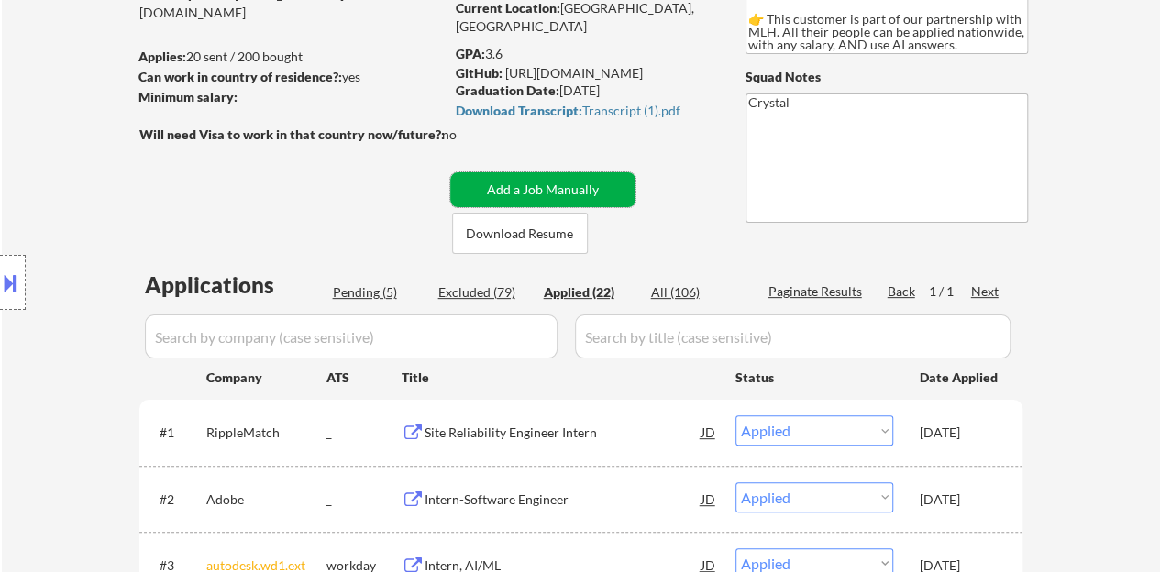
click at [584, 181] on button "Add a Job Manually" at bounding box center [542, 189] width 185 height 35
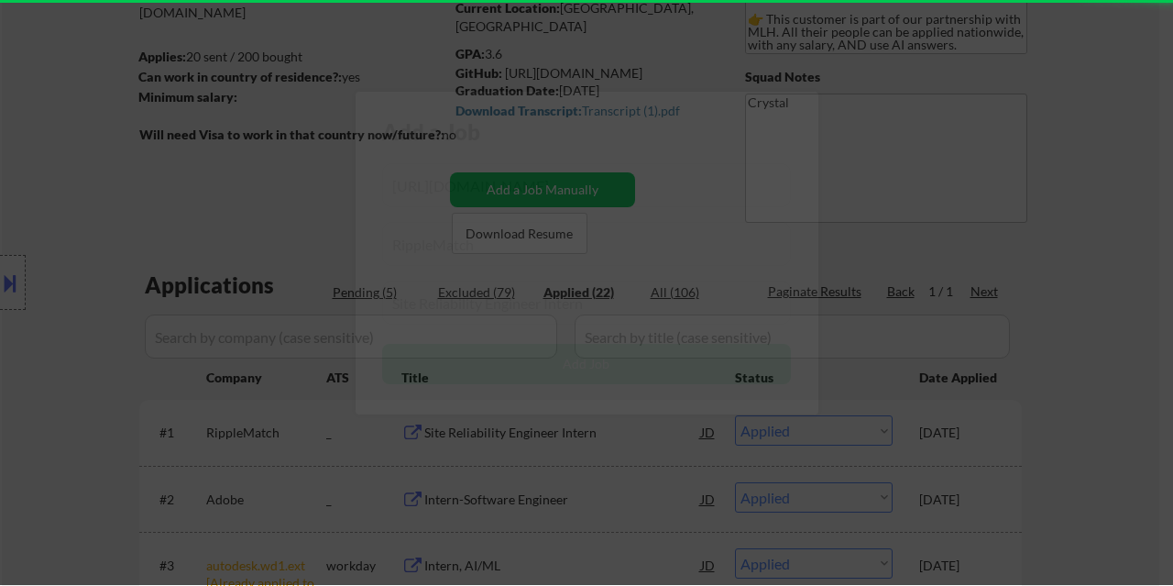
scroll to position [0, 187]
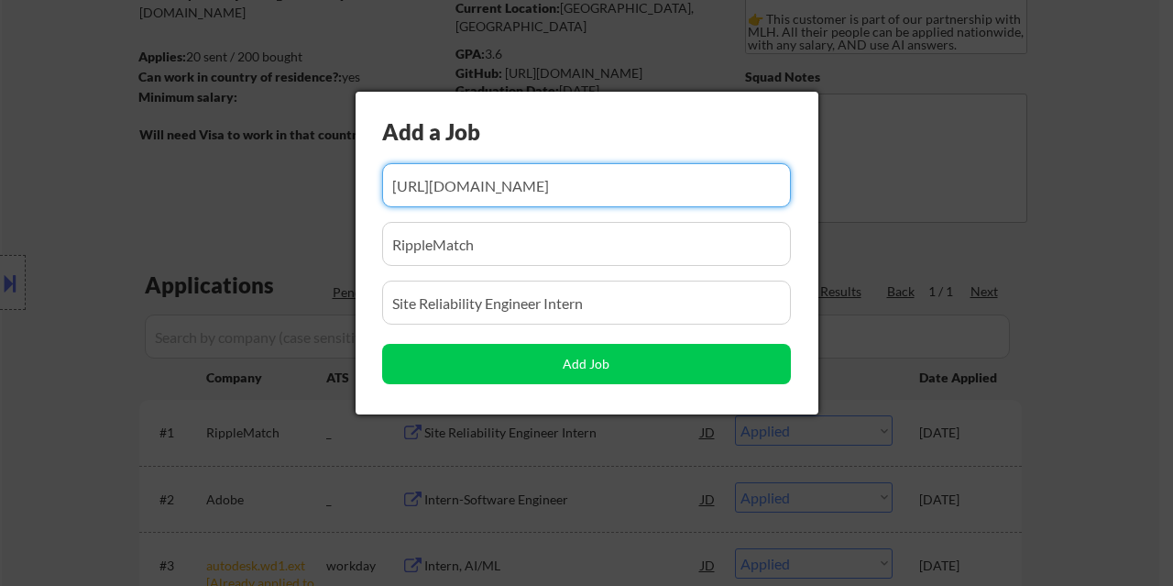
click at [471, 178] on input "input" at bounding box center [586, 185] width 409 height 44
click at [472, 178] on input "input" at bounding box center [586, 185] width 409 height 44
paste input "https://jobs.ashbyhq.com/snowflake/237fefbd-d232-4daf-8def-971bdeb732d9/applica…"
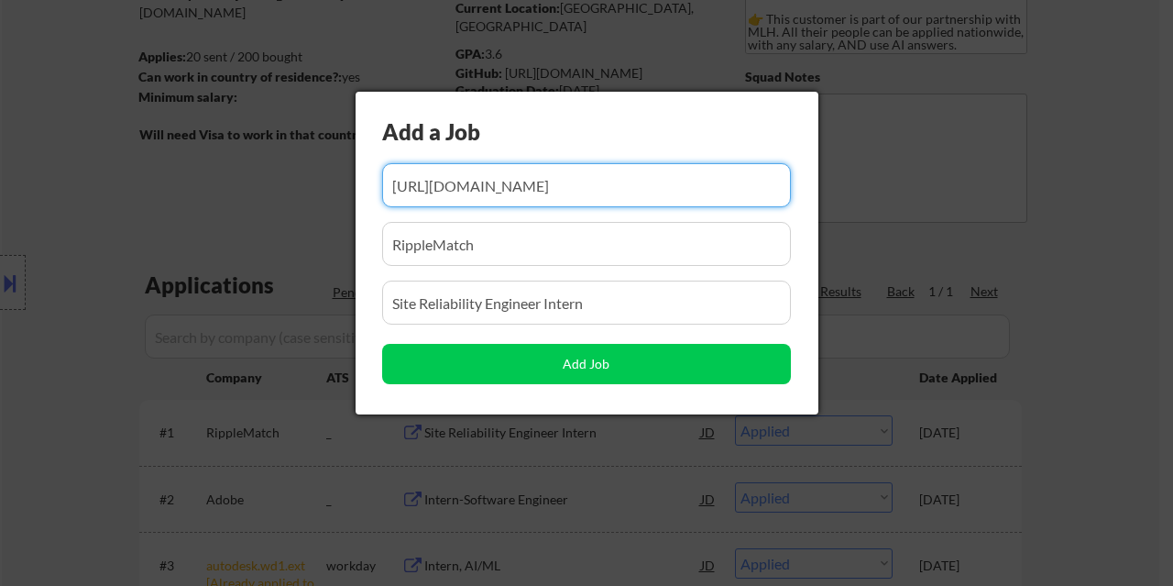
type input "https://jobs.ashbyhq.com/snowflake/237fefbd-d232-4daf-8def-971bdeb732d9/applica…"
click at [510, 250] on input "input" at bounding box center [586, 244] width 409 height 44
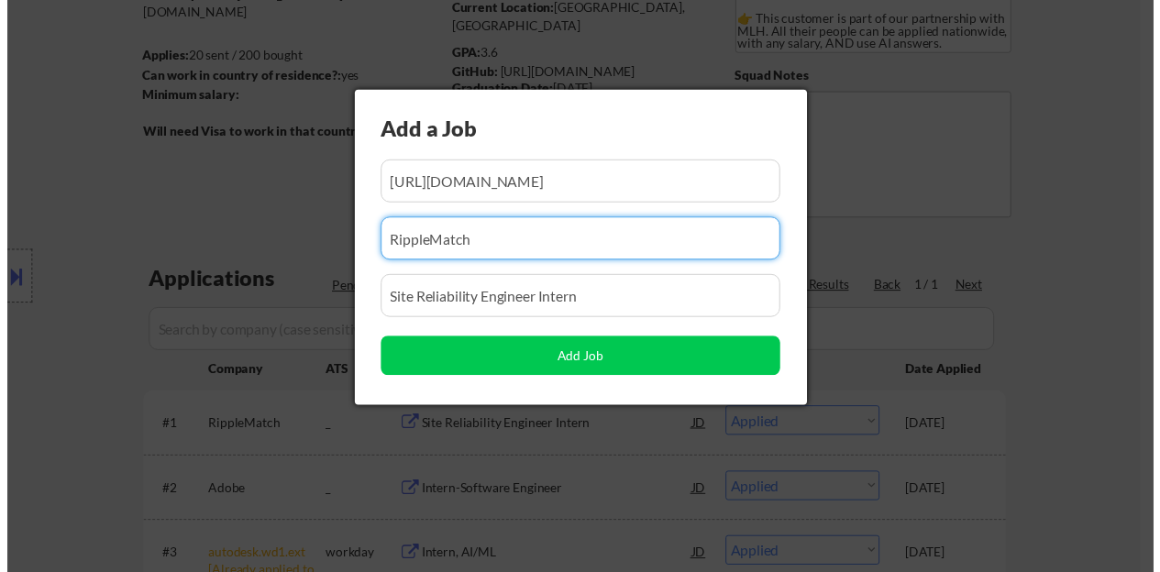
scroll to position [0, 0]
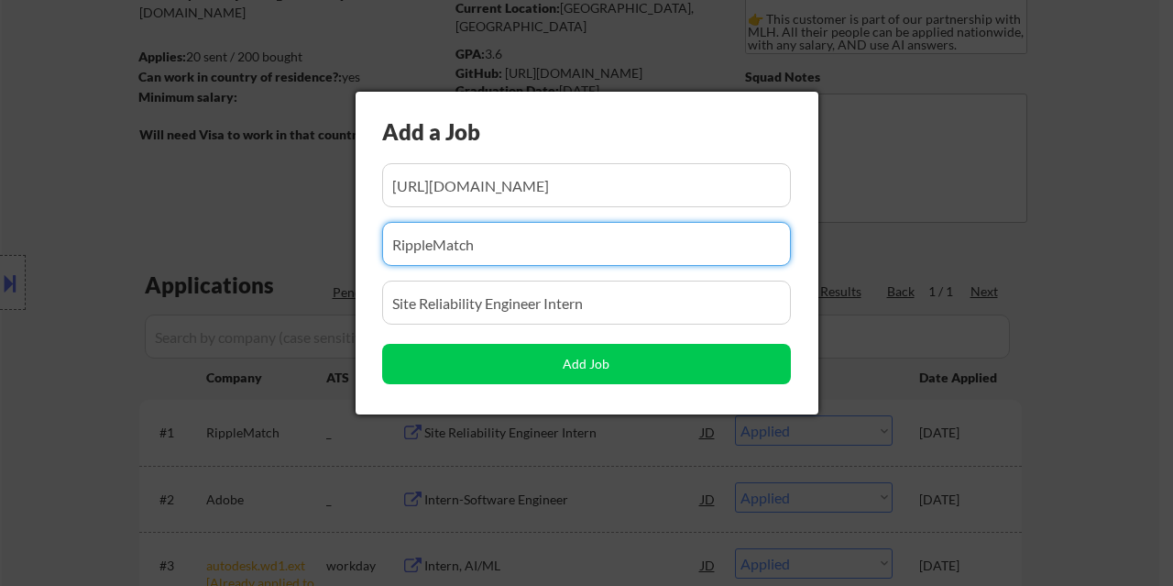
click at [510, 250] on input "input" at bounding box center [586, 244] width 409 height 44
type input "Snowflake"
click at [532, 295] on input "input" at bounding box center [586, 303] width 409 height 44
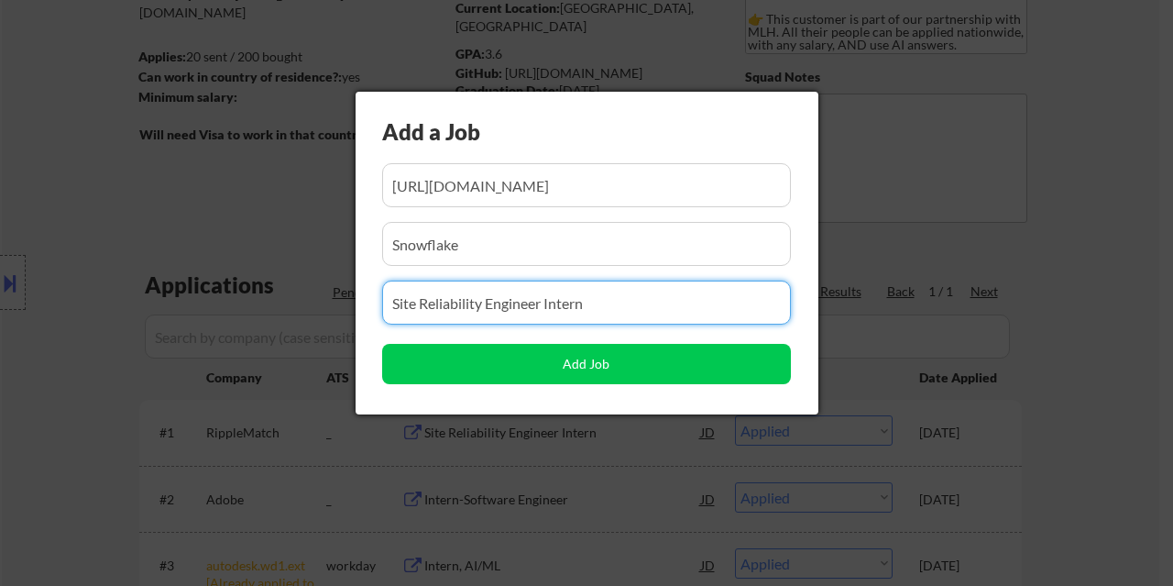
click at [532, 295] on input "input" at bounding box center [586, 303] width 409 height 44
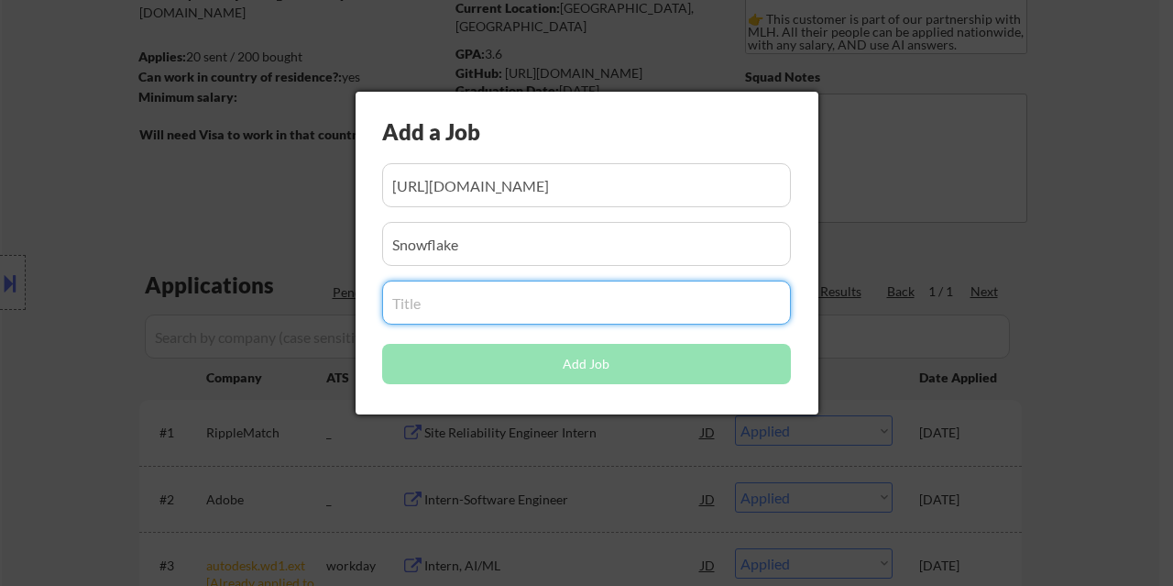
paste input "Software Engineer Intern"
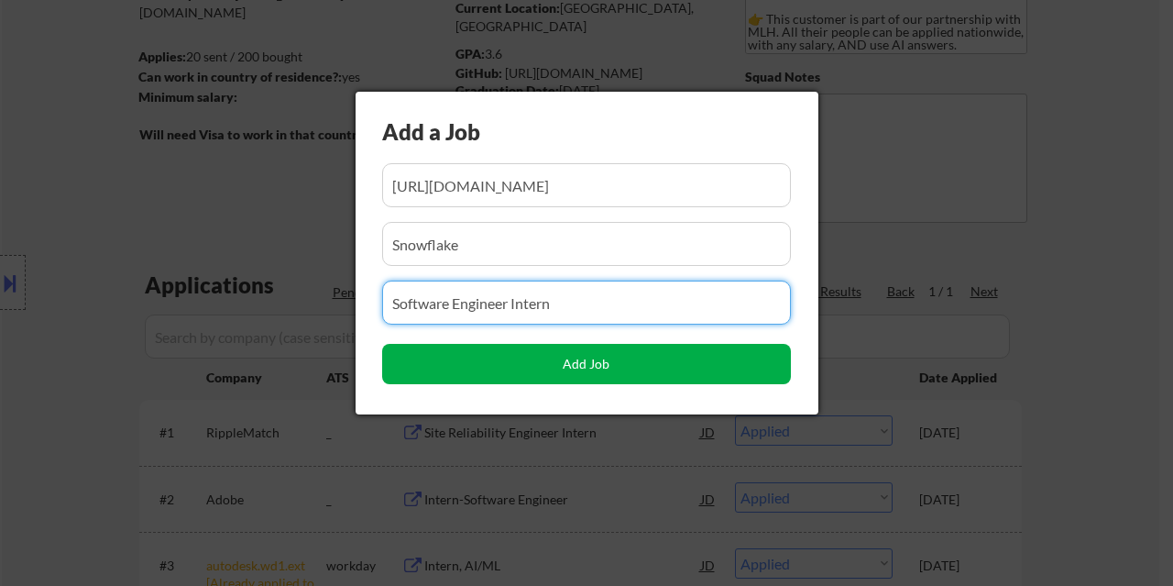
type input "Software Engineer Intern"
click at [592, 373] on button "Add Job" at bounding box center [586, 364] width 409 height 40
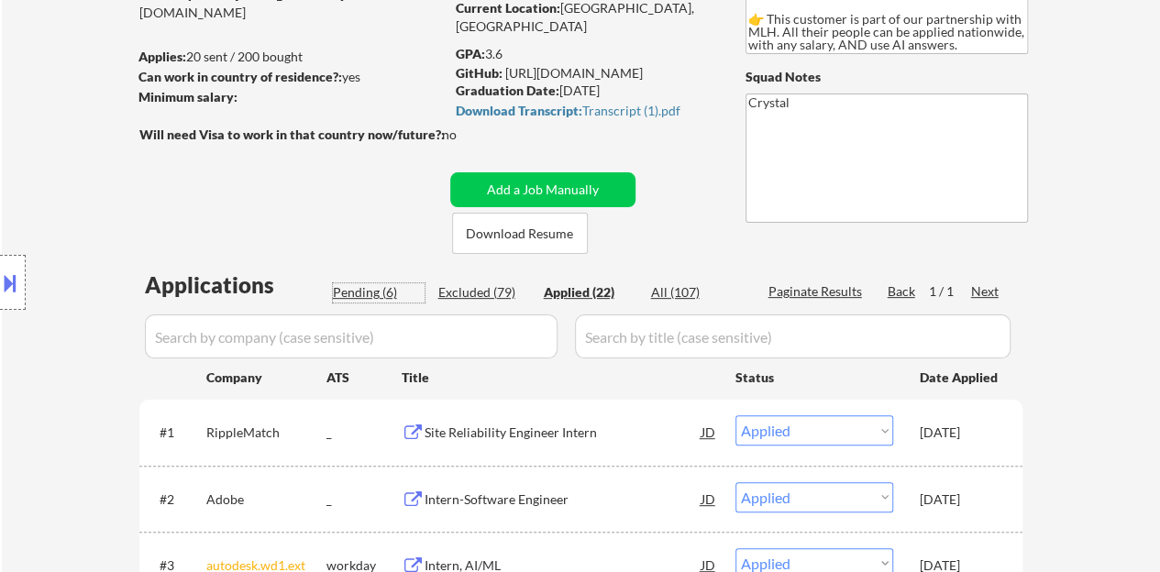
click at [380, 288] on div "Pending (6)" at bounding box center [379, 292] width 92 height 18
select select ""pending""
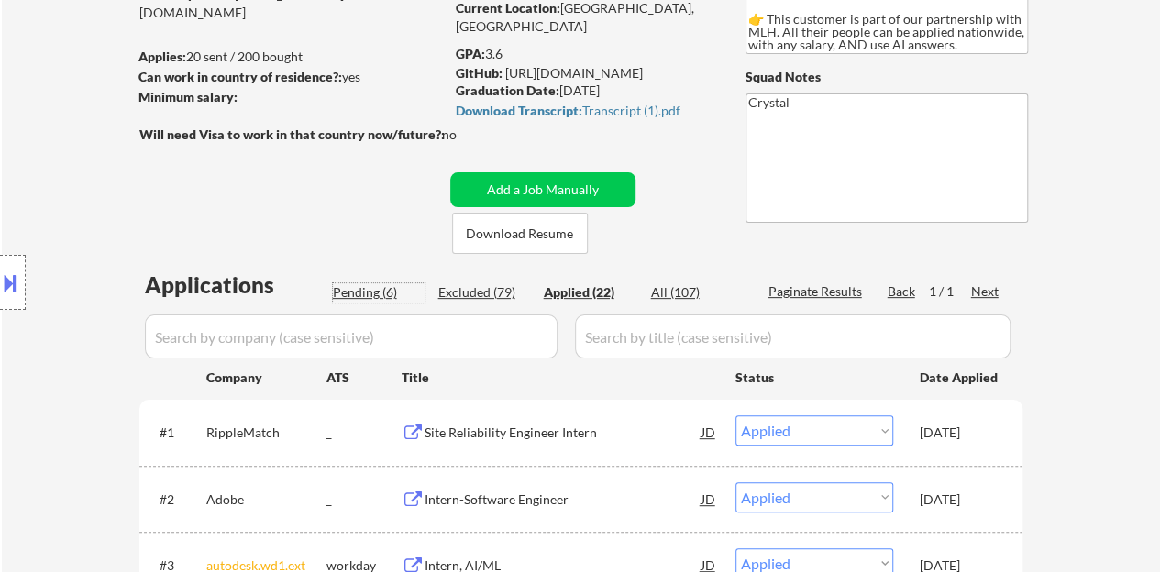
select select ""pending""
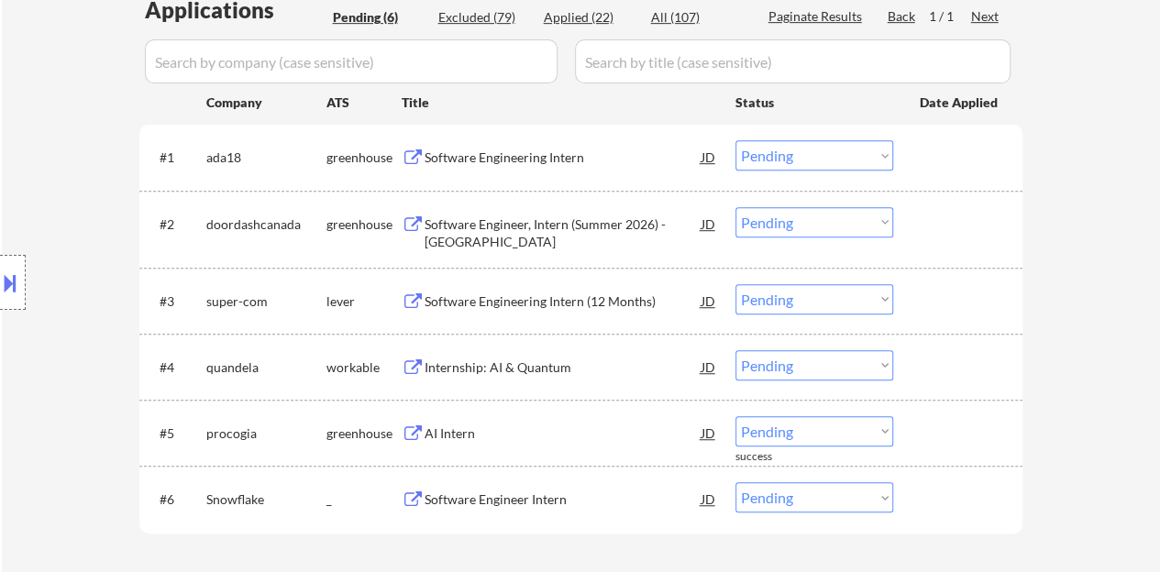
scroll to position [572, 0]
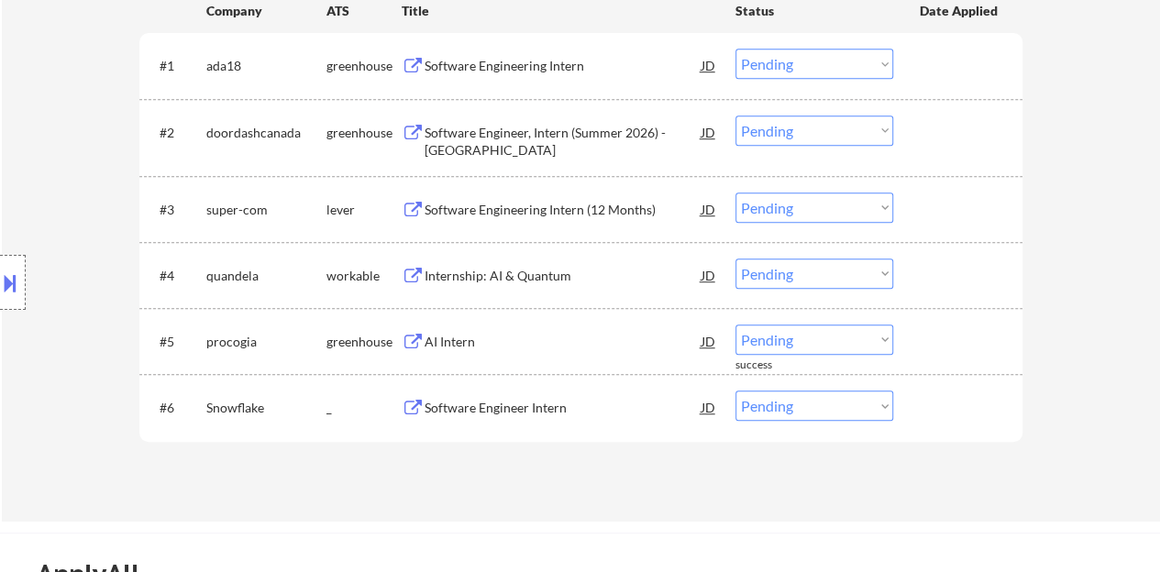
click at [810, 393] on select "Choose an option... Pending Applied Excluded (Questions) Excluded (Expired) Exc…" at bounding box center [814, 406] width 158 height 30
select select ""applied""
click at [735, 391] on select "Choose an option... Pending Applied Excluded (Questions) Excluded (Expired) Exc…" at bounding box center [814, 406] width 158 height 30
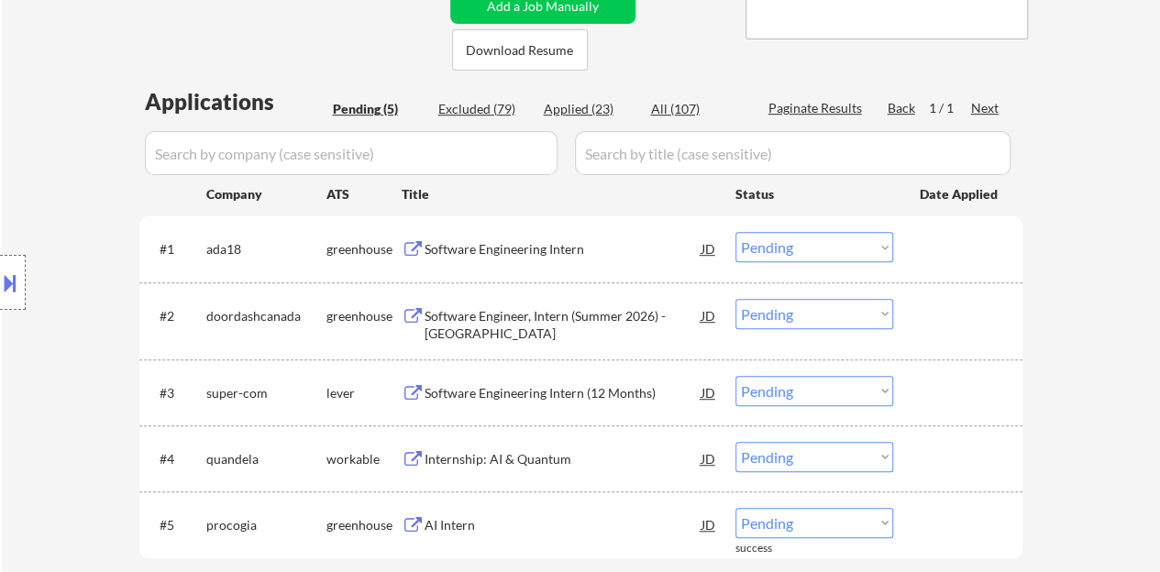
scroll to position [297, 0]
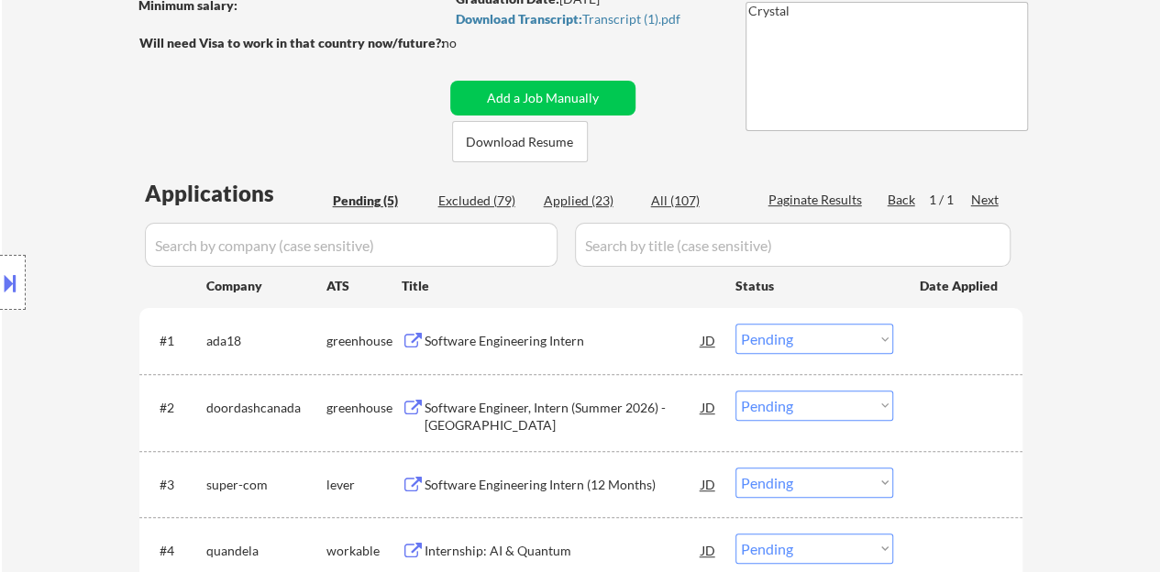
click at [577, 198] on div "Applied (23)" at bounding box center [590, 201] width 92 height 18
select select ""applied""
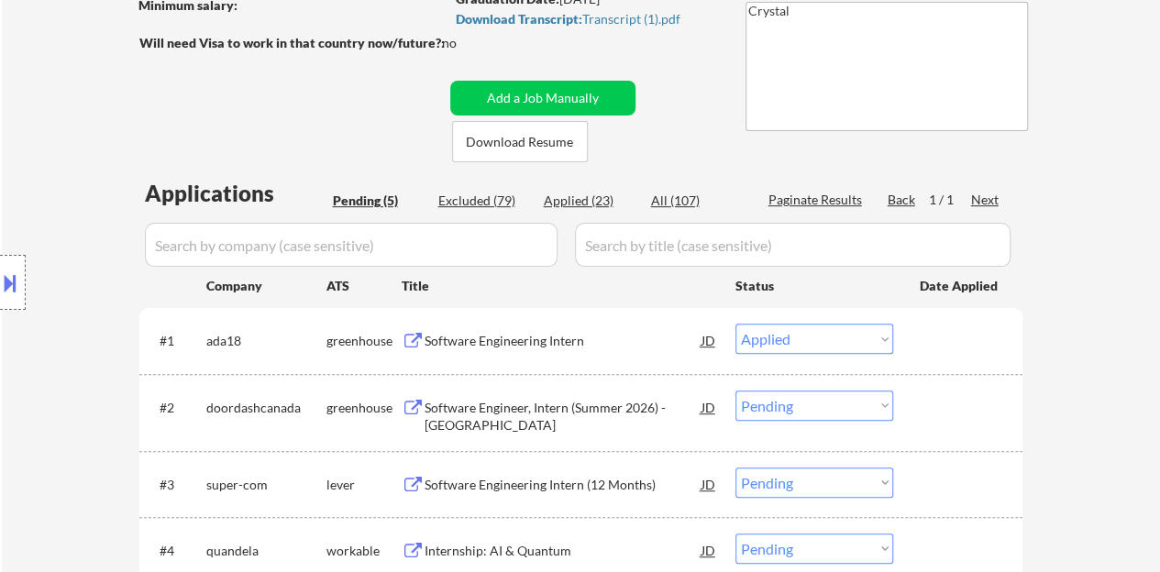
select select ""applied""
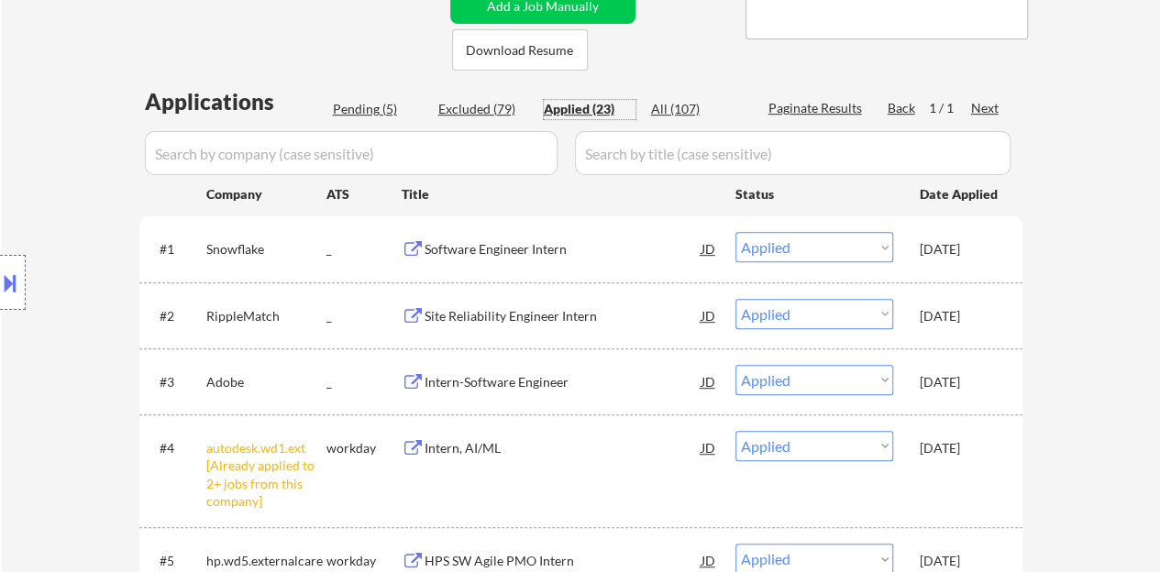
click at [347, 107] on div "Pending (5)" at bounding box center [379, 109] width 92 height 18
select select ""pending""
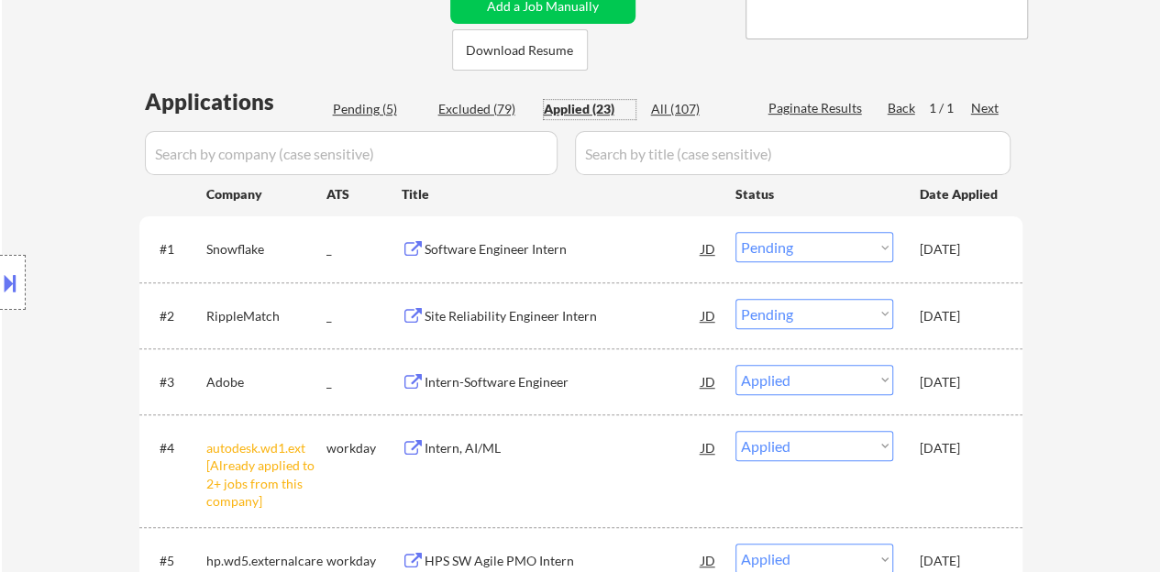
select select ""pending""
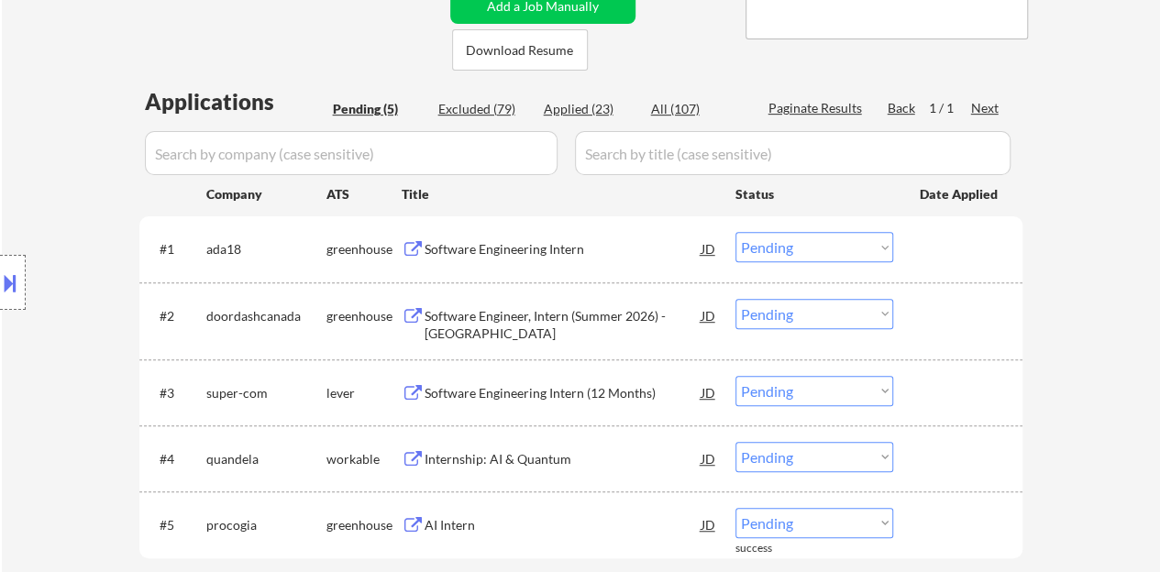
click at [101, 52] on div "← Return to /applysquad Mailslurp Inbox Job Search Builder Rumeza Fatima User E…" at bounding box center [581, 161] width 1158 height 953
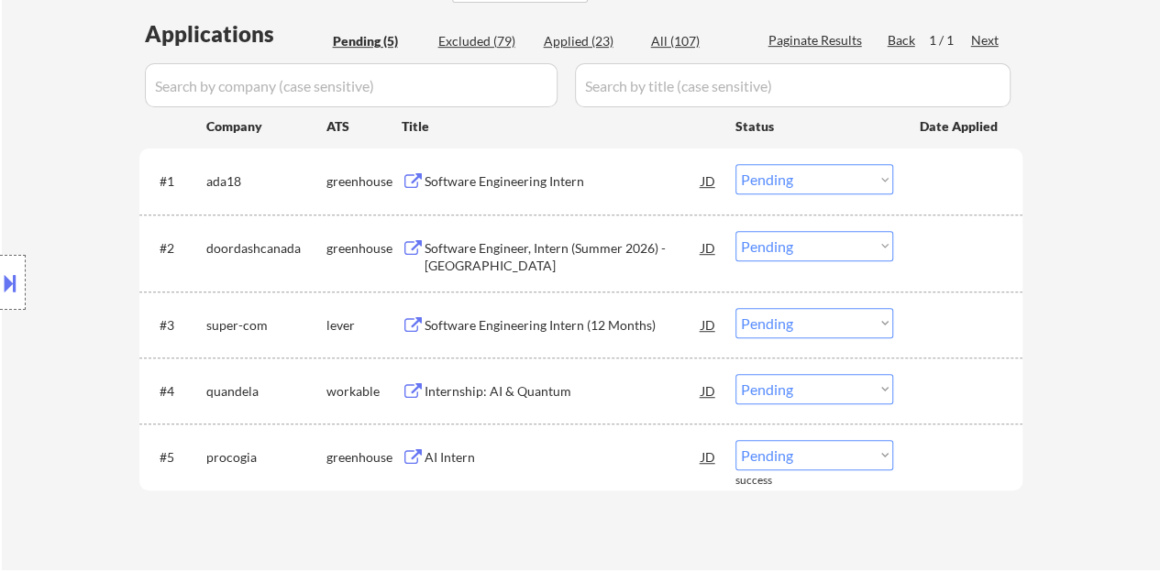
scroll to position [480, 0]
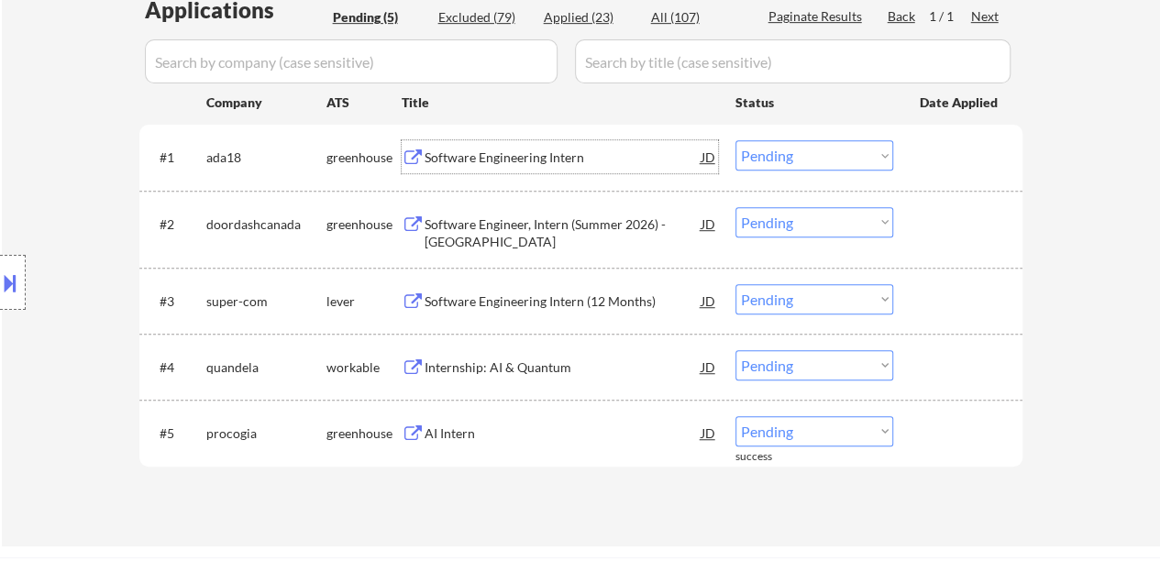
click at [550, 159] on div "Software Engineering Intern" at bounding box center [562, 158] width 277 height 18
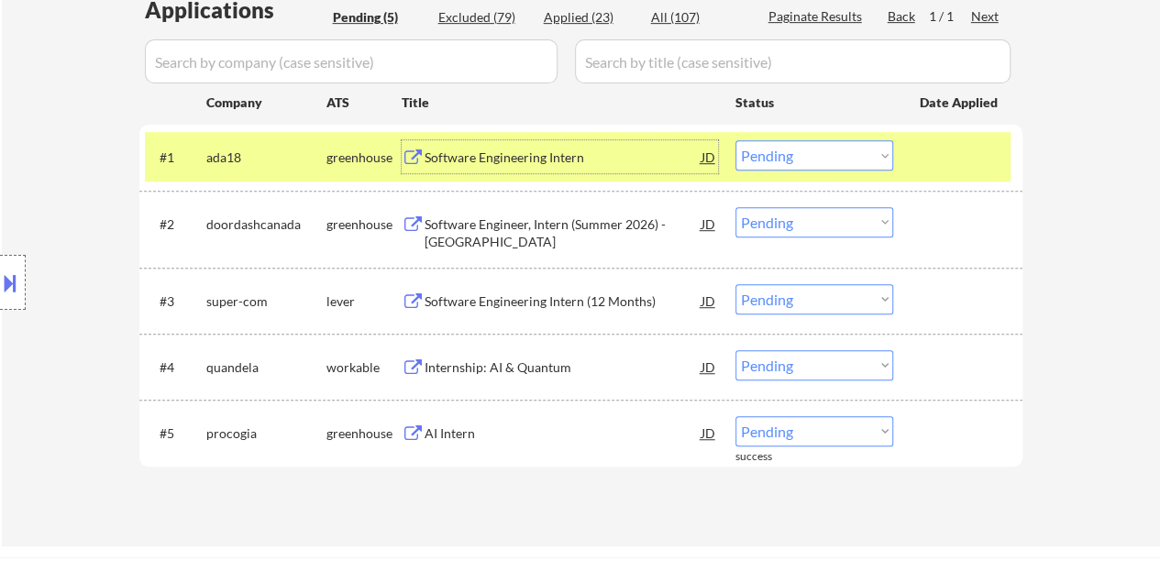
click at [777, 162] on select "Choose an option... Pending Applied Excluded (Questions) Excluded (Expired) Exc…" at bounding box center [814, 155] width 158 height 30
click at [735, 140] on select "Choose an option... Pending Applied Excluded (Questions) Excluded (Expired) Exc…" at bounding box center [814, 155] width 158 height 30
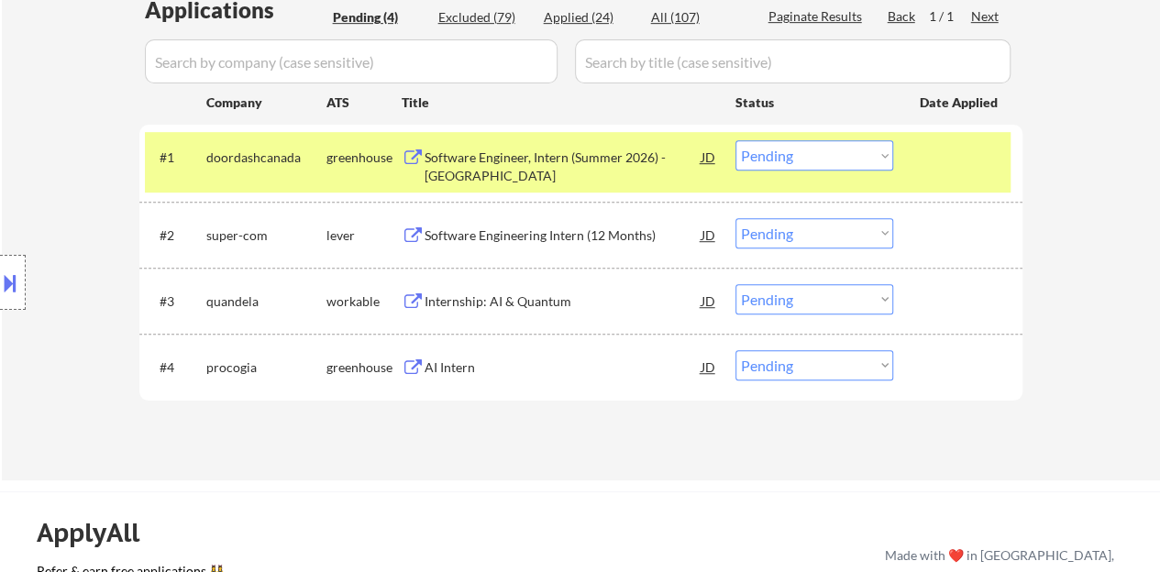
click at [603, 159] on div "Software Engineer, Intern (Summer 2026) - [GEOGRAPHIC_DATA]" at bounding box center [562, 167] width 277 height 36
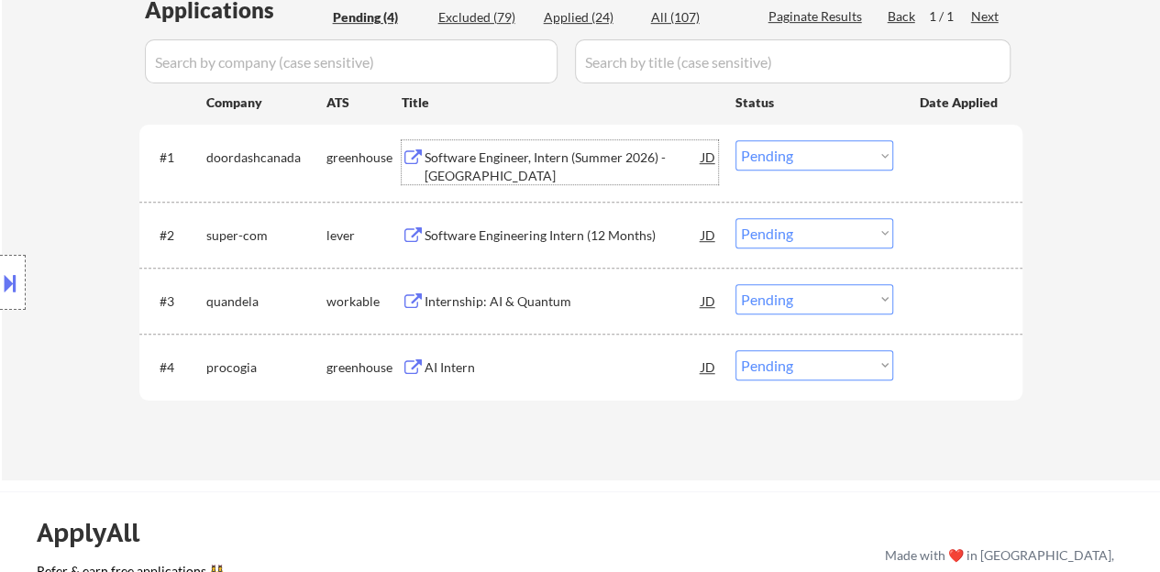
click at [900, 163] on div "#1 doordashcanada greenhouse Software Engineer, Intern (Summer 2026) - Toronto …" at bounding box center [577, 162] width 865 height 61
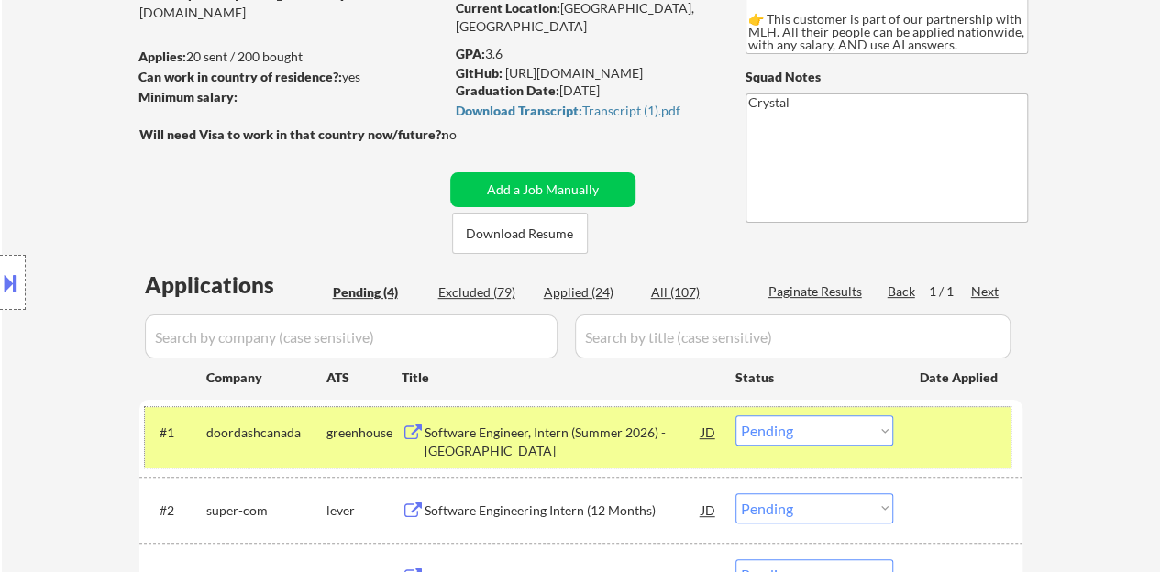
scroll to position [389, 0]
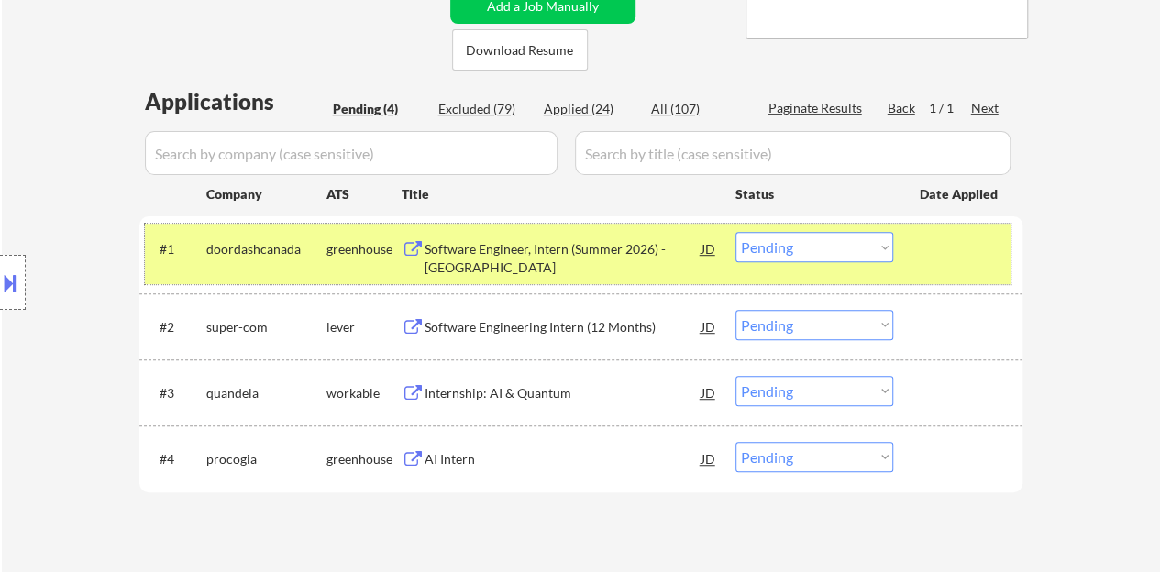
click at [789, 263] on div "#1 doordashcanada greenhouse Software Engineer, Intern (Summer 2026) - Toronto …" at bounding box center [577, 254] width 865 height 61
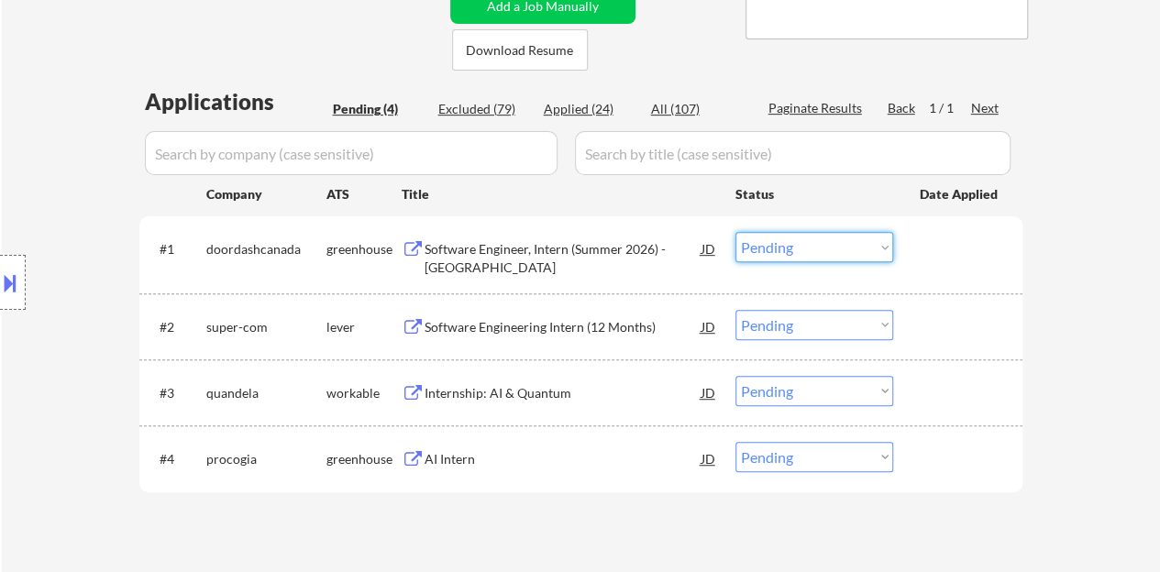
click at [788, 259] on select "Choose an option... Pending Applied Excluded (Questions) Excluded (Expired) Exc…" at bounding box center [814, 247] width 158 height 30
click at [735, 232] on select "Choose an option... Pending Applied Excluded (Questions) Excluded (Expired) Exc…" at bounding box center [814, 247] width 158 height 30
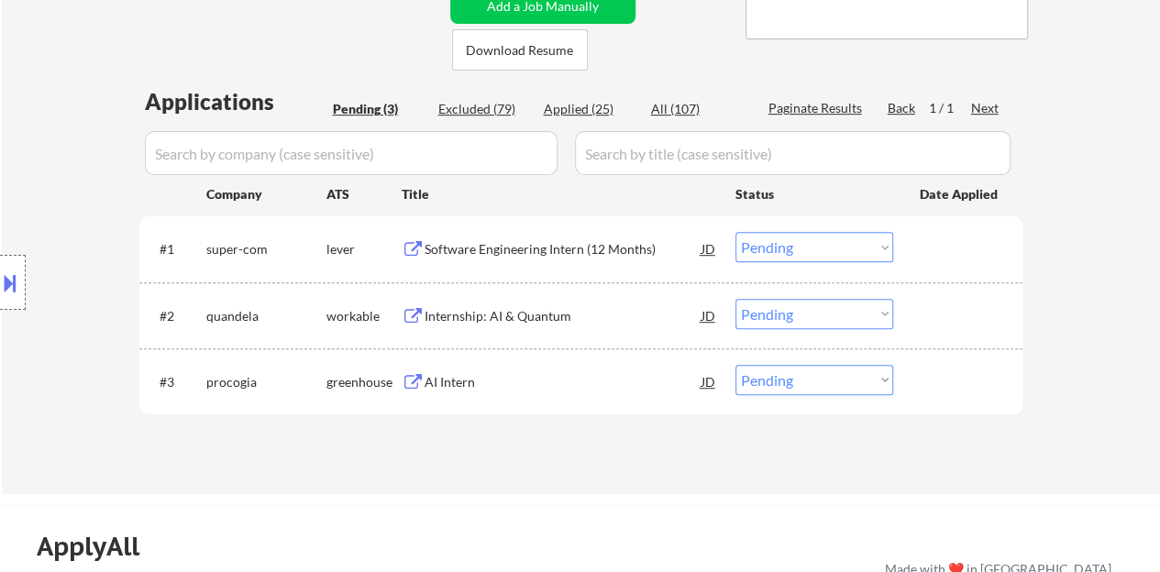
click at [528, 245] on div "Software Engineering Intern (12 Months)" at bounding box center [562, 249] width 277 height 18
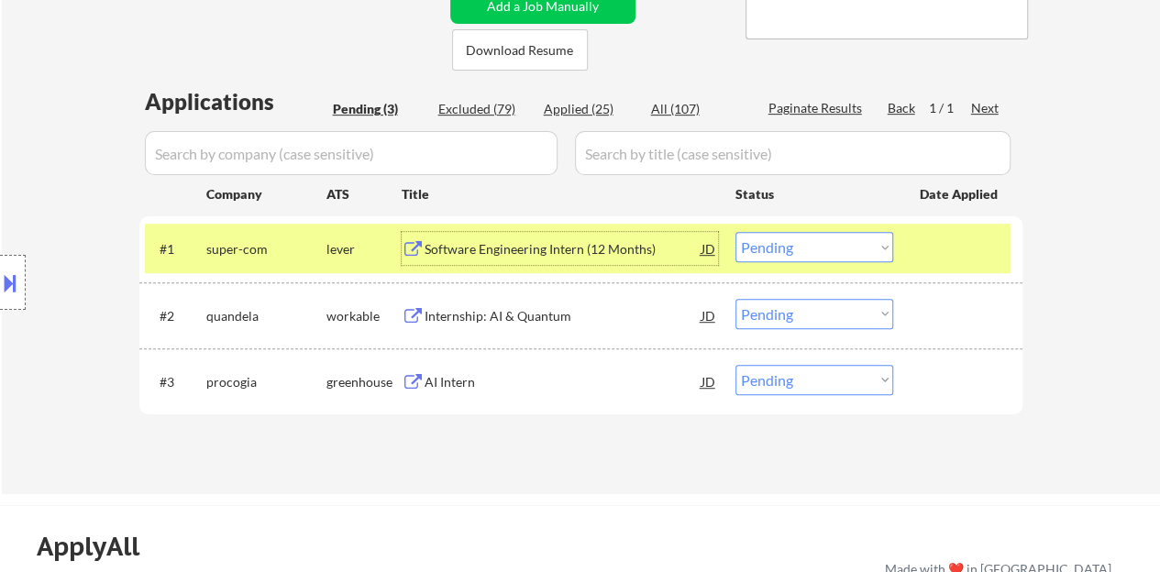
click at [799, 242] on select "Choose an option... Pending Applied Excluded (Questions) Excluded (Expired) Exc…" at bounding box center [814, 247] width 158 height 30
click at [735, 232] on select "Choose an option... Pending Applied Excluded (Questions) Excluded (Expired) Exc…" at bounding box center [814, 247] width 158 height 30
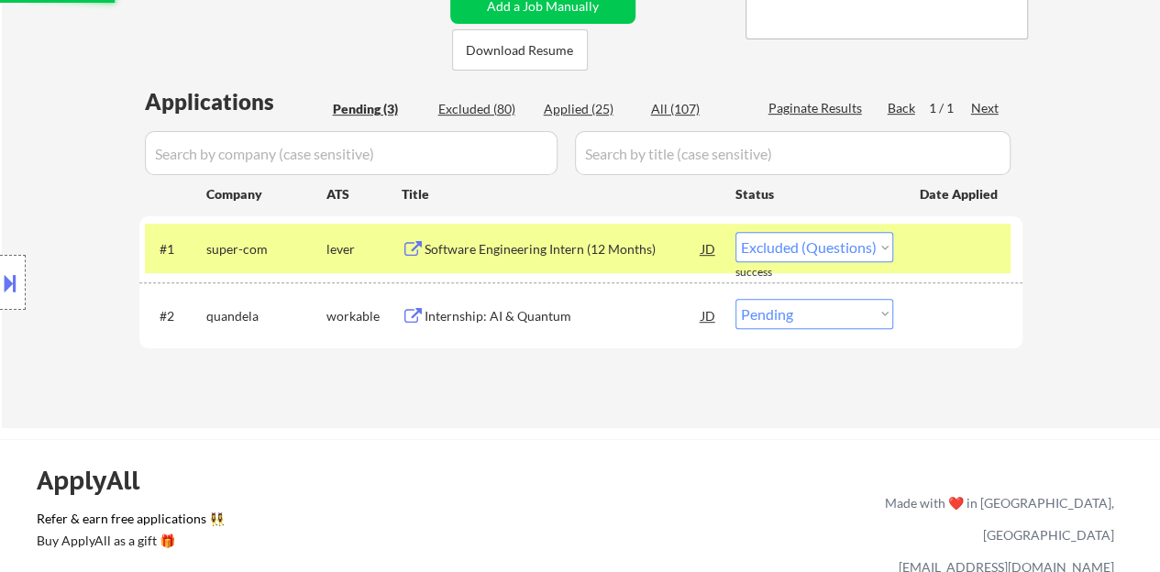
select select ""pending""
click at [956, 245] on div at bounding box center [959, 248] width 81 height 33
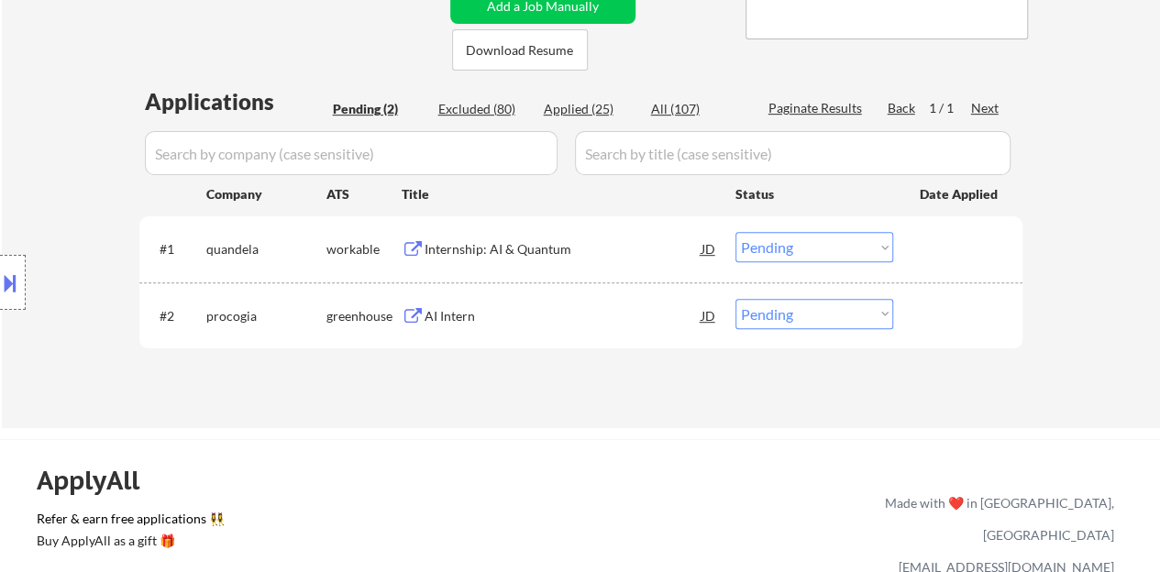
click at [458, 310] on div "AI Intern" at bounding box center [562, 316] width 277 height 18
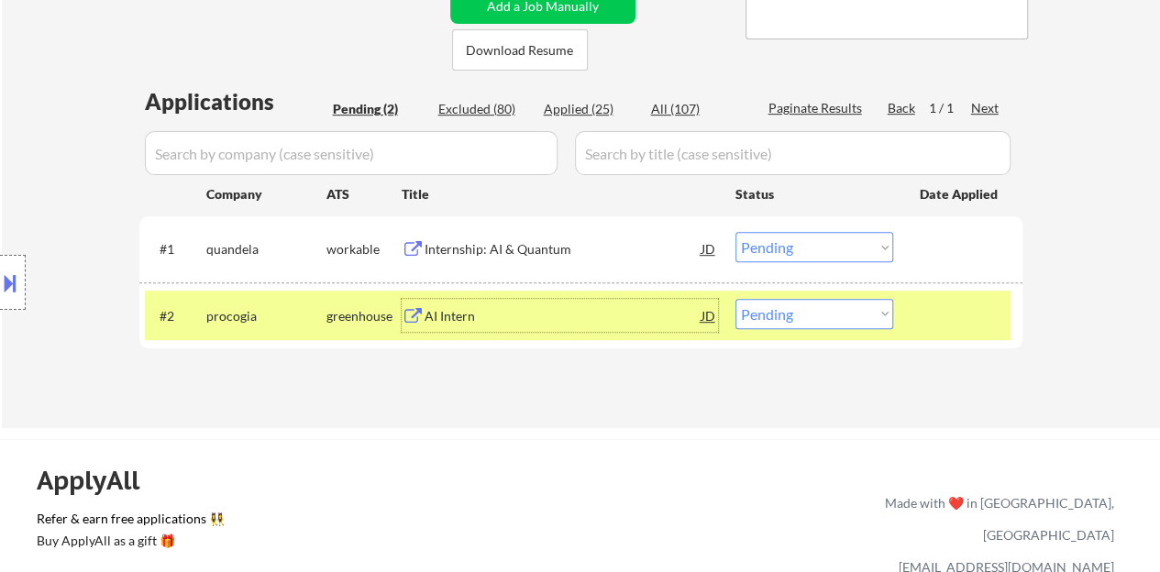
click at [796, 307] on select "Choose an option... Pending Applied Excluded (Questions) Excluded (Expired) Exc…" at bounding box center [814, 314] width 158 height 30
select select ""excluded__expired_""
click at [735, 299] on select "Choose an option... Pending Applied Excluded (Questions) Excluded (Expired) Exc…" at bounding box center [814, 314] width 158 height 30
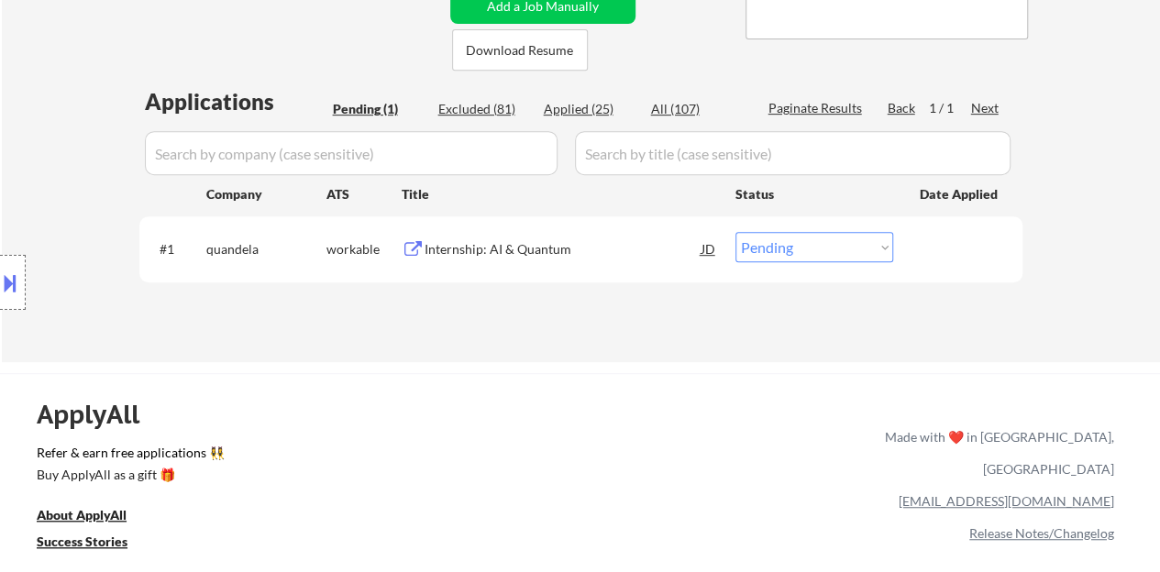
click at [530, 250] on div "Internship: AI & Quantum" at bounding box center [562, 249] width 277 height 18
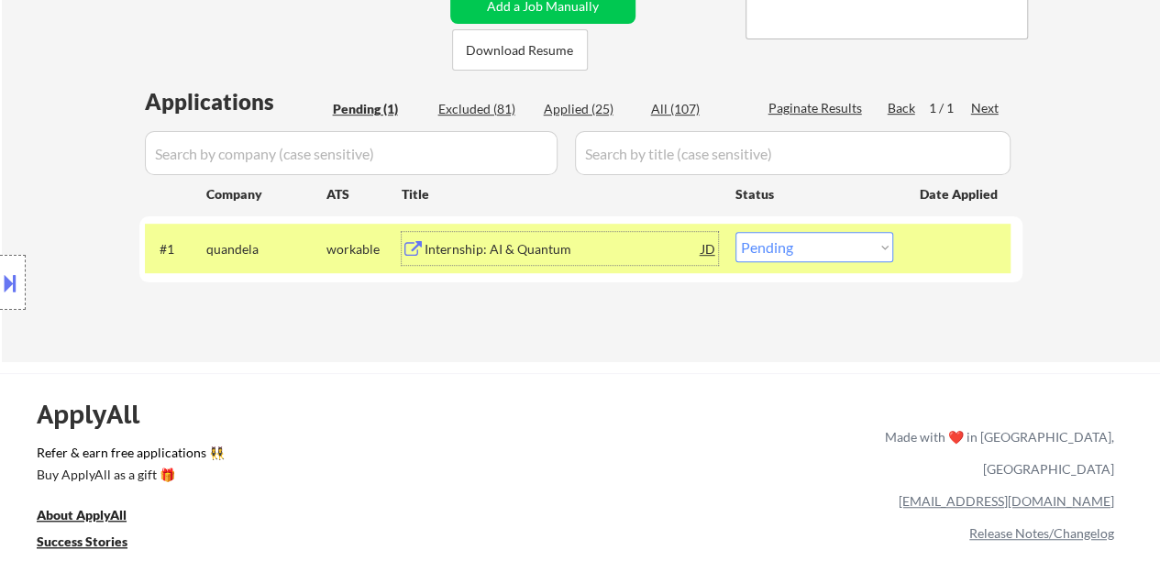
click at [807, 231] on div "#1 quandela workable Internship: AI & Quantum JD Choose an option... Pending Ap…" at bounding box center [577, 249] width 865 height 50
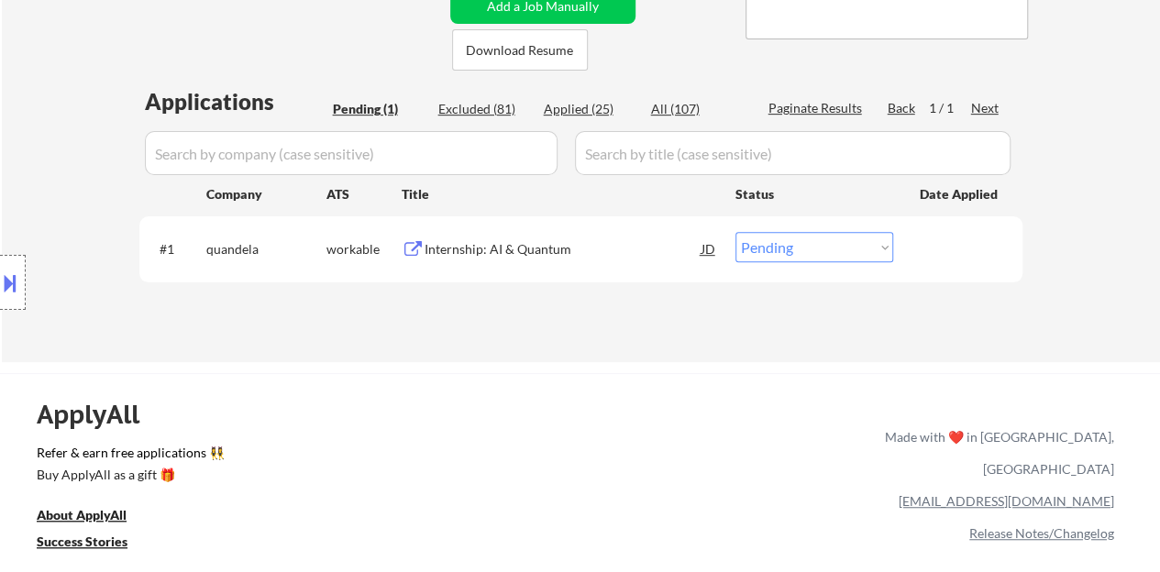
click at [827, 254] on select "Choose an option... Pending Applied Excluded (Questions) Excluded (Expired) Exc…" at bounding box center [814, 247] width 158 height 30
select select ""excluded__expired_""
click at [735, 232] on select "Choose an option... Pending Applied Excluded (Questions) Excluded (Expired) Exc…" at bounding box center [814, 247] width 158 height 30
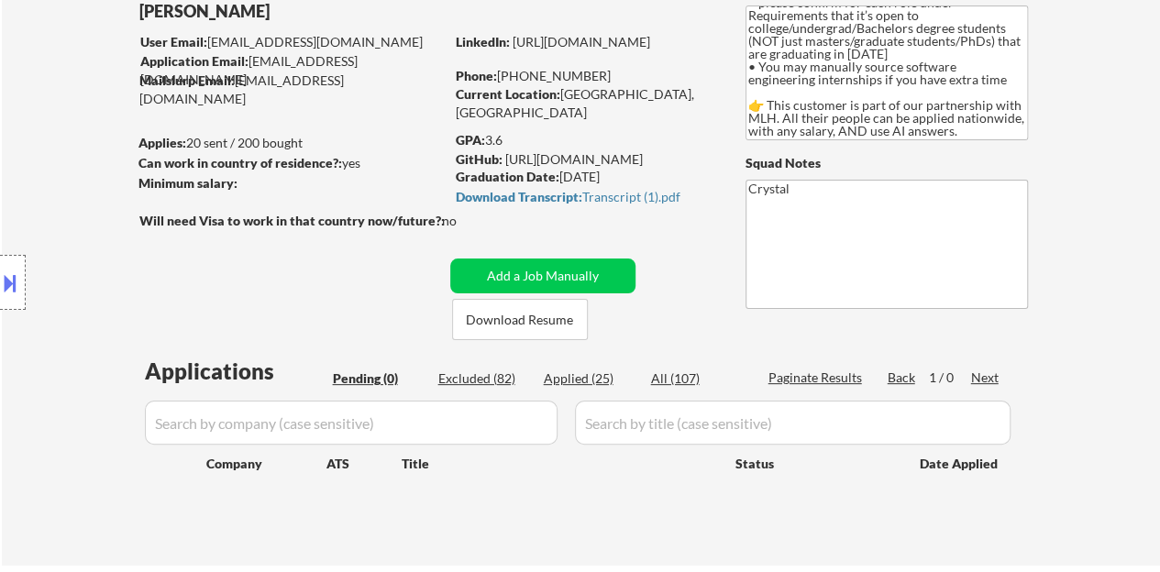
scroll to position [114, 0]
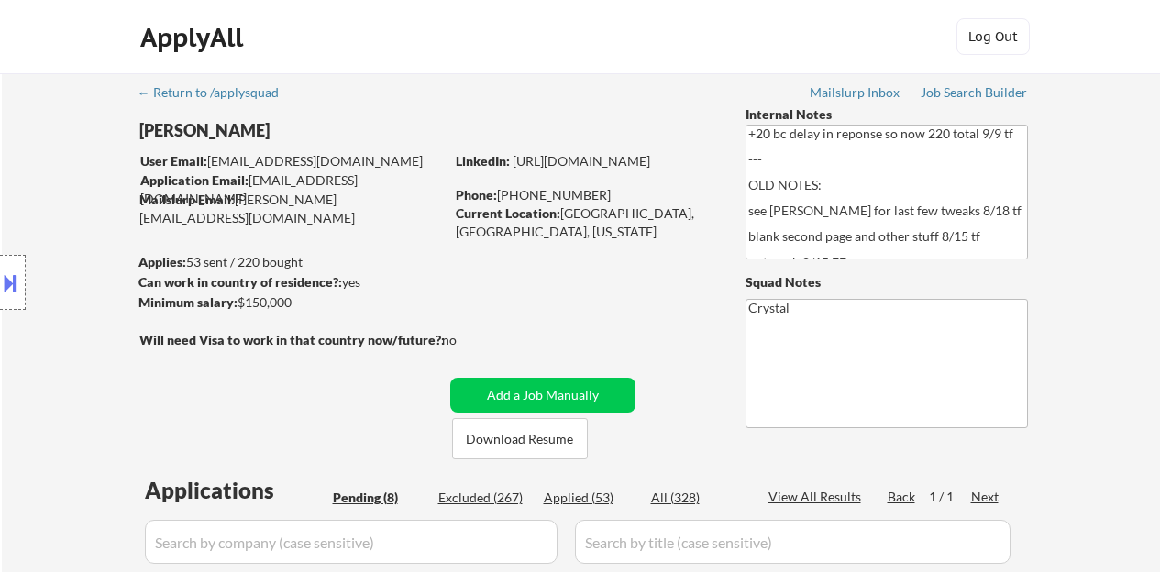
select select ""pending""
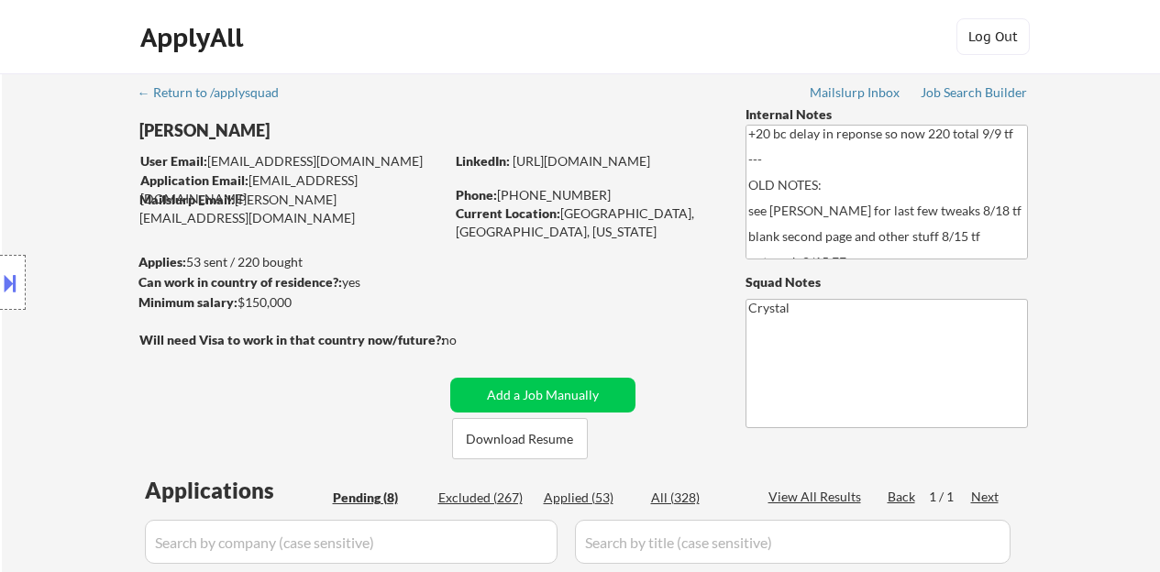
select select ""pending""
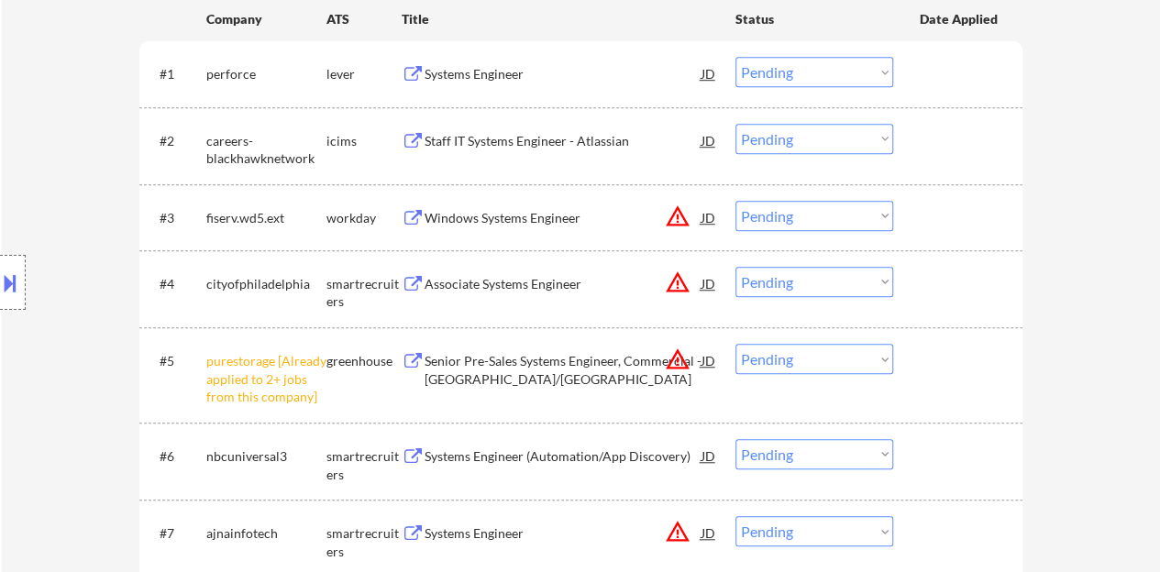
scroll to position [642, 0]
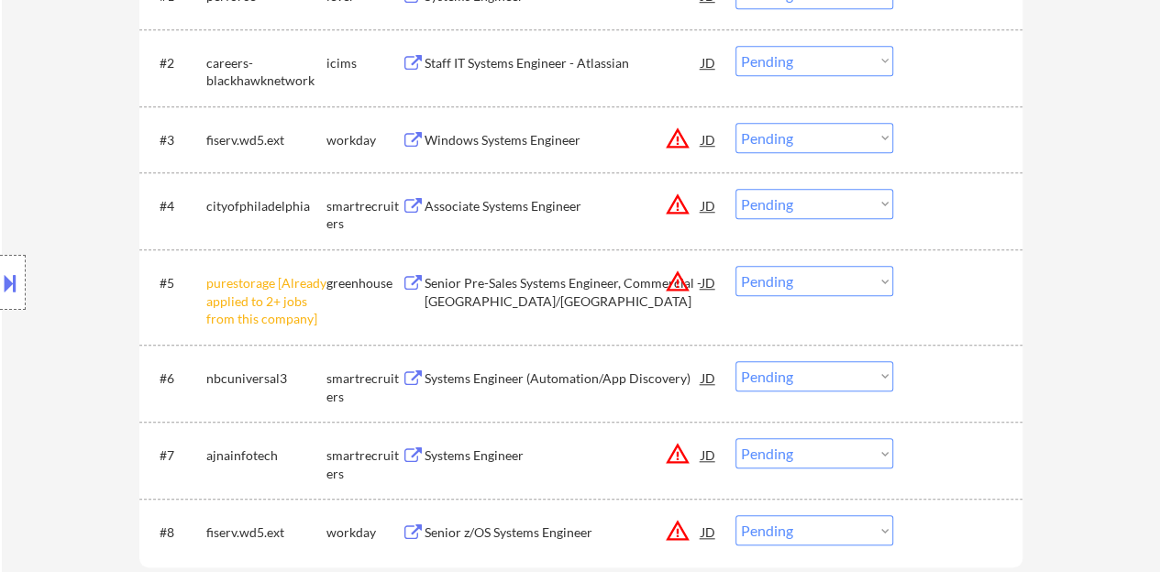
click at [805, 295] on div "#5 purestorage [Already applied to 2+ jobs from this company] greenhouse Senior…" at bounding box center [577, 297] width 865 height 79
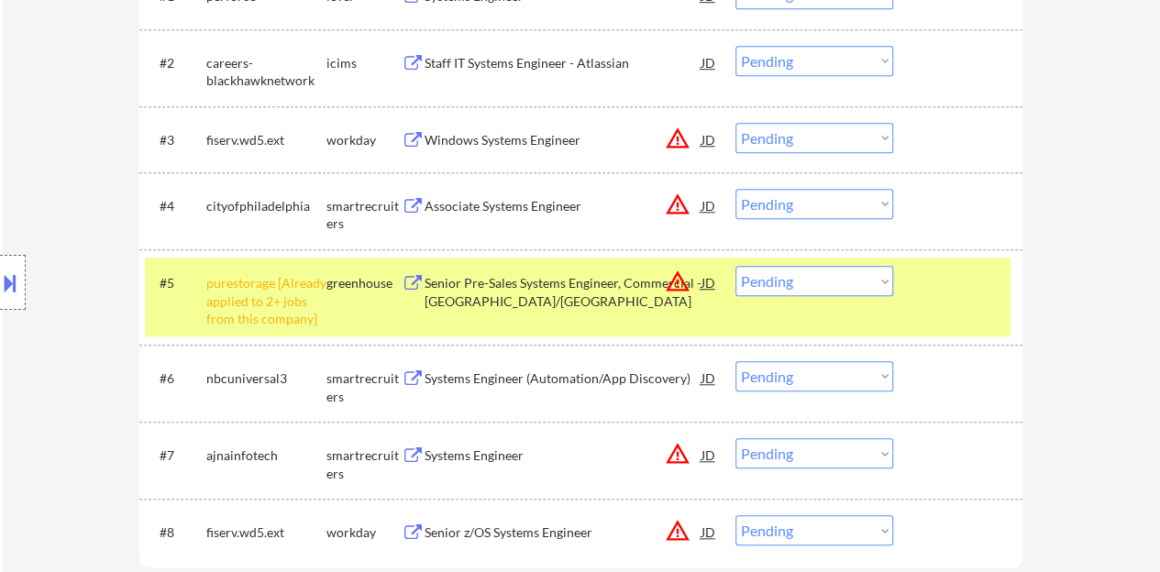
click at [779, 313] on div "#5 purestorage [Already applied to 2+ jobs from this company] greenhouse Senior…" at bounding box center [577, 297] width 865 height 79
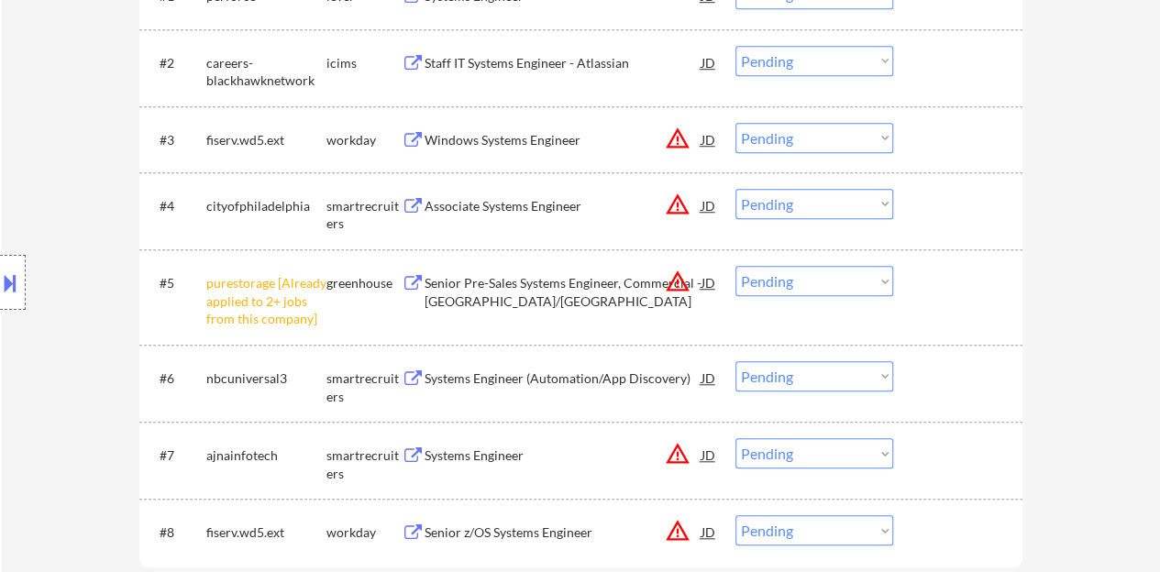
drag, startPoint x: 742, startPoint y: 281, endPoint x: 752, endPoint y: 293, distance: 15.6
click at [743, 281] on select "Choose an option... Pending Applied Excluded (Questions) Excluded (Expired) Exc…" at bounding box center [814, 281] width 158 height 30
click at [735, 266] on select "Choose an option... Pending Applied Excluded (Questions) Excluded (Expired) Exc…" at bounding box center [814, 281] width 158 height 30
select select ""pending""
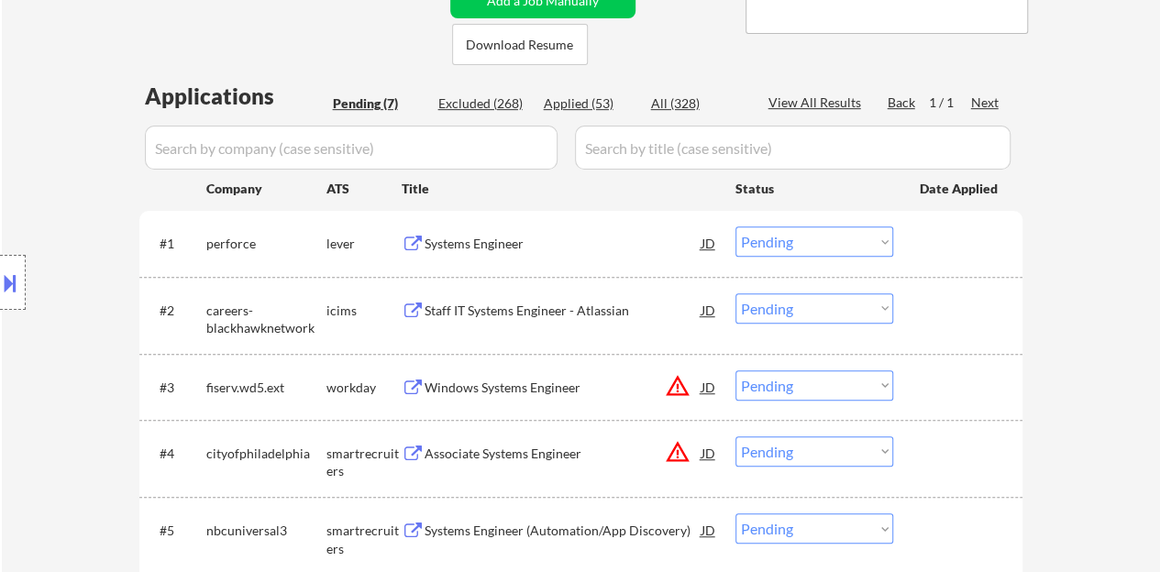
scroll to position [367, 0]
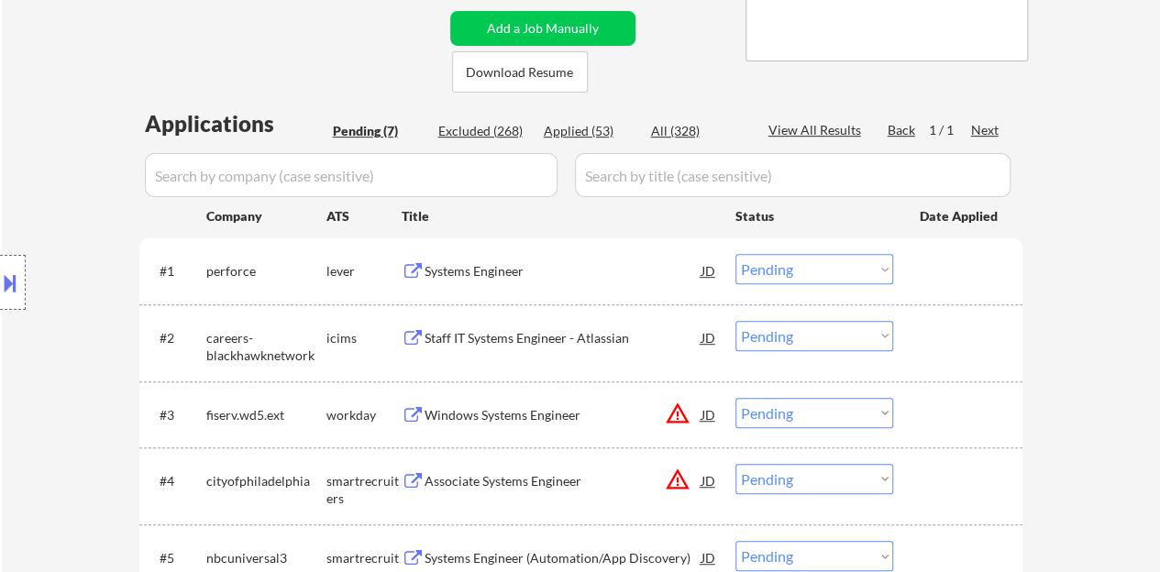
click at [460, 276] on div "Systems Engineer" at bounding box center [562, 271] width 277 height 18
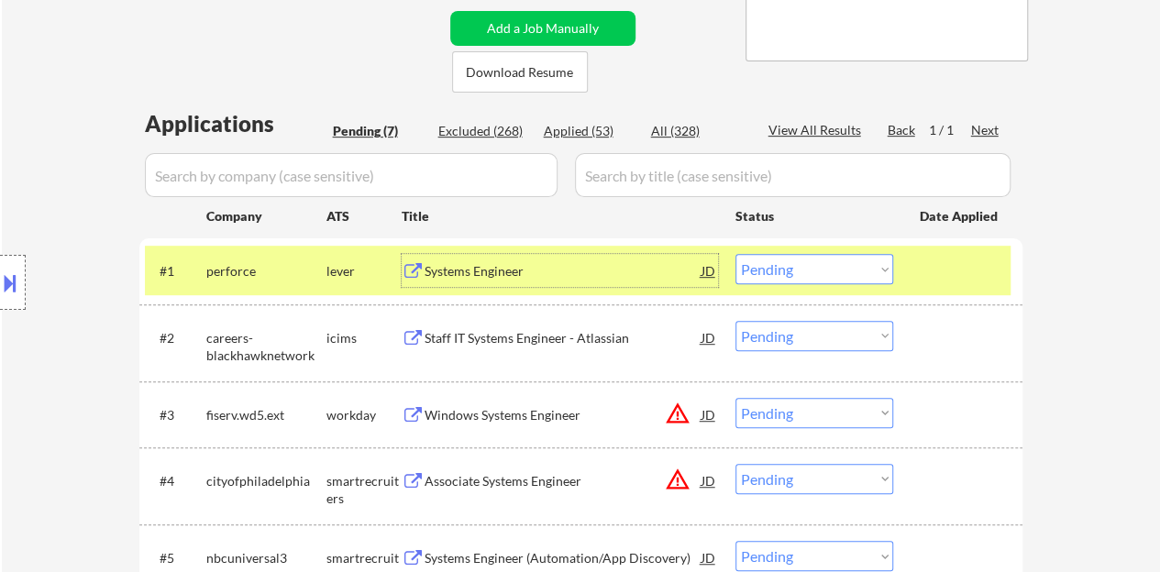
click at [847, 270] on select "Choose an option... Pending Applied Excluded (Questions) Excluded (Expired) Exc…" at bounding box center [814, 269] width 158 height 30
click at [735, 254] on select "Choose an option... Pending Applied Excluded (Questions) Excluded (Expired) Exc…" at bounding box center [814, 269] width 158 height 30
select select ""pending""
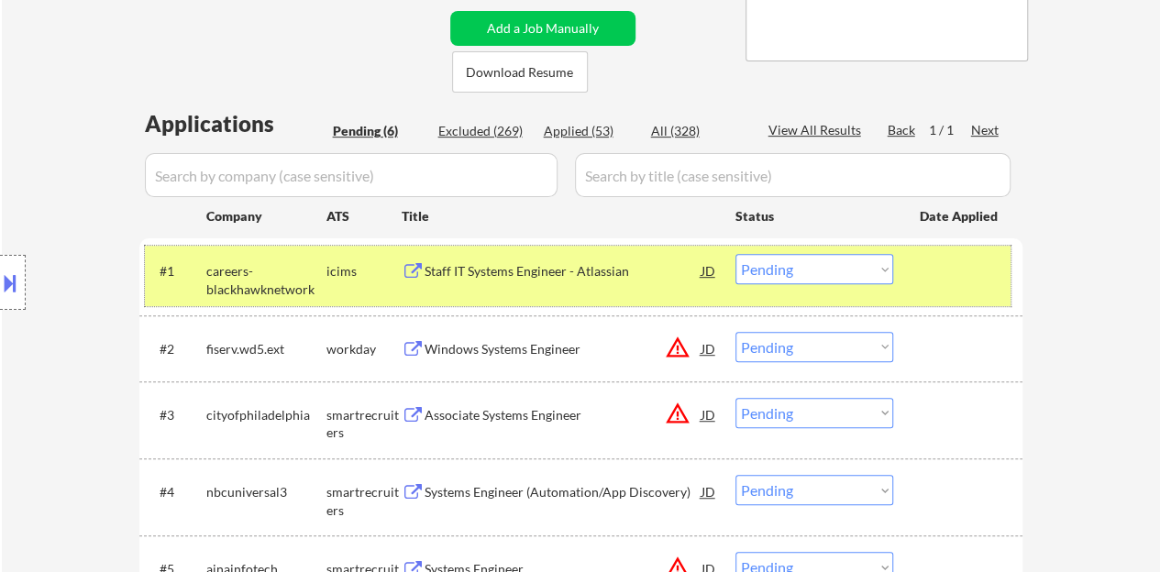
click at [956, 270] on div at bounding box center [959, 270] width 81 height 33
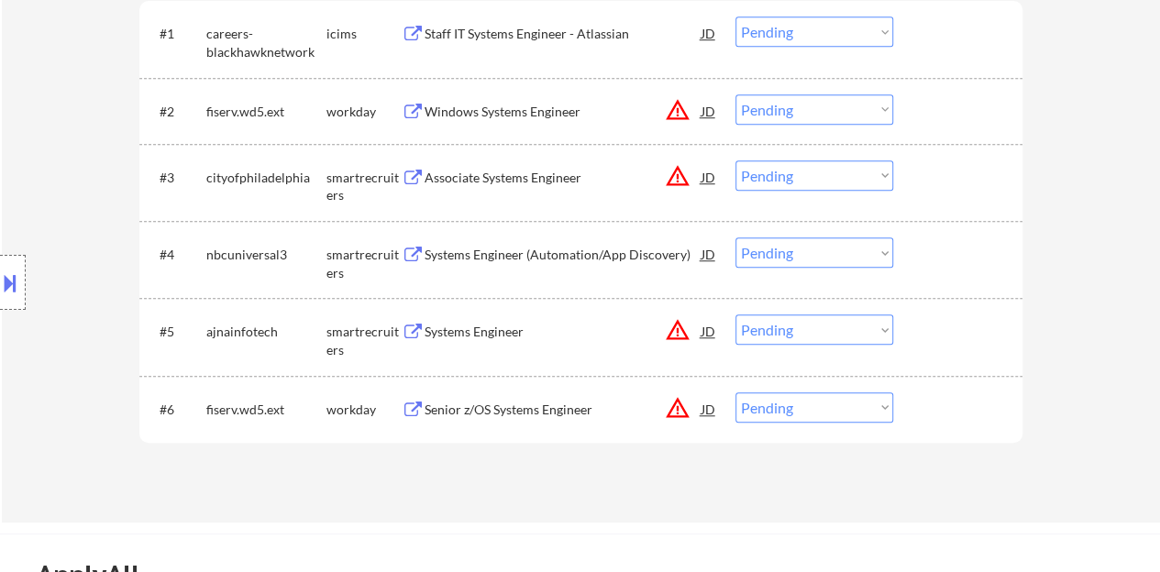
scroll to position [642, 0]
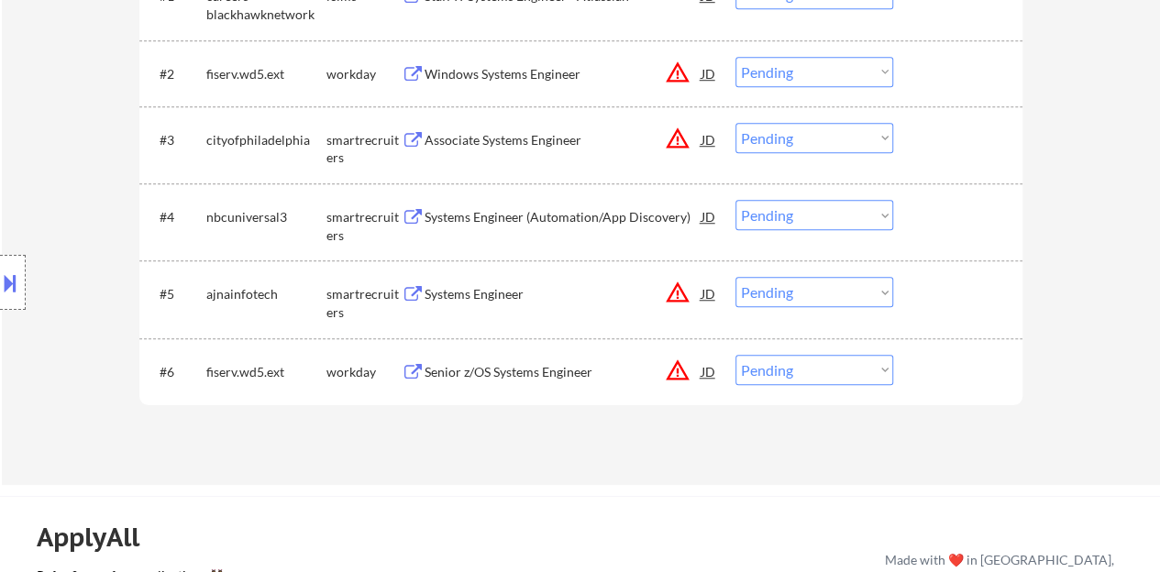
click at [653, 236] on div "#4 nbcuniversal3 smartrecruiters Systems Engineer (Automation/App Discovery) JD…" at bounding box center [577, 222] width 865 height 61
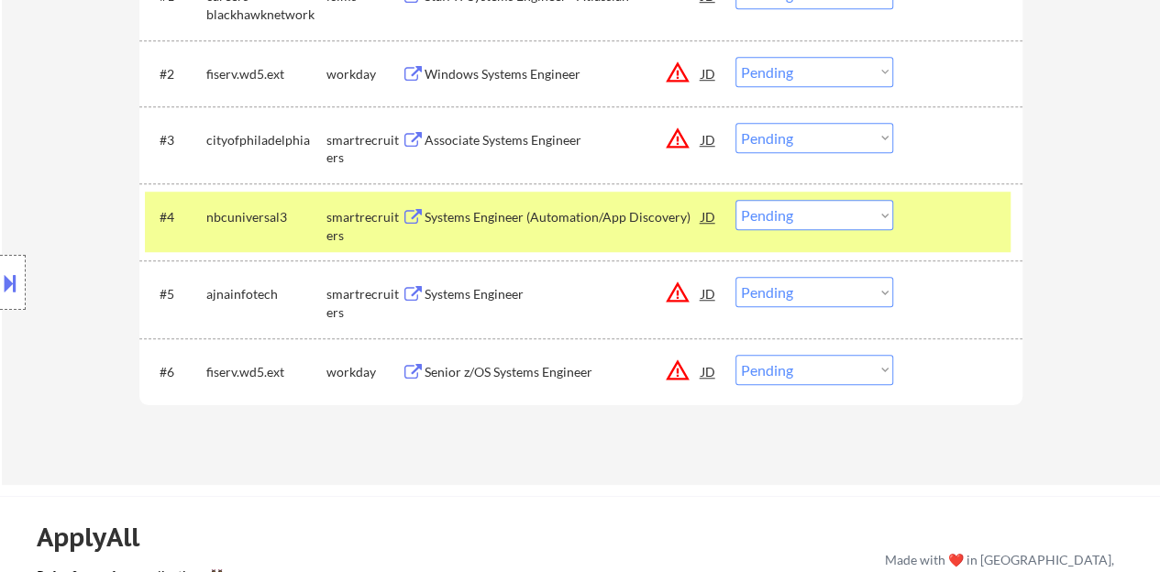
click at [653, 226] on div "Systems Engineer (Automation/App Discovery)" at bounding box center [562, 216] width 277 height 33
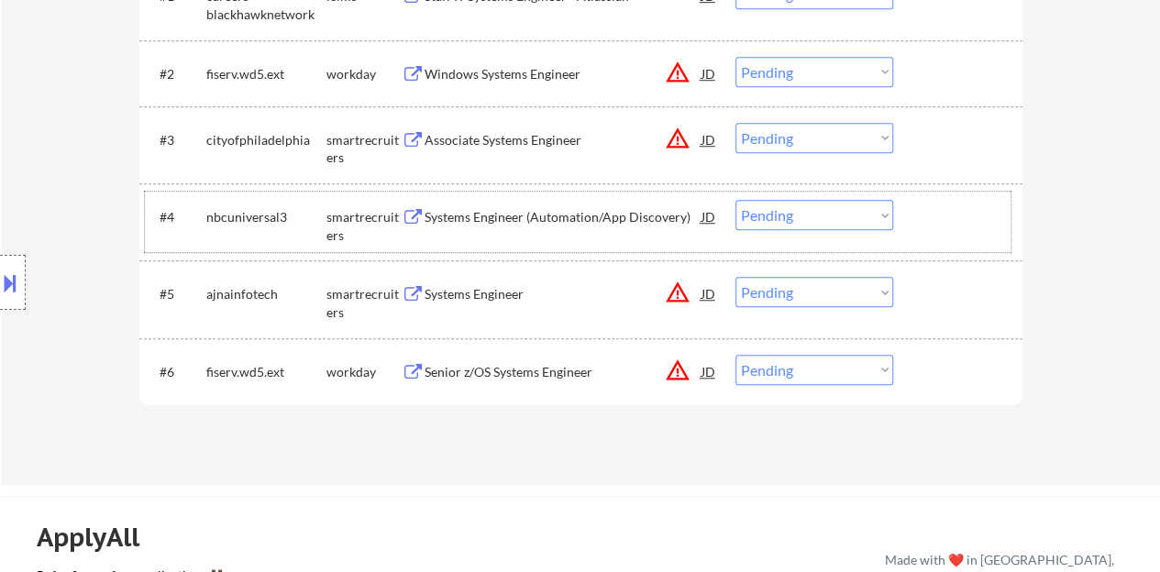
click at [939, 221] on div at bounding box center [959, 216] width 81 height 33
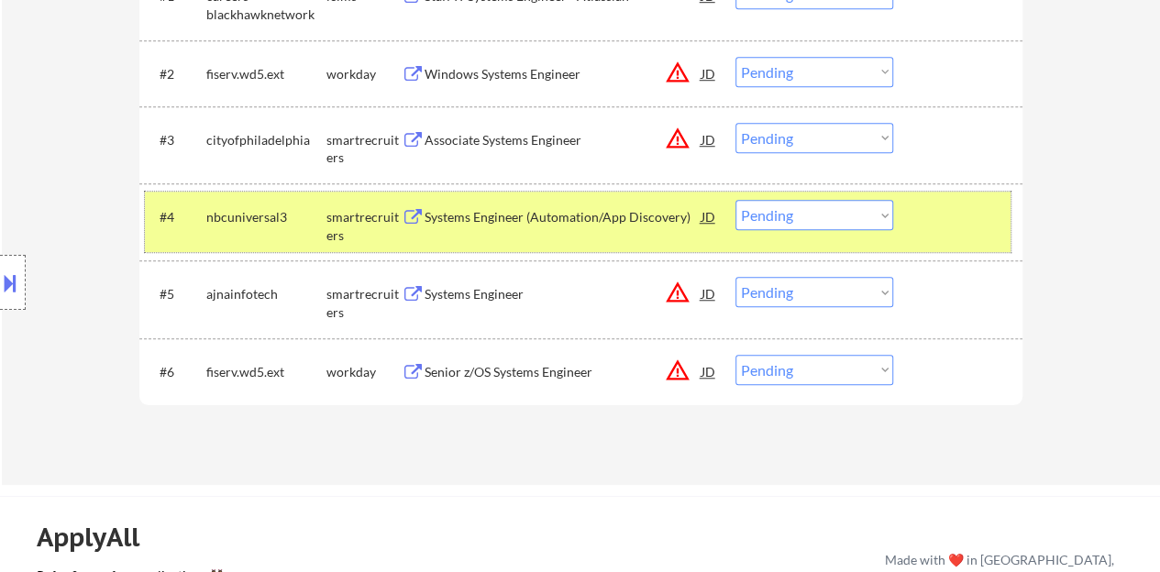
click at [794, 223] on select "Choose an option... Pending Applied Excluded (Questions) Excluded (Expired) Exc…" at bounding box center [814, 215] width 158 height 30
click at [735, 200] on select "Choose an option... Pending Applied Excluded (Questions) Excluded (Expired) Exc…" at bounding box center [814, 215] width 158 height 30
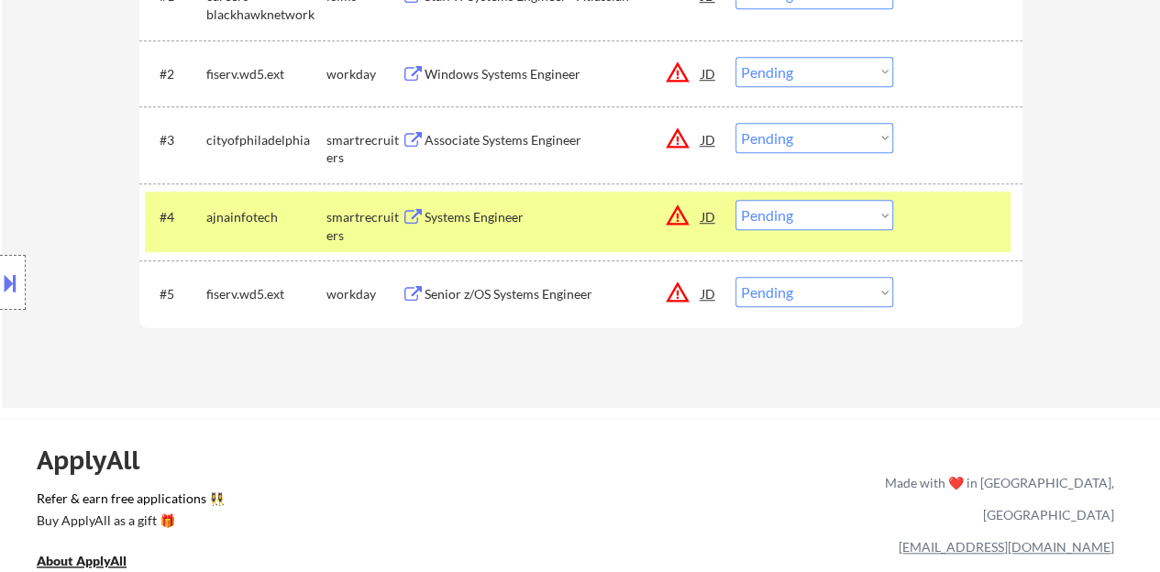
scroll to position [550, 0]
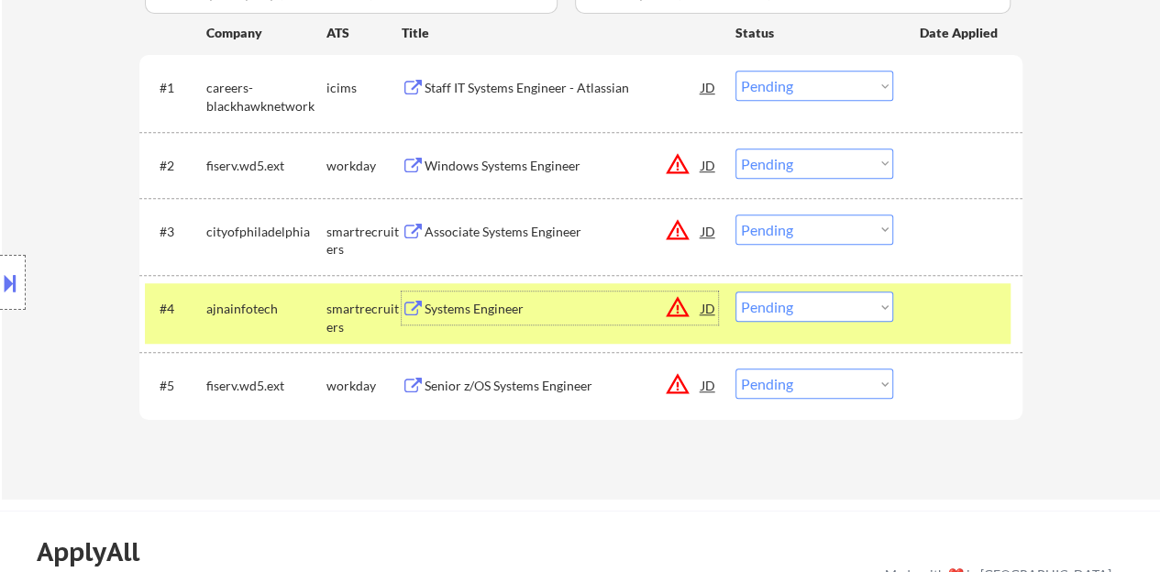
click at [522, 302] on div "Systems Engineer" at bounding box center [562, 309] width 277 height 18
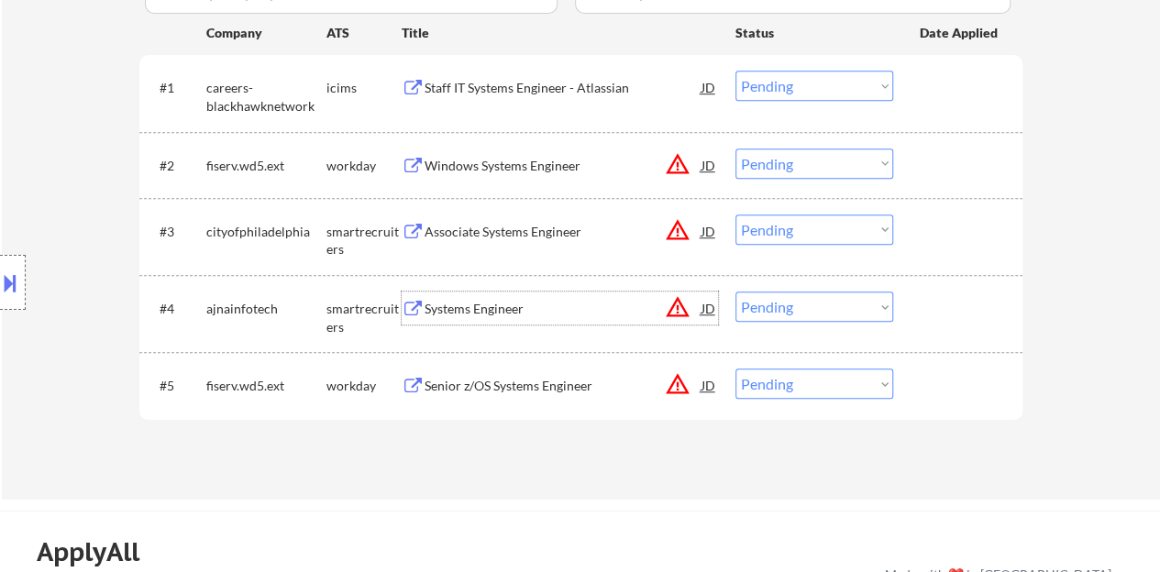
click at [943, 310] on div at bounding box center [959, 308] width 81 height 33
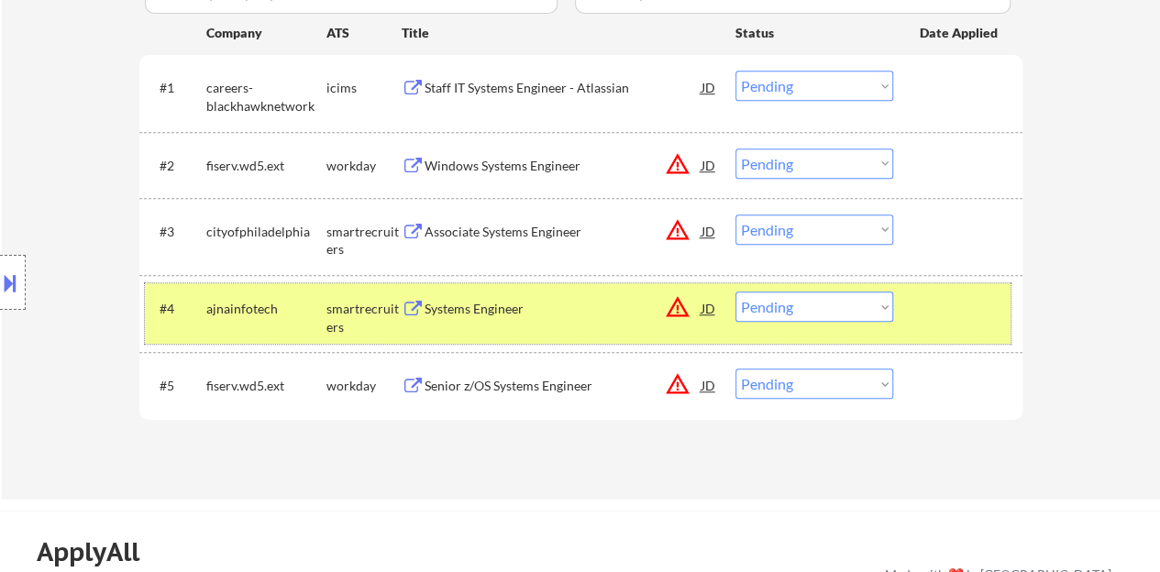
click at [780, 309] on select "Choose an option... Pending Applied Excluded (Questions) Excluded (Expired) Exc…" at bounding box center [814, 307] width 158 height 30
click at [735, 292] on select "Choose an option... Pending Applied Excluded (Questions) Excluded (Expired) Exc…" at bounding box center [814, 307] width 158 height 30
select select ""pending""
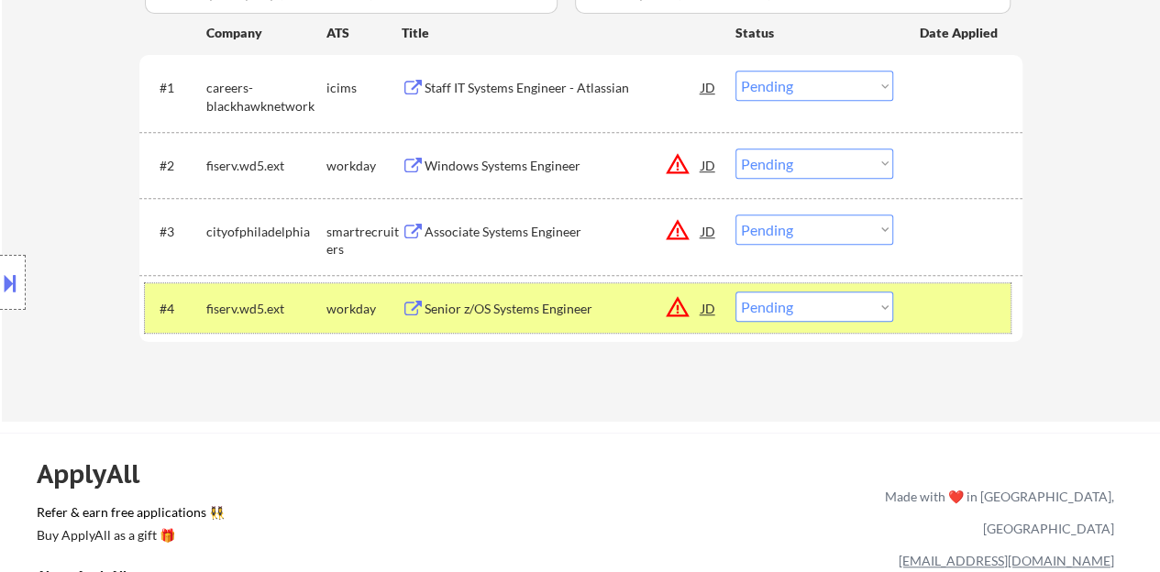
click at [948, 325] on div "#4 fiserv.wd5.ext workday Senior z/OS Systems Engineer JD warning_amber Choose …" at bounding box center [577, 308] width 865 height 50
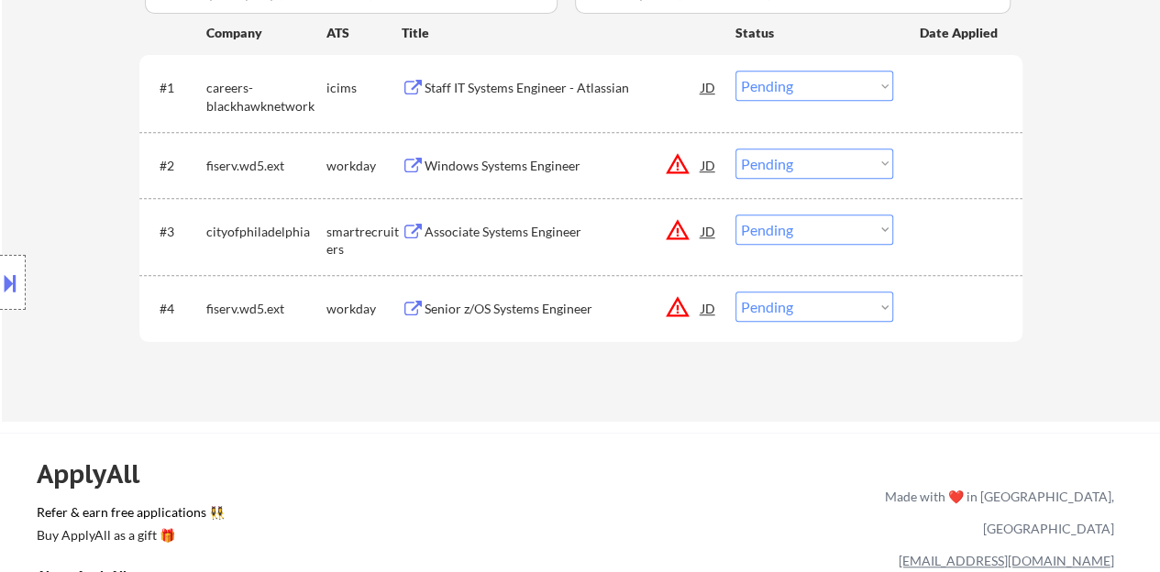
click at [538, 219] on div "Associate Systems Engineer" at bounding box center [562, 231] width 277 height 33
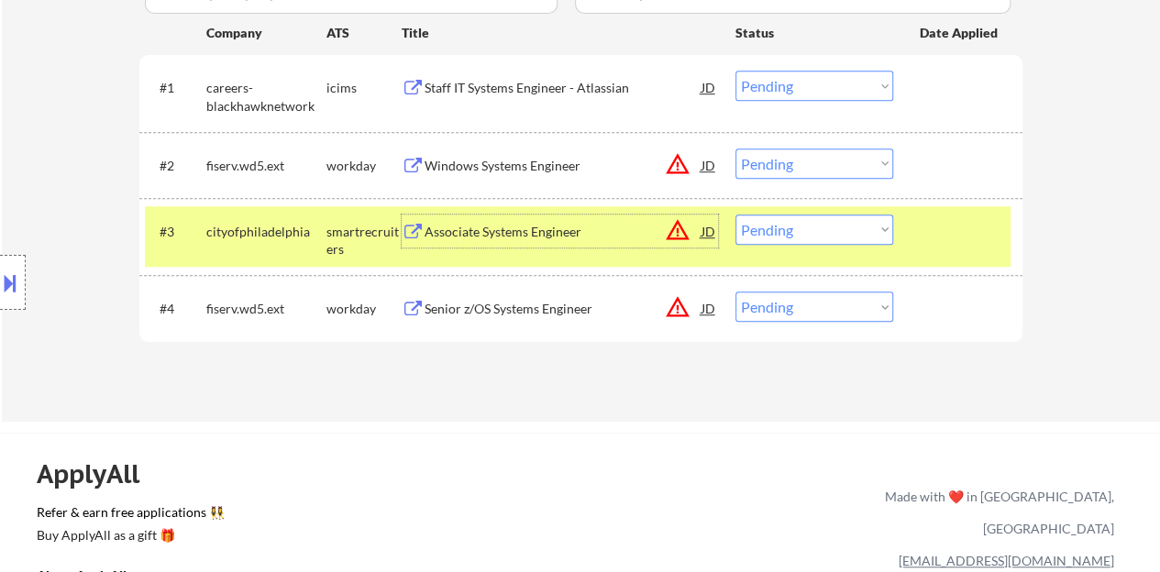
click at [816, 230] on select "Choose an option... Pending Applied Excluded (Questions) Excluded (Expired) Exc…" at bounding box center [814, 230] width 158 height 30
click at [735, 215] on select "Choose an option... Pending Applied Excluded (Questions) Excluded (Expired) Exc…" at bounding box center [814, 230] width 158 height 30
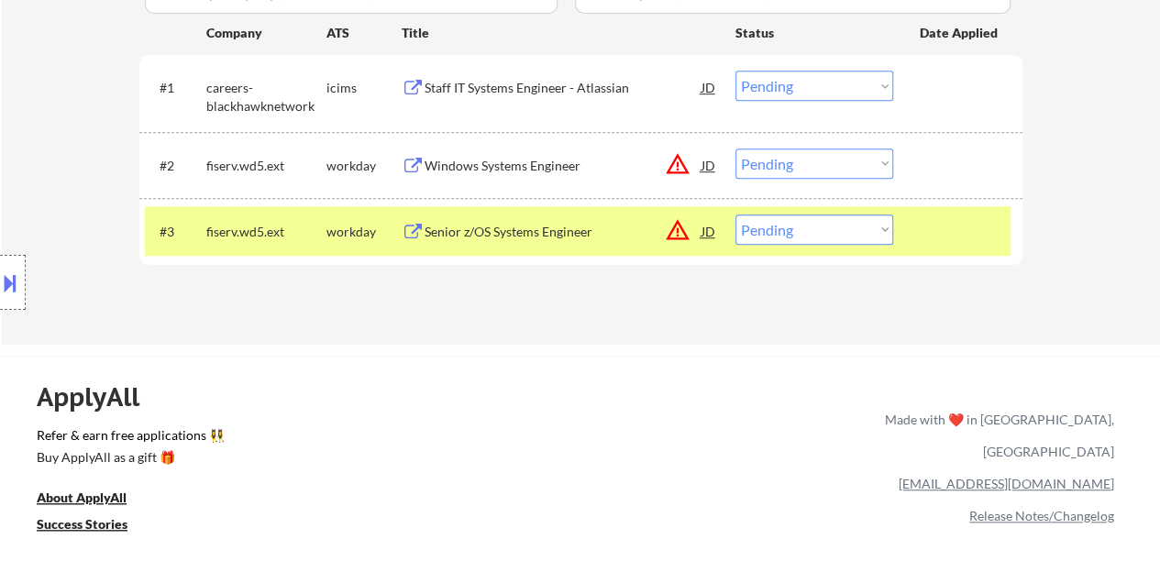
click at [551, 241] on div "Senior z/OS Systems Engineer" at bounding box center [562, 231] width 277 height 33
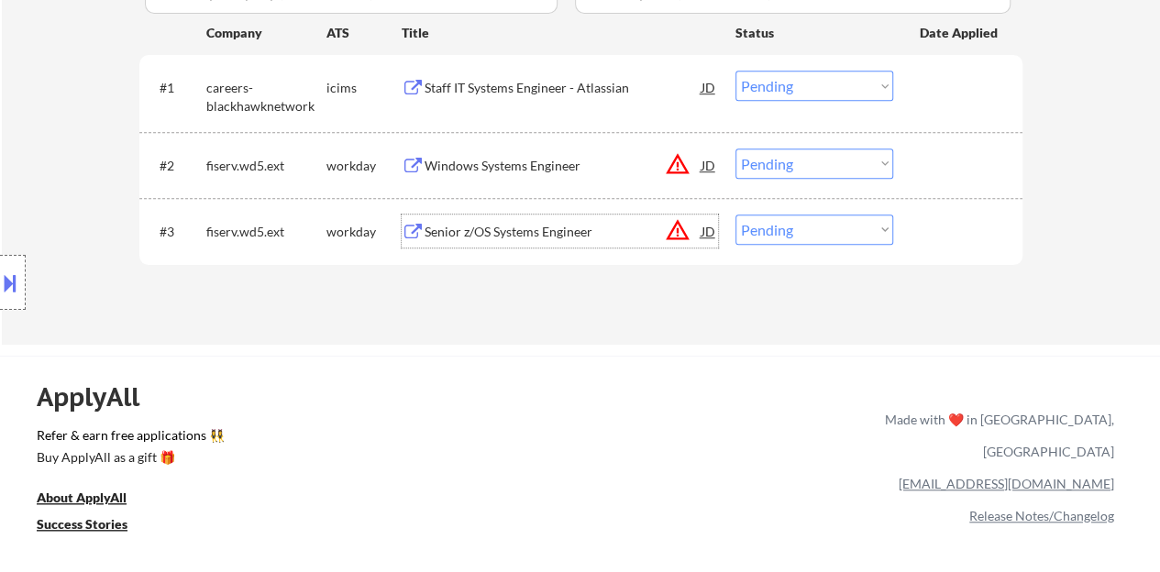
click at [984, 229] on div at bounding box center [959, 231] width 81 height 33
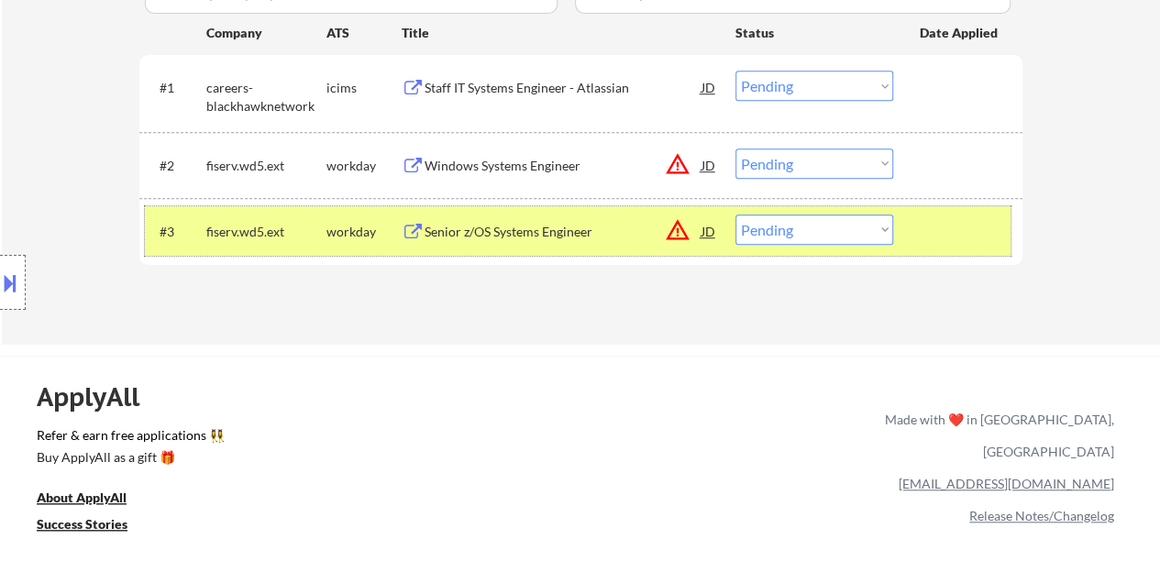
click at [754, 226] on select "Choose an option... Pending Applied Excluded (Questions) Excluded (Expired) Exc…" at bounding box center [814, 230] width 158 height 30
select select ""excluded__bad_match_""
click at [735, 215] on select "Choose an option... Pending Applied Excluded (Questions) Excluded (Expired) Exc…" at bounding box center [814, 230] width 158 height 30
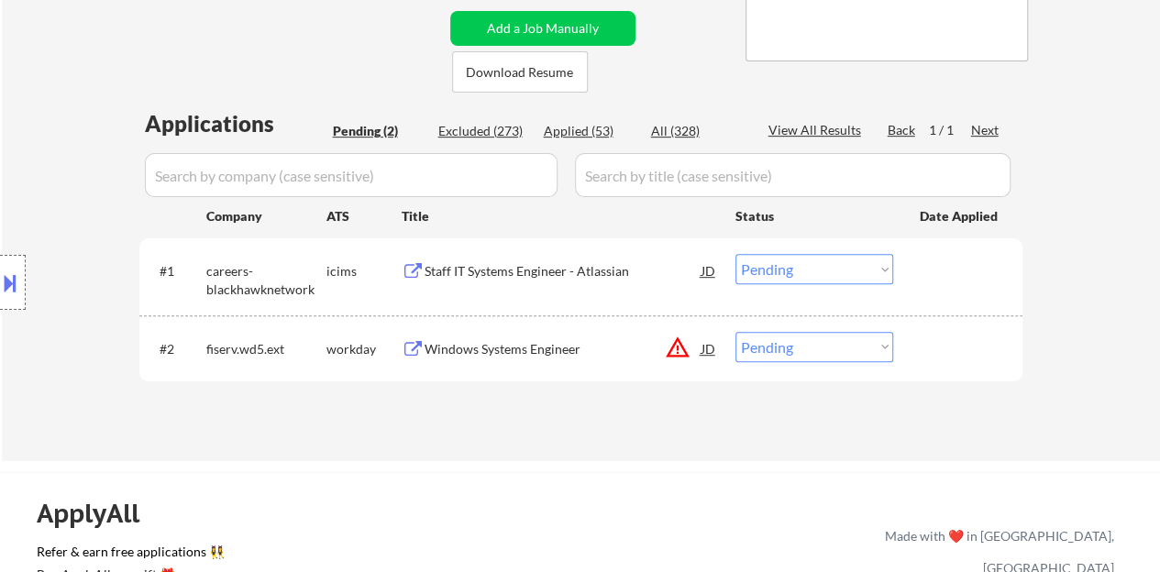
scroll to position [458, 0]
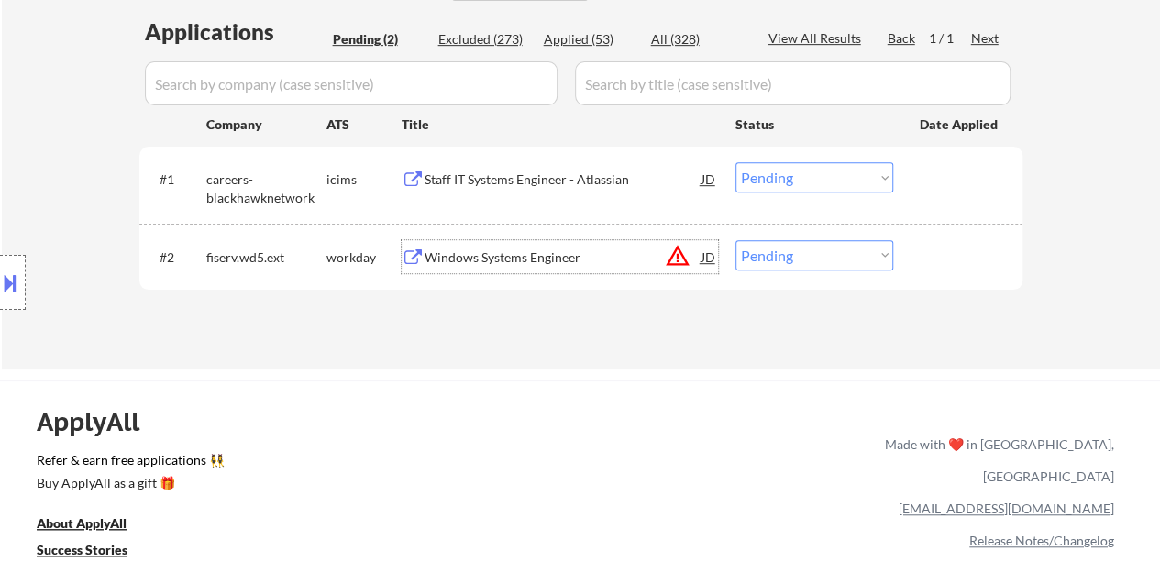
click at [504, 261] on div "Windows Systems Engineer" at bounding box center [562, 257] width 277 height 18
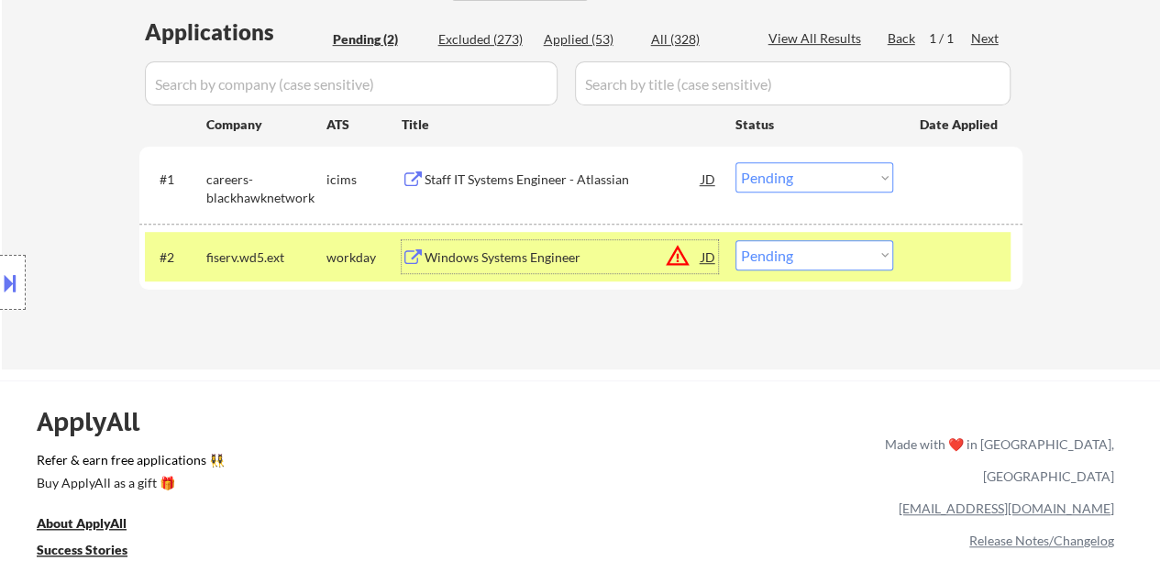
click at [818, 245] on select "Choose an option... Pending Applied Excluded (Questions) Excluded (Expired) Exc…" at bounding box center [814, 255] width 158 height 30
select select ""excluded__location_""
click at [735, 240] on select "Choose an option... Pending Applied Excluded (Questions) Excluded (Expired) Exc…" at bounding box center [814, 255] width 158 height 30
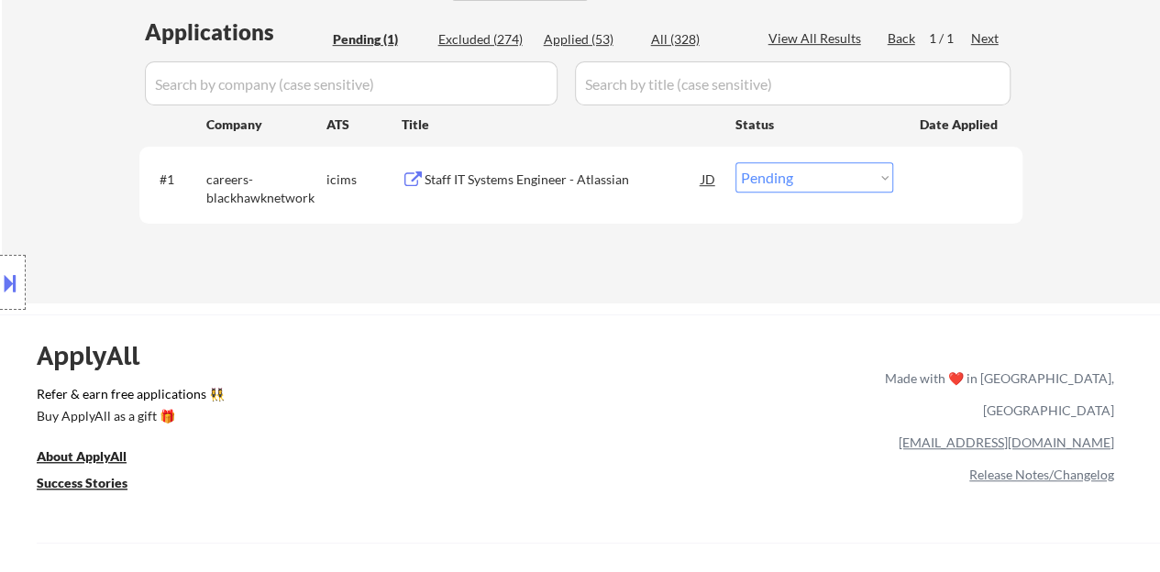
click at [532, 186] on div "Staff IT Systems Engineer - Atlassian" at bounding box center [562, 180] width 277 height 18
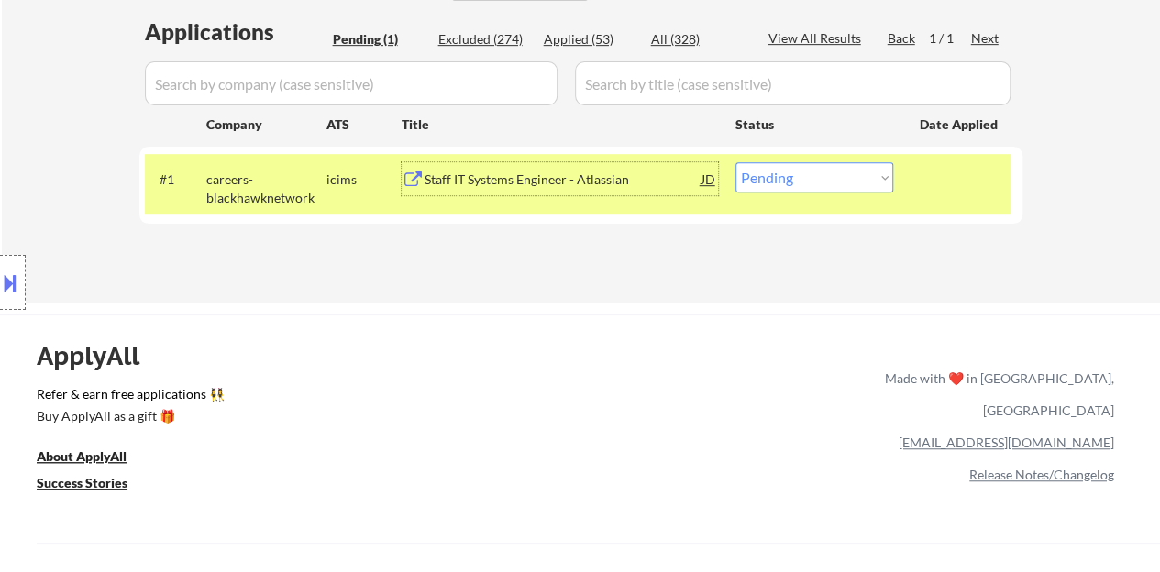
click at [521, 185] on div "Staff IT Systems Engineer - Atlassian" at bounding box center [562, 180] width 277 height 18
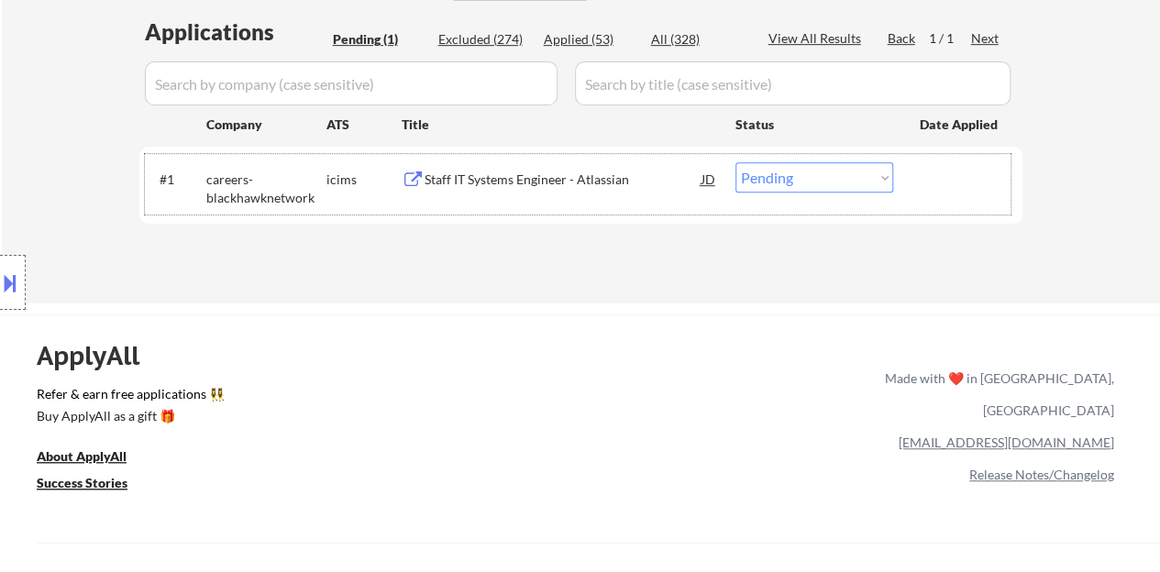
click at [856, 194] on div "#1 careers-blackhawknetwork icims Staff IT Systems Engineer - Atlassian JD Choo…" at bounding box center [577, 184] width 865 height 61
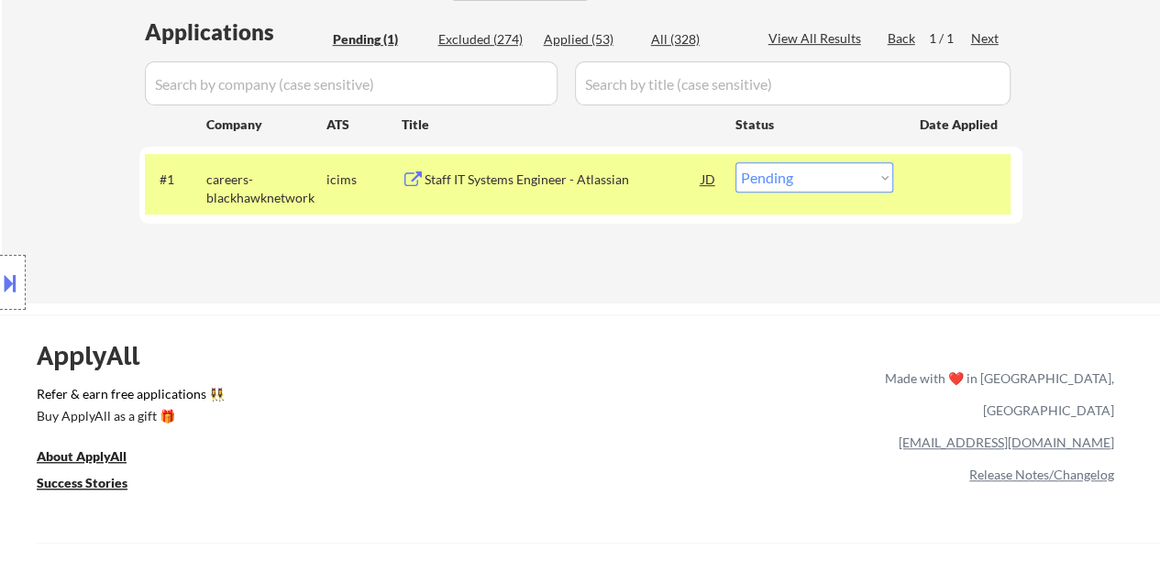
click at [819, 171] on select "Choose an option... Pending Applied Excluded (Questions) Excluded (Expired) Exc…" at bounding box center [814, 177] width 158 height 30
select select ""excluded__bad_match_""
click at [735, 162] on select "Choose an option... Pending Applied Excluded (Questions) Excluded (Expired) Exc…" at bounding box center [814, 177] width 158 height 30
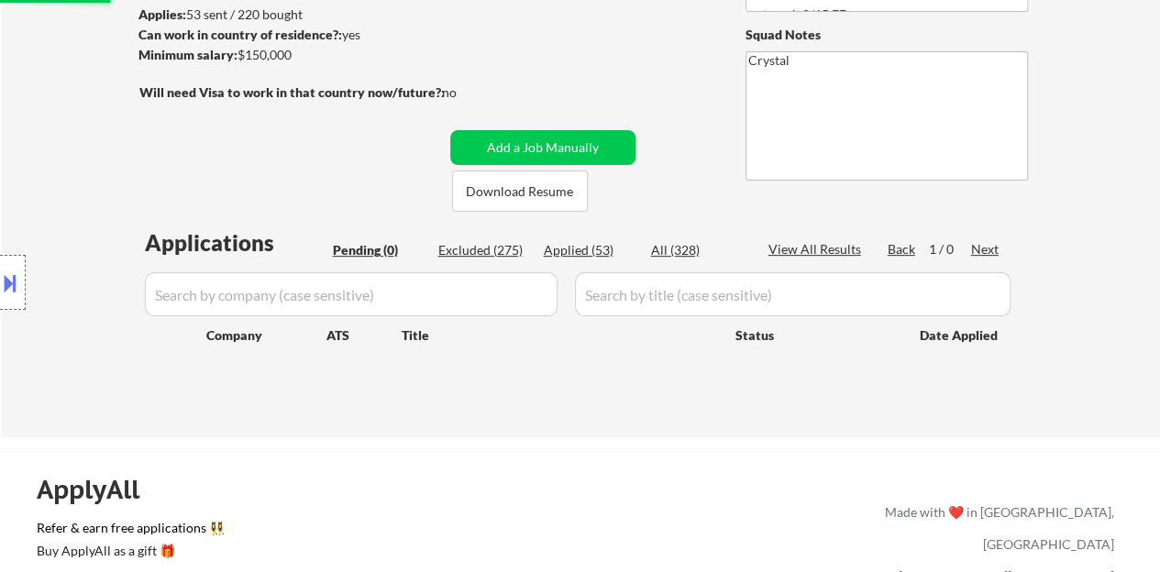
scroll to position [275, 0]
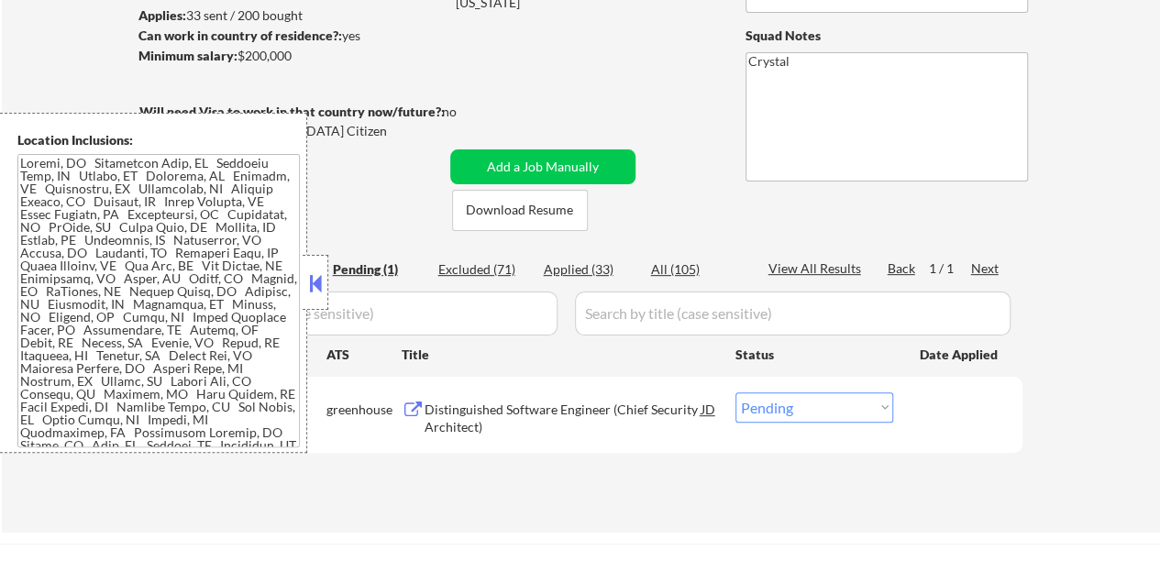
scroll to position [275, 0]
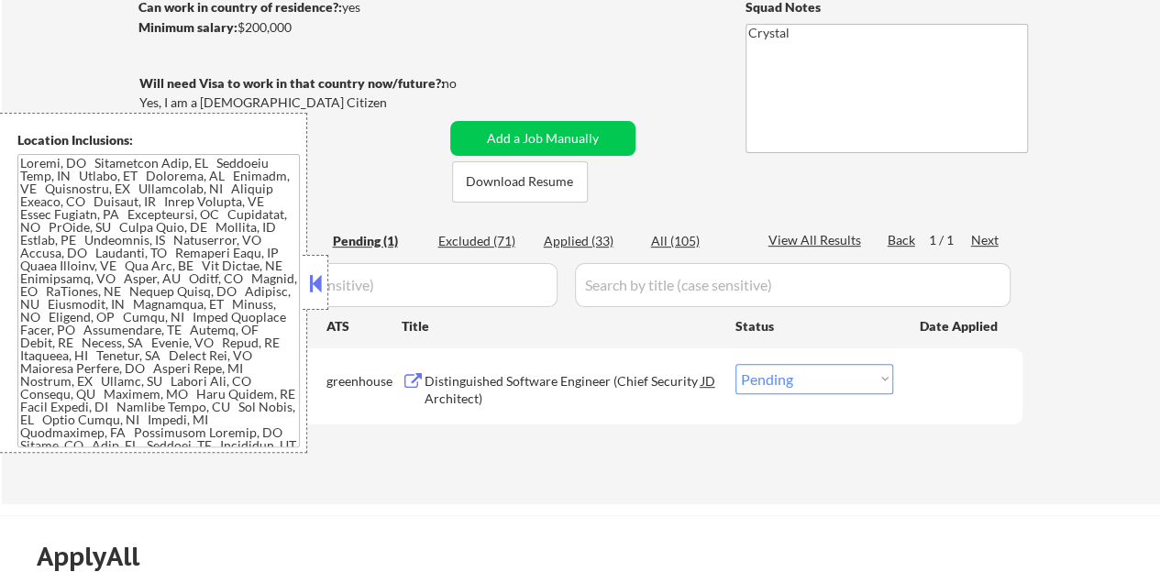
click at [316, 270] on button at bounding box center [315, 284] width 20 height 28
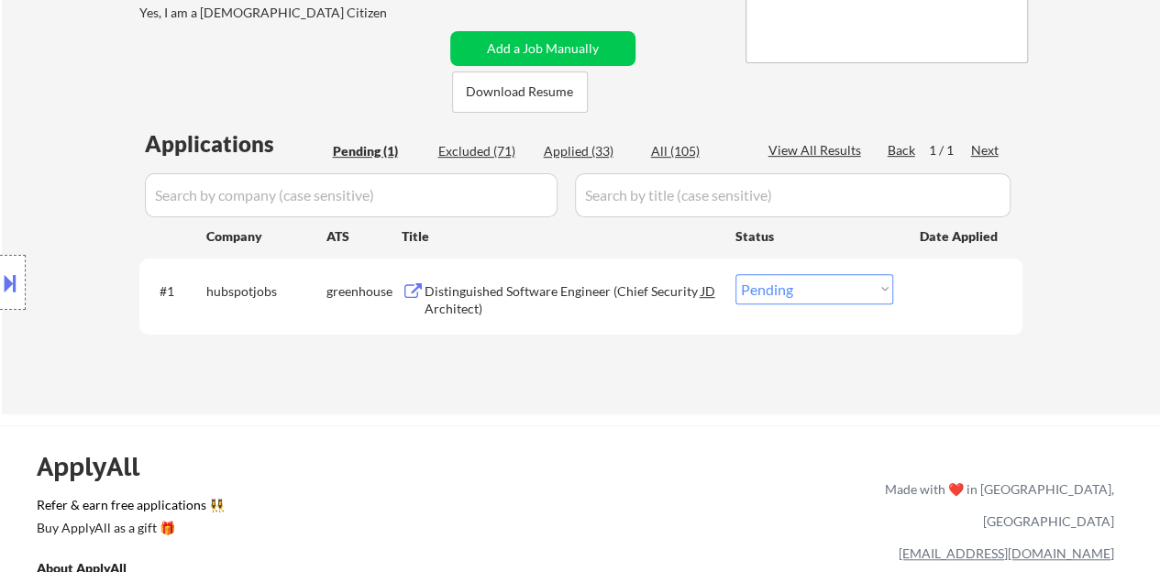
scroll to position [367, 0]
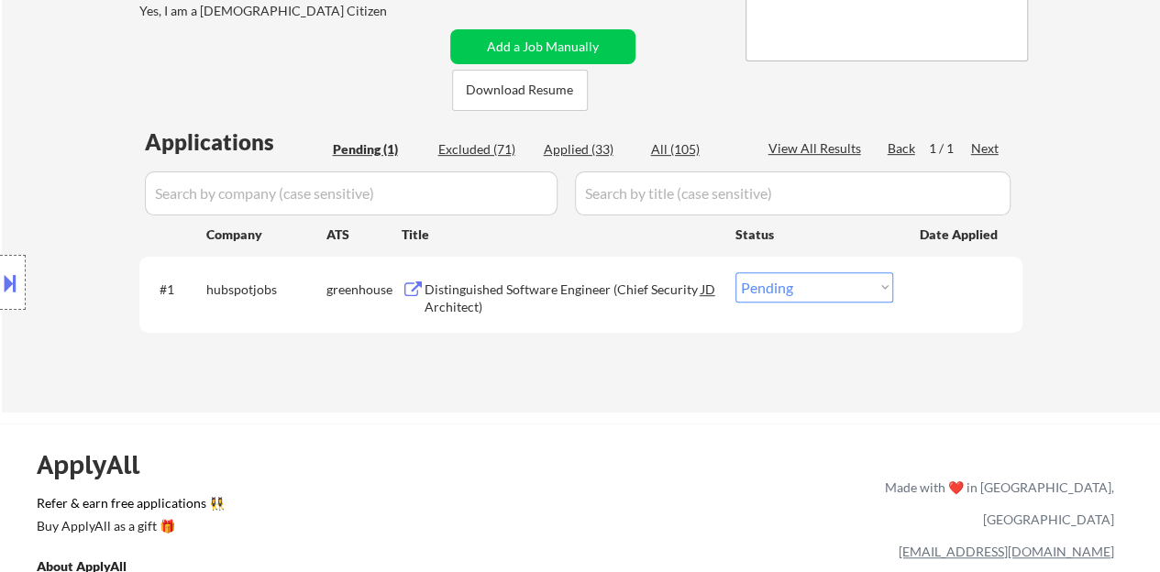
click at [507, 299] on div "Distinguished Software Engineer (Chief Security Architect)" at bounding box center [562, 299] width 277 height 36
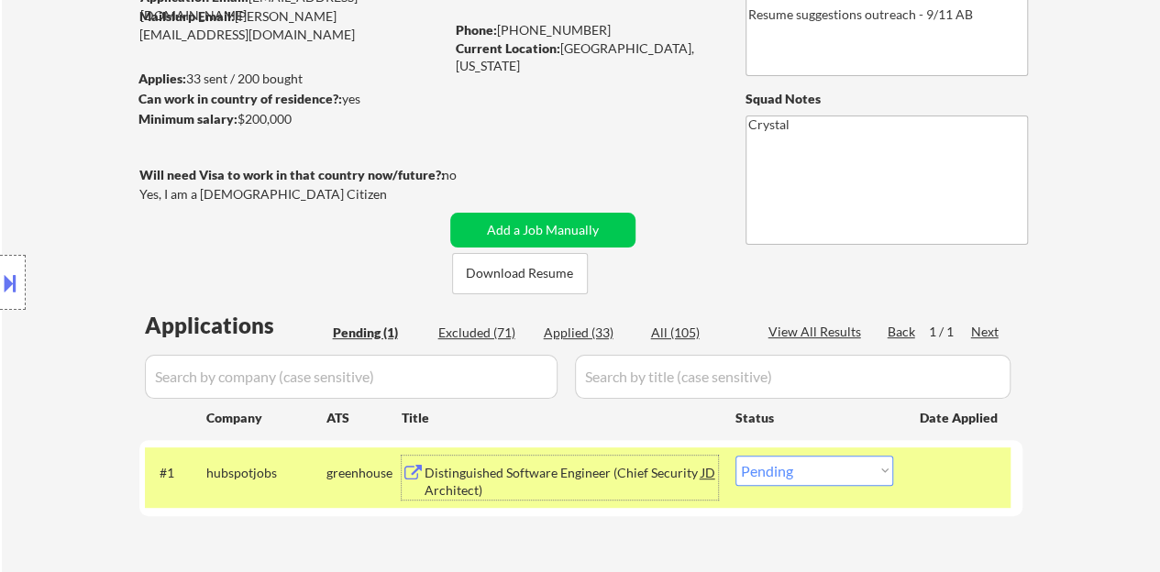
scroll to position [275, 0]
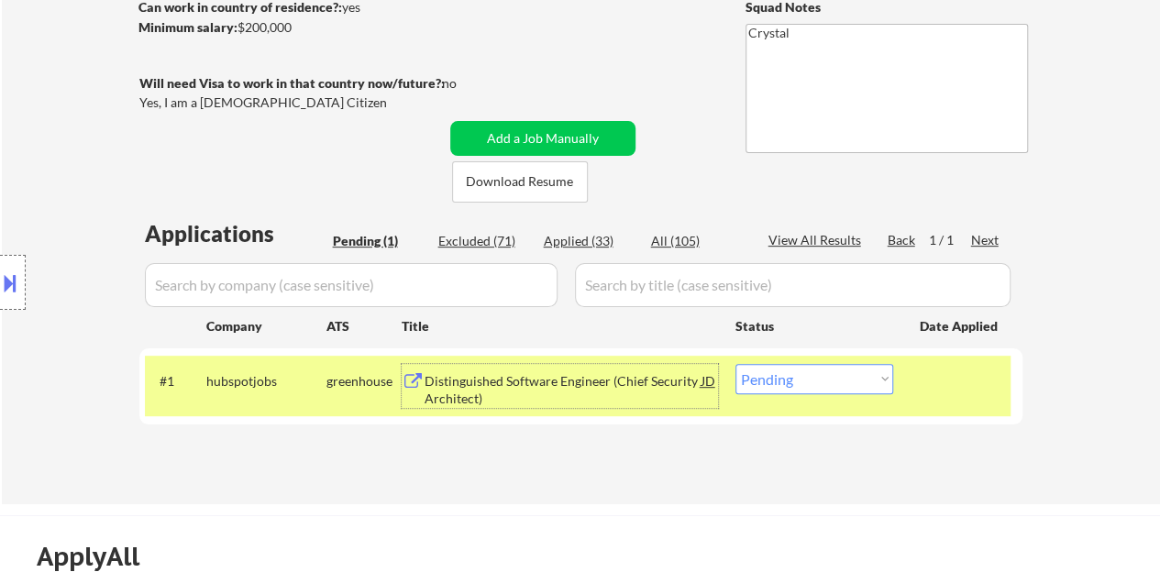
click at [798, 373] on select "Choose an option... Pending Applied Excluded (Questions) Excluded (Expired) Exc…" at bounding box center [814, 379] width 158 height 30
select select ""applied""
click at [735, 364] on select "Choose an option... Pending Applied Excluded (Questions) Excluded (Expired) Exc…" at bounding box center [814, 379] width 158 height 30
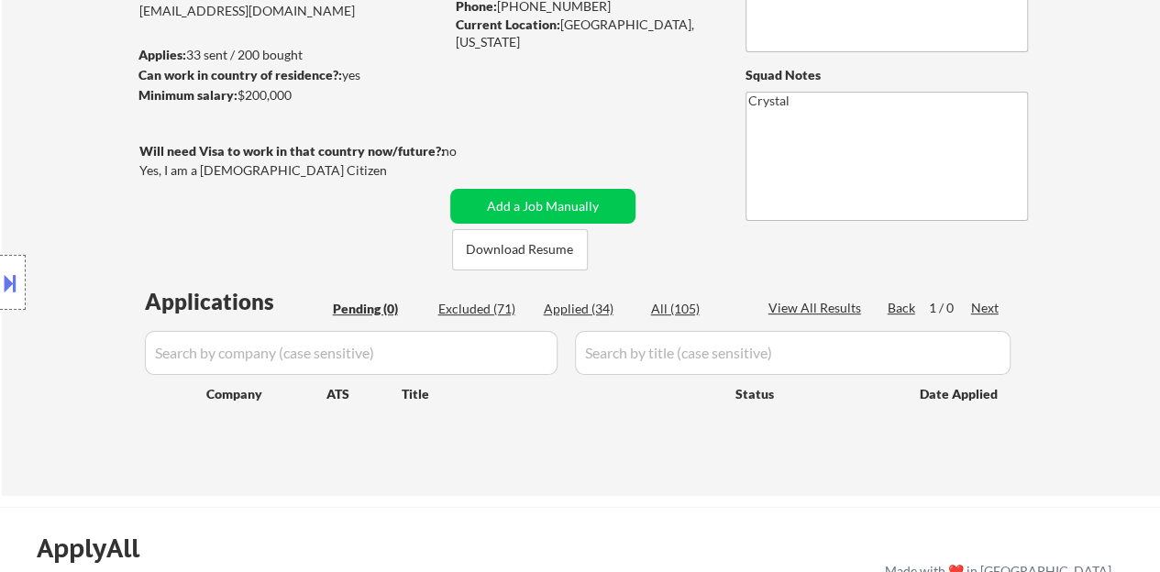
scroll to position [183, 0]
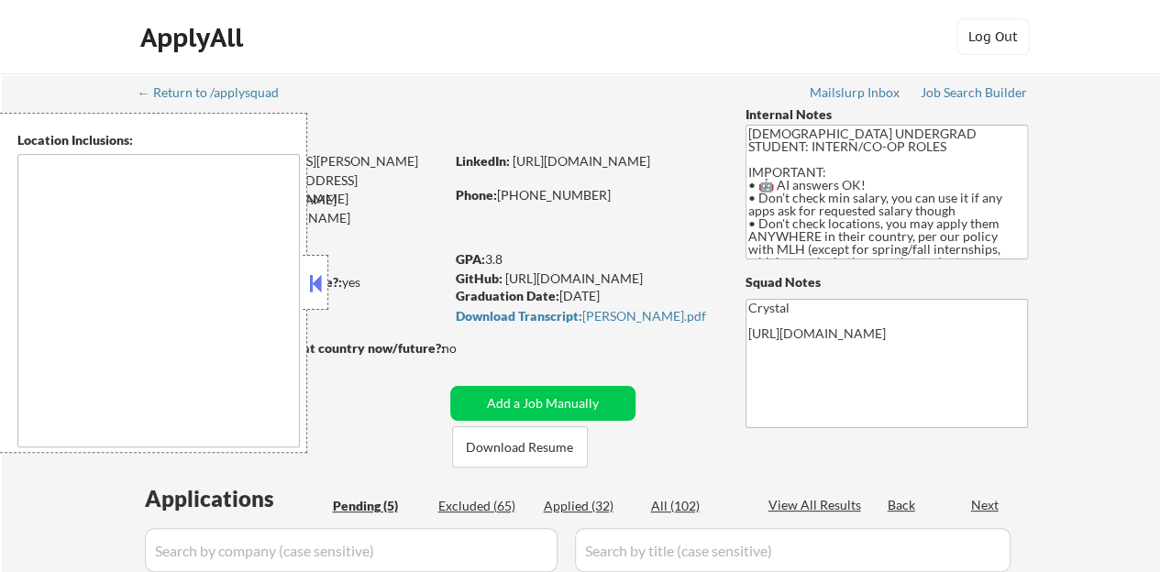
type textarea "country:[GEOGRAPHIC_DATA]"
select select ""pending""
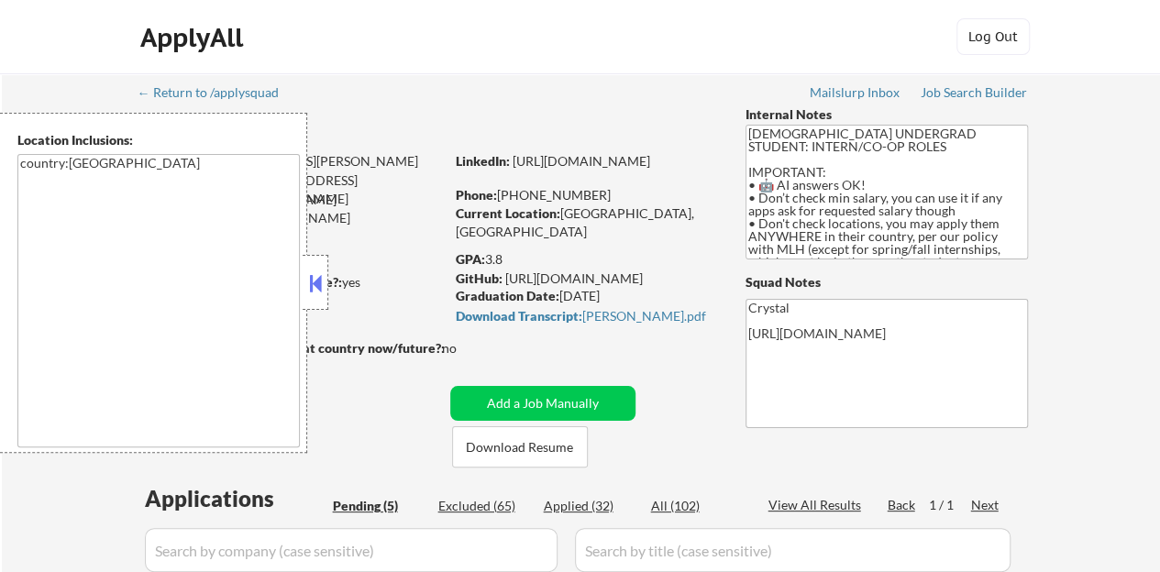
select select ""pending""
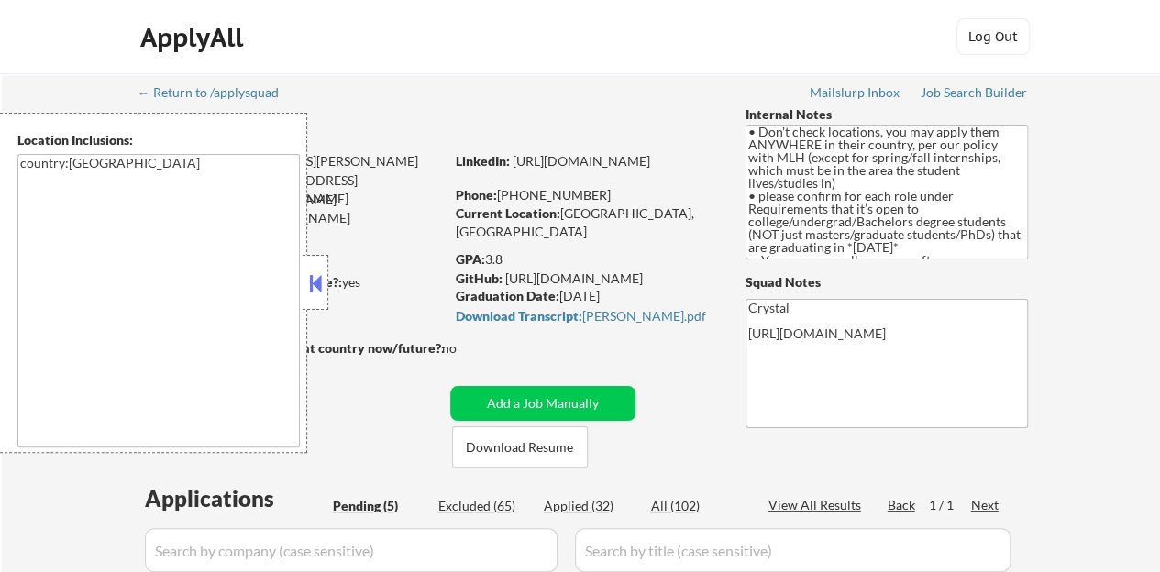
click at [325, 281] on button at bounding box center [315, 284] width 20 height 28
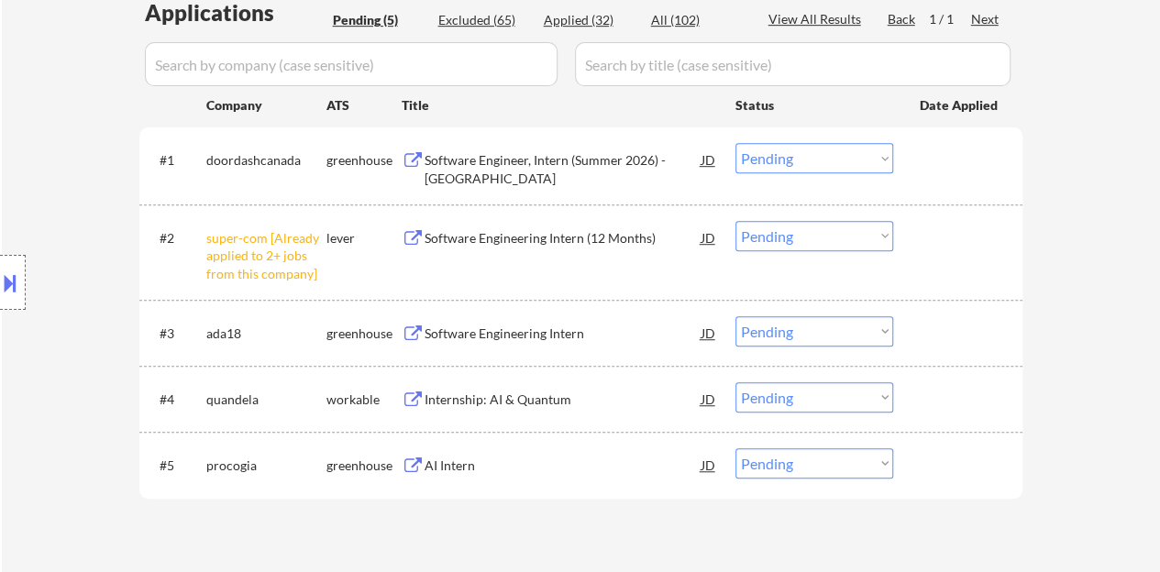
scroll to position [550, 0]
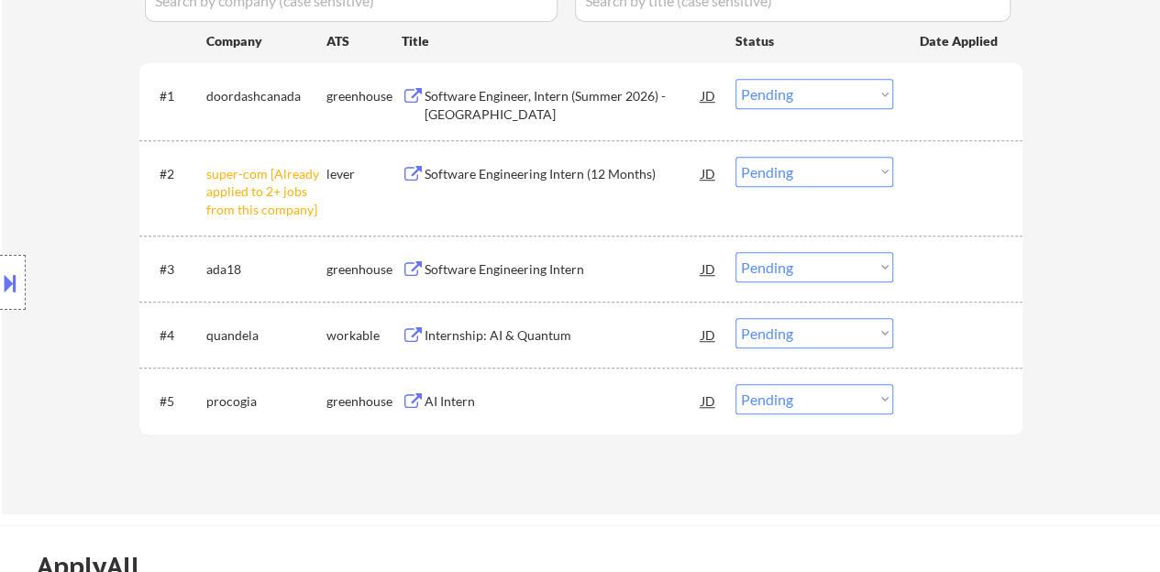
click at [792, 174] on select "Choose an option... Pending Applied Excluded (Questions) Excluded (Expired) Exc…" at bounding box center [814, 172] width 158 height 30
click at [735, 157] on select "Choose an option... Pending Applied Excluded (Questions) Excluded (Expired) Exc…" at bounding box center [814, 172] width 158 height 30
select select ""pending""
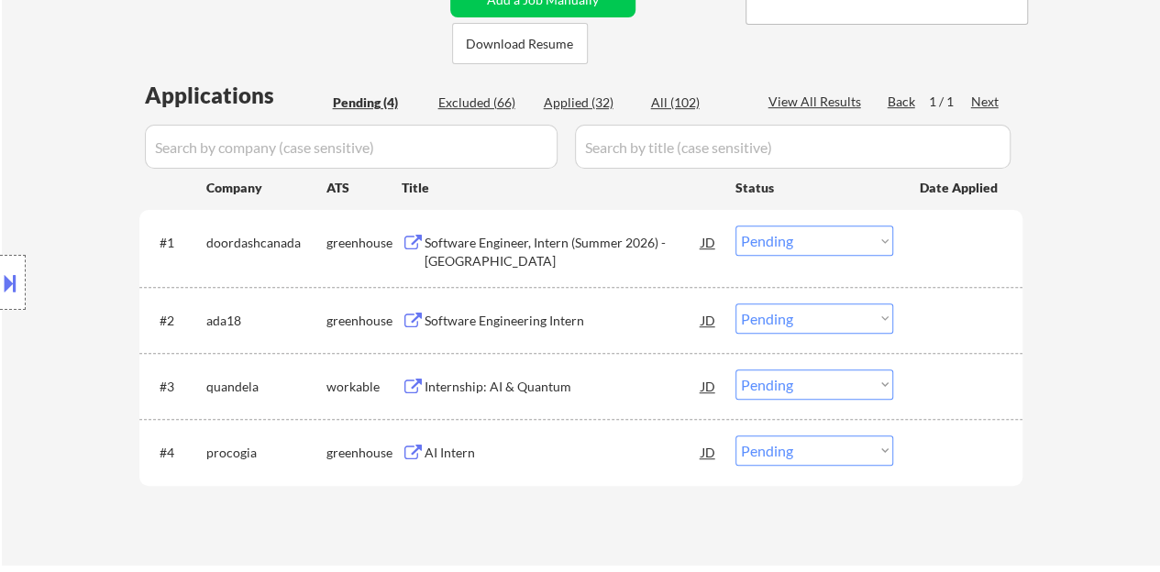
scroll to position [367, 0]
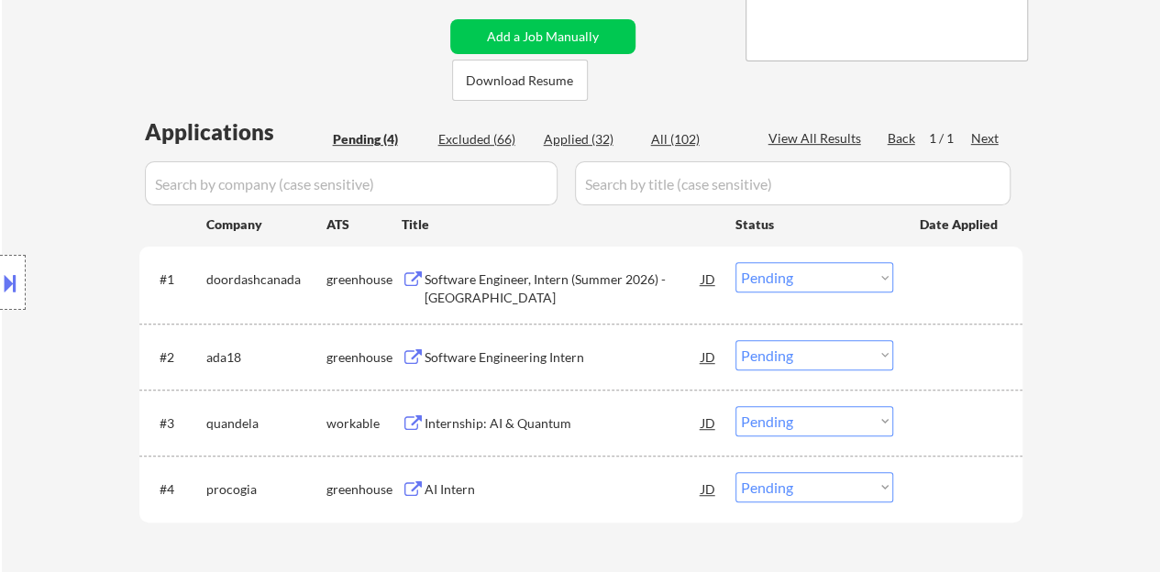
click at [570, 138] on div "Applied (32)" at bounding box center [590, 139] width 92 height 18
select select ""applied""
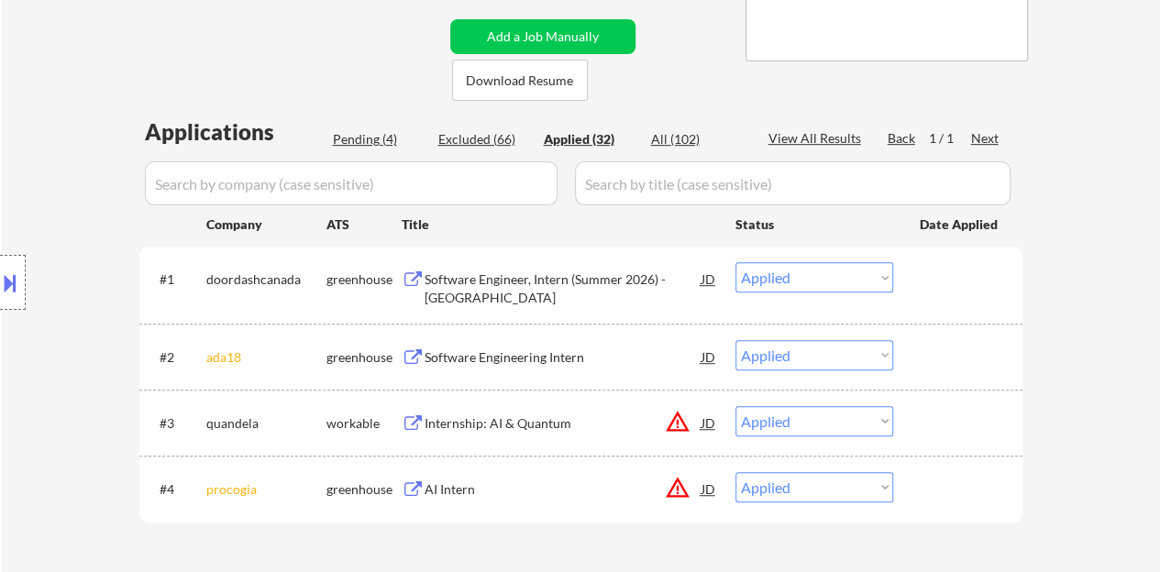
select select ""applied""
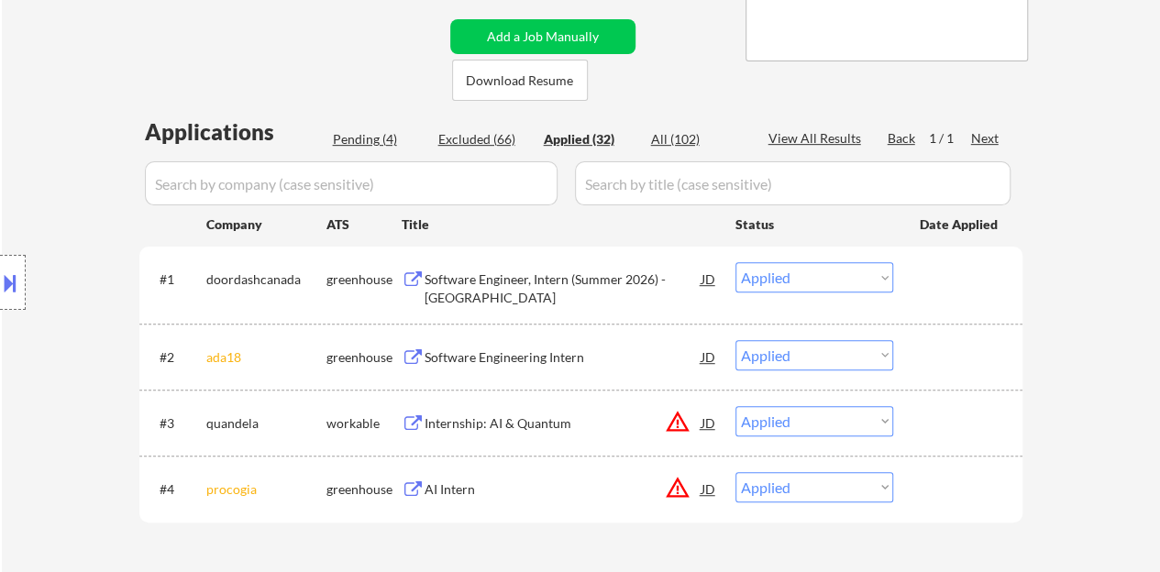
select select ""applied""
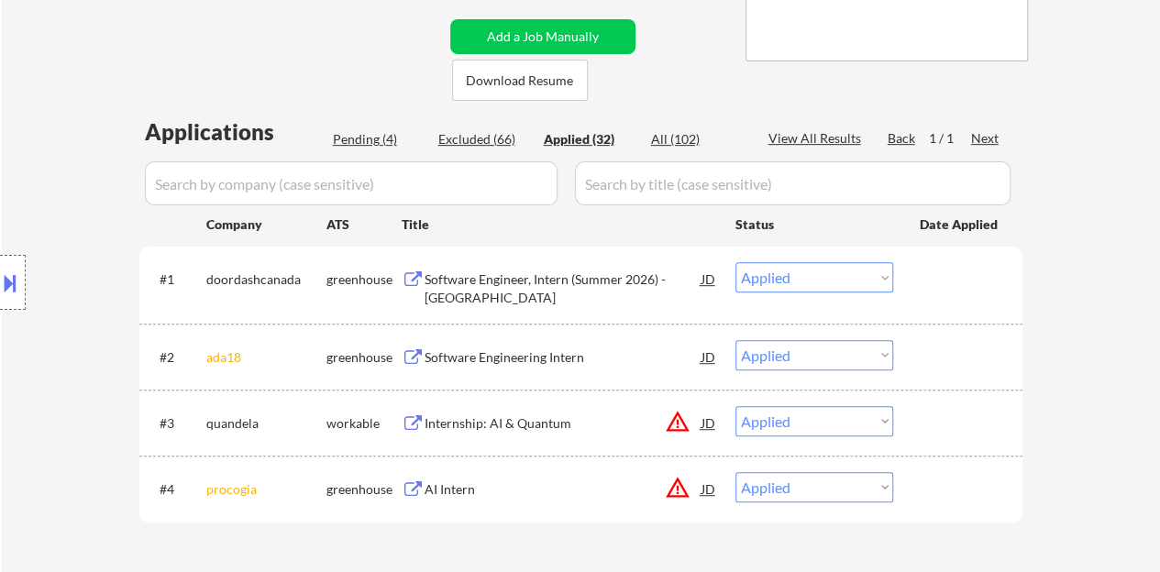
select select ""applied""
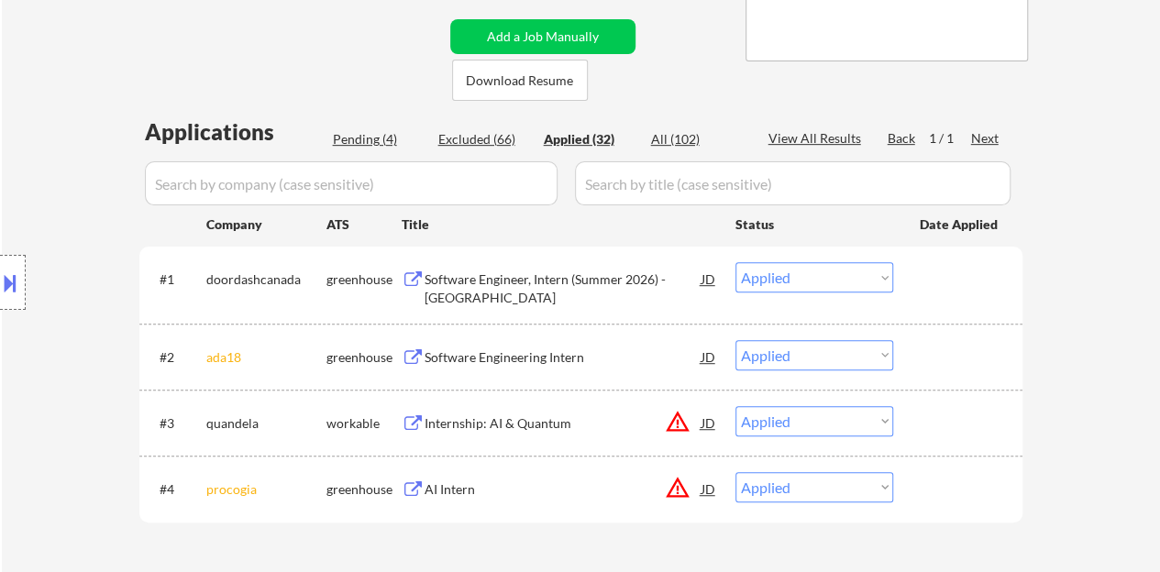
select select ""applied""
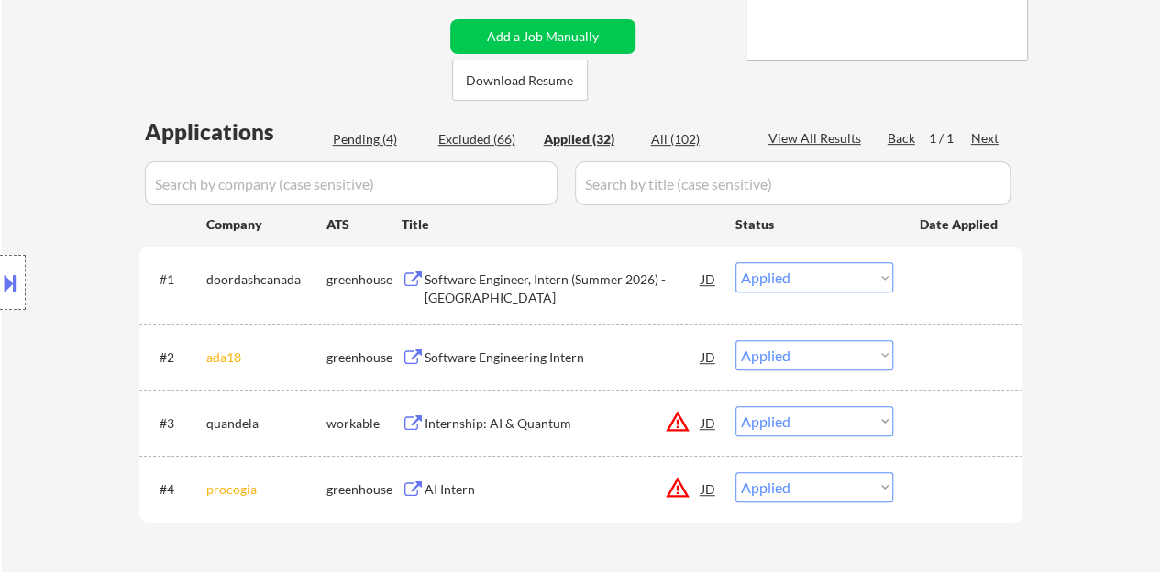
select select ""applied""
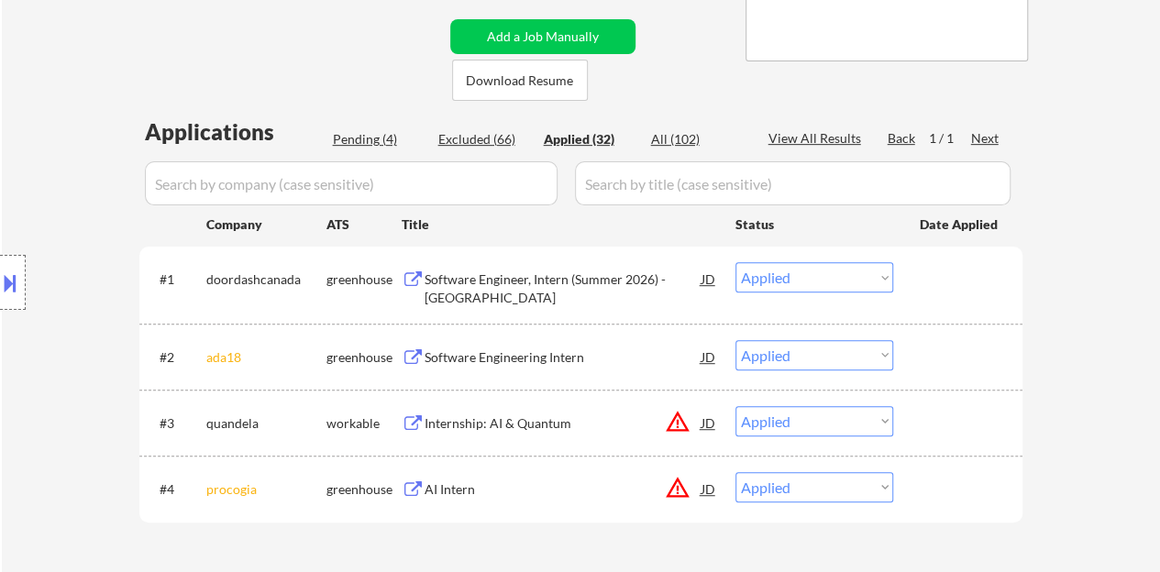
select select ""applied""
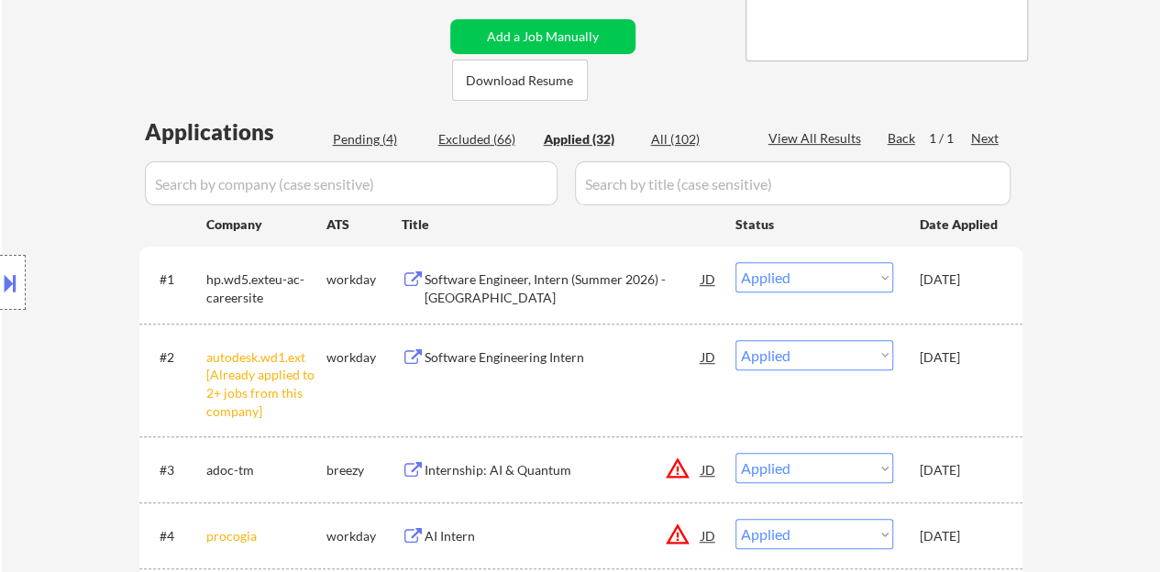
select select ""applied""
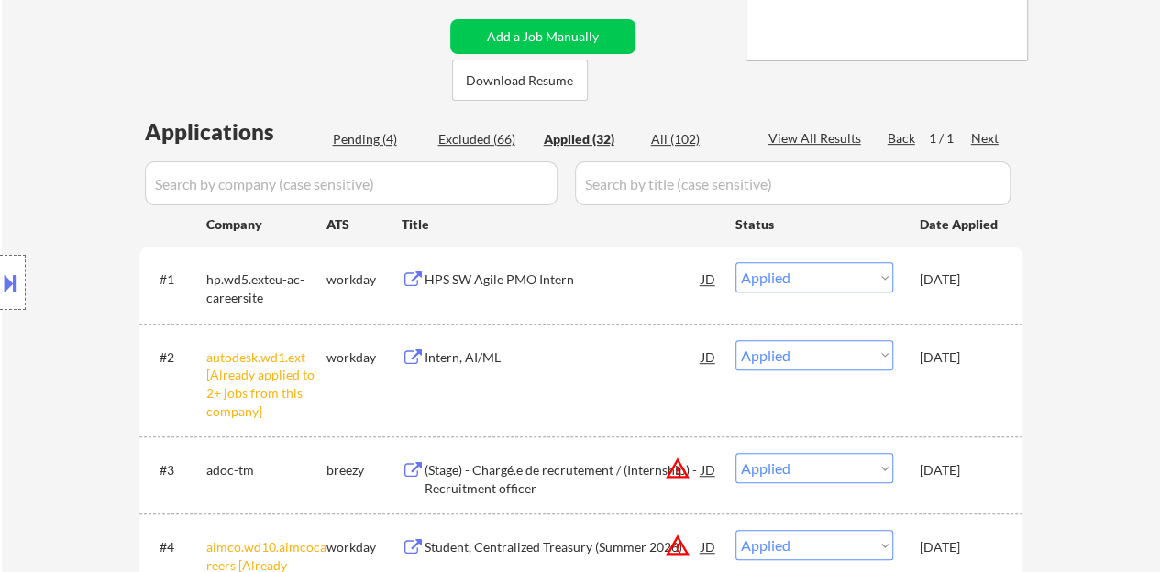
click at [482, 186] on input "input" at bounding box center [351, 183] width 413 height 44
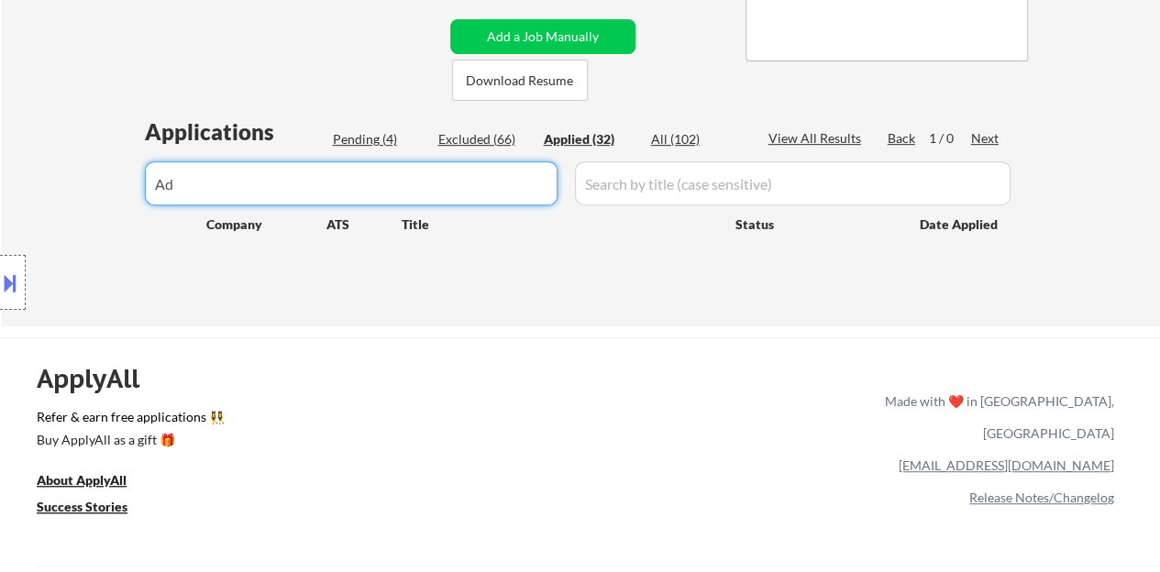
type input "A"
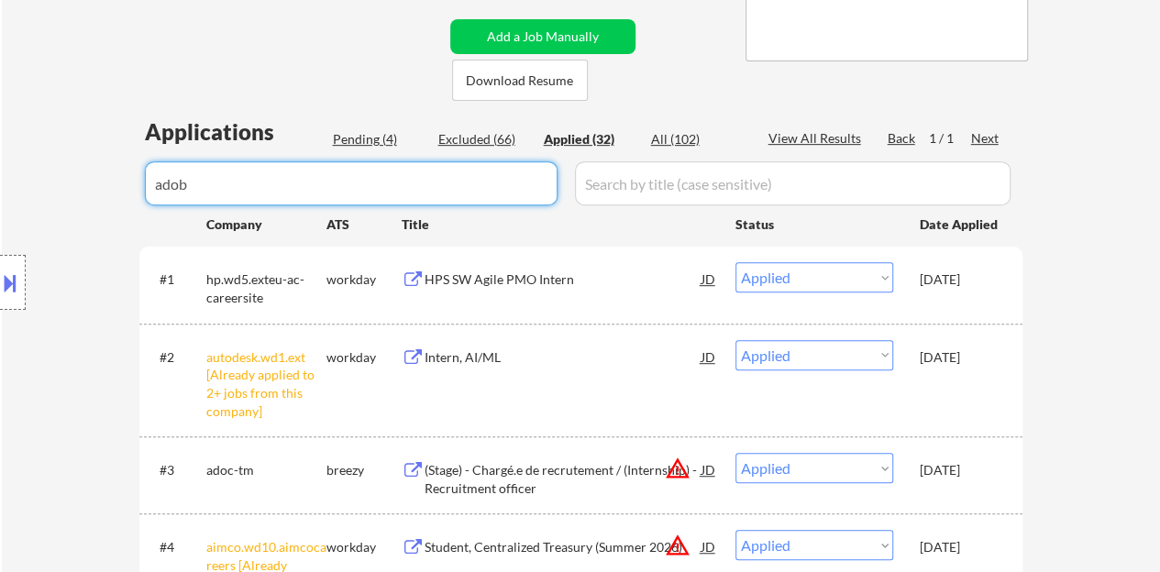
type input "adobe"
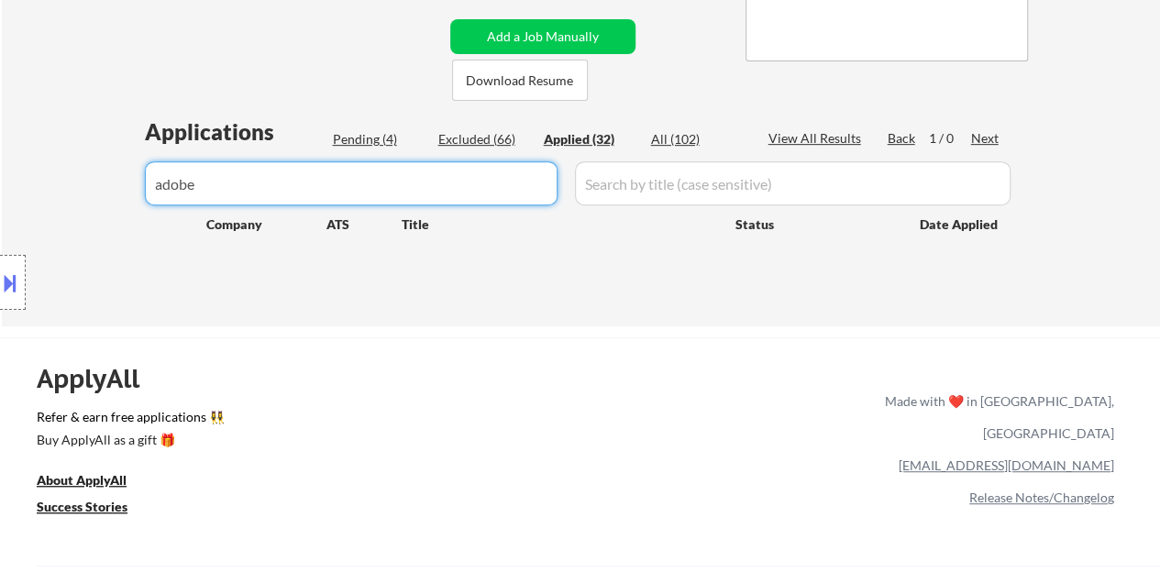
click at [482, 186] on input "input" at bounding box center [351, 183] width 413 height 44
click at [123, 133] on div "Location Inclusions: country:[GEOGRAPHIC_DATA]" at bounding box center [164, 283] width 328 height 340
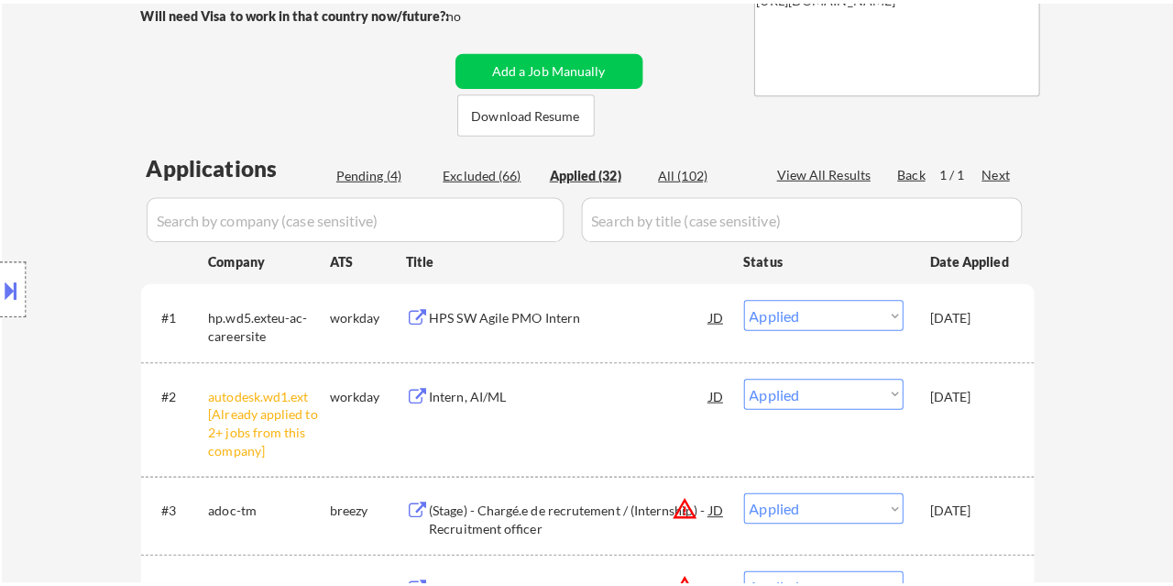
scroll to position [183, 0]
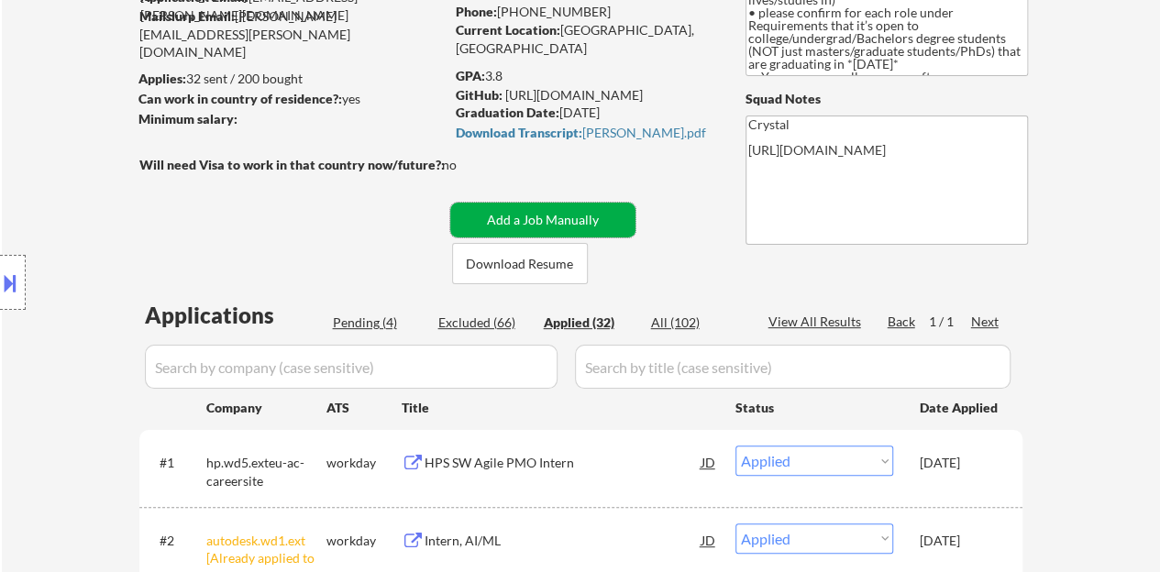
click at [572, 228] on button "Add a Job Manually" at bounding box center [542, 220] width 185 height 35
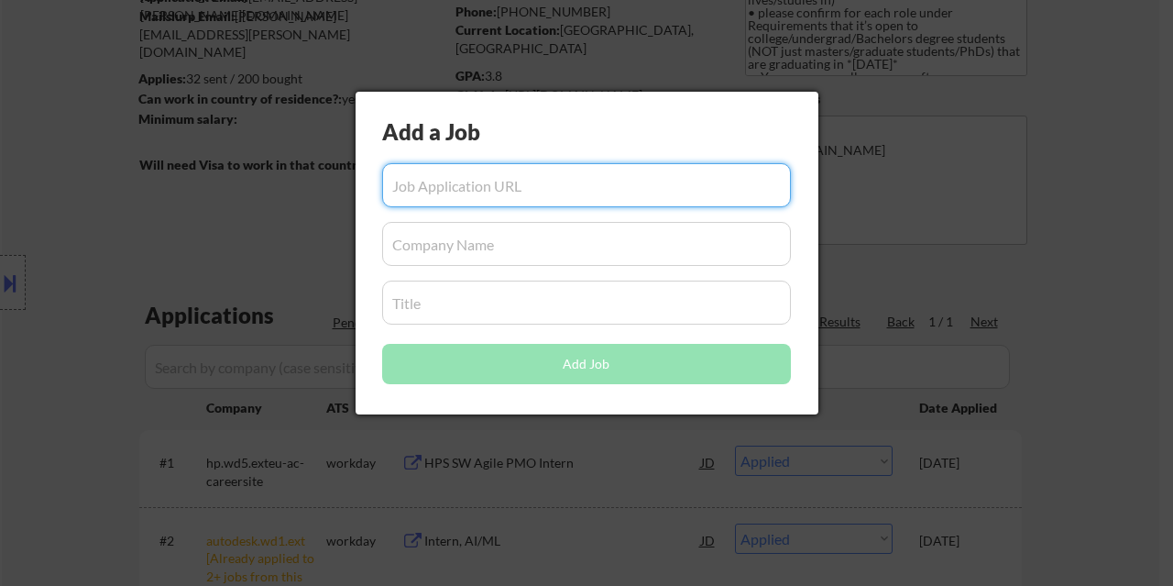
paste input "[URL][DOMAIN_NAME][DOMAIN_NAME]"
type input "[URL][DOMAIN_NAME][DOMAIN_NAME]"
click at [486, 265] on input "input" at bounding box center [586, 244] width 409 height 44
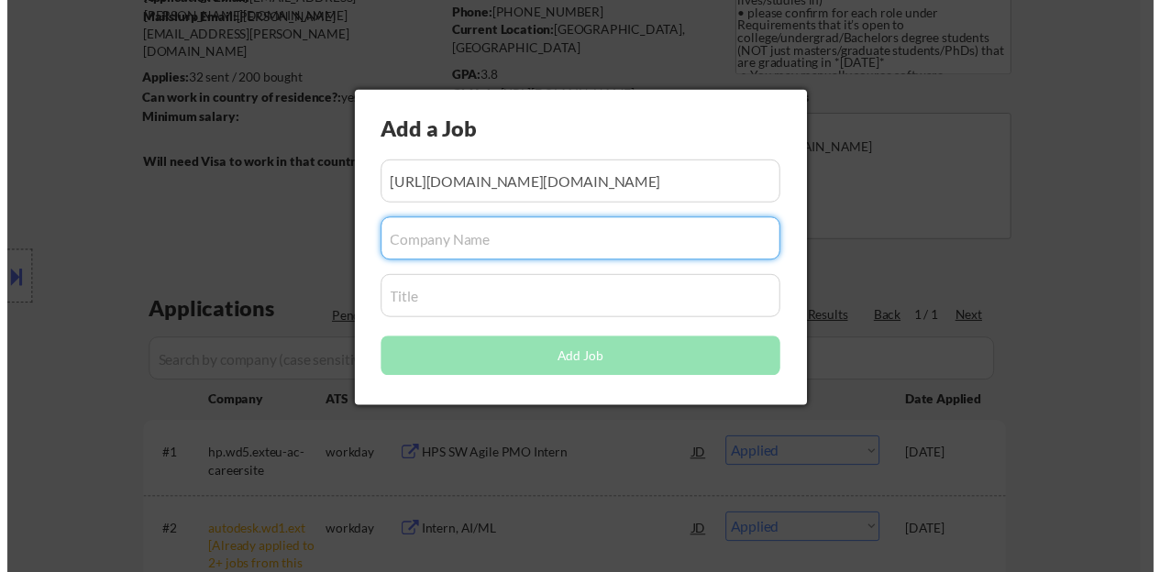
scroll to position [0, 0]
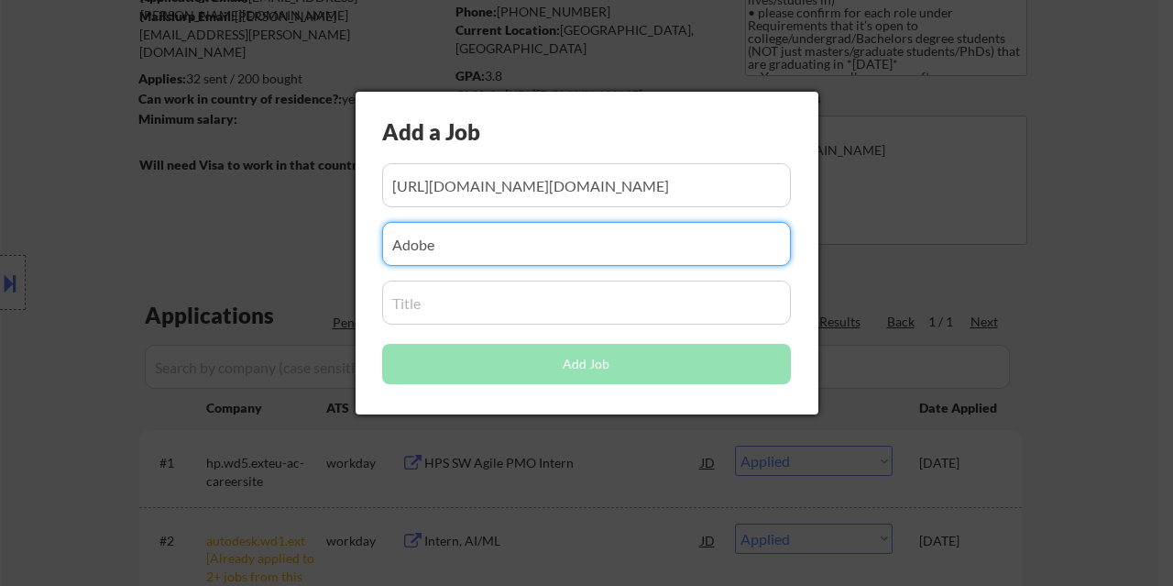
type input "Adobe"
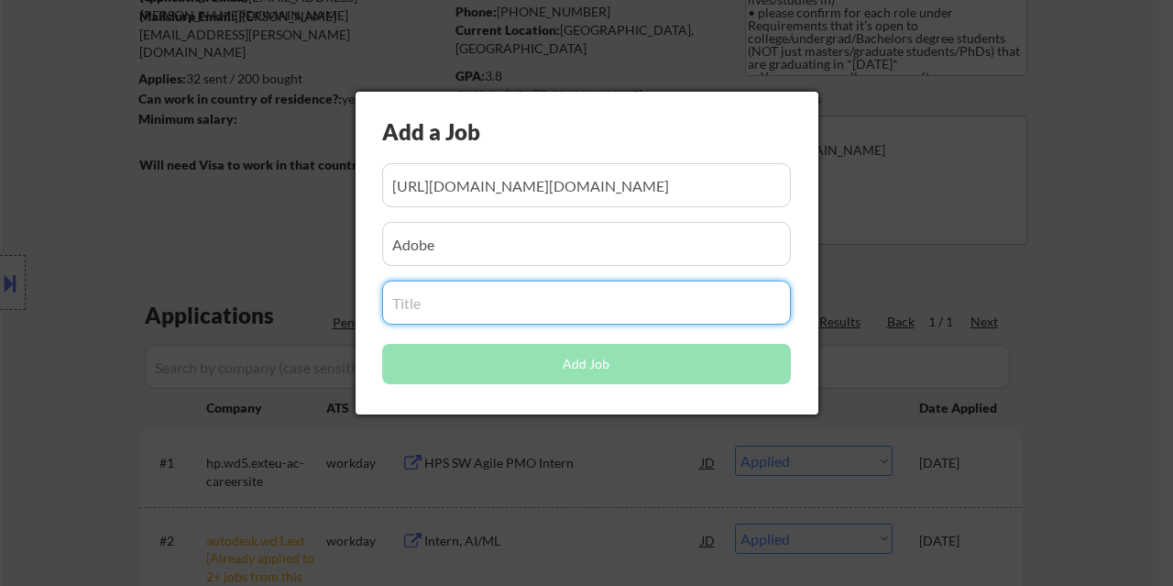
paste input "Intern - Software Engineer"
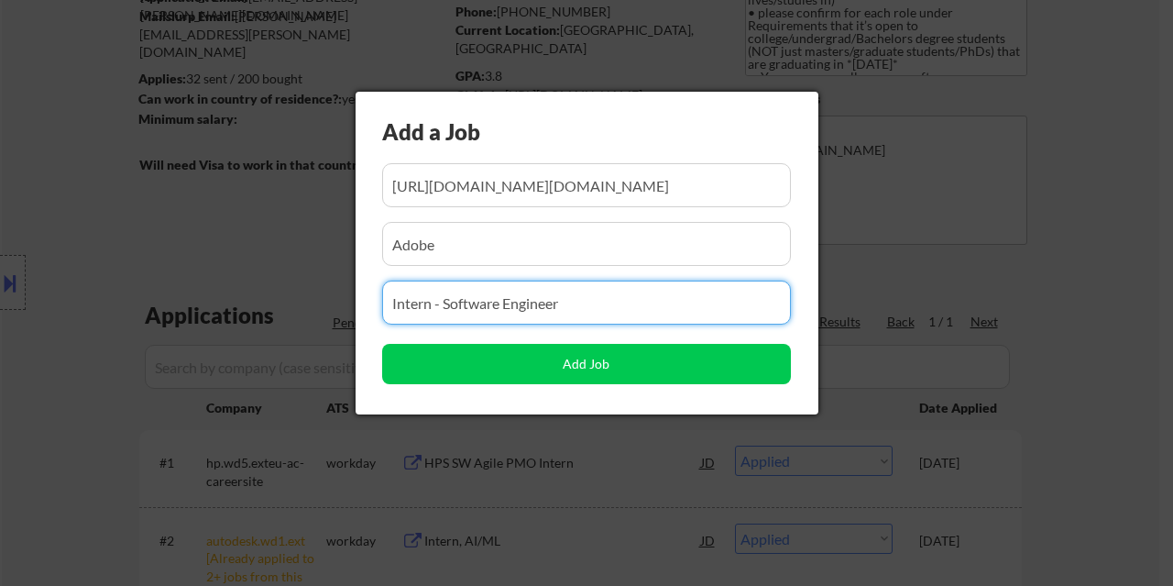
type input "Intern - Software Engineer"
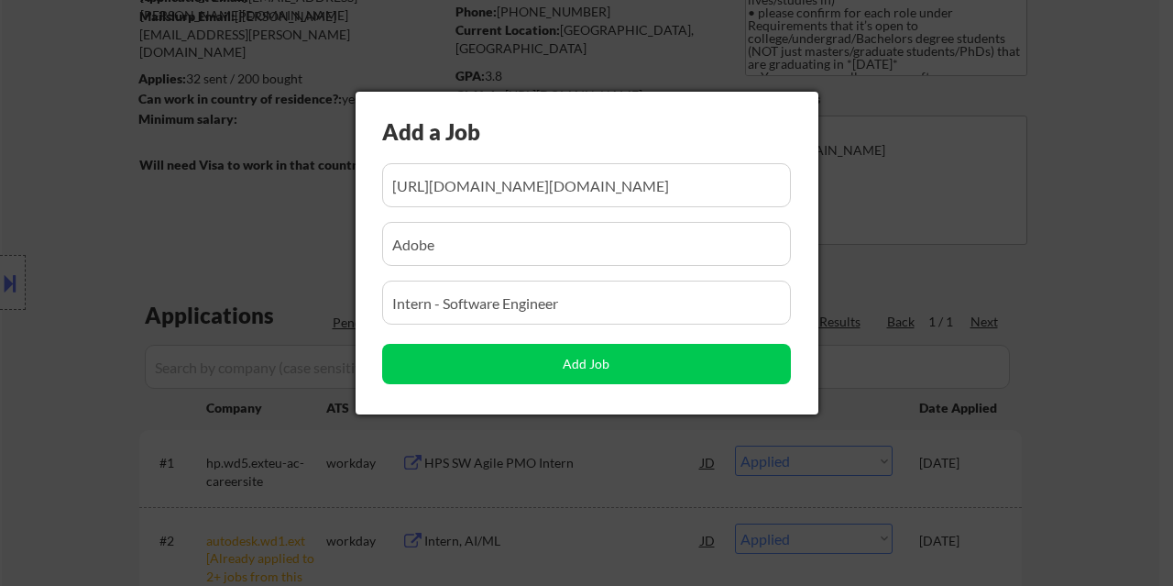
click at [578, 118] on div "Add a Job" at bounding box center [555, 131] width 347 height 31
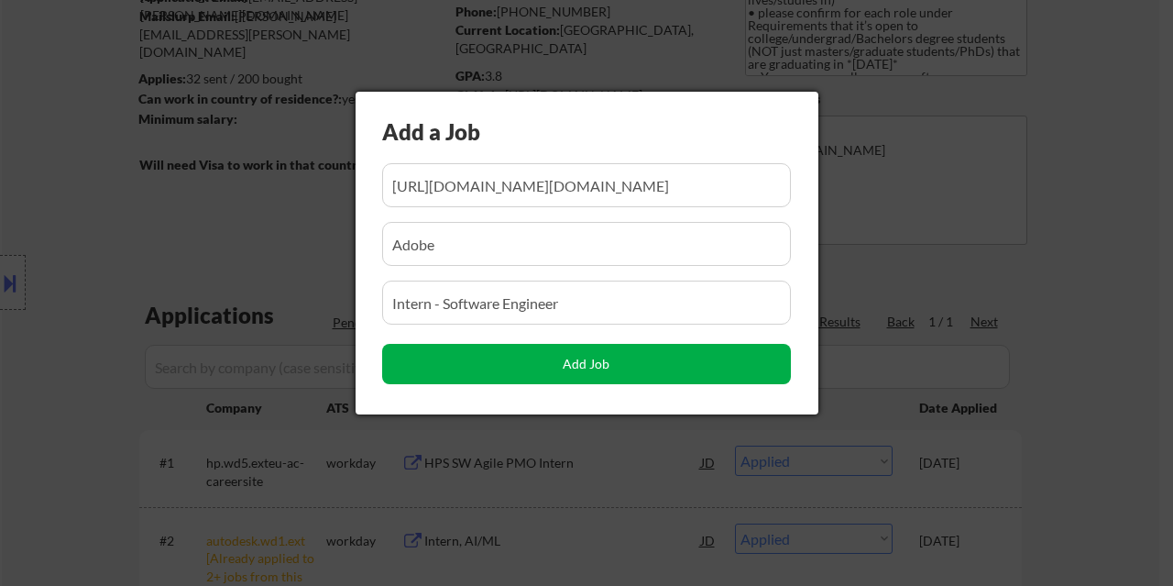
click at [546, 362] on button "Add Job" at bounding box center [586, 364] width 409 height 40
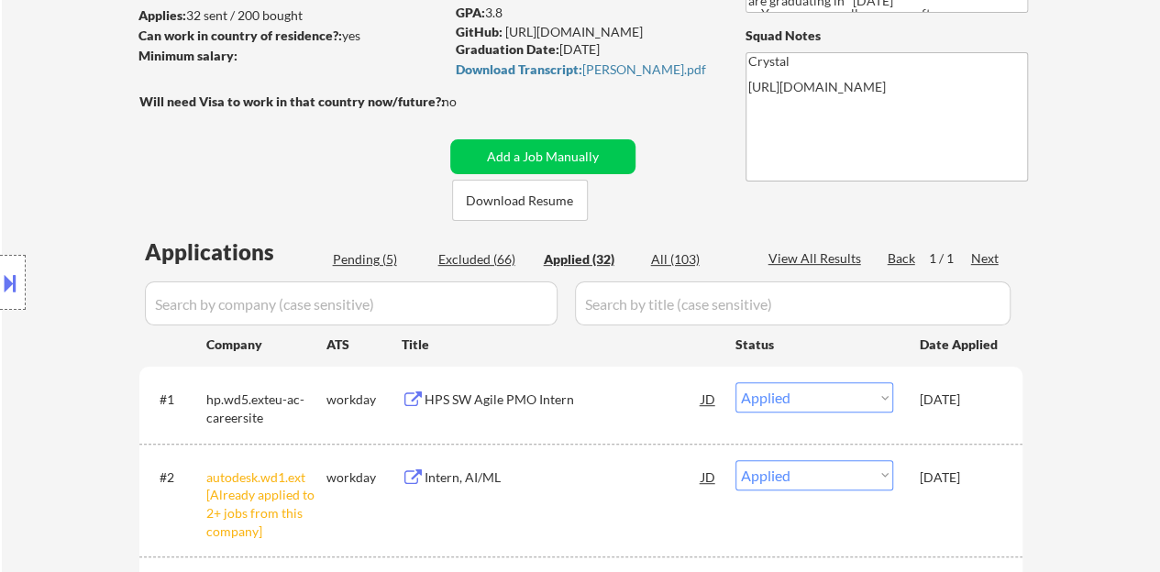
scroll to position [275, 0]
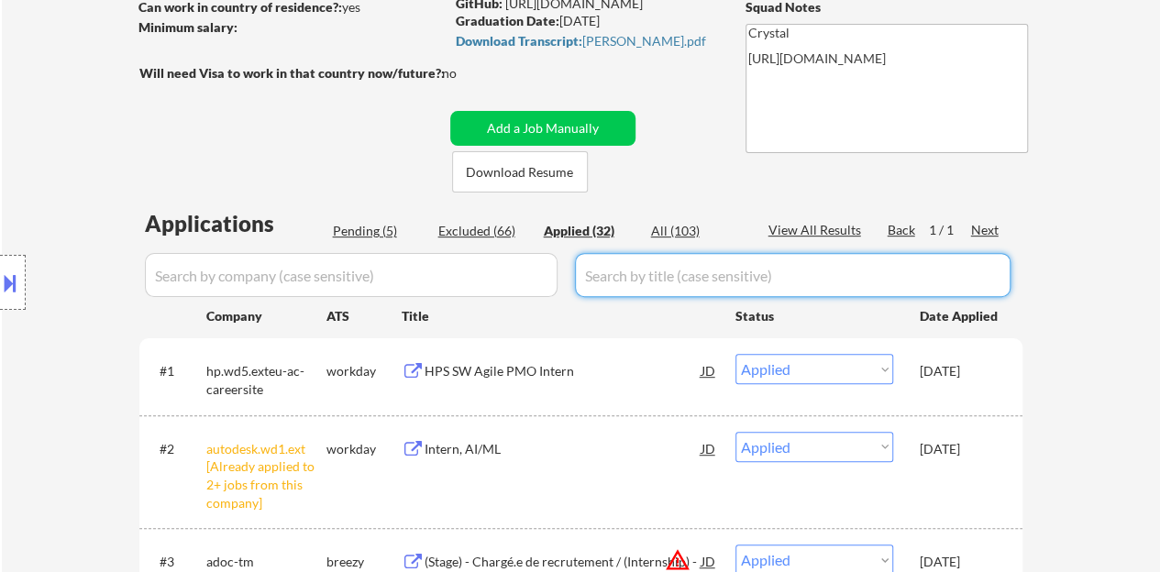
click at [340, 227] on div "Pending (5)" at bounding box center [379, 231] width 92 height 18
select select ""pending""
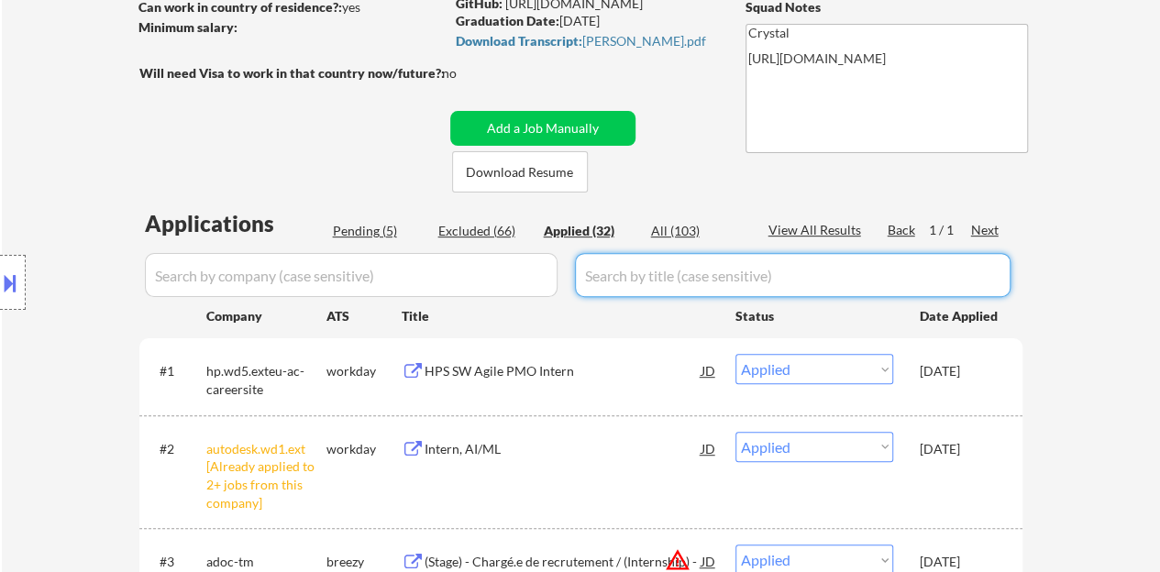
select select ""pending""
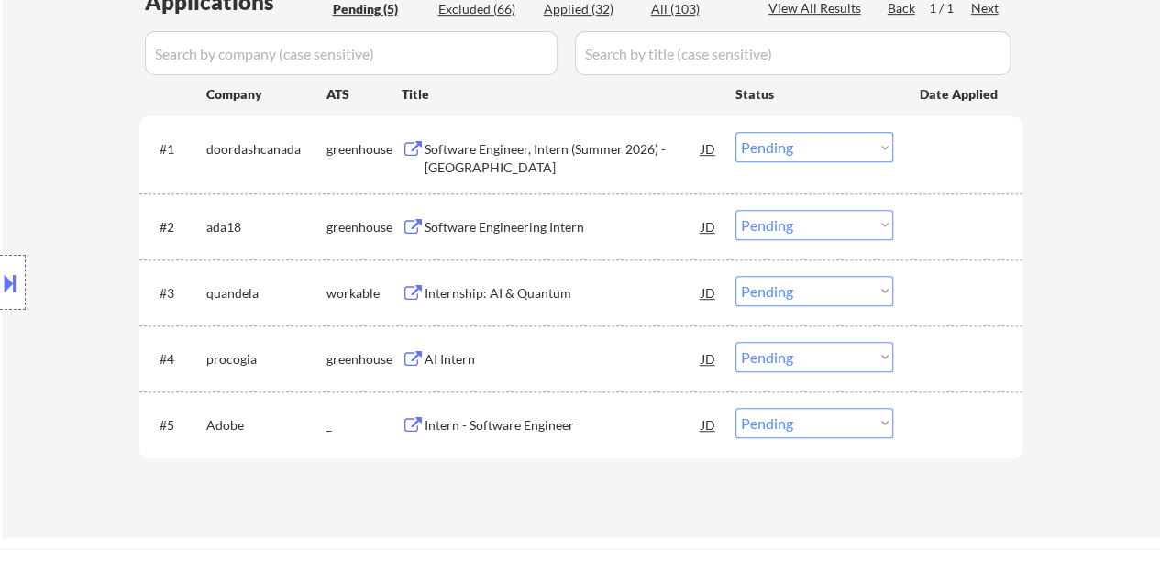
scroll to position [550, 0]
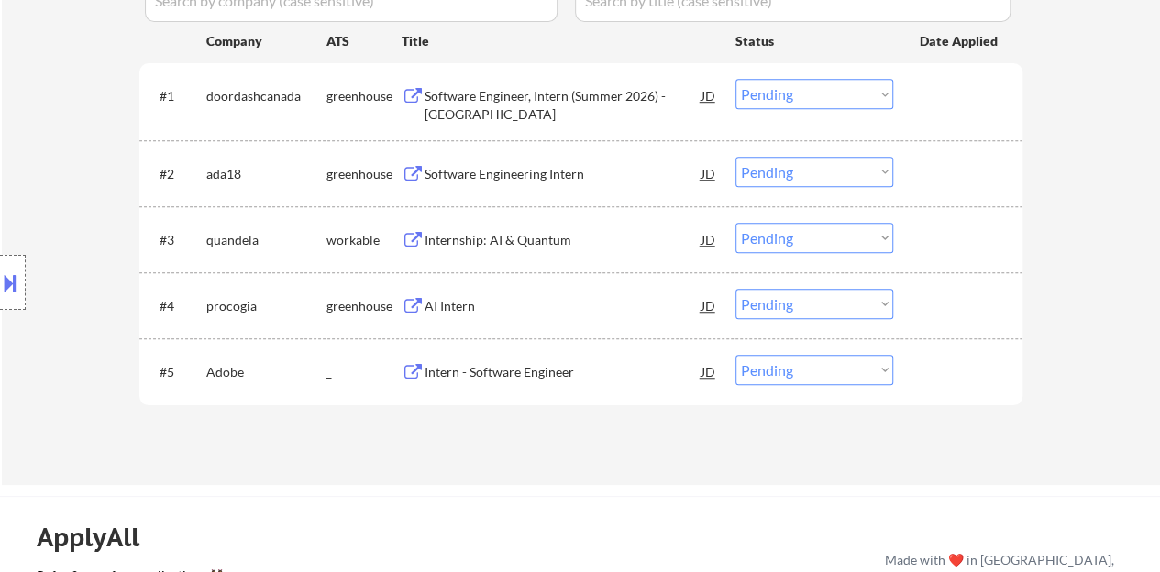
click at [852, 369] on select "Choose an option... Pending Applied Excluded (Questions) Excluded (Expired) Exc…" at bounding box center [814, 370] width 158 height 30
select select ""applied""
click at [735, 355] on select "Choose an option... Pending Applied Excluded (Questions) Excluded (Expired) Exc…" at bounding box center [814, 370] width 158 height 30
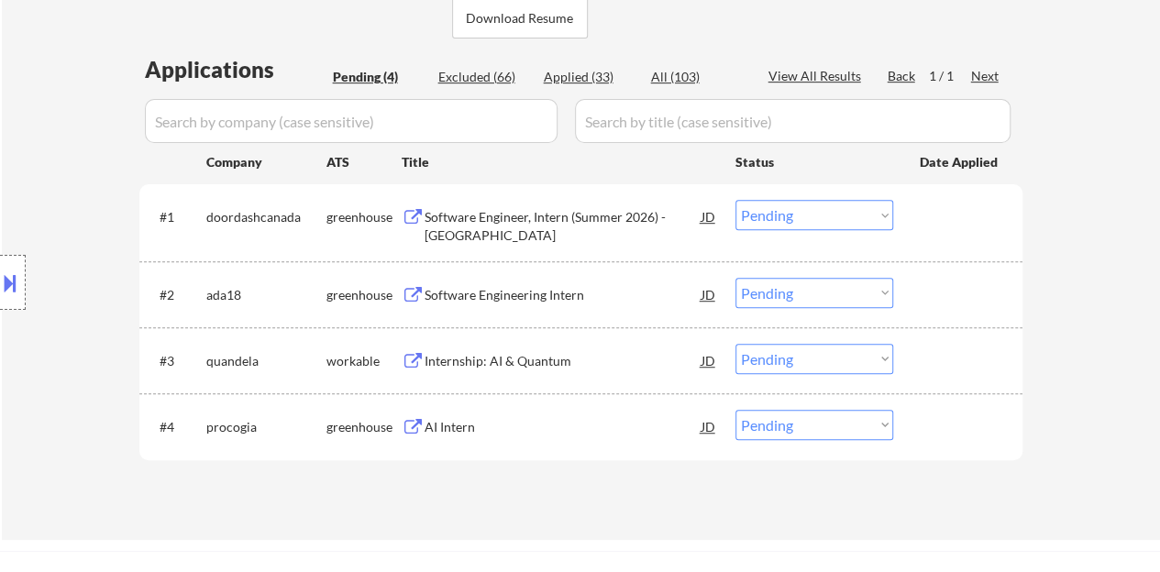
scroll to position [458, 0]
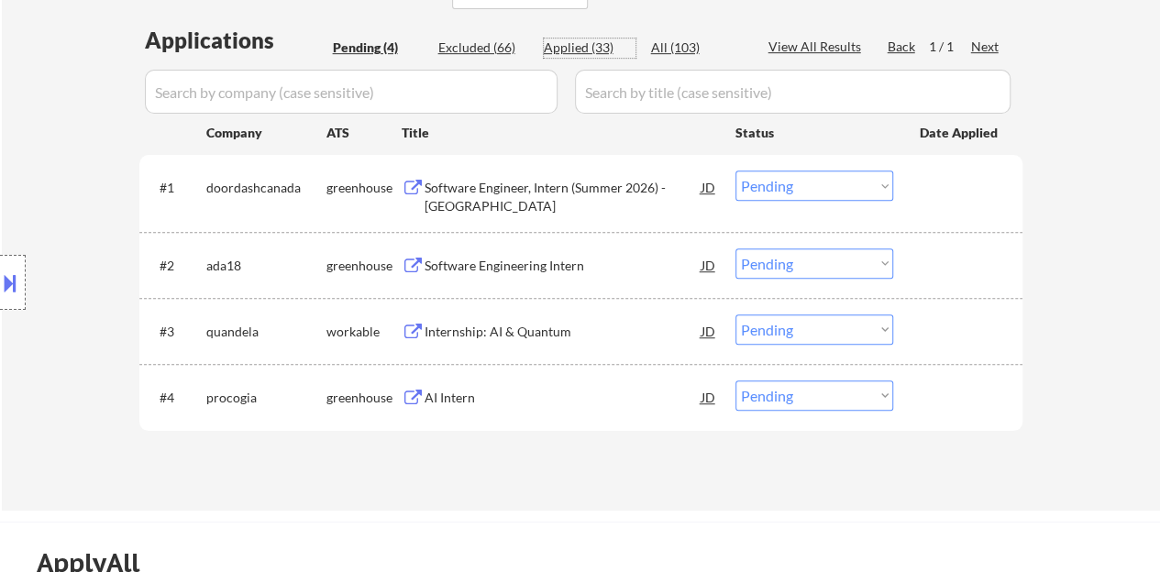
click at [562, 49] on div "Applied (33)" at bounding box center [590, 48] width 92 height 18
select select ""applied""
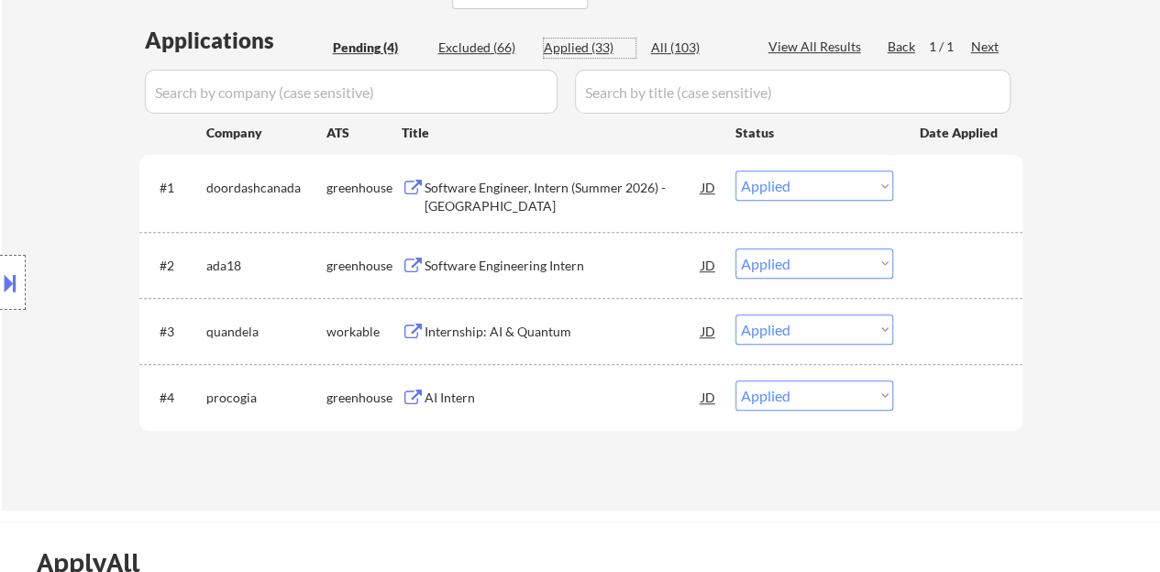
select select ""applied""
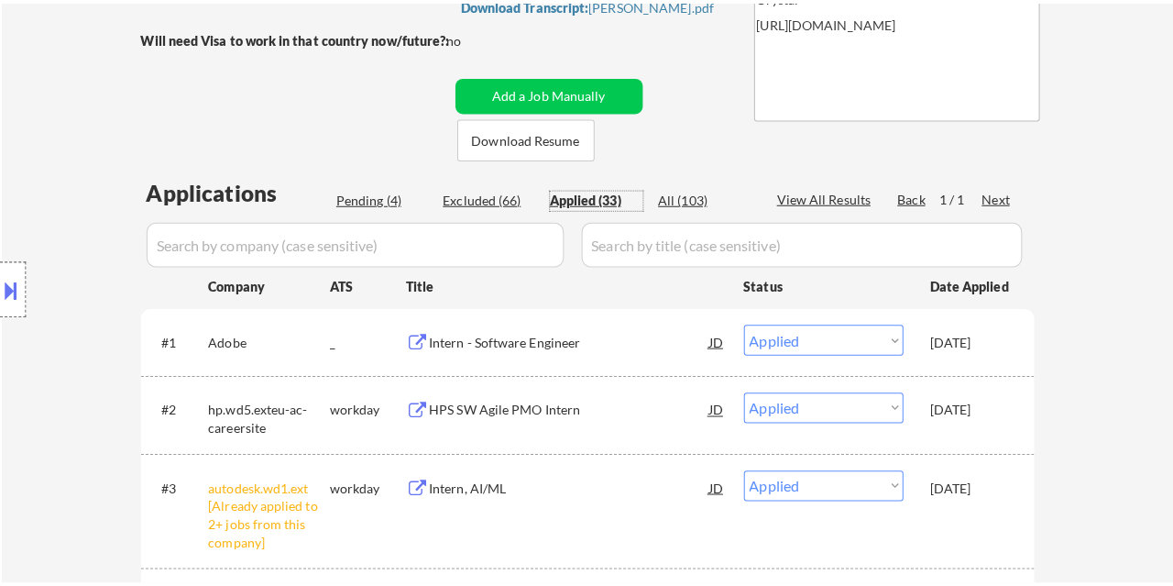
scroll to position [275, 0]
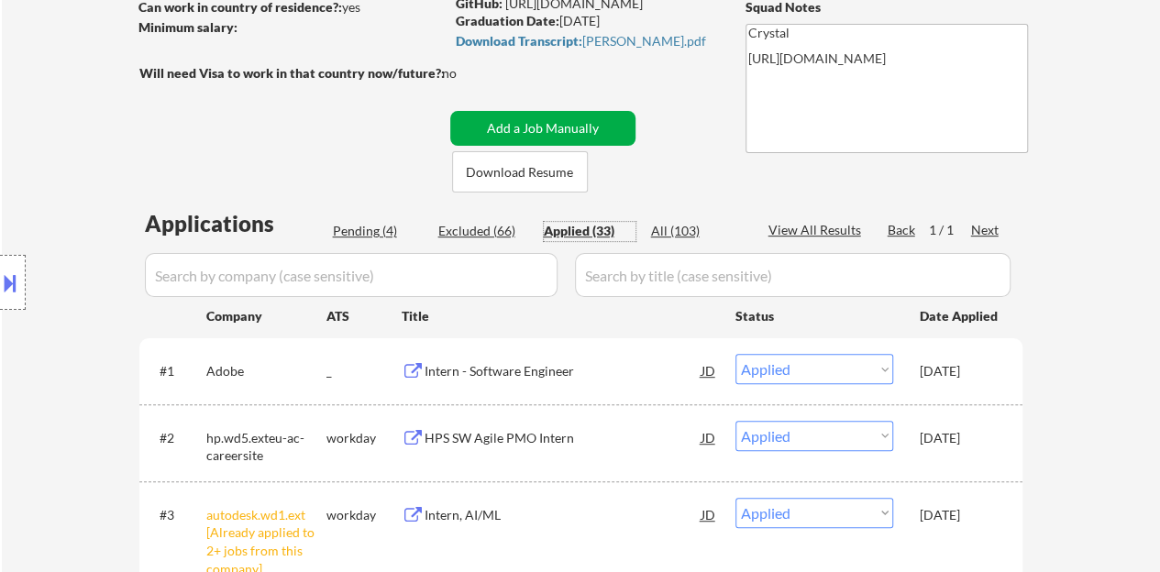
click at [556, 127] on button "Add a Job Manually" at bounding box center [542, 128] width 185 height 35
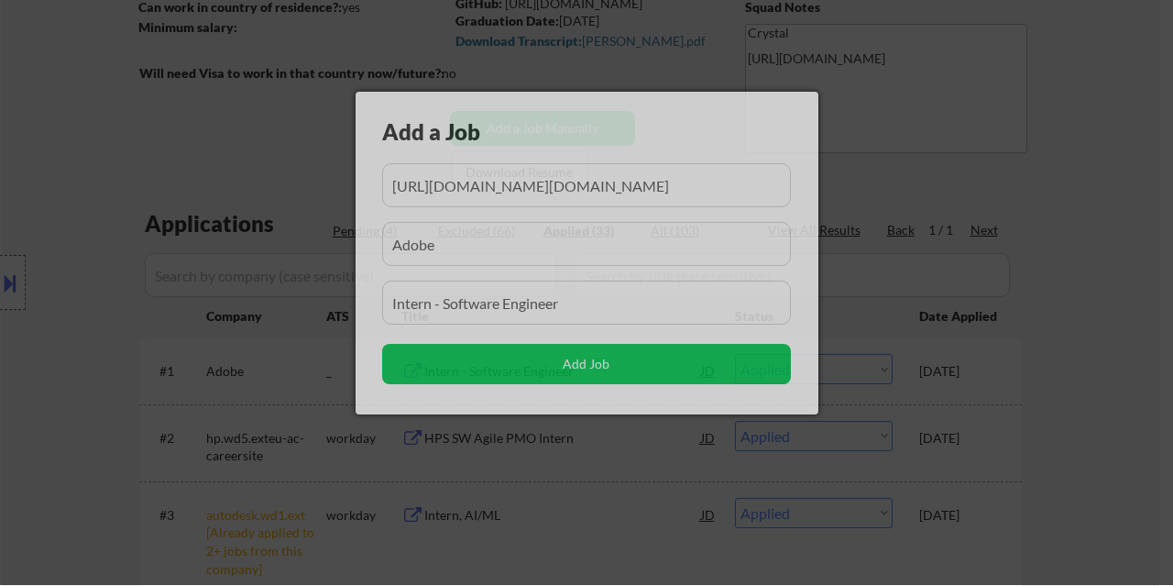
scroll to position [0, 2296]
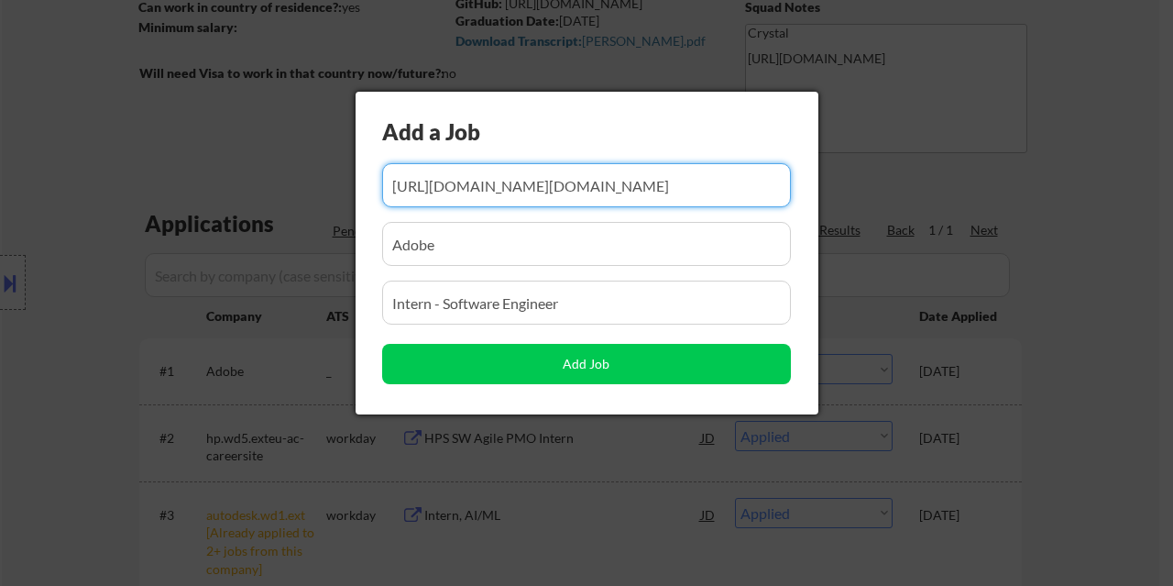
click at [537, 192] on input "input" at bounding box center [586, 185] width 409 height 44
click at [537, 190] on input "input" at bounding box center [586, 185] width 409 height 44
drag, startPoint x: 537, startPoint y: 190, endPoint x: 479, endPoint y: 184, distance: 58.9
click at [479, 184] on input "input" at bounding box center [586, 185] width 409 height 44
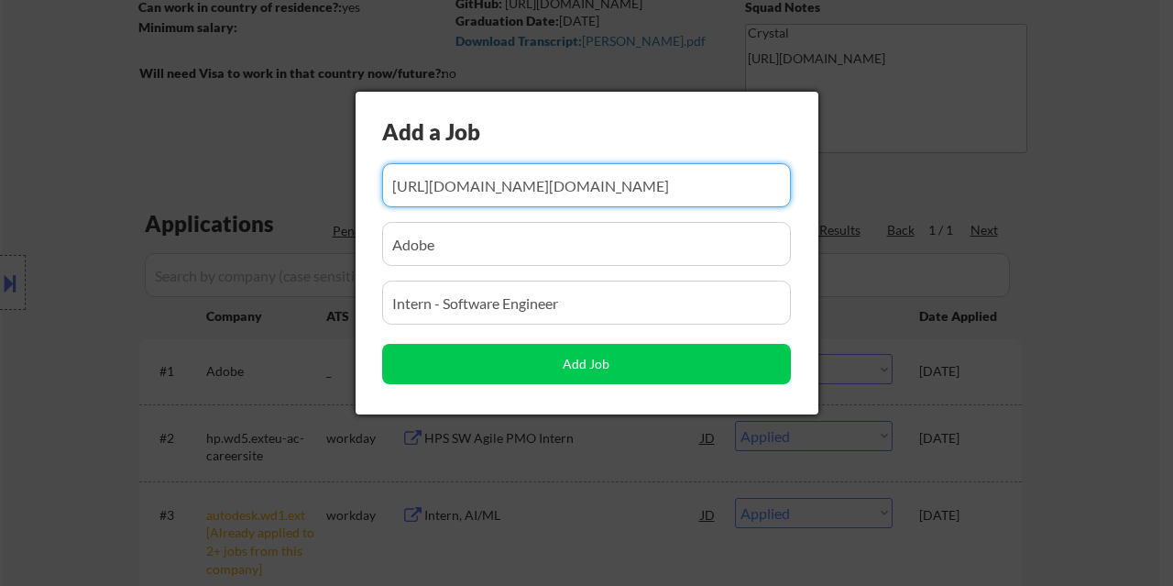
click at [479, 184] on input "input" at bounding box center [586, 185] width 409 height 44
paste input "[URL][DOMAIN_NAME]"
type input "[URL][DOMAIN_NAME]"
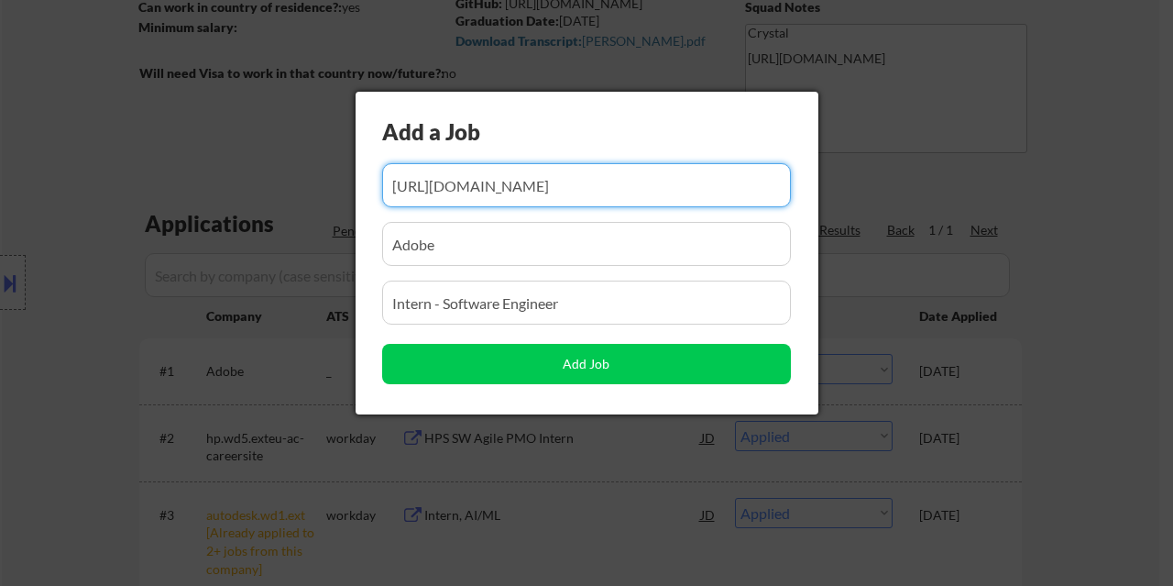
click at [491, 250] on input "input" at bounding box center [586, 244] width 409 height 44
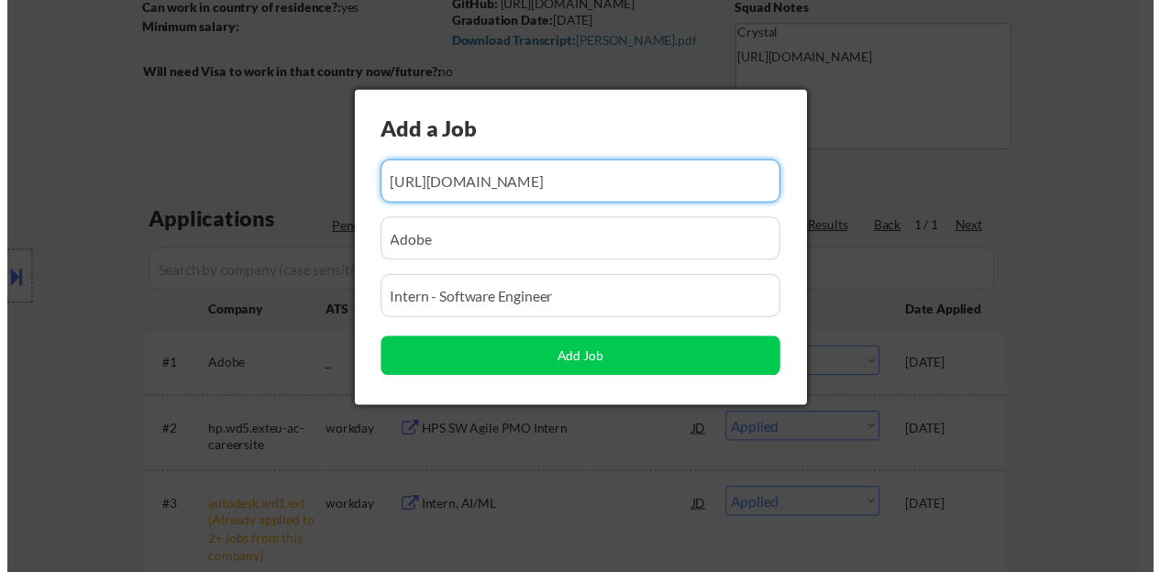
scroll to position [0, 0]
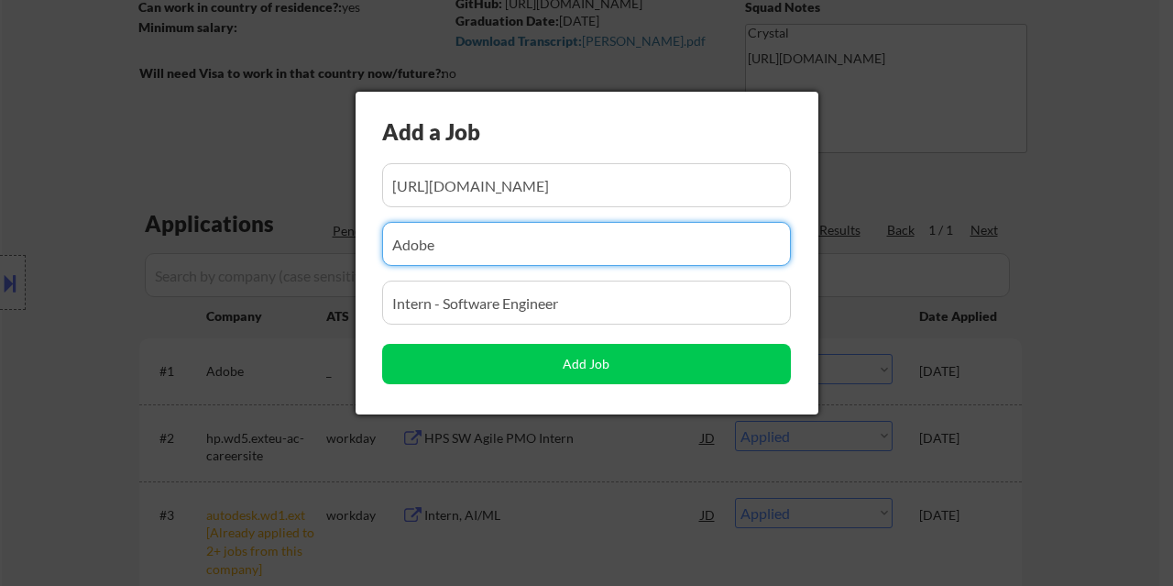
click at [491, 250] on input "input" at bounding box center [586, 244] width 409 height 44
type input "RippleMatch"
click at [530, 292] on input "input" at bounding box center [586, 303] width 409 height 44
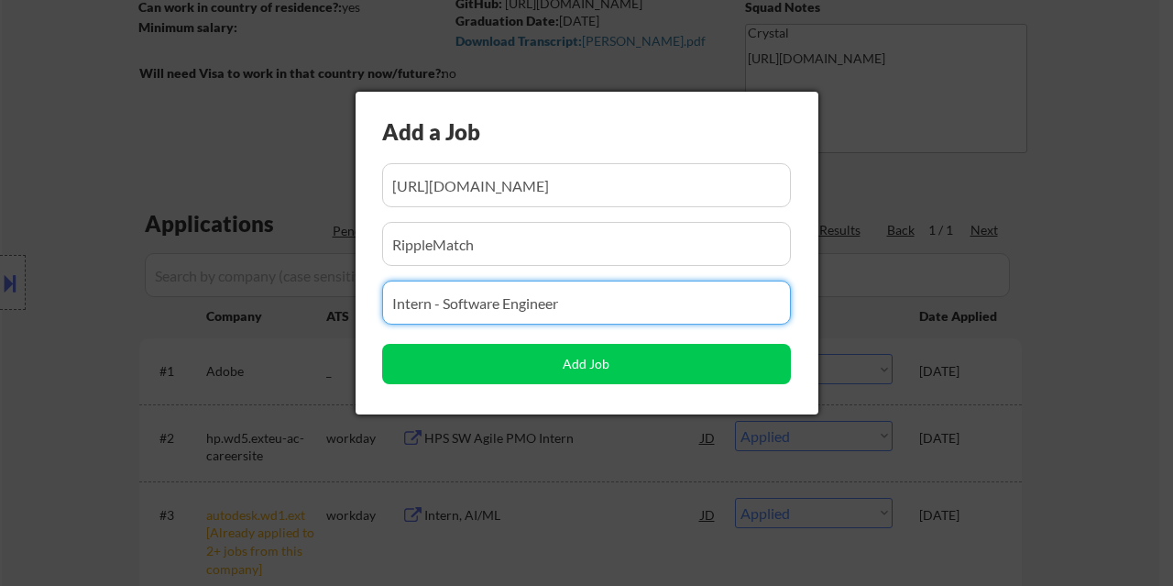
click at [530, 292] on input "input" at bounding box center [586, 303] width 409 height 44
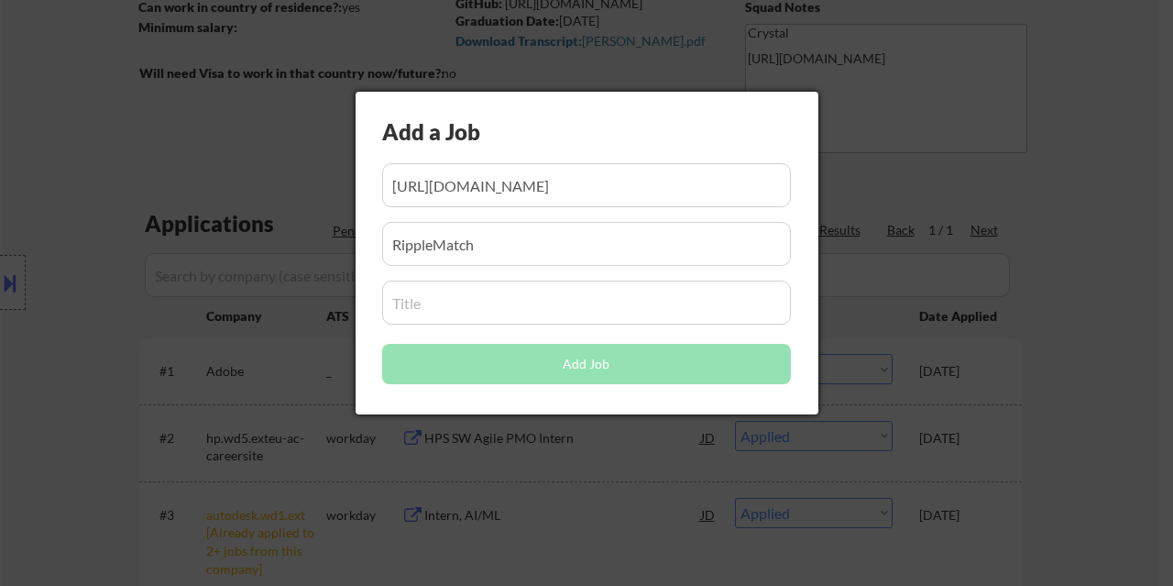
click at [535, 342] on div "Add a Job Add Job" at bounding box center [587, 253] width 463 height 323
click at [493, 311] on input "input" at bounding box center [586, 303] width 409 height 44
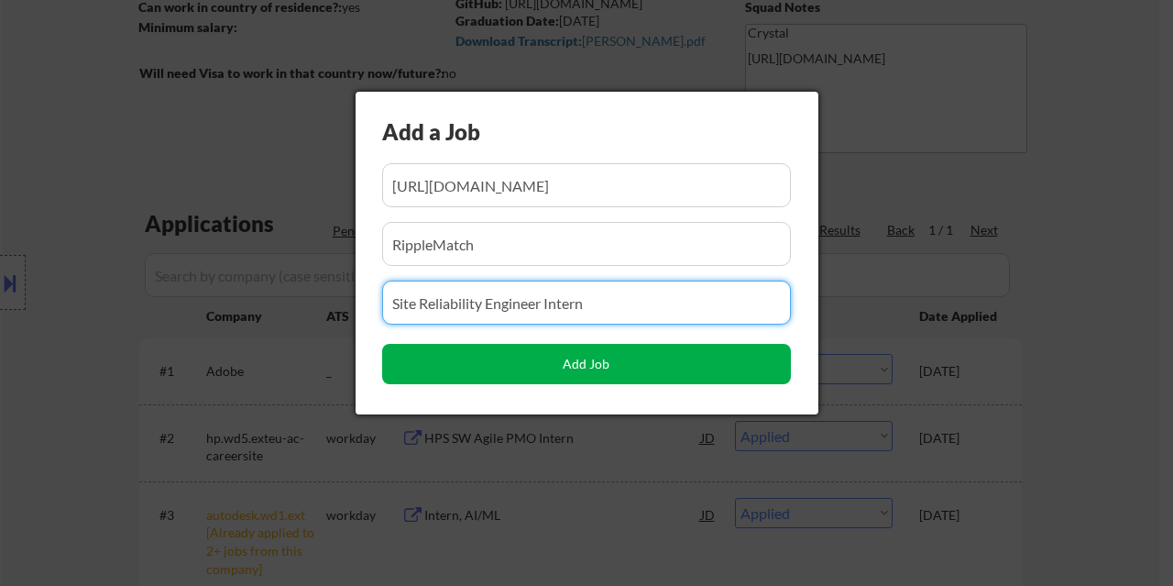
type input "Site Reliability Engineer Intern"
click at [567, 366] on button "Add Job" at bounding box center [586, 364] width 409 height 40
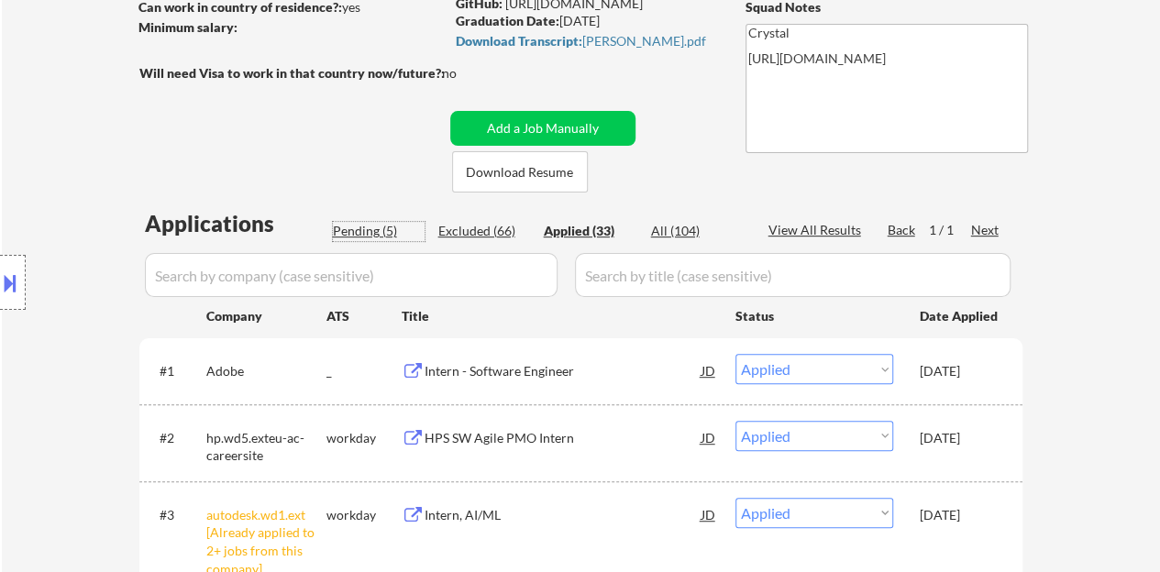
click at [344, 237] on div "Pending (5)" at bounding box center [379, 231] width 92 height 18
select select ""pending""
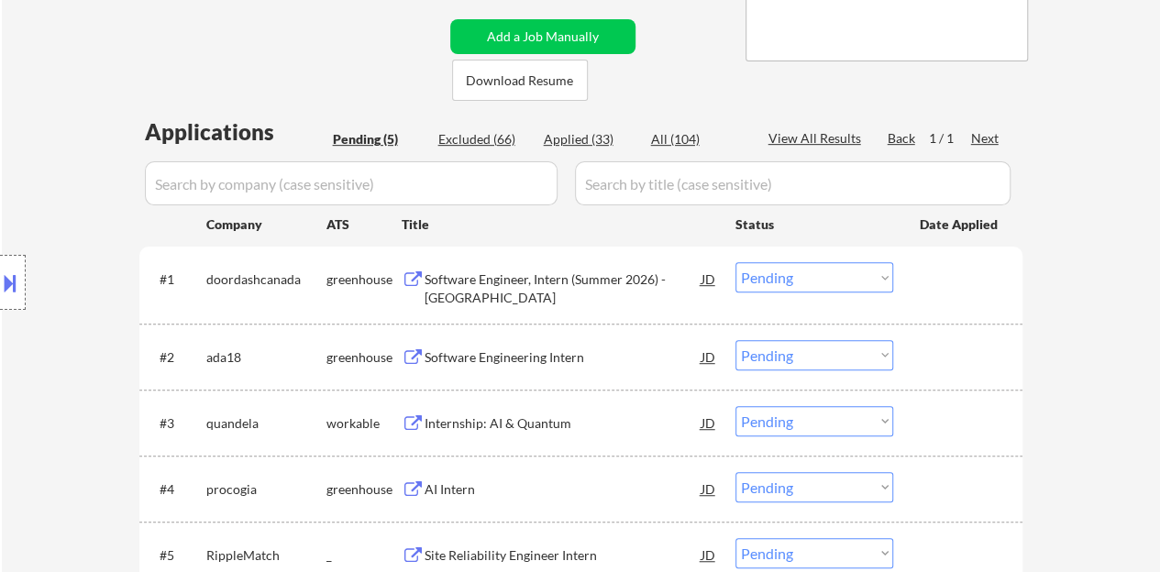
scroll to position [458, 0]
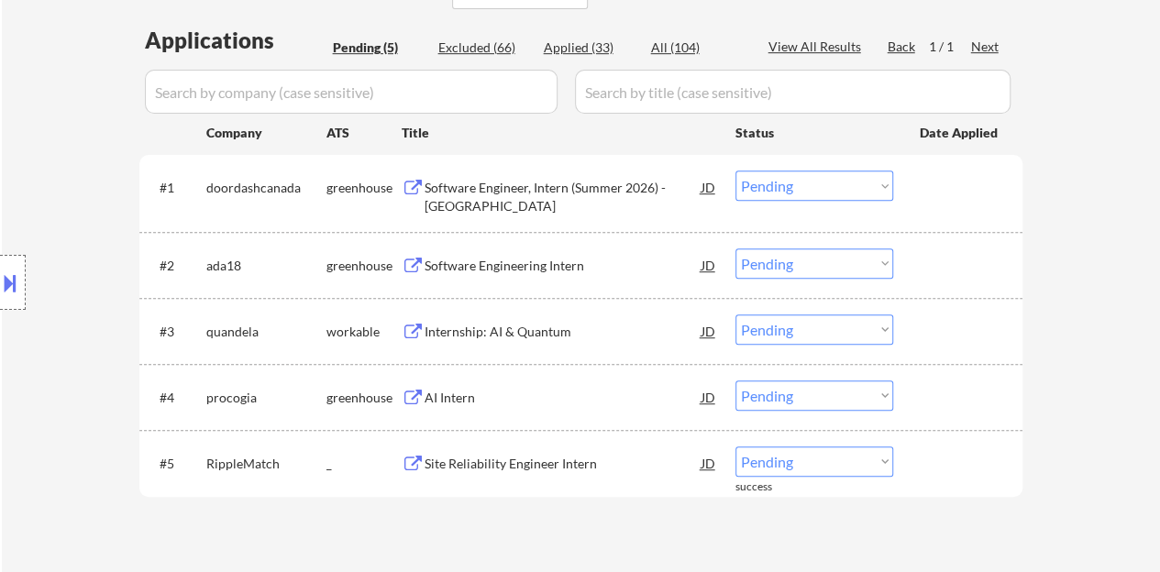
click at [791, 463] on select "Choose an option... Pending Applied Excluded (Questions) Excluded (Expired) Exc…" at bounding box center [814, 461] width 158 height 30
select select ""applied""
click at [735, 446] on select "Choose an option... Pending Applied Excluded (Questions) Excluded (Expired) Exc…" at bounding box center [814, 461] width 158 height 30
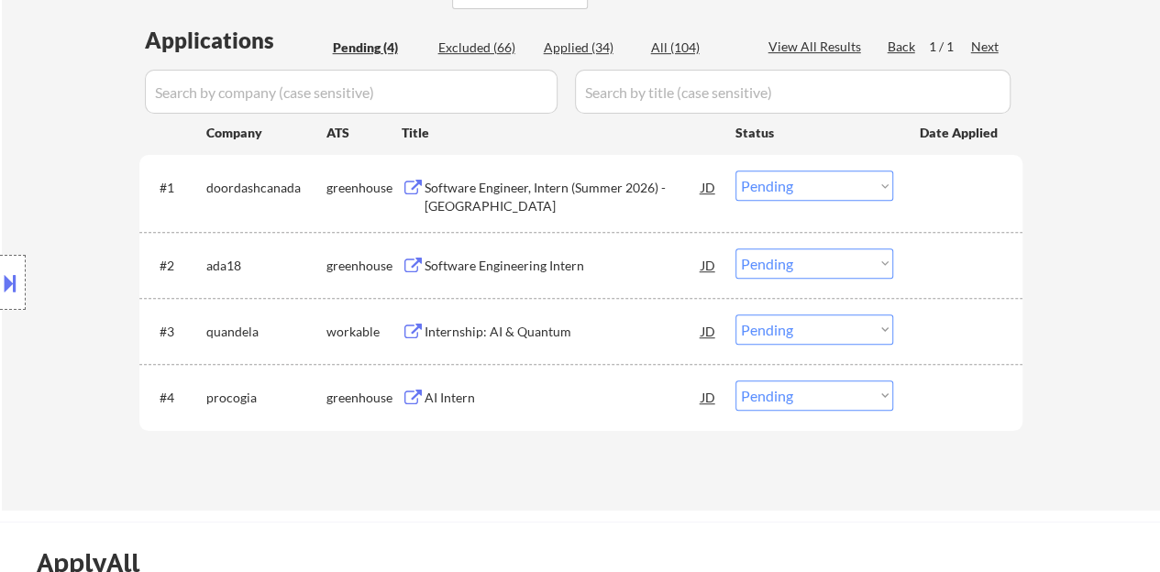
click at [563, 264] on div "Software Engineering Intern" at bounding box center [562, 266] width 277 height 18
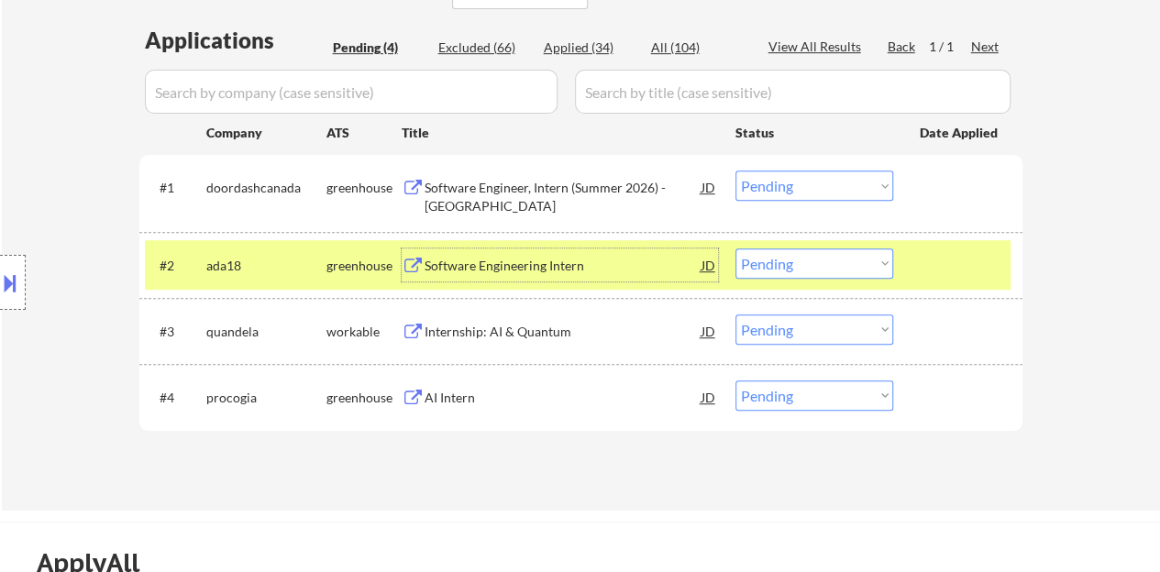
click at [737, 258] on select "Choose an option... Pending Applied Excluded (Questions) Excluded (Expired) Exc…" at bounding box center [814, 263] width 158 height 30
click at [735, 248] on select "Choose an option... Pending Applied Excluded (Questions) Excluded (Expired) Exc…" at bounding box center [814, 263] width 158 height 30
select select ""pending""
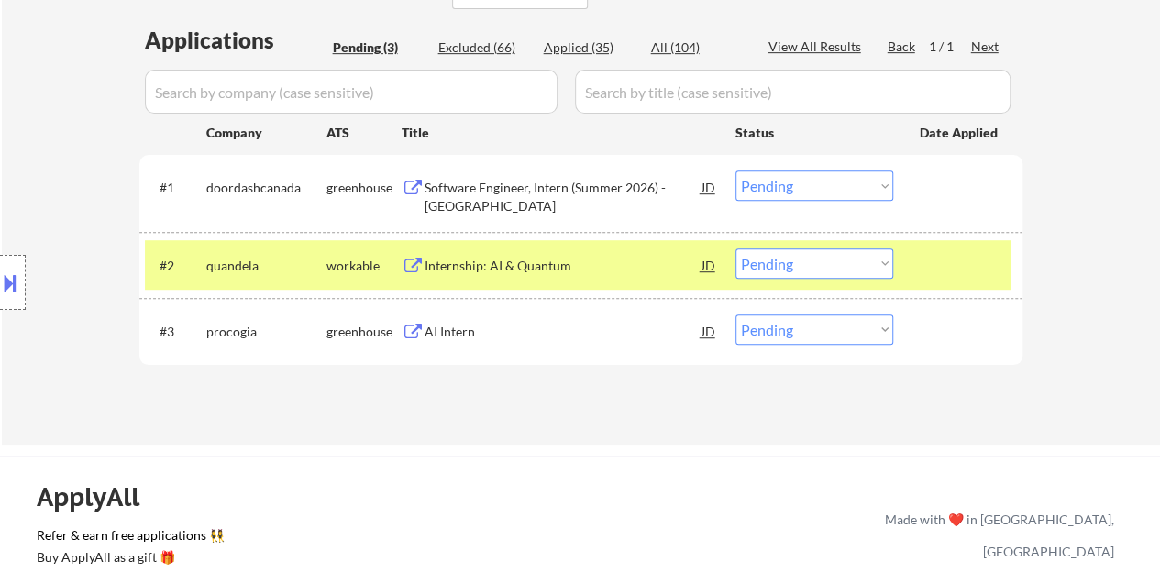
click at [920, 264] on div at bounding box center [959, 264] width 81 height 33
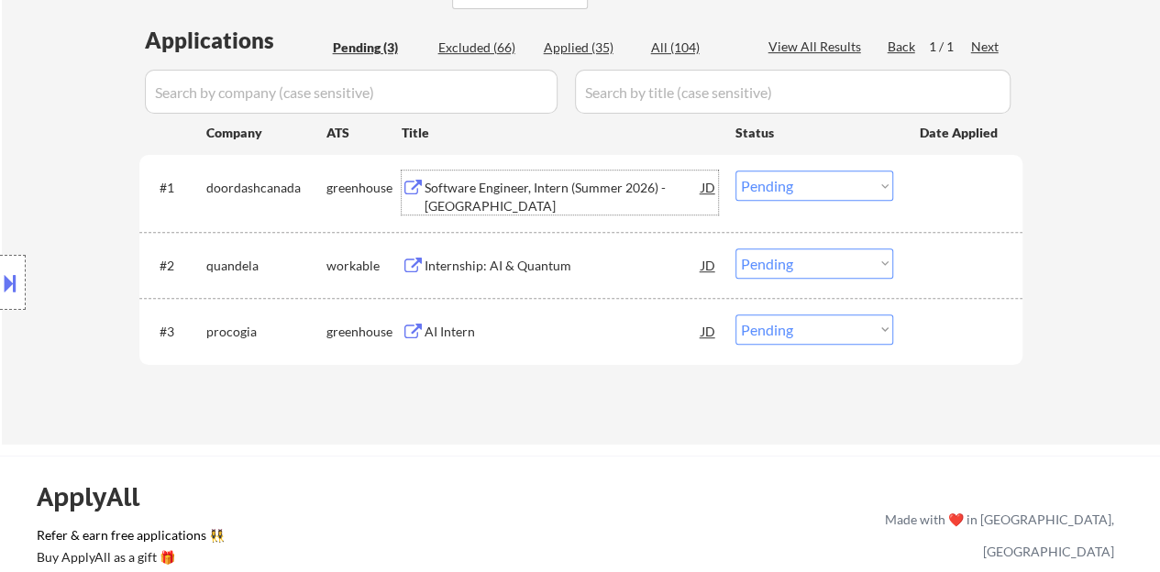
click at [589, 182] on div "Software Engineer, Intern (Summer 2026) - [GEOGRAPHIC_DATA]" at bounding box center [562, 197] width 277 height 36
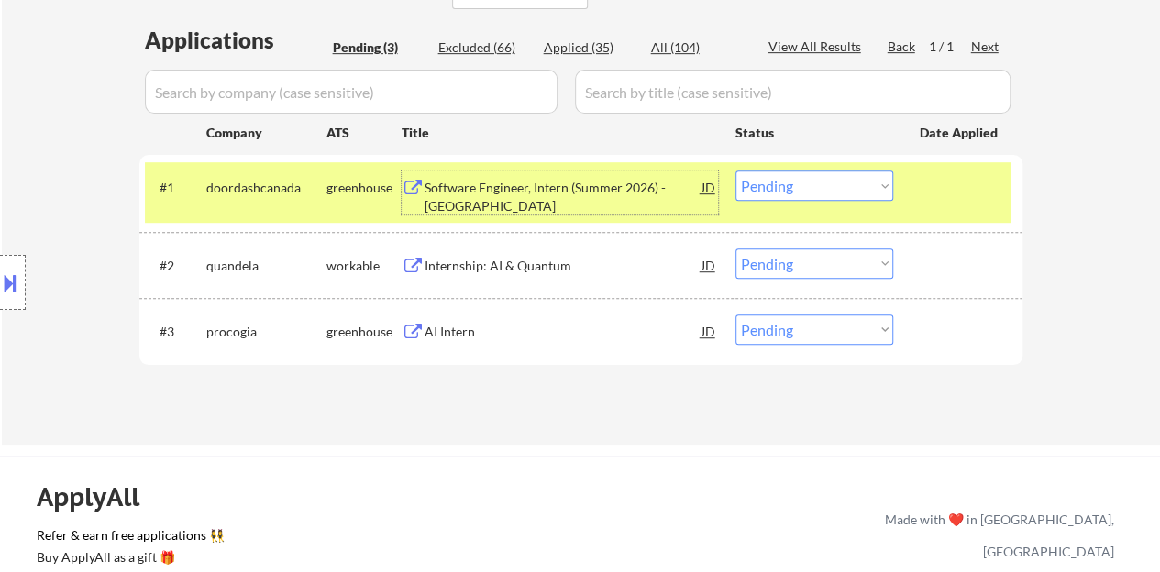
click at [759, 179] on select "Choose an option... Pending Applied Excluded (Questions) Excluded (Expired) Exc…" at bounding box center [814, 186] width 158 height 30
click at [735, 171] on select "Choose an option... Pending Applied Excluded (Questions) Excluded (Expired) Exc…" at bounding box center [814, 186] width 158 height 30
select select ""pending""
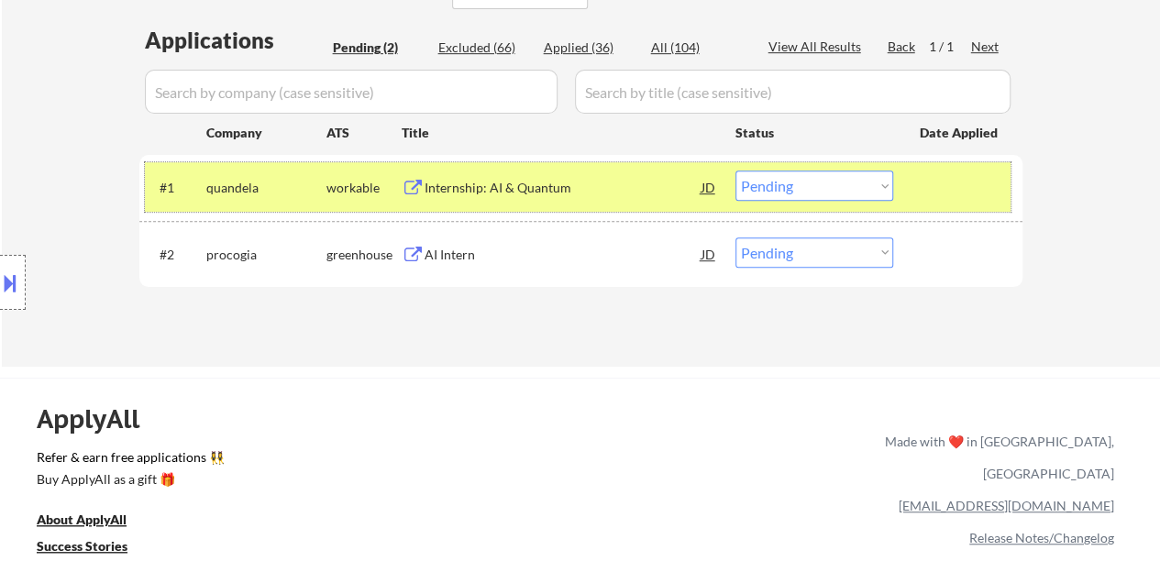
click at [935, 190] on div at bounding box center [959, 187] width 81 height 33
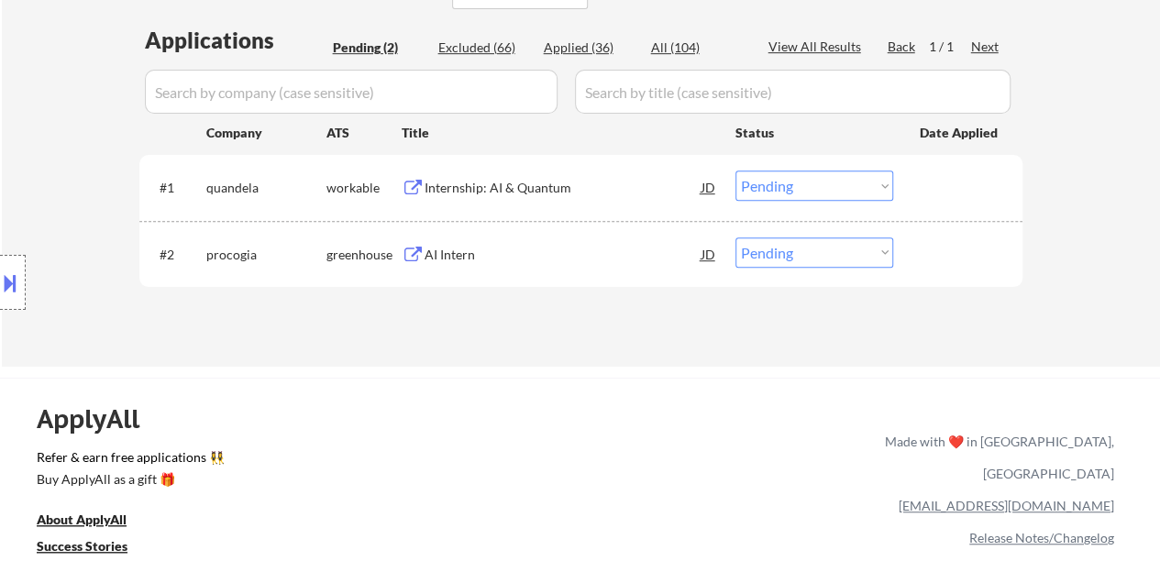
click at [469, 270] on div "#2 procogia greenhouse AI Intern JD Choose an option... Pending Applied Exclude…" at bounding box center [577, 254] width 865 height 50
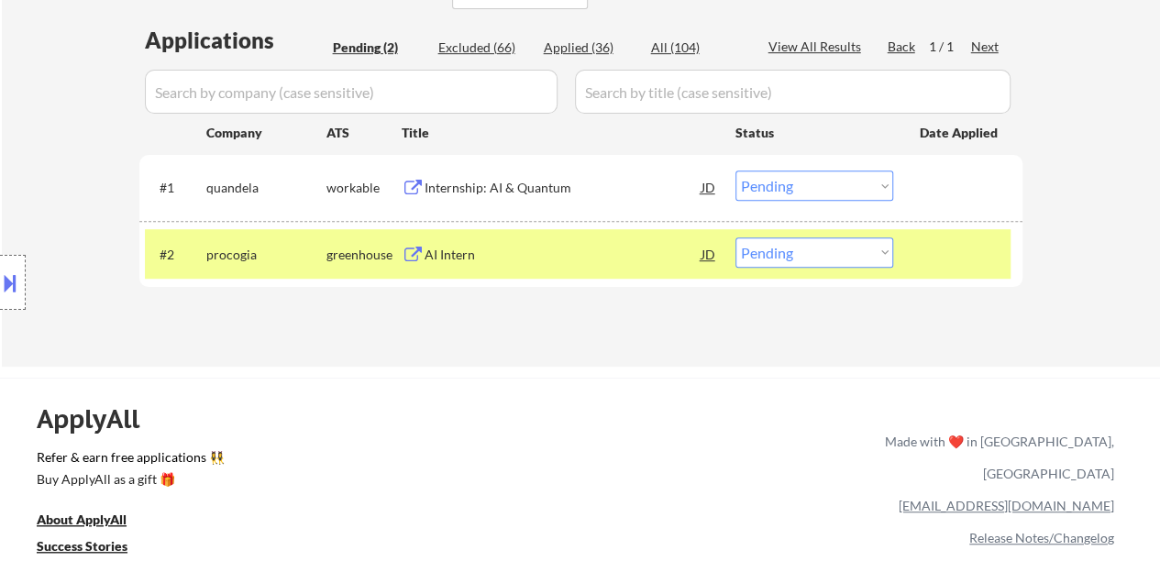
click at [455, 256] on div "AI Intern" at bounding box center [562, 255] width 277 height 18
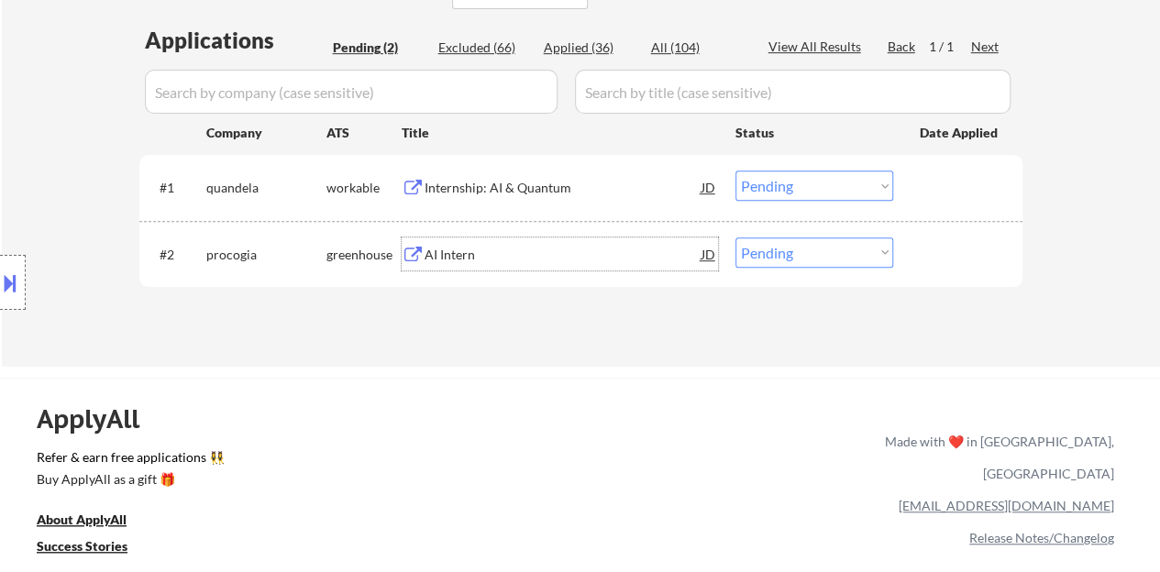
click at [924, 225] on div "#2 procogia greenhouse AI Intern JD Choose an option... Pending Applied Exclude…" at bounding box center [580, 254] width 883 height 66
click at [932, 233] on div "#2 procogia greenhouse AI Intern JD Choose an option... Pending Applied Exclude…" at bounding box center [577, 254] width 865 height 50
